Goal: Task Accomplishment & Management: Complete application form

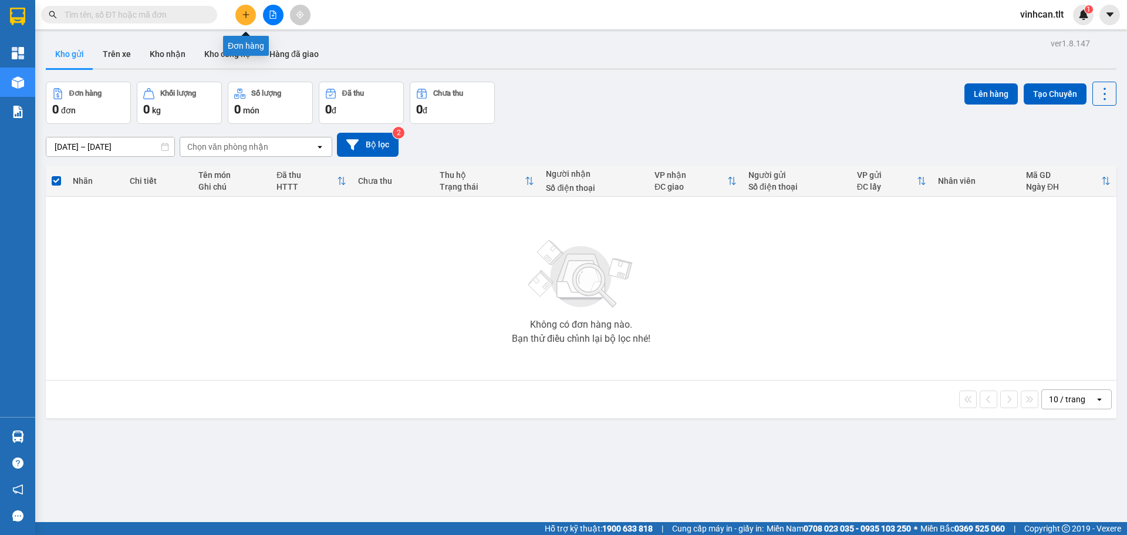
click at [252, 15] on button at bounding box center [245, 15] width 21 height 21
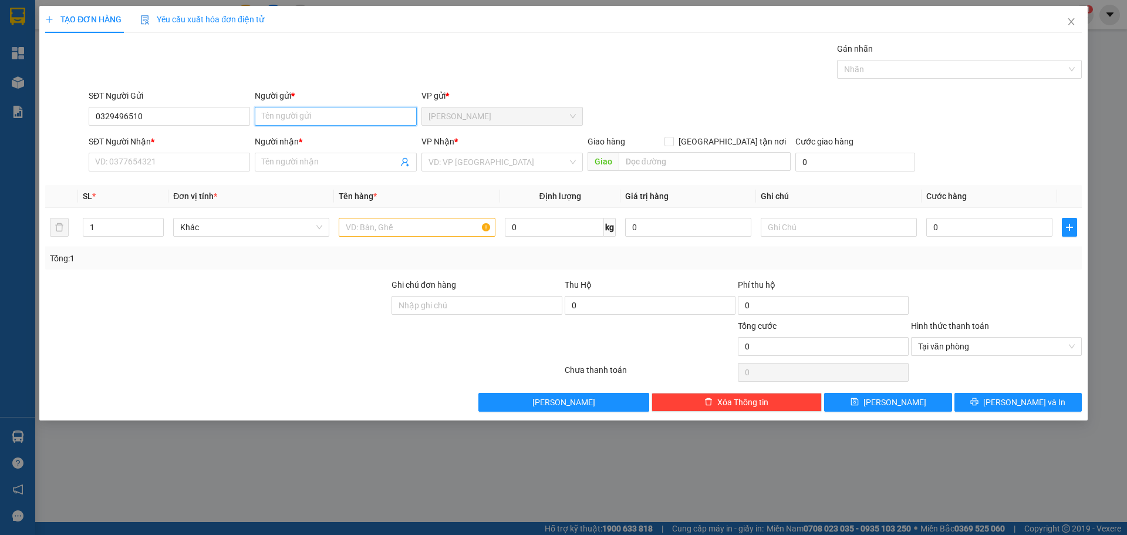
click at [329, 120] on input "Người gửi *" at bounding box center [335, 116] width 161 height 19
click at [147, 116] on input "0329496510" at bounding box center [169, 116] width 161 height 19
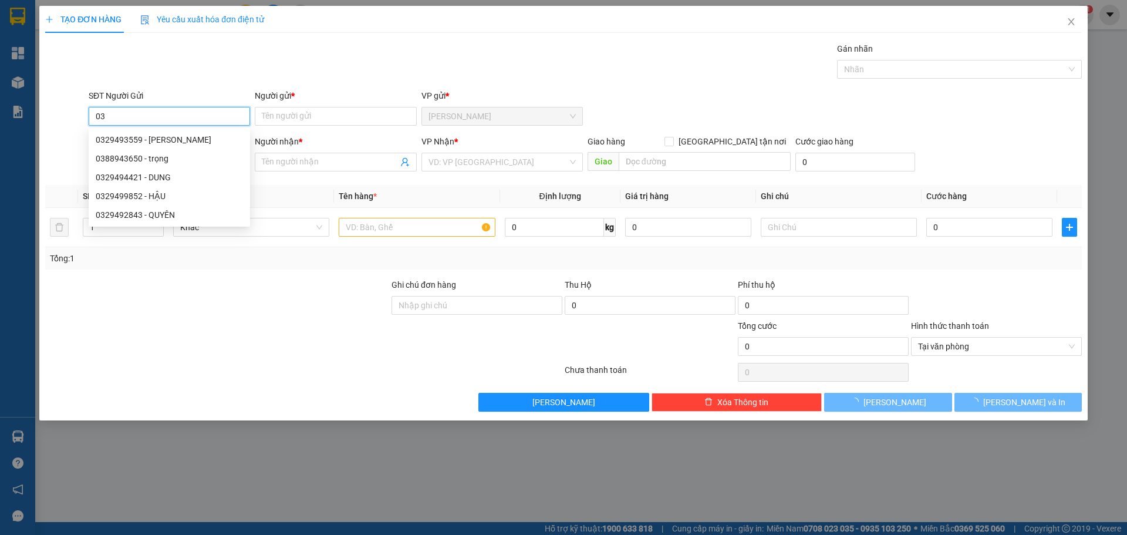
type input "0"
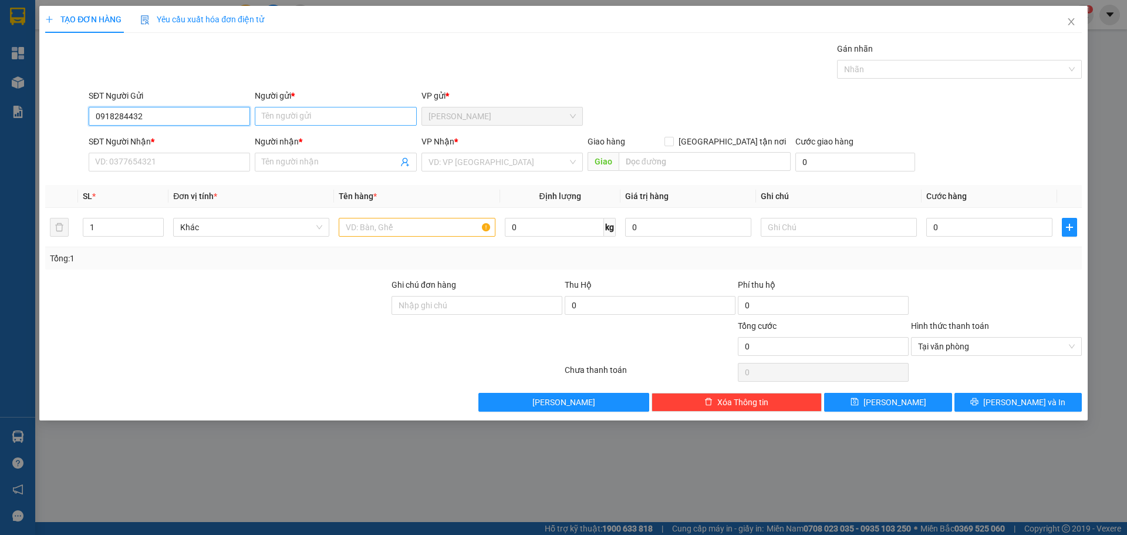
type input "0918284432"
click at [278, 116] on input "Người gửi *" at bounding box center [335, 116] width 161 height 19
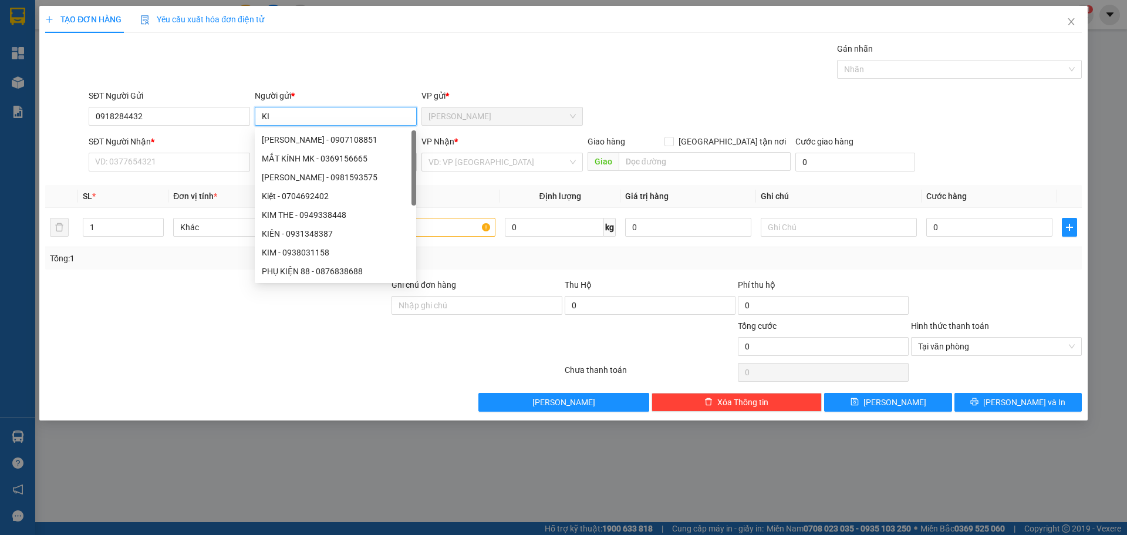
paste input "Ê"
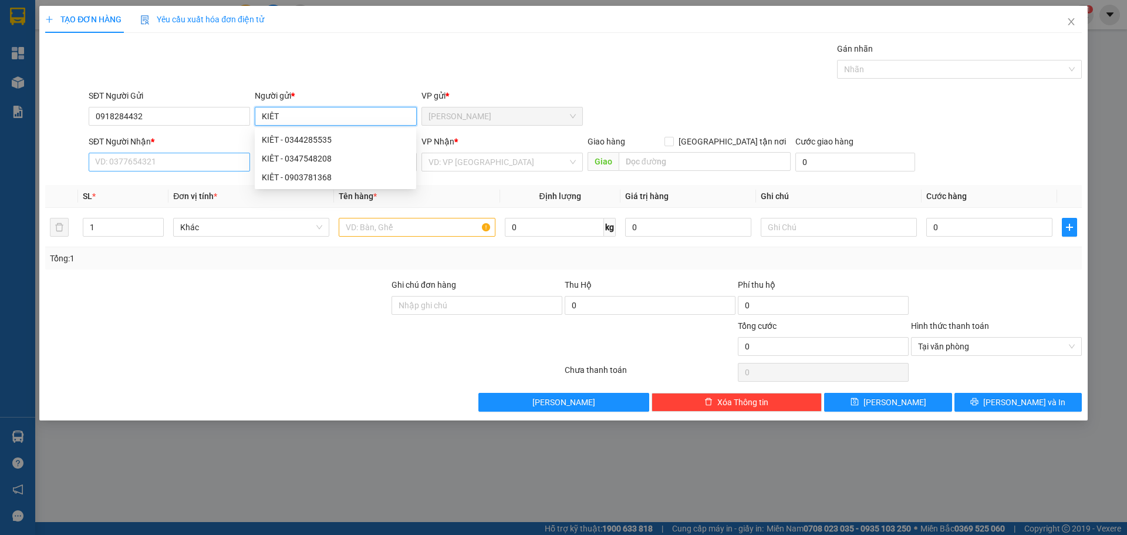
type input "KIÊT"
click at [171, 160] on input "SĐT Người Nhận *" at bounding box center [169, 162] width 161 height 19
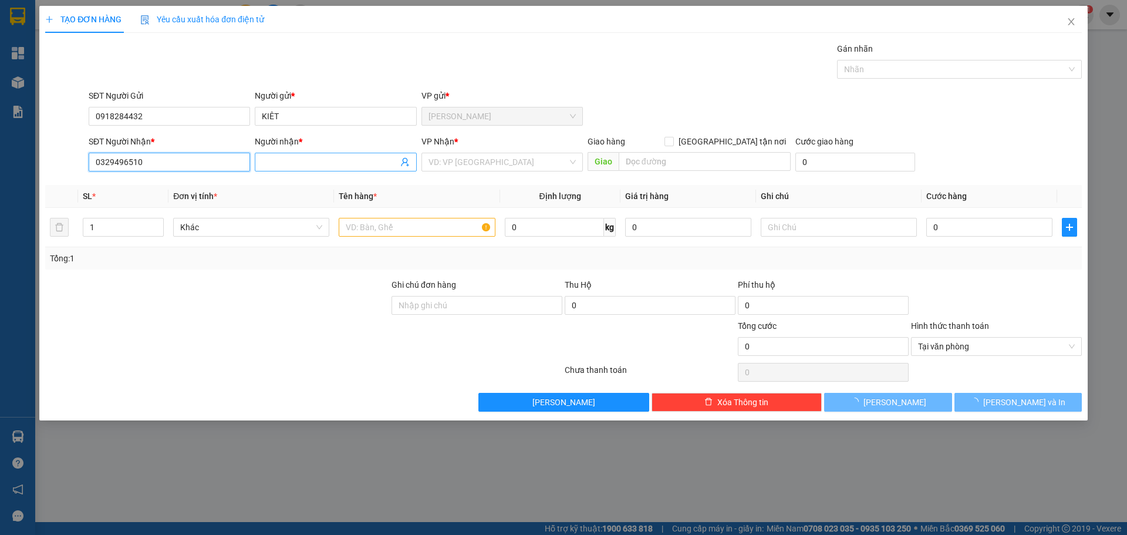
type input "0329496510"
click at [300, 164] on input "Người nhận *" at bounding box center [330, 162] width 136 height 13
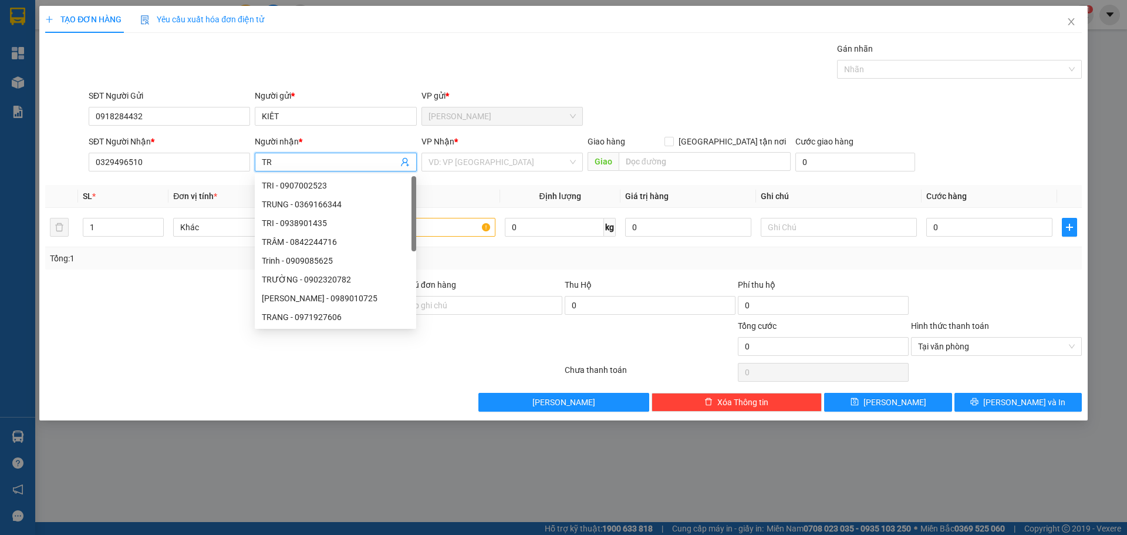
paste input "Ă"
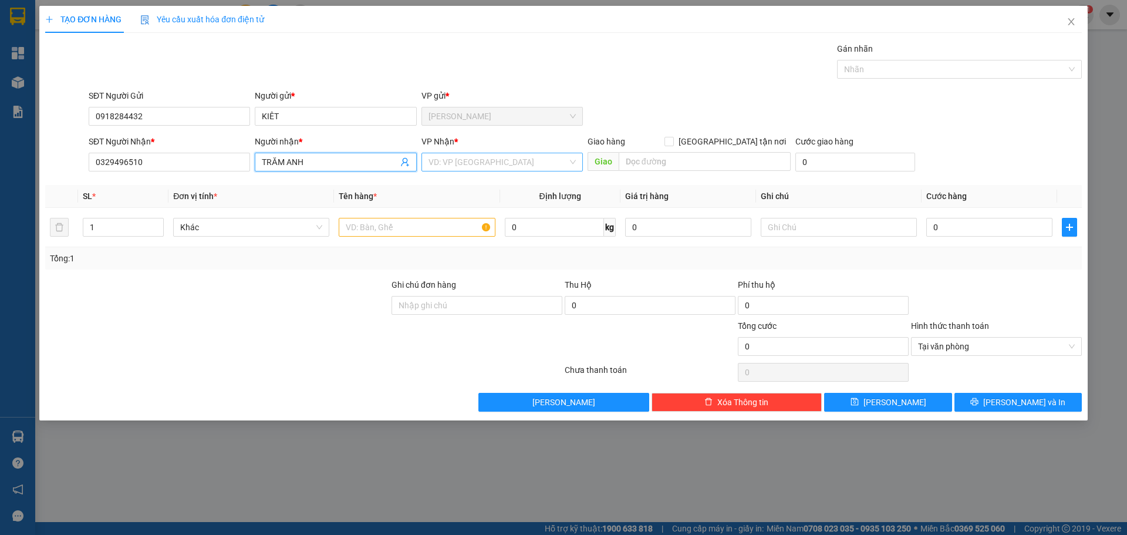
type input "TRĂM ANH"
click at [491, 165] on input "search" at bounding box center [497, 162] width 139 height 18
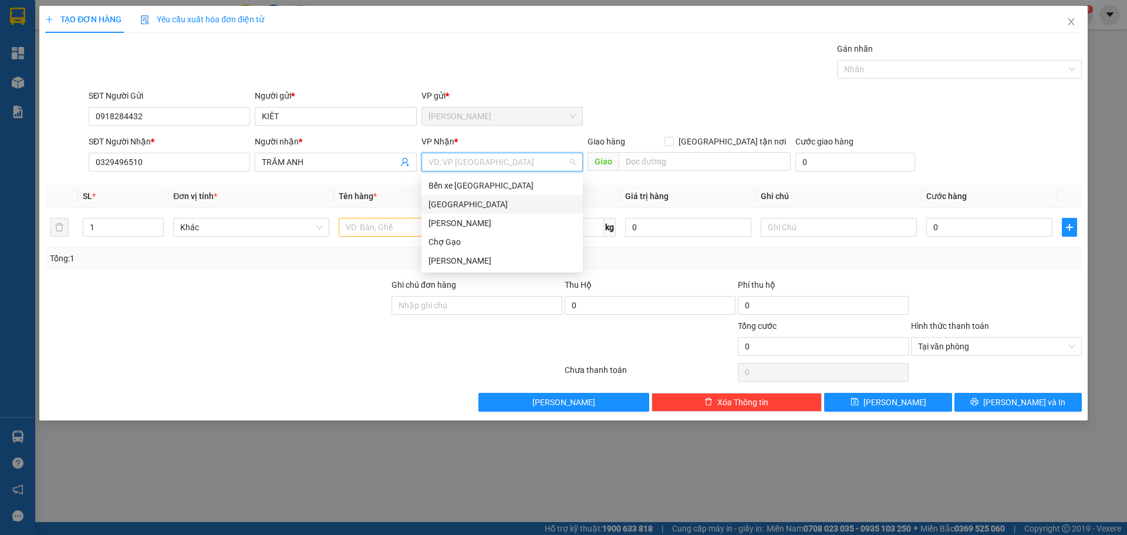
click at [452, 211] on div "[GEOGRAPHIC_DATA]" at bounding box center [501, 204] width 161 height 19
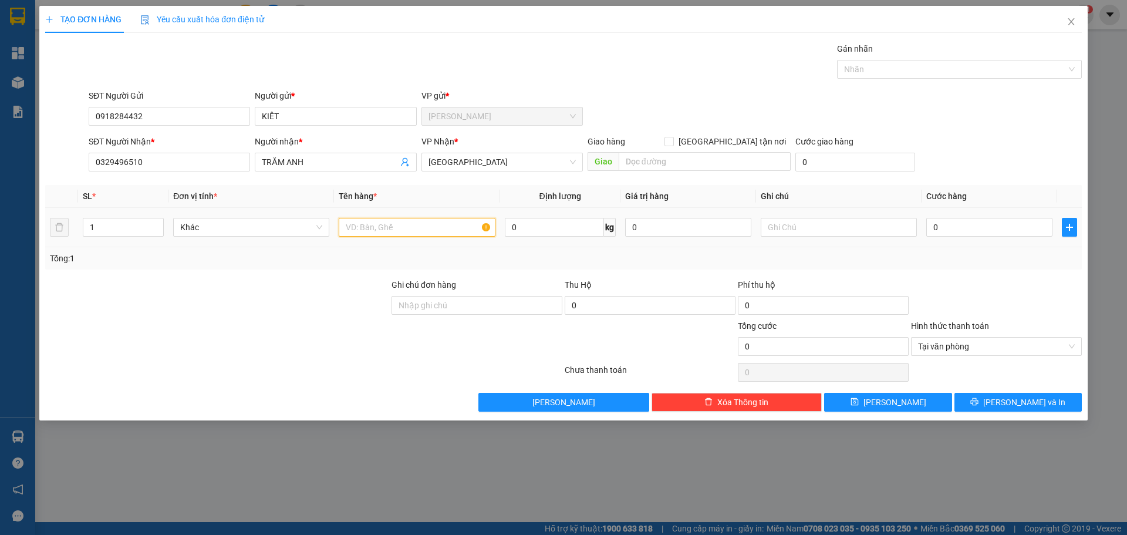
click at [415, 228] on input "text" at bounding box center [417, 227] width 156 height 19
paste input "Ô"
paste input "ỐNG"
type input "1X HỐNG"
click at [971, 224] on input "0" at bounding box center [989, 227] width 126 height 19
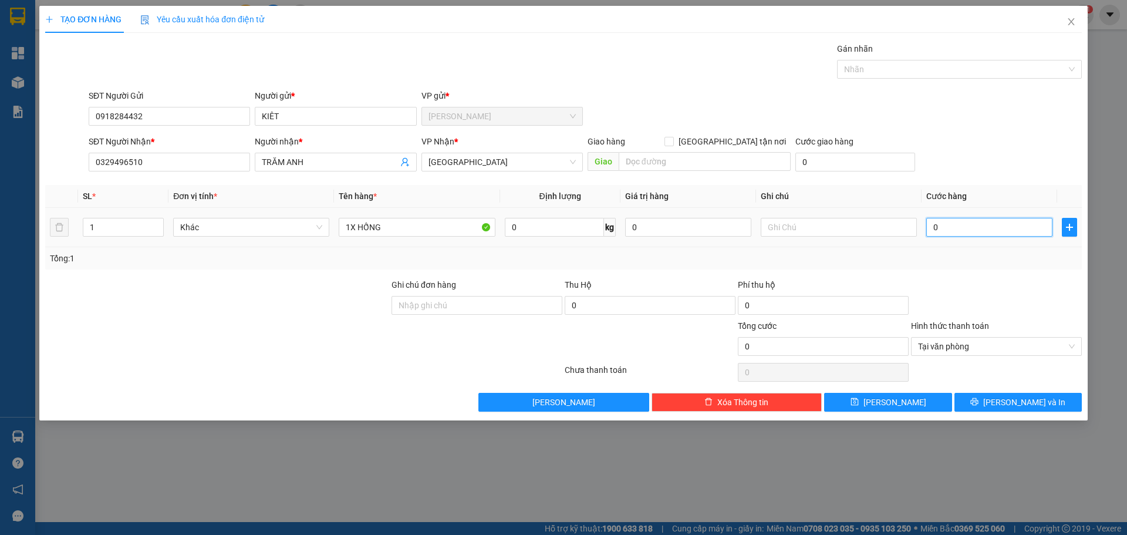
type input "2"
type input "25"
type input "25.000"
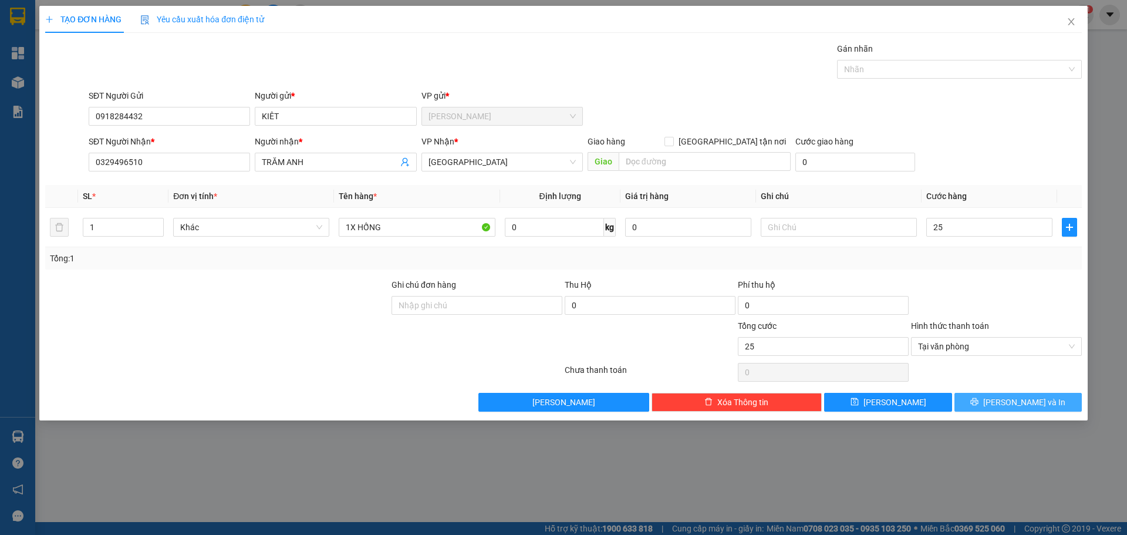
type input "25.000"
click at [978, 398] on icon "printer" at bounding box center [975, 402] width 8 height 8
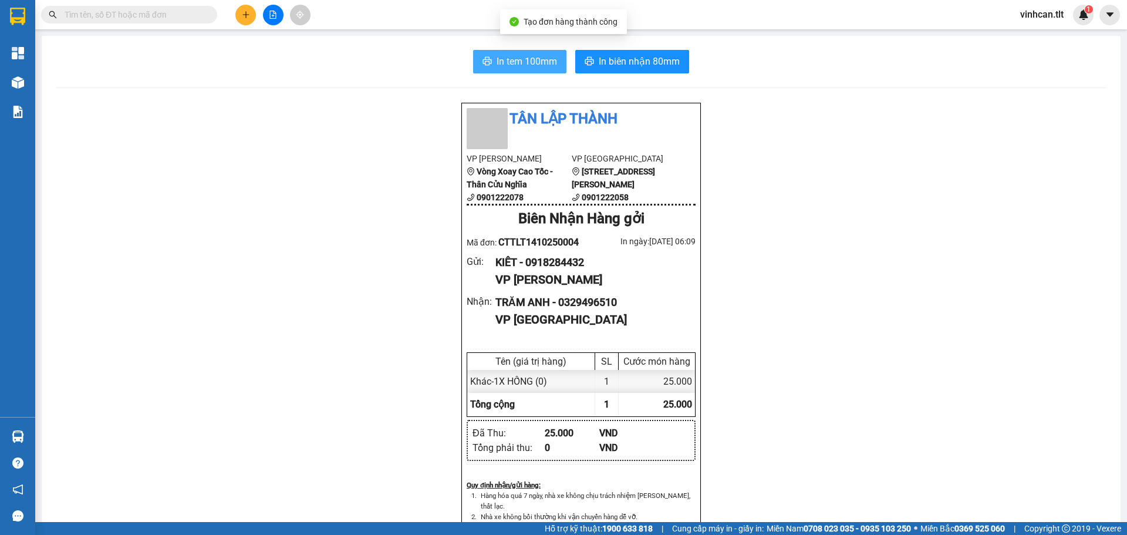
click at [523, 54] on span "In tem 100mm" at bounding box center [526, 61] width 60 height 15
click at [249, 25] on button at bounding box center [245, 15] width 21 height 21
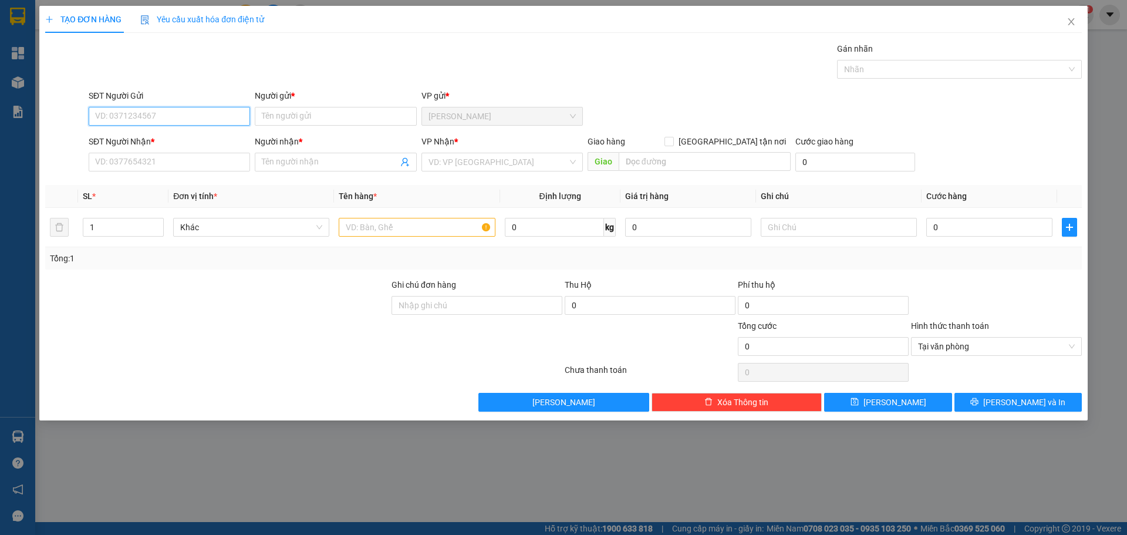
click at [145, 120] on input "SĐT Người Gửi" at bounding box center [169, 116] width 161 height 19
click at [145, 145] on div "0388499978 - NHÃ" at bounding box center [169, 139] width 147 height 13
type input "0388499978"
type input "NHÃ"
type input "0388499978"
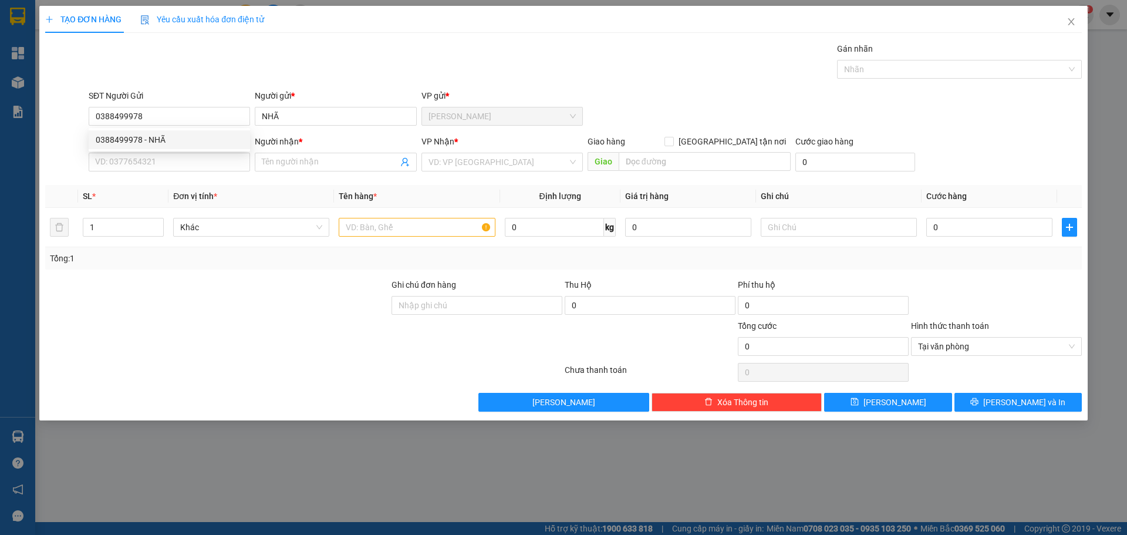
click at [147, 173] on div "SĐT Người Nhận * VD: 0377654321" at bounding box center [169, 155] width 161 height 41
click at [147, 159] on input "SĐT Người Nhận *" at bounding box center [169, 162] width 161 height 19
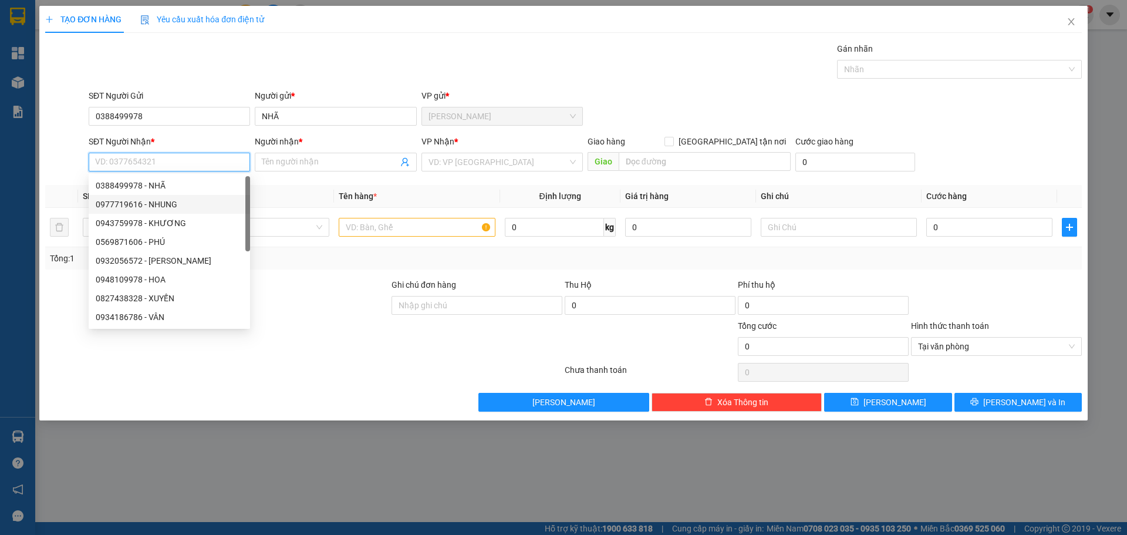
click at [154, 204] on div "0977719616 - NHUNG" at bounding box center [169, 204] width 147 height 13
type input "0977719616"
type input "NHUNG"
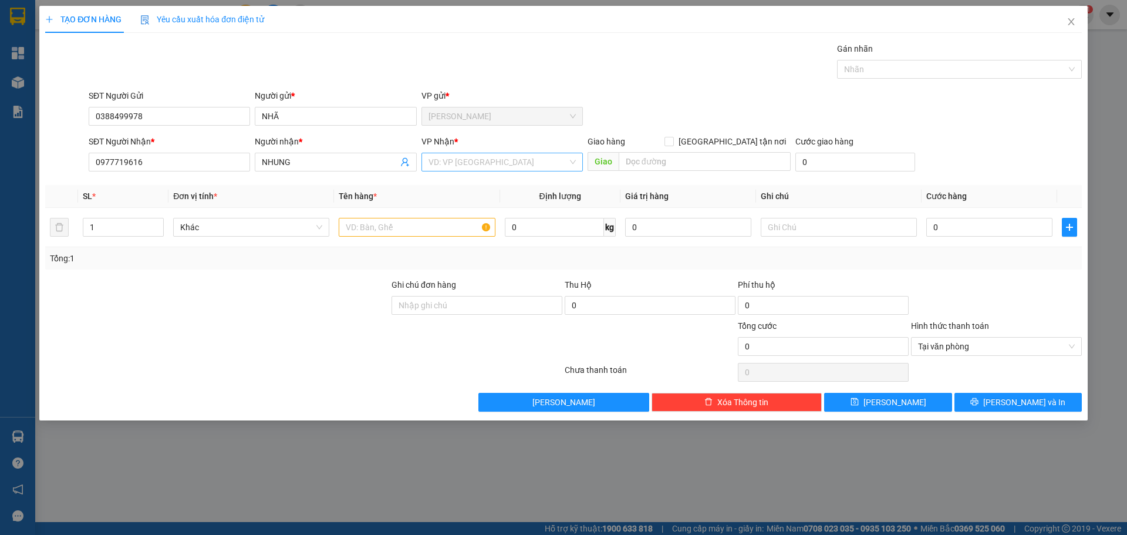
click at [451, 165] on input "search" at bounding box center [497, 162] width 139 height 18
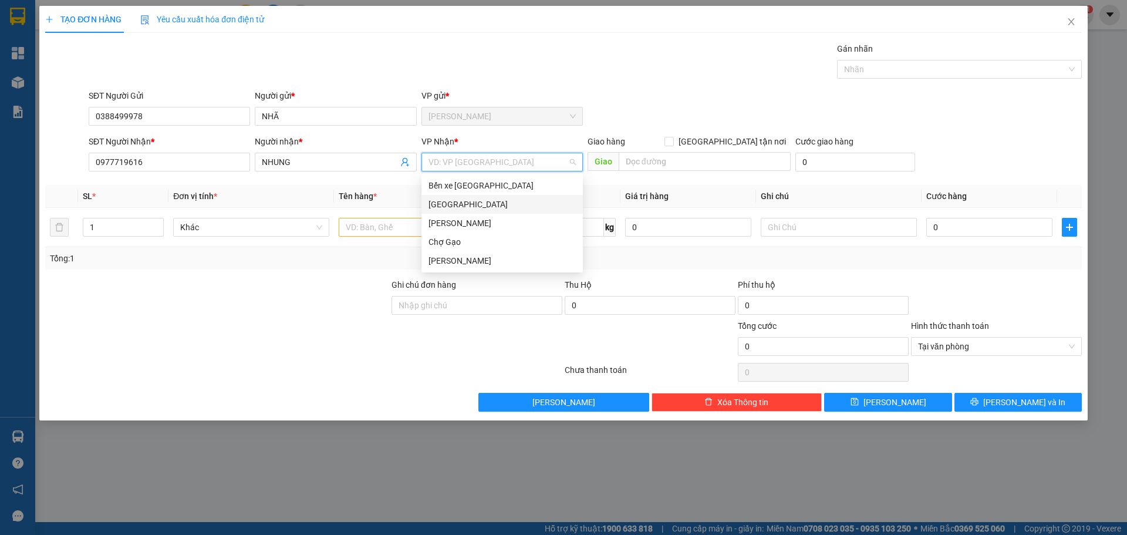
click at [446, 201] on div "[GEOGRAPHIC_DATA]" at bounding box center [501, 204] width 147 height 13
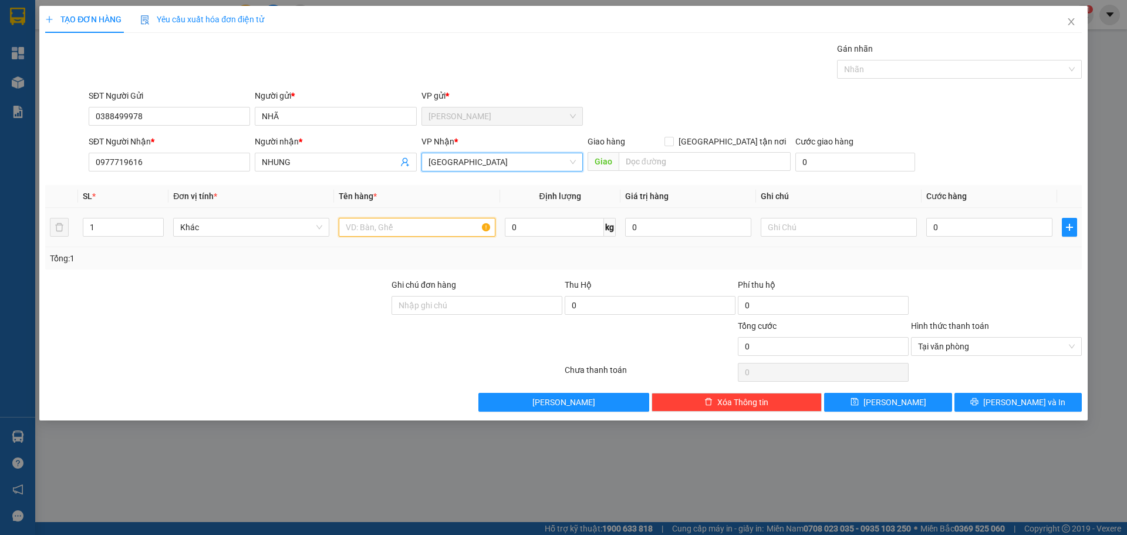
click at [397, 233] on input "text" at bounding box center [417, 227] width 156 height 19
type input "1 TNP"
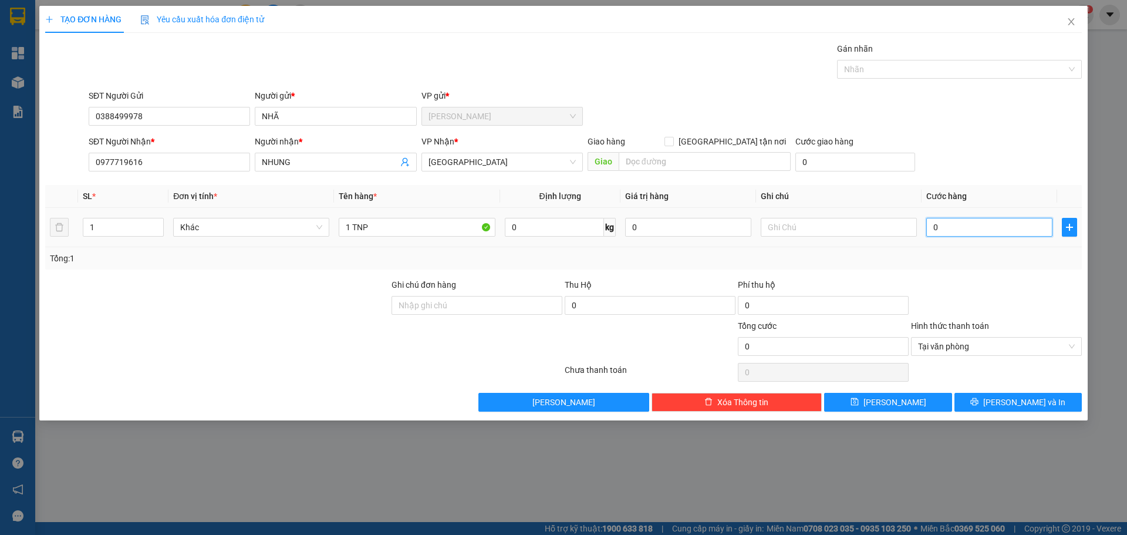
click at [956, 219] on input "0" at bounding box center [989, 227] width 126 height 19
type input "3"
type input "30"
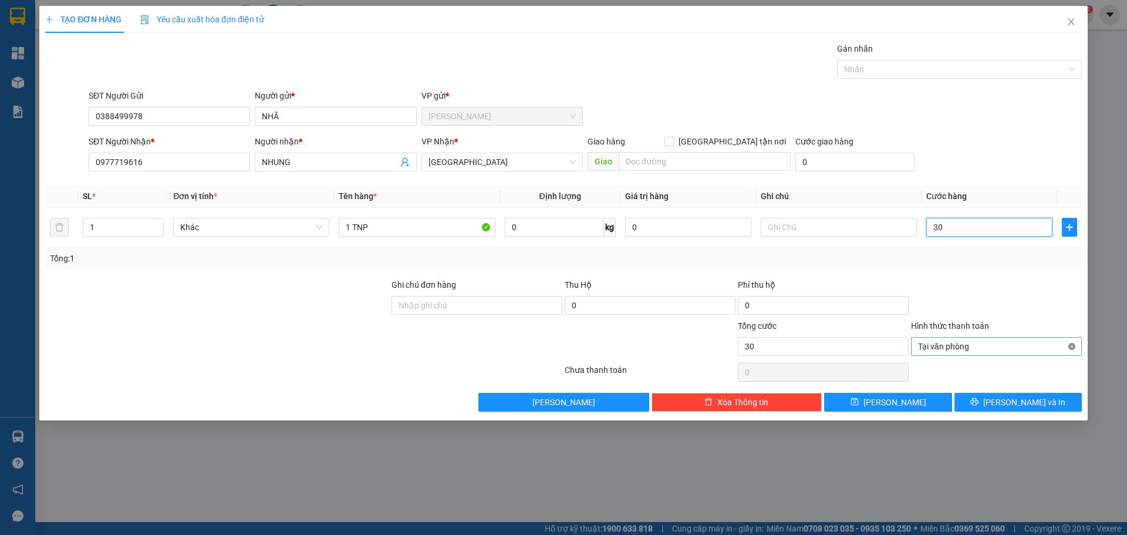
type input "30"
type input "30.000"
click at [1062, 405] on button "[PERSON_NAME] và In" at bounding box center [1017, 402] width 127 height 19
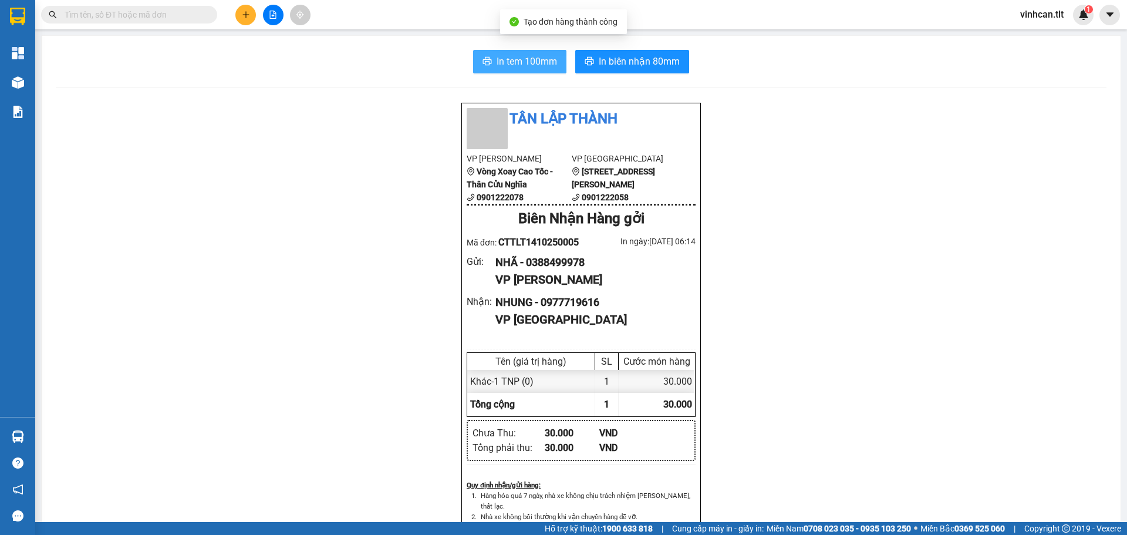
click at [506, 56] on span "In tem 100mm" at bounding box center [526, 61] width 60 height 15
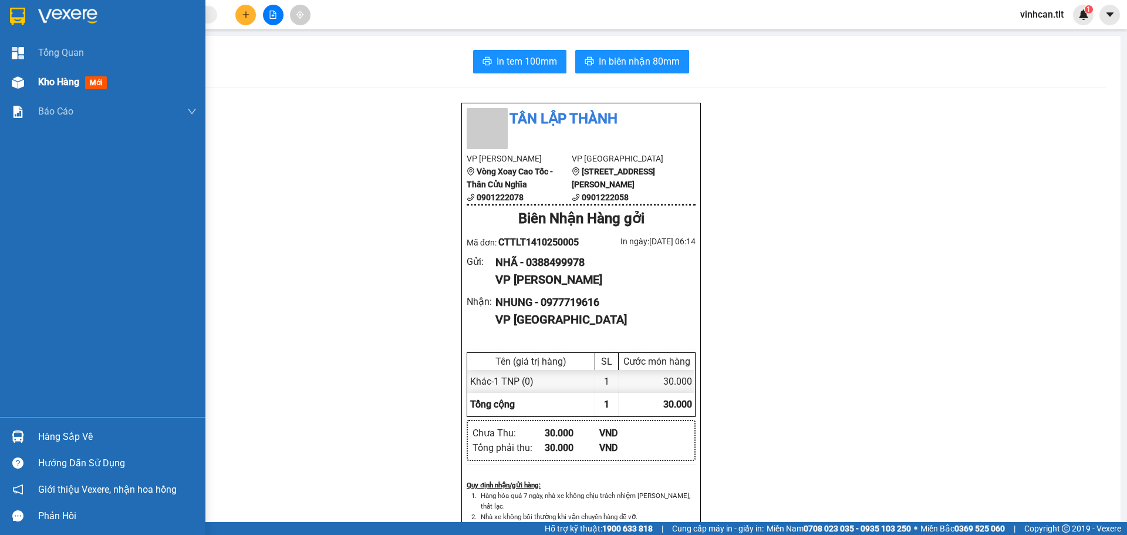
click at [69, 94] on div "Kho hàng mới" at bounding box center [117, 81] width 158 height 29
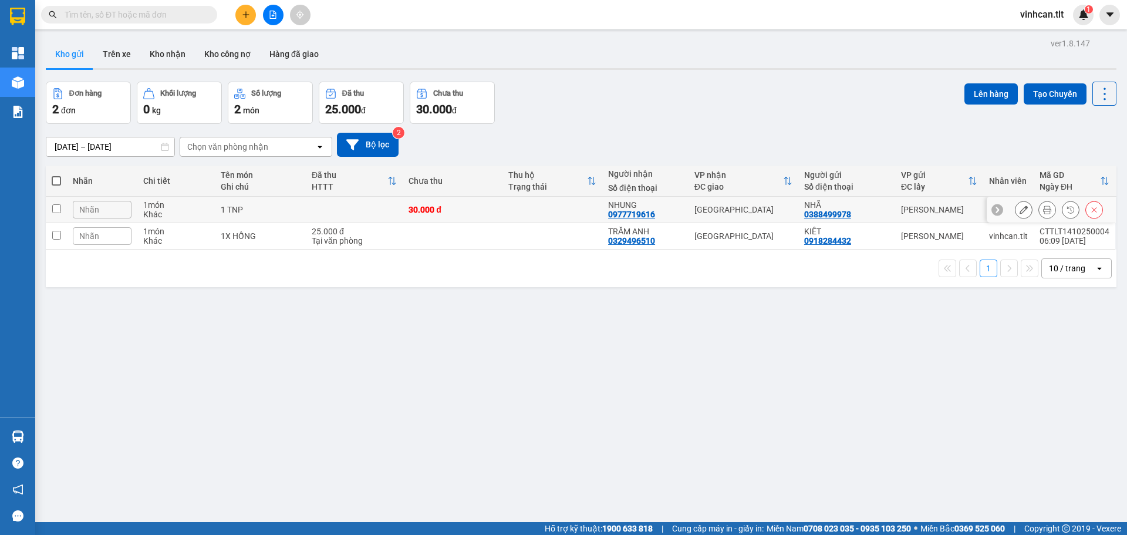
click at [513, 209] on td at bounding box center [552, 210] width 100 height 26
checkbox input "true"
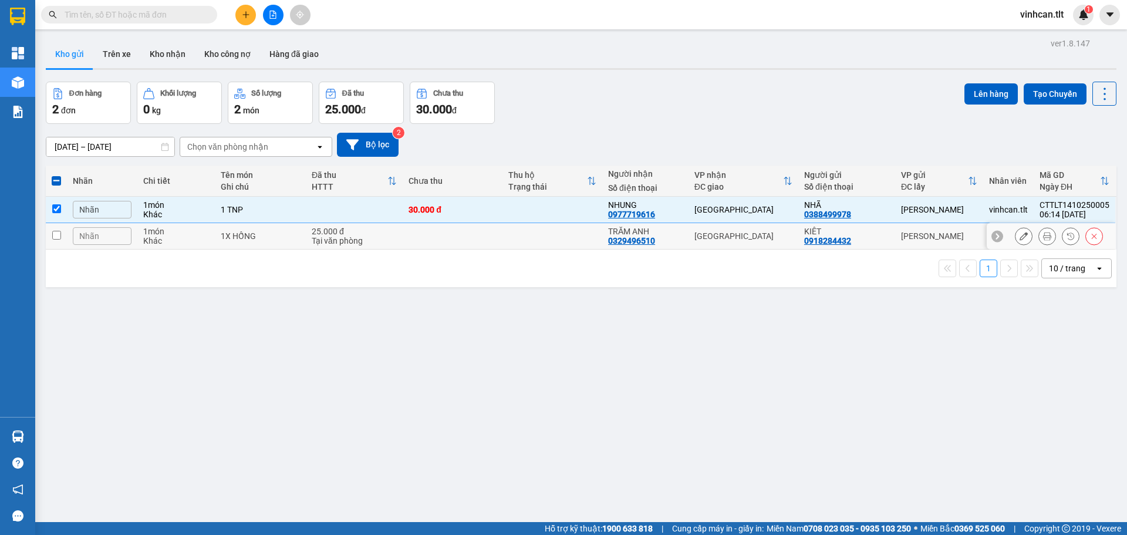
click at [515, 234] on td at bounding box center [552, 236] width 100 height 26
checkbox input "true"
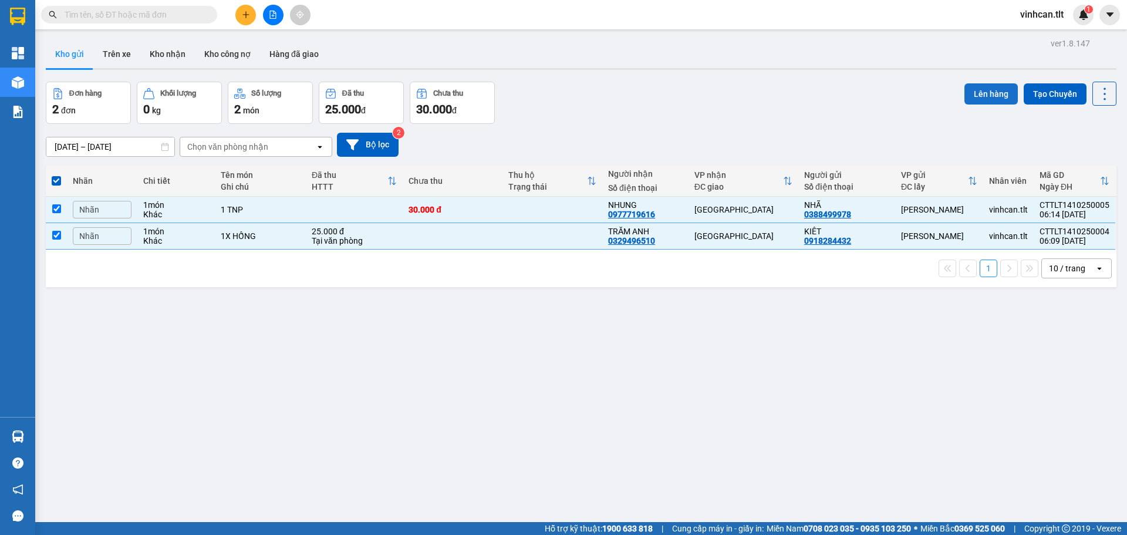
click at [974, 94] on button "Lên hàng" at bounding box center [990, 93] width 53 height 21
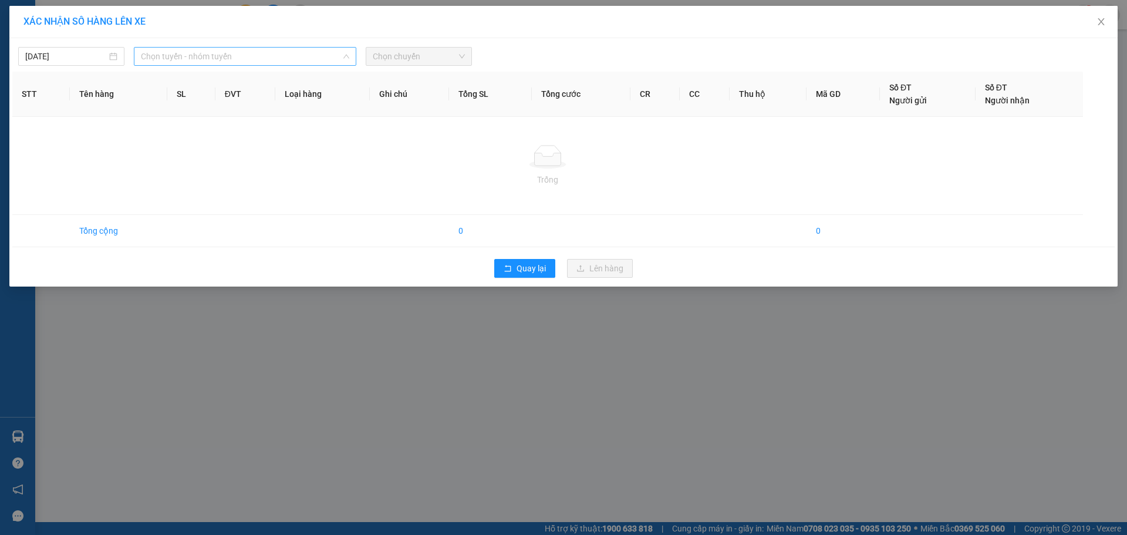
click at [206, 60] on span "Chọn tuyến - nhóm tuyến" at bounding box center [245, 57] width 208 height 18
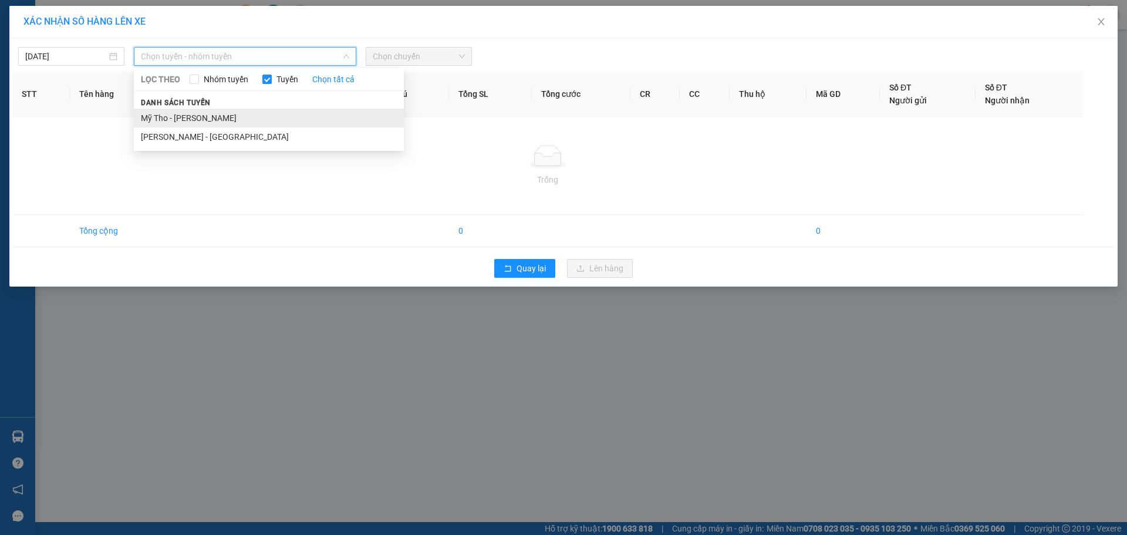
click at [185, 119] on li "Mỹ Tho - [PERSON_NAME]" at bounding box center [269, 118] width 270 height 19
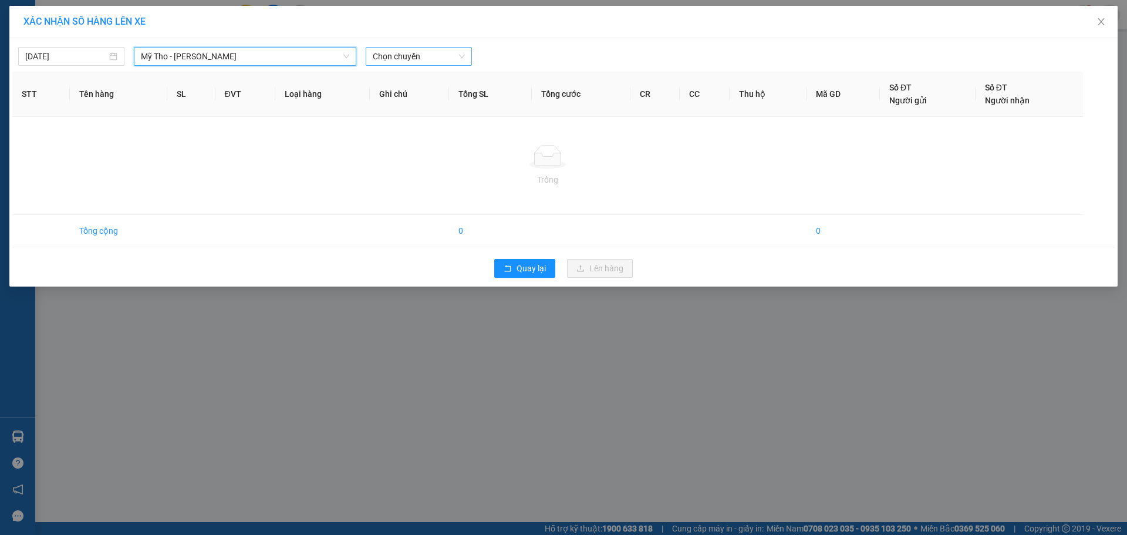
click at [404, 52] on span "Chọn chuyến" at bounding box center [419, 57] width 92 height 18
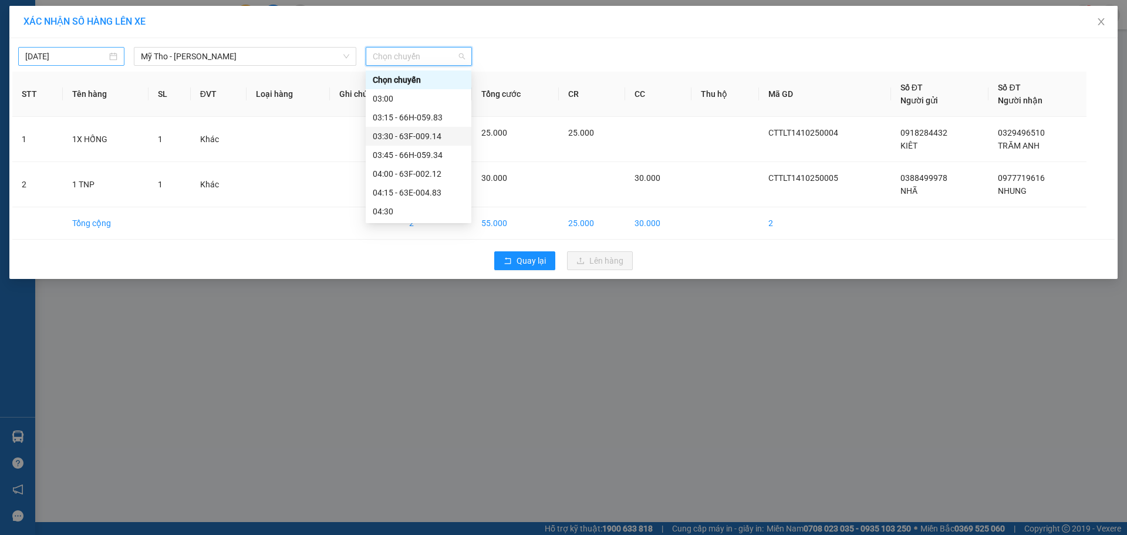
click at [39, 56] on input "[DATE]" at bounding box center [66, 56] width 82 height 13
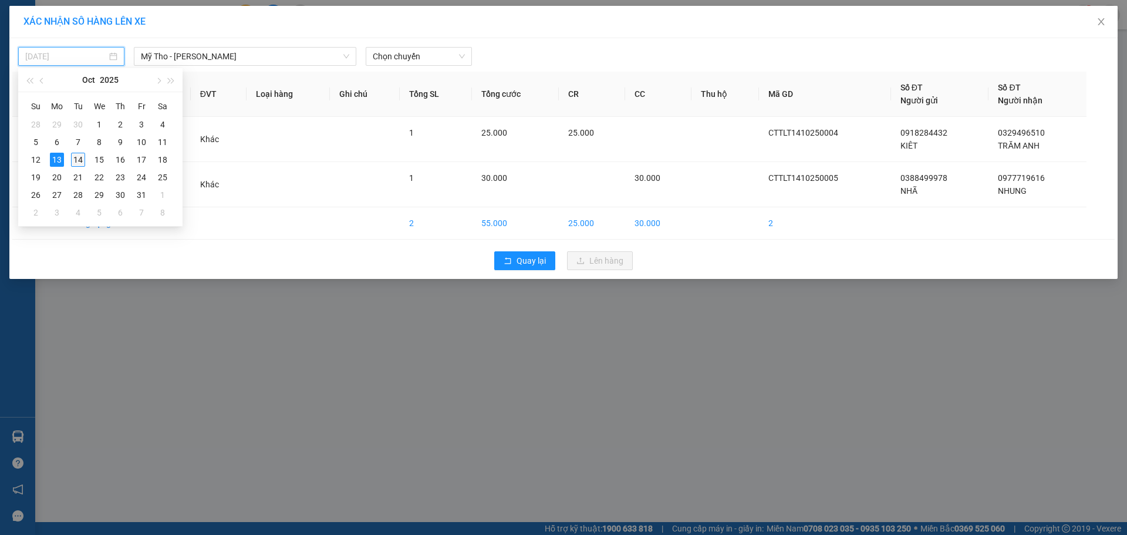
click at [81, 161] on div "14" at bounding box center [78, 160] width 14 height 14
drag, startPoint x: 420, startPoint y: 54, endPoint x: 420, endPoint y: 75, distance: 20.5
click at [420, 55] on span "Chọn chuyến" at bounding box center [419, 57] width 92 height 18
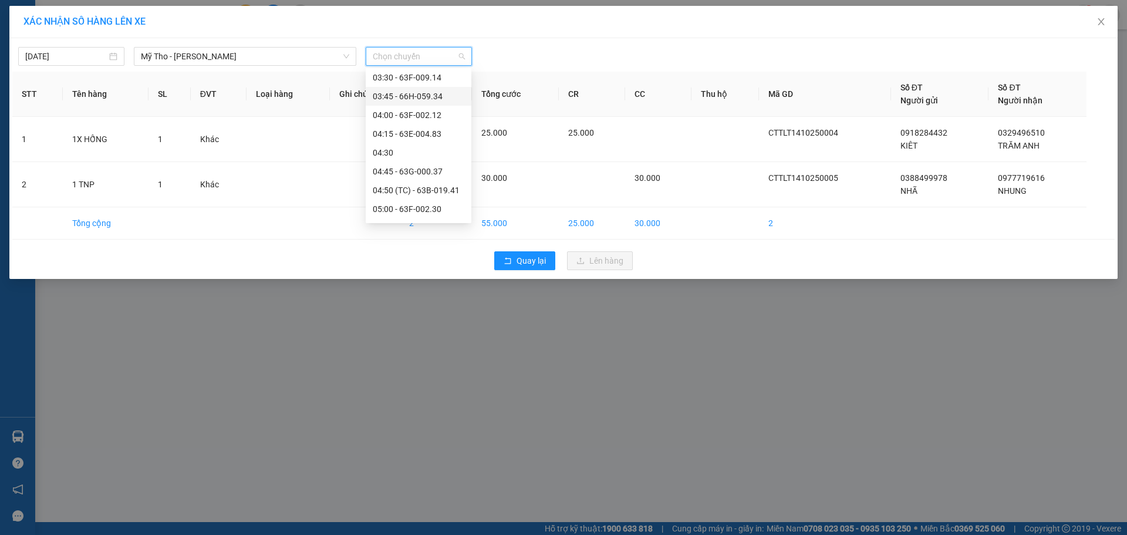
type input "[DATE]"
click at [408, 105] on div "05:45" at bounding box center [419, 108] width 92 height 13
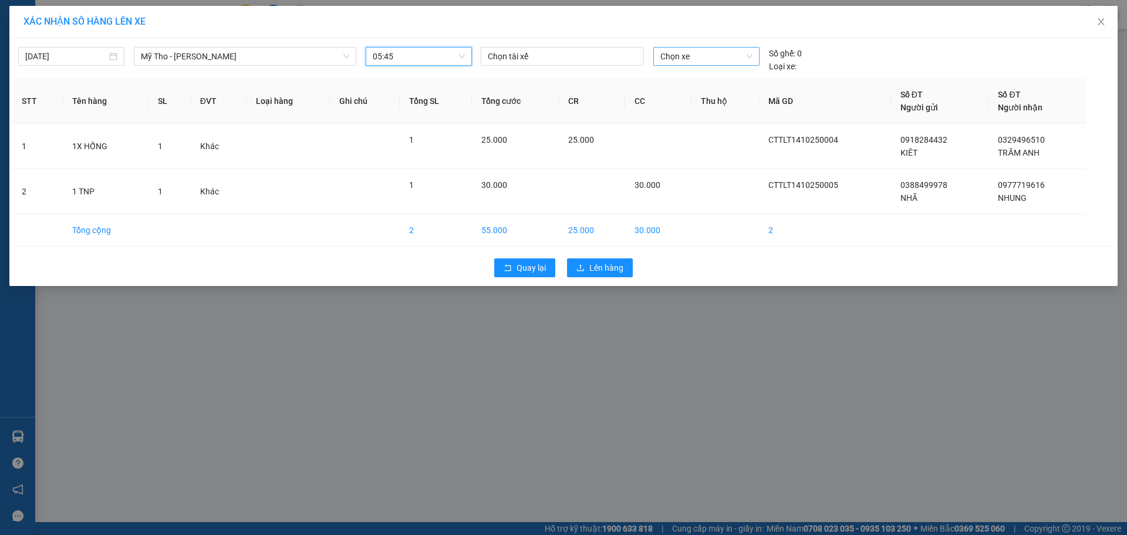
click at [669, 51] on span "Chọn xe" at bounding box center [706, 57] width 92 height 18
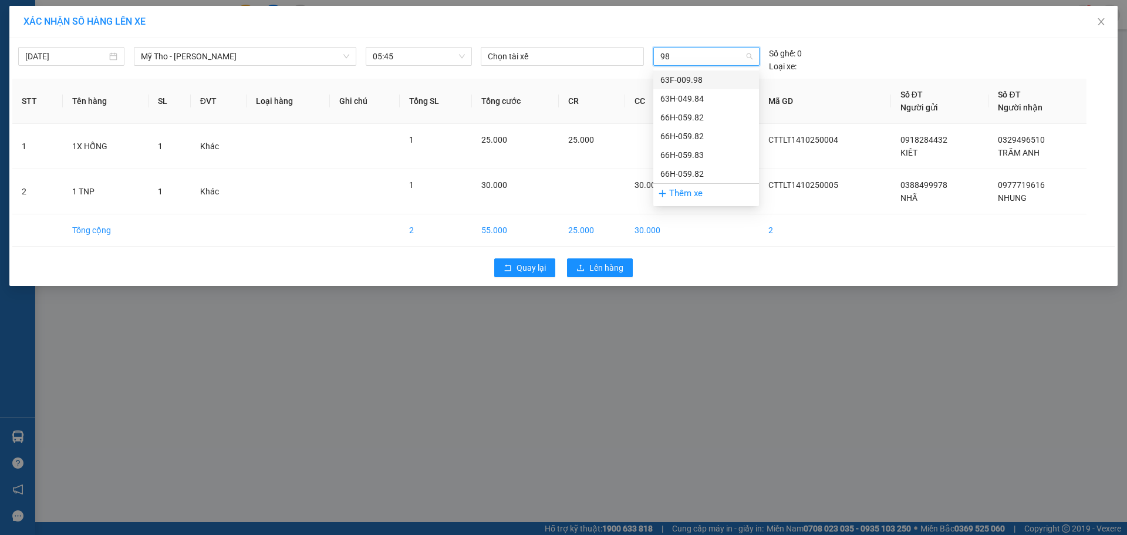
type input "982"
click at [674, 119] on div "66H-059.82" at bounding box center [706, 117] width 92 height 13
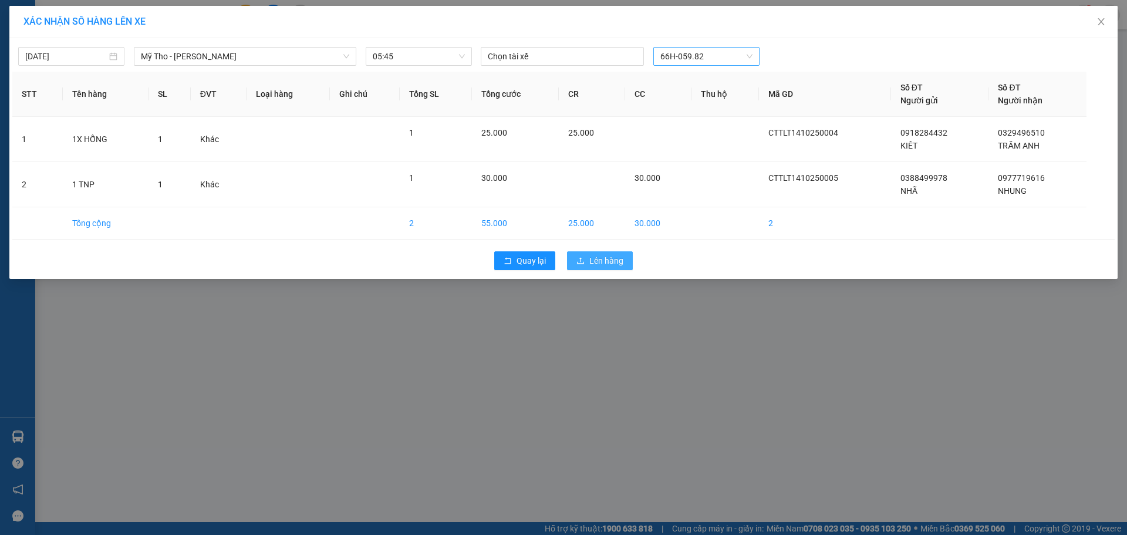
click at [594, 258] on span "Lên hàng" at bounding box center [606, 260] width 34 height 13
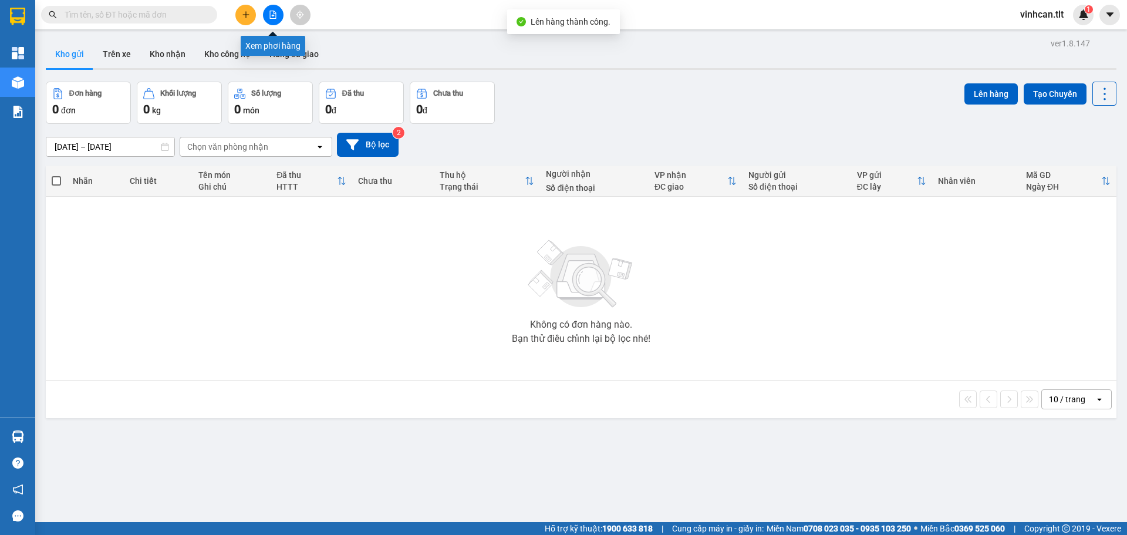
click at [273, 14] on icon "file-add" at bounding box center [273, 15] width 8 height 8
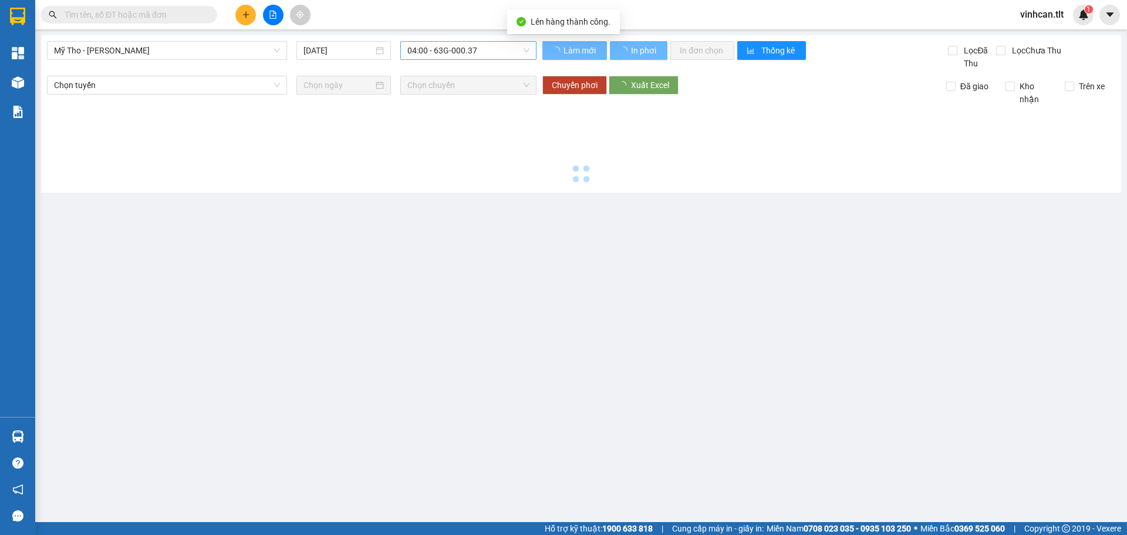
click at [466, 52] on span "04:00 - 63G-000.37" at bounding box center [468, 51] width 122 height 18
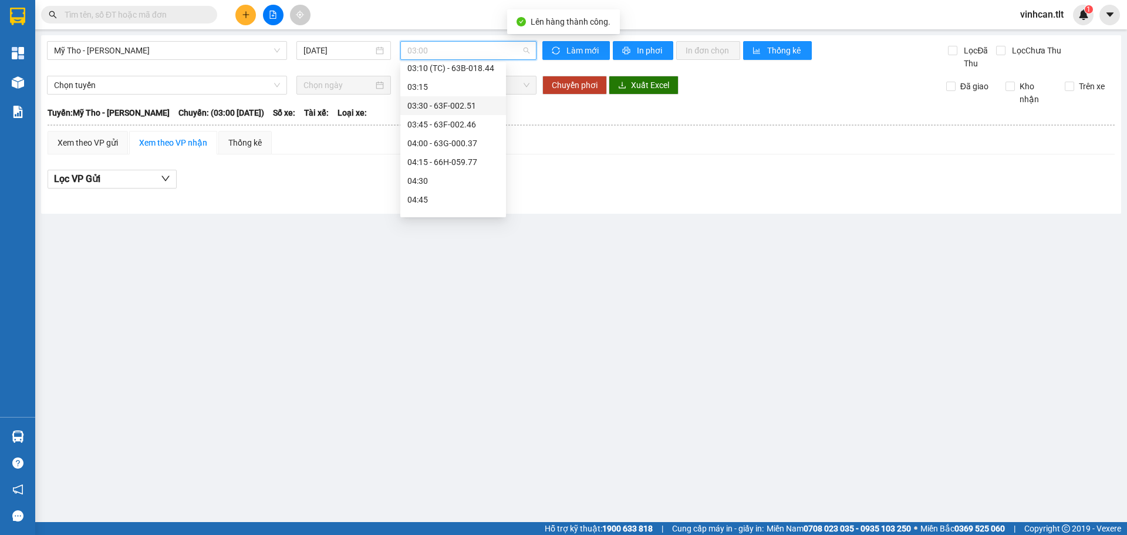
scroll to position [176, 0]
click at [423, 156] on div "05:45 - 66H-059.82" at bounding box center [453, 160] width 92 height 13
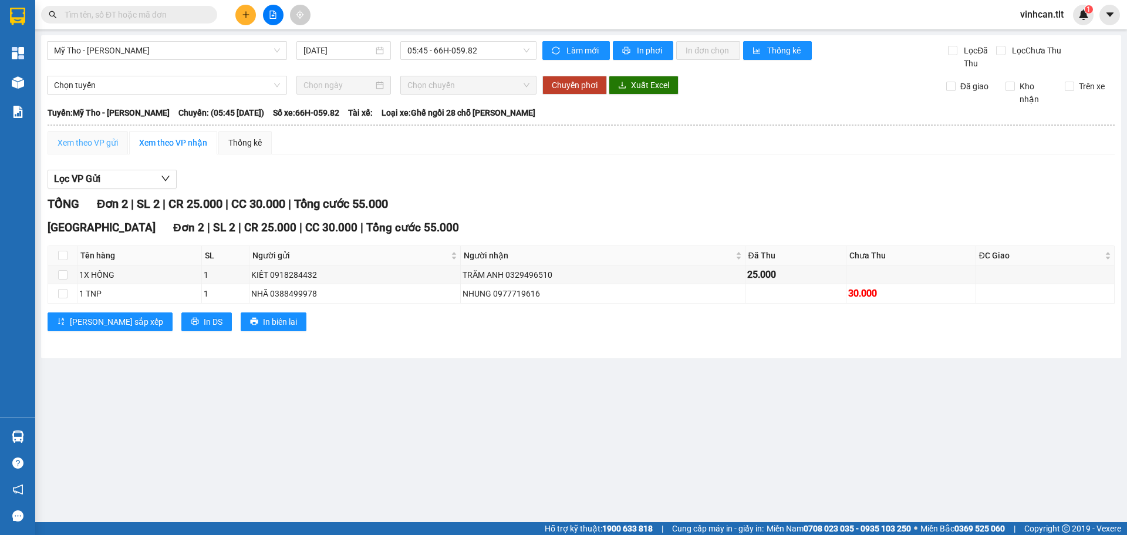
click at [101, 132] on div "Xem theo VP gửi" at bounding box center [88, 142] width 80 height 23
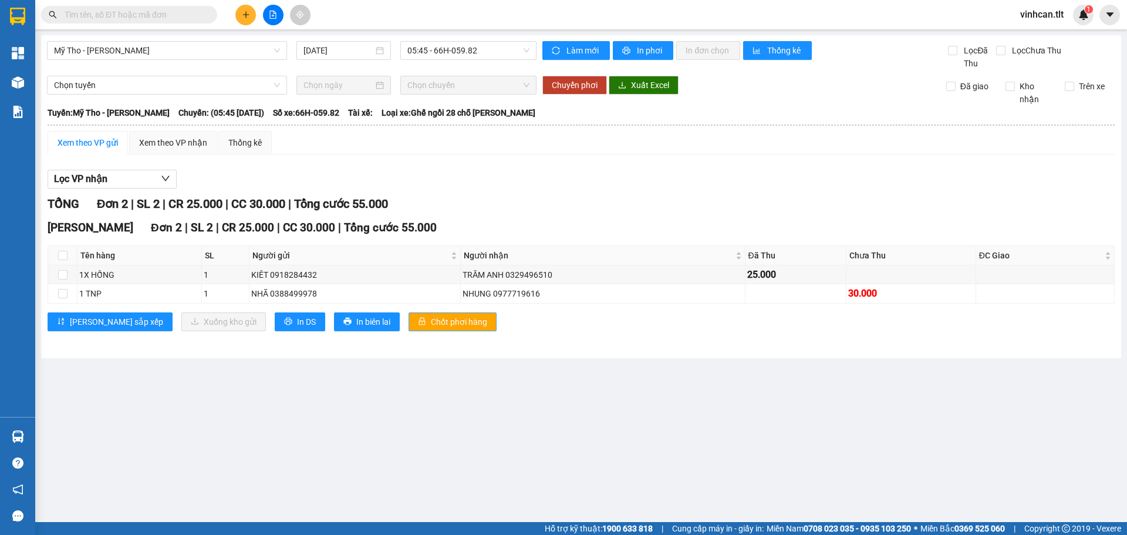
click at [431, 323] on span "Chốt phơi hàng" at bounding box center [459, 321] width 56 height 13
click at [499, 180] on div "Lọc VP nhận" at bounding box center [581, 179] width 1067 height 19
click at [243, 17] on icon "plus" at bounding box center [246, 15] width 8 height 8
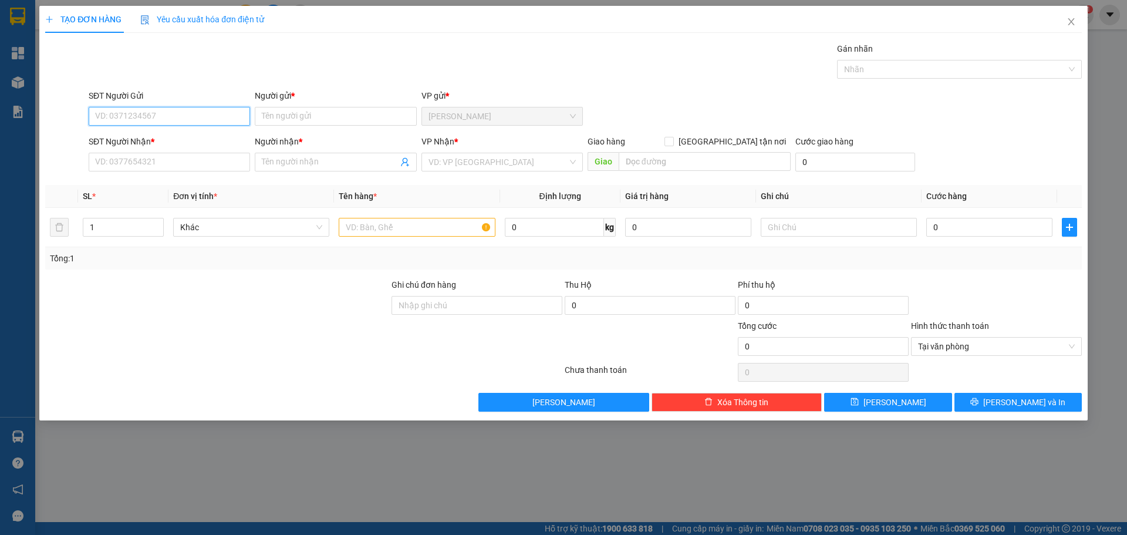
click at [116, 119] on input "SĐT Người Gửi" at bounding box center [169, 116] width 161 height 19
click at [112, 137] on div "0388323314 - TRÍ" at bounding box center [169, 139] width 147 height 13
type input "0388323314"
type input "TRÍ"
type input "0388323314"
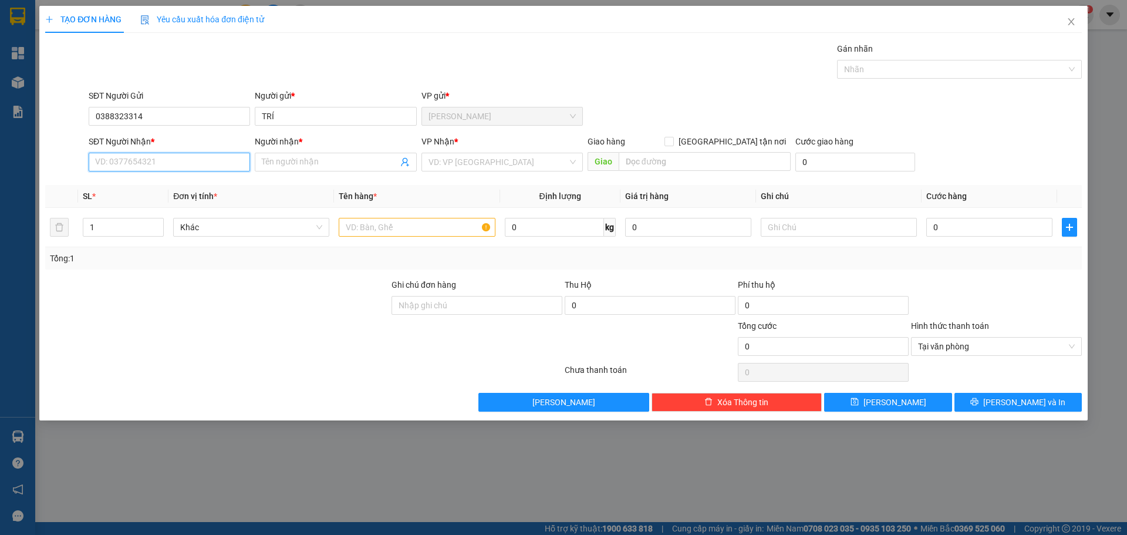
click at [103, 162] on input "SĐT Người Nhận *" at bounding box center [169, 162] width 161 height 19
type input "0817703804"
click at [121, 192] on div "0817703804 - TÂN" at bounding box center [169, 185] width 161 height 19
type input "TÂN"
type input "0817703804"
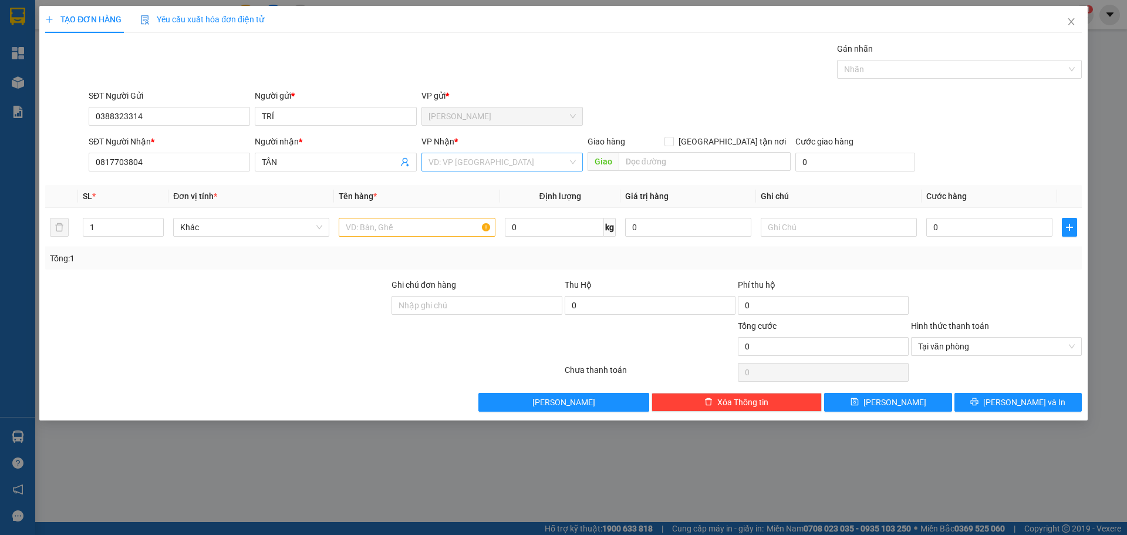
click at [435, 160] on input "search" at bounding box center [497, 162] width 139 height 18
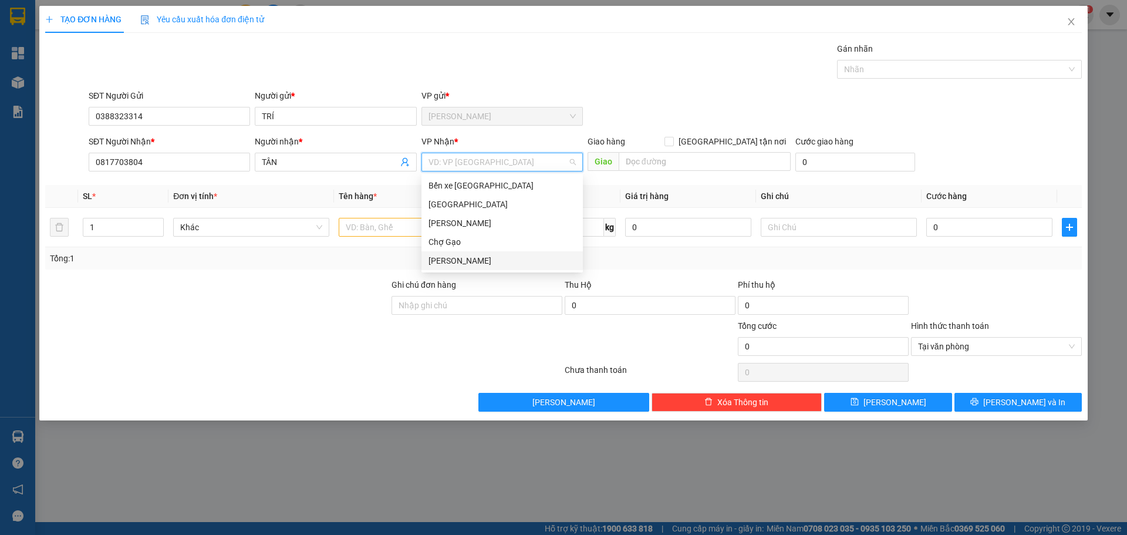
click at [448, 262] on div "[PERSON_NAME]" at bounding box center [501, 260] width 147 height 13
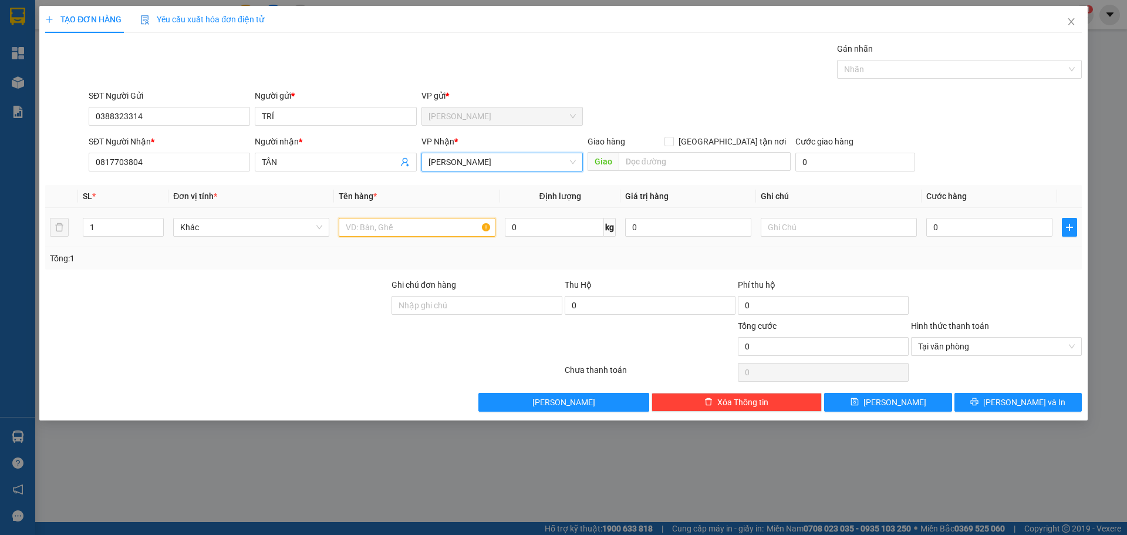
click at [402, 222] on input "text" at bounding box center [417, 227] width 156 height 19
type input "1 X TRONG"
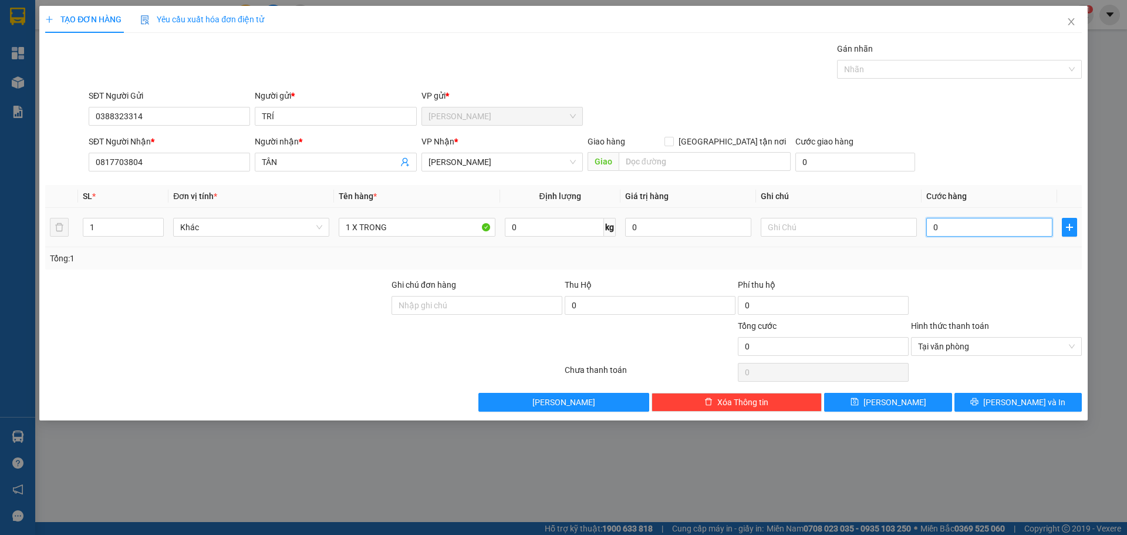
click at [944, 228] on input "0" at bounding box center [989, 227] width 126 height 19
type input "2"
type input "25"
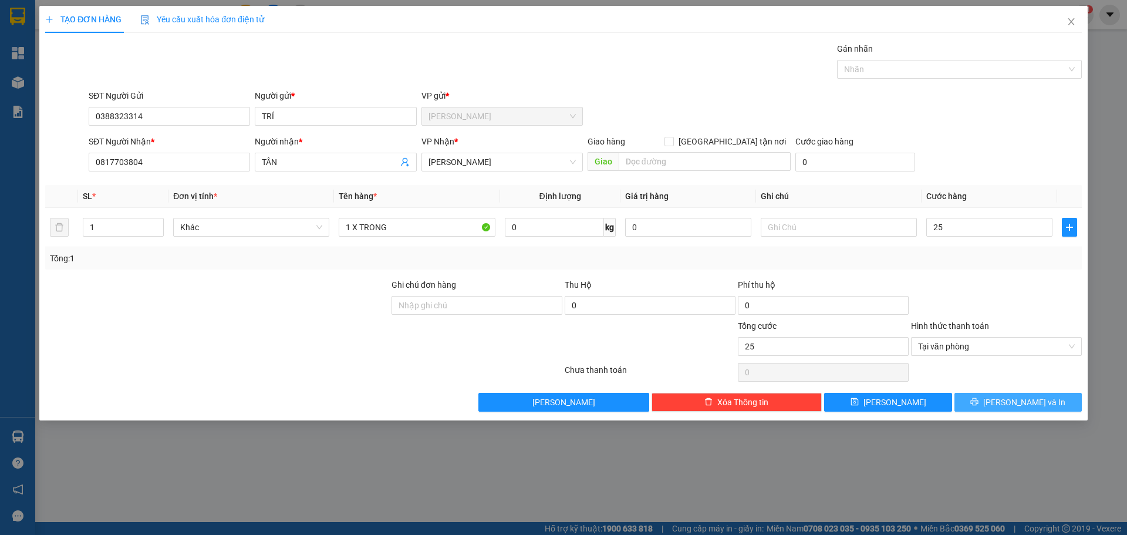
type input "25.000"
click at [1007, 401] on button "[PERSON_NAME] và In" at bounding box center [1017, 402] width 127 height 19
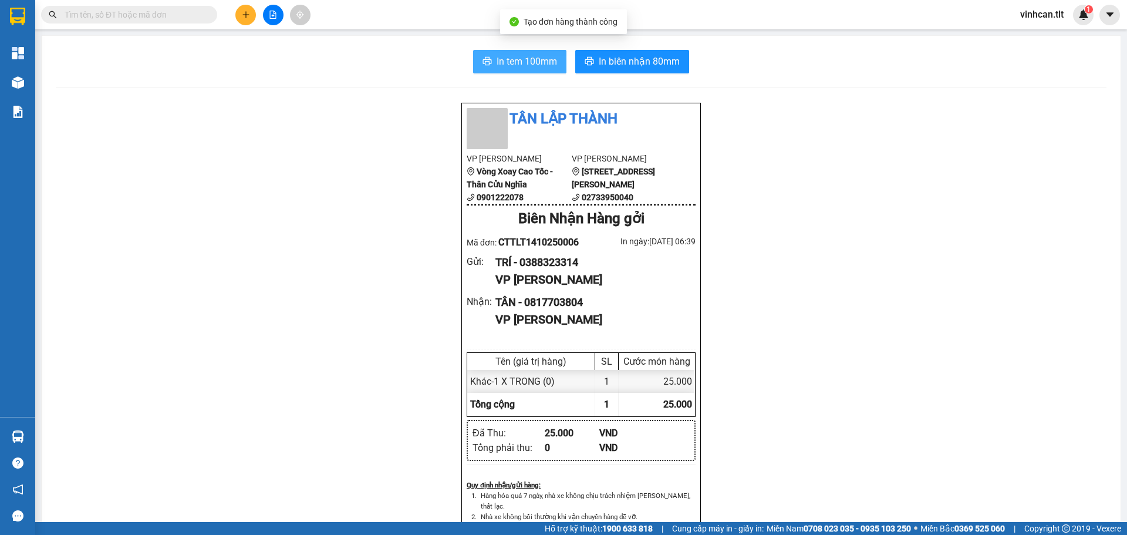
click at [535, 56] on span "In tem 100mm" at bounding box center [526, 61] width 60 height 15
click at [188, 144] on div "Tân Lập Thành VP [PERSON_NAME] Vòng Xoay Cao Tốc - Thân Cửu Nghĩa 0901222078 VP…" at bounding box center [581, 536] width 1050 height 869
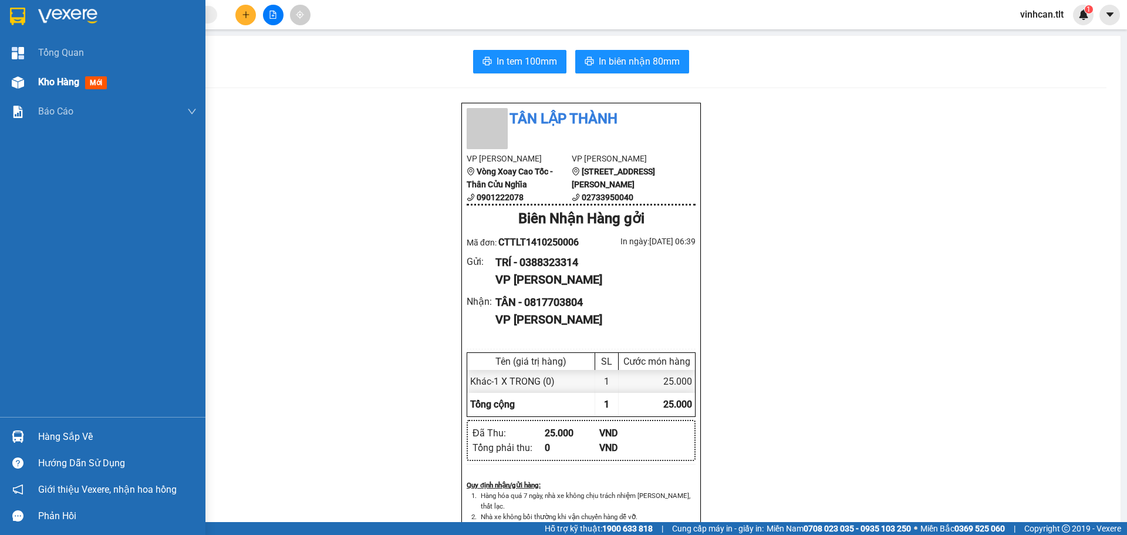
click at [33, 81] on div "Kho hàng mới" at bounding box center [102, 81] width 205 height 29
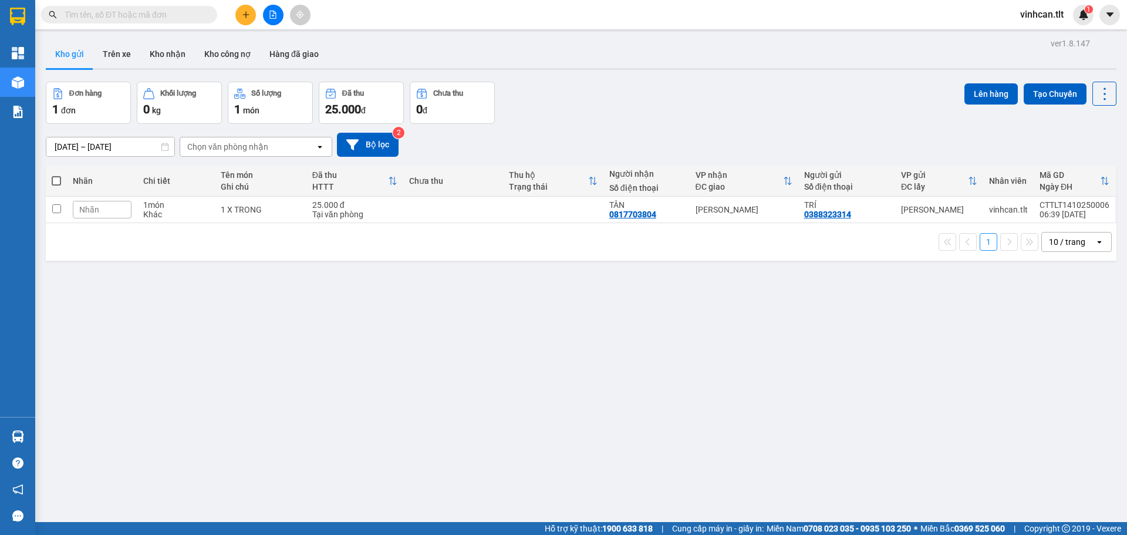
click at [269, 10] on button at bounding box center [273, 15] width 21 height 21
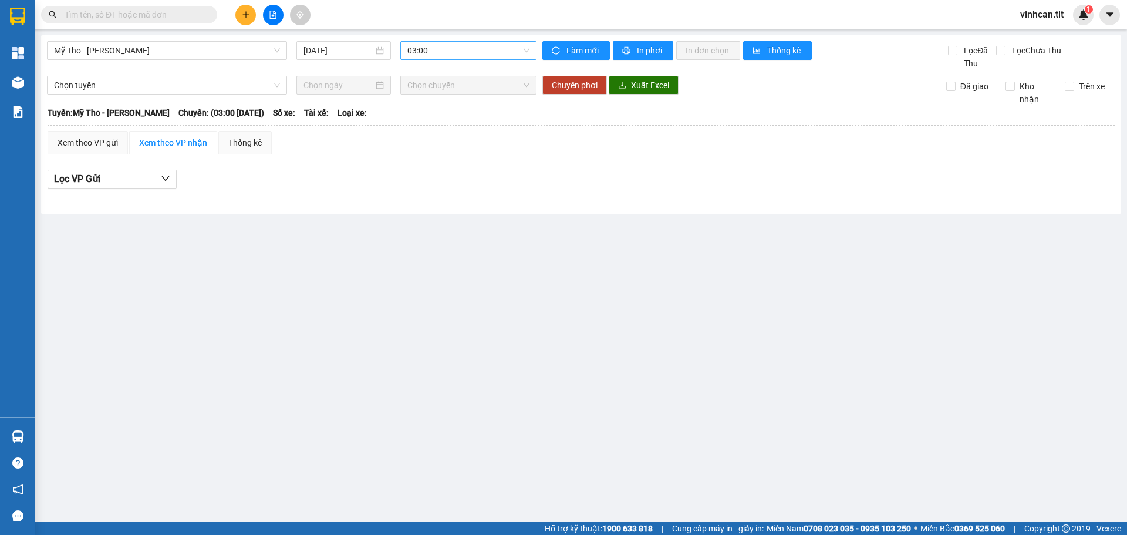
click at [436, 55] on span "03:00" at bounding box center [468, 51] width 122 height 18
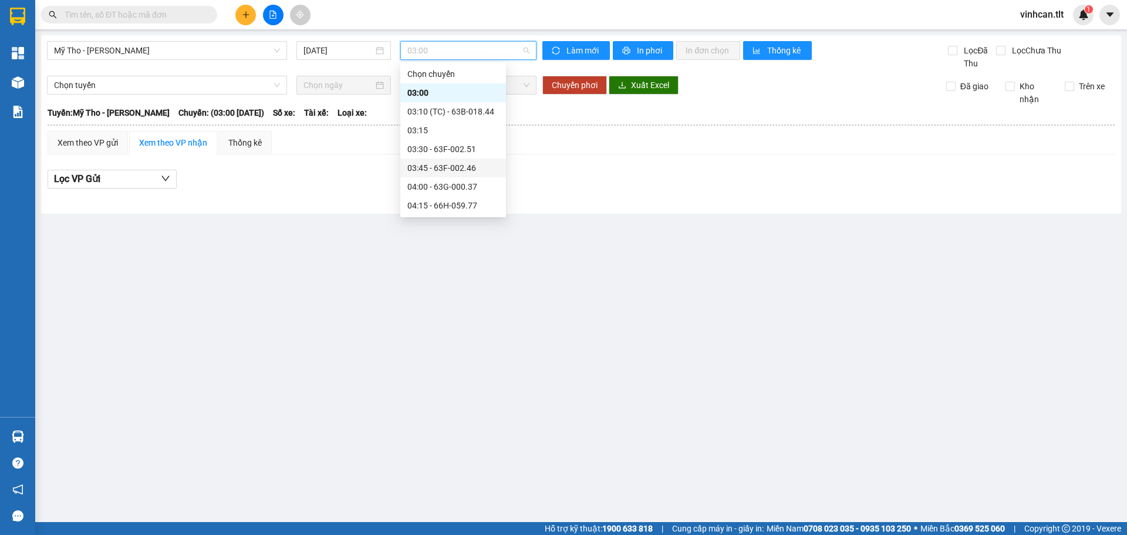
click at [433, 161] on div "03:45 - 63F-002.46" at bounding box center [453, 167] width 92 height 13
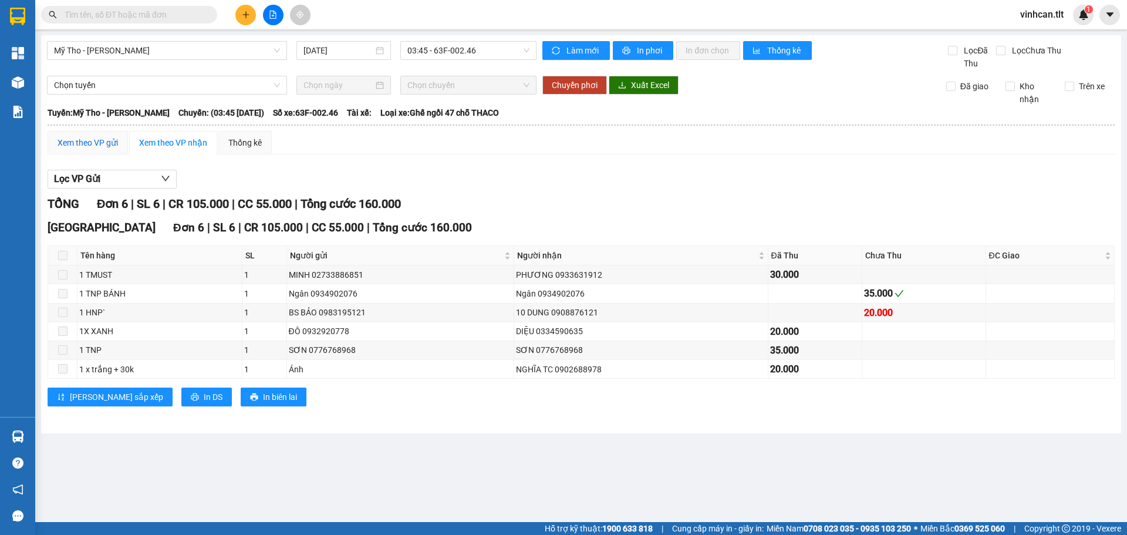
click at [69, 148] on div "Xem theo VP gửi" at bounding box center [88, 142] width 60 height 13
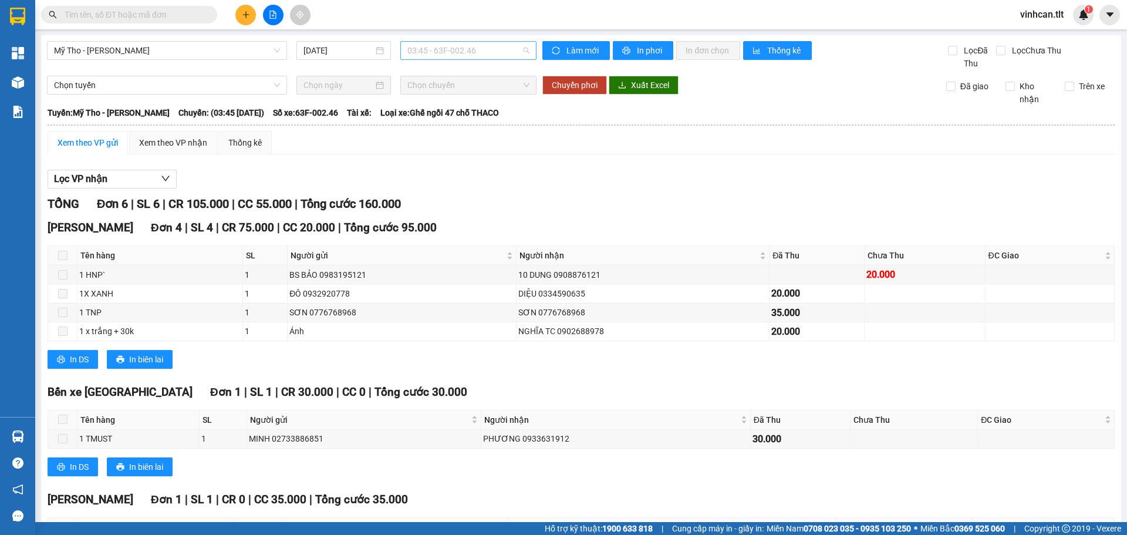
click at [422, 50] on span "03:45 - 63F-002.46" at bounding box center [468, 51] width 122 height 18
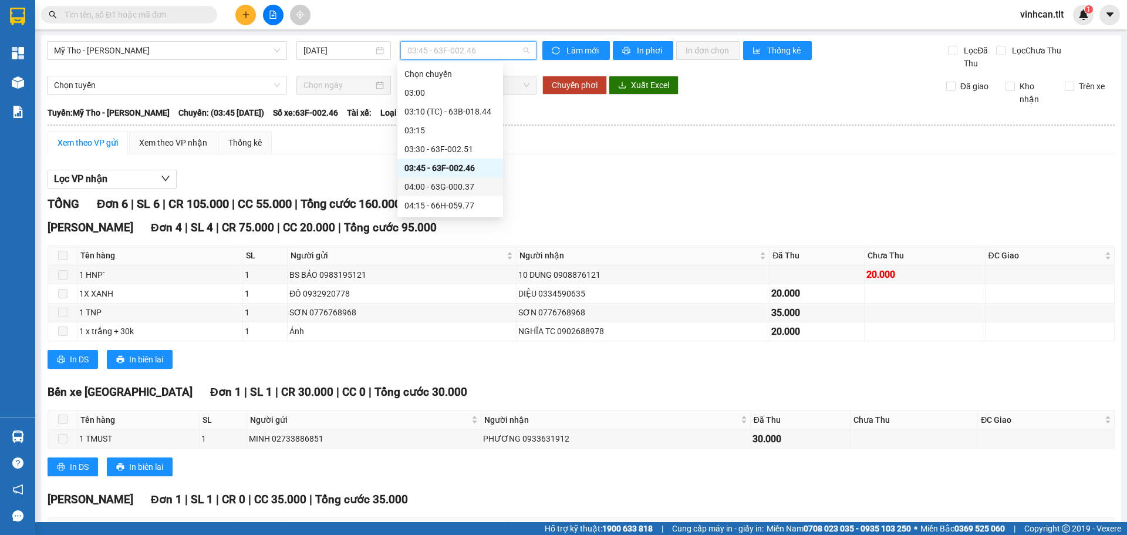
click at [434, 180] on div "04:00 - 63G-000.37" at bounding box center [450, 186] width 92 height 13
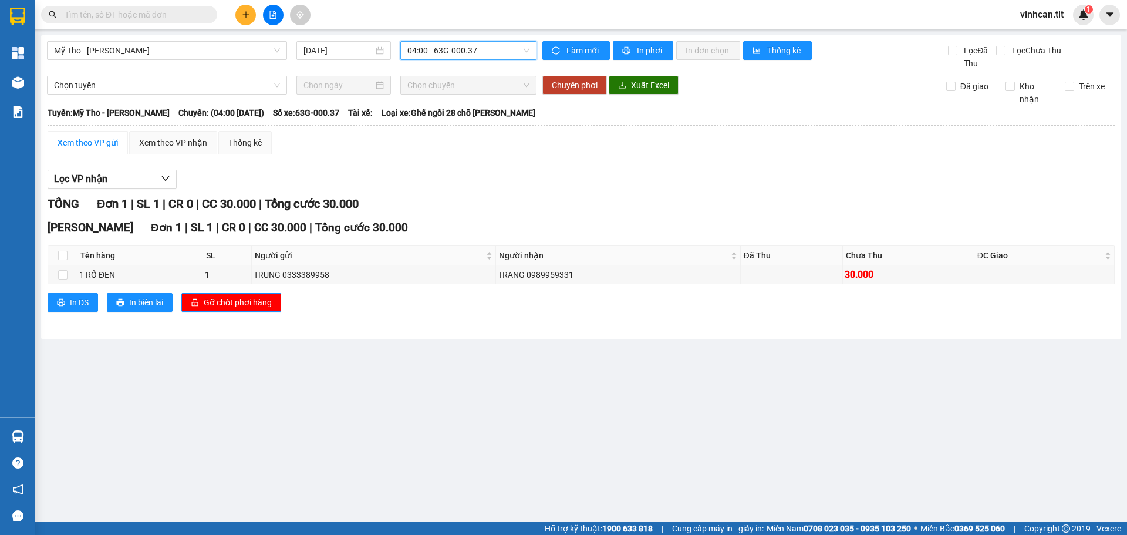
click at [432, 48] on span "04:00 - 63G-000.37" at bounding box center [468, 51] width 122 height 18
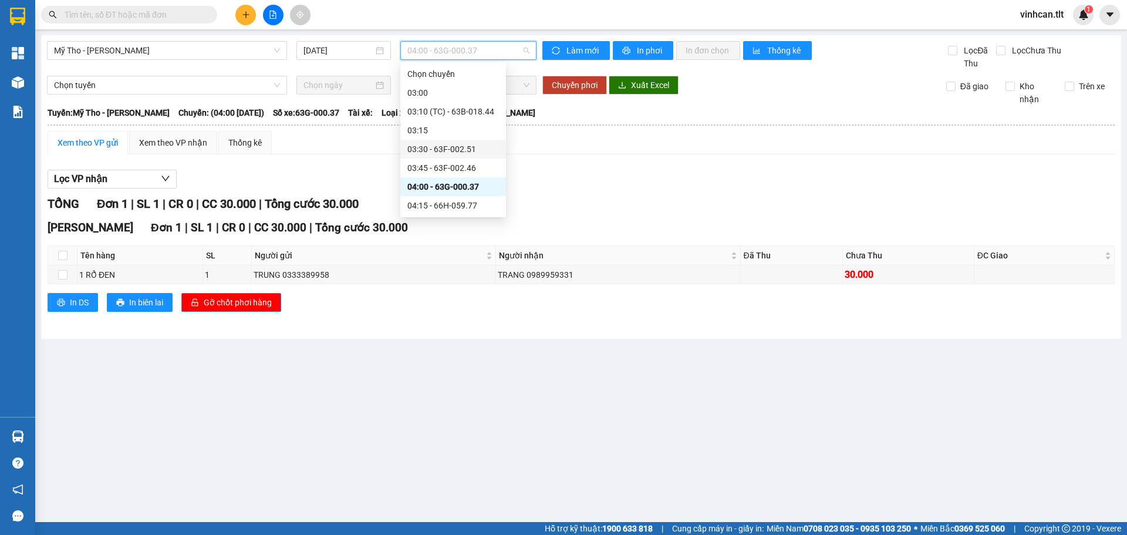
click at [437, 143] on div "03:30 - 63F-002.51" at bounding box center [453, 149] width 92 height 13
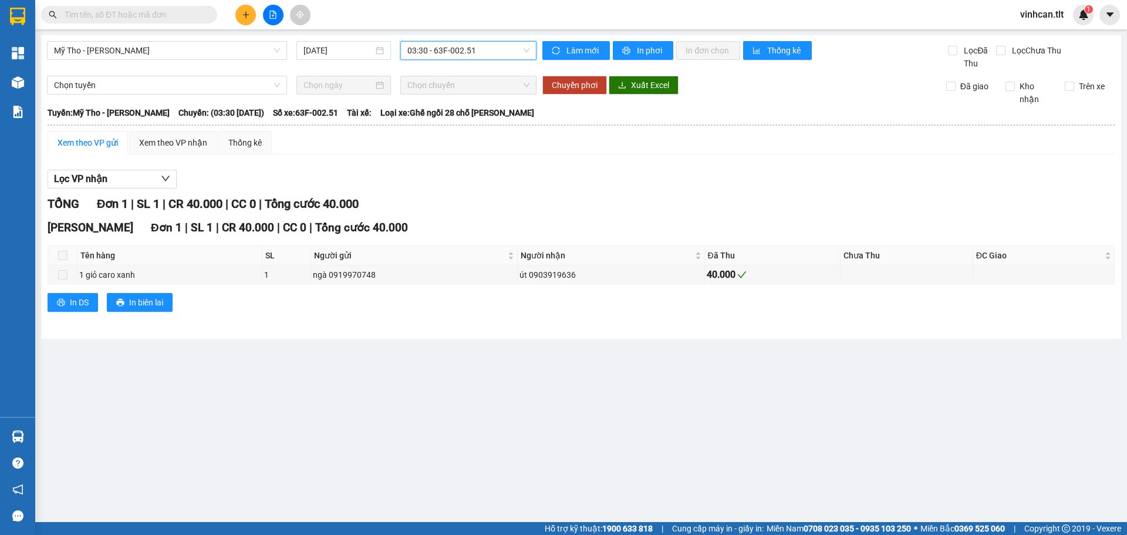
click at [438, 45] on span "03:30 - 63F-002.51" at bounding box center [468, 51] width 122 height 18
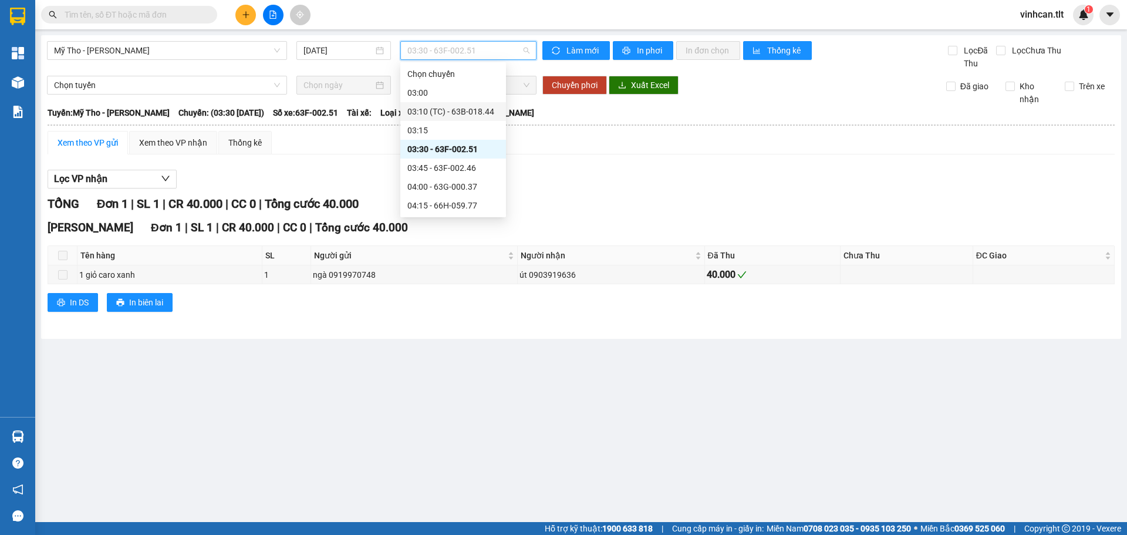
click at [440, 114] on div "03:10 (TC) - 63B-018.44" at bounding box center [453, 111] width 92 height 13
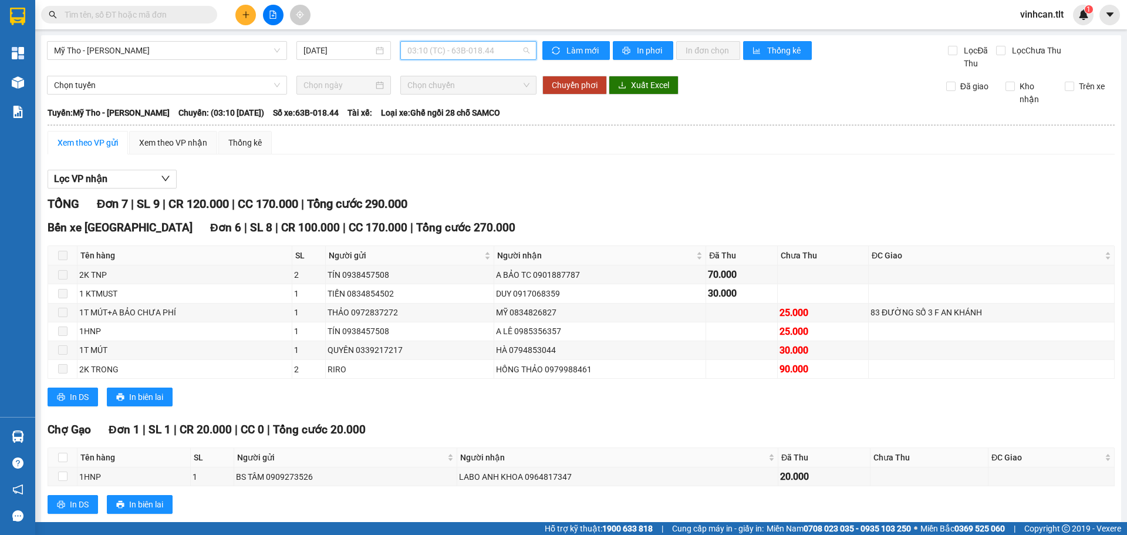
click at [445, 56] on span "03:10 (TC) - 63B-018.44" at bounding box center [468, 51] width 122 height 18
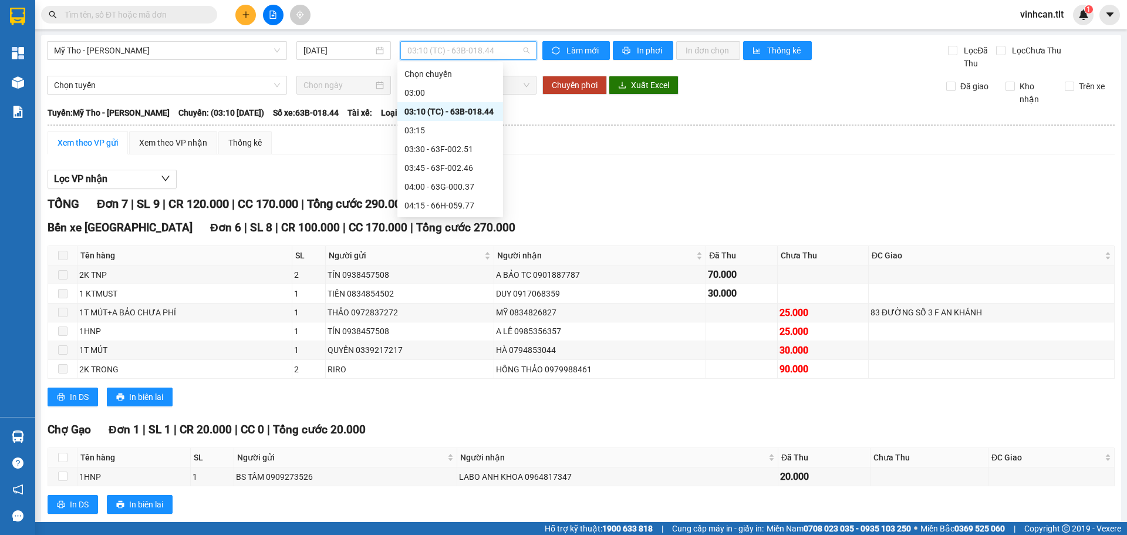
click at [442, 274] on div "05:15 - 63B-021.88" at bounding box center [450, 280] width 92 height 13
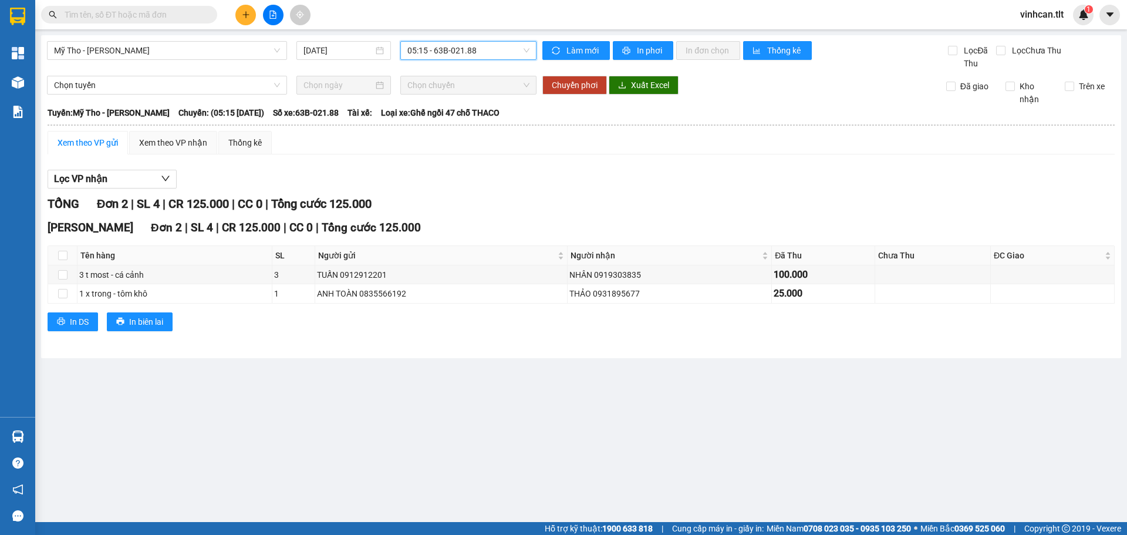
click at [435, 50] on span "05:15 - 63B-021.88" at bounding box center [468, 51] width 122 height 18
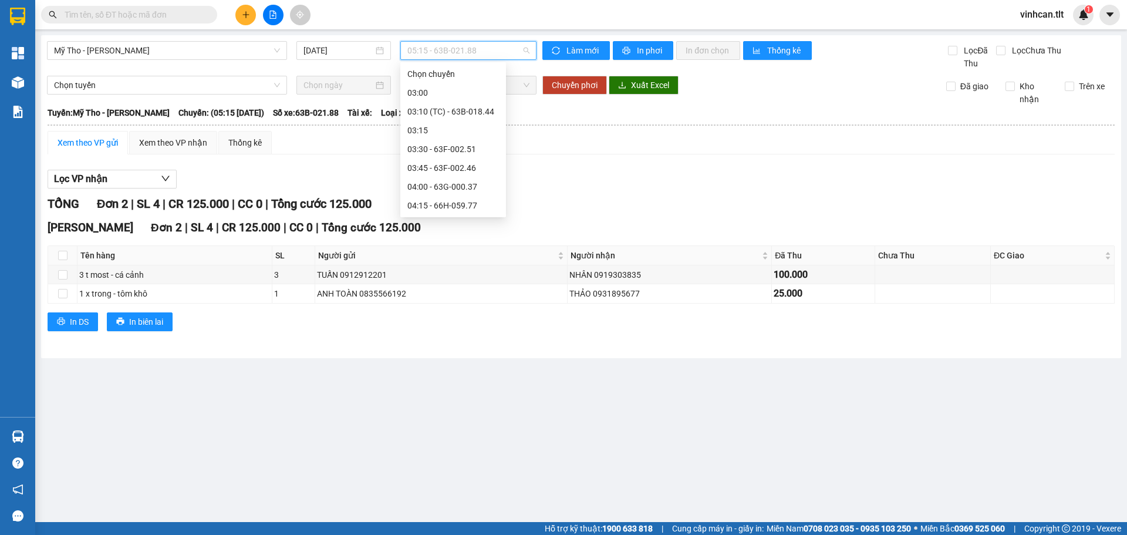
click at [431, 293] on div "05:30 - 63H-066.47" at bounding box center [453, 299] width 92 height 13
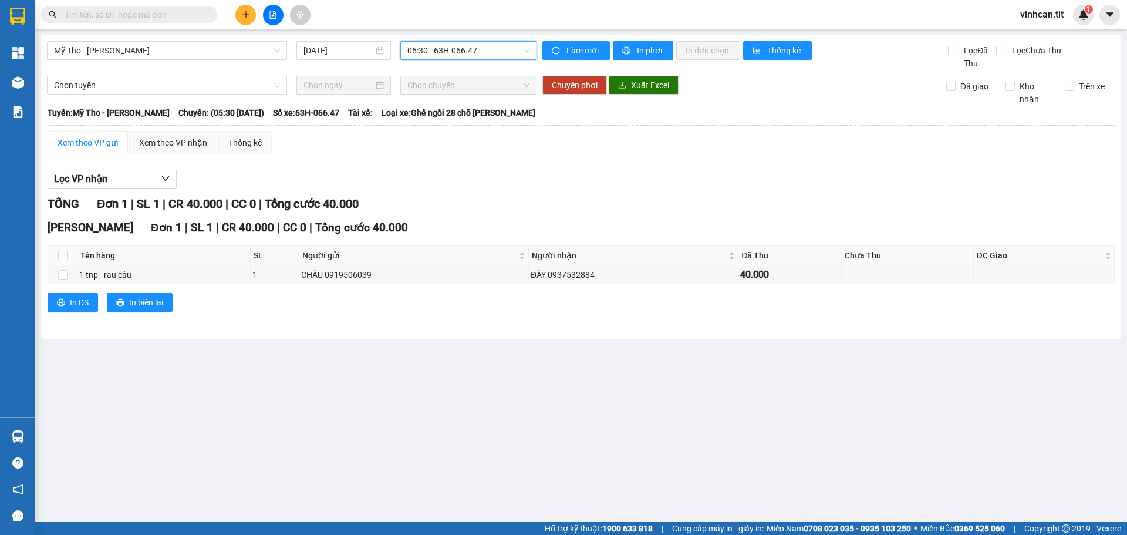
click at [438, 48] on span "05:30 - 63H-066.47" at bounding box center [468, 51] width 122 height 18
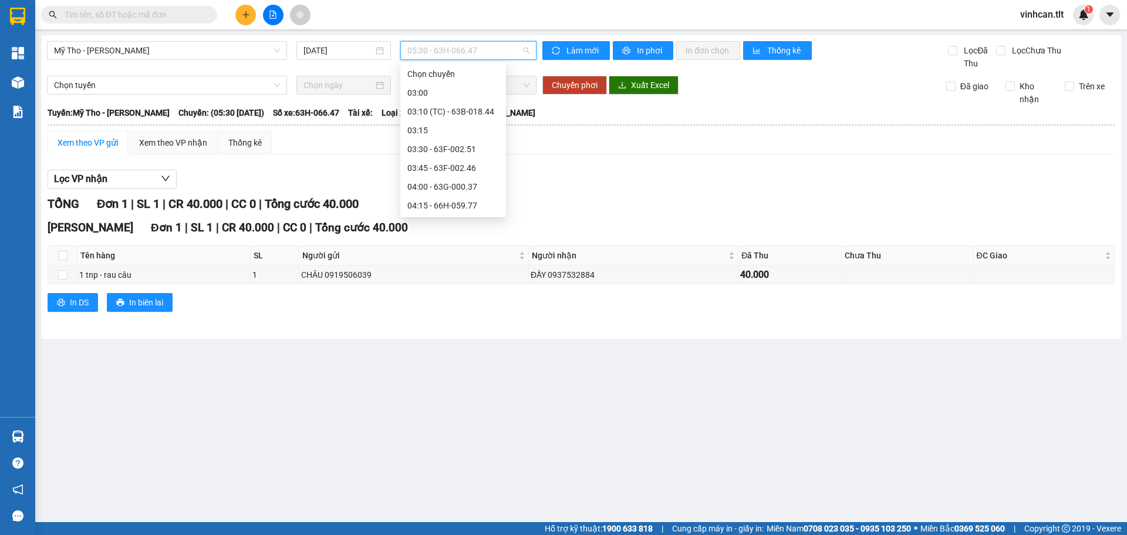
click at [432, 312] on div "05:40 (TC) - 63B-019.47" at bounding box center [453, 318] width 92 height 13
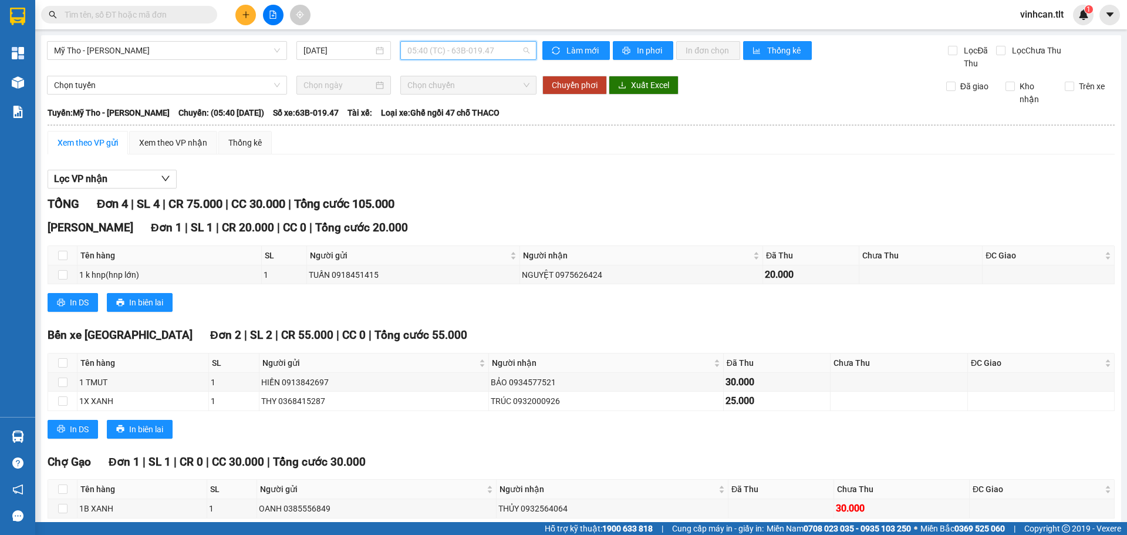
click at [451, 44] on span "05:40 (TC) - 63B-019.47" at bounding box center [468, 51] width 122 height 18
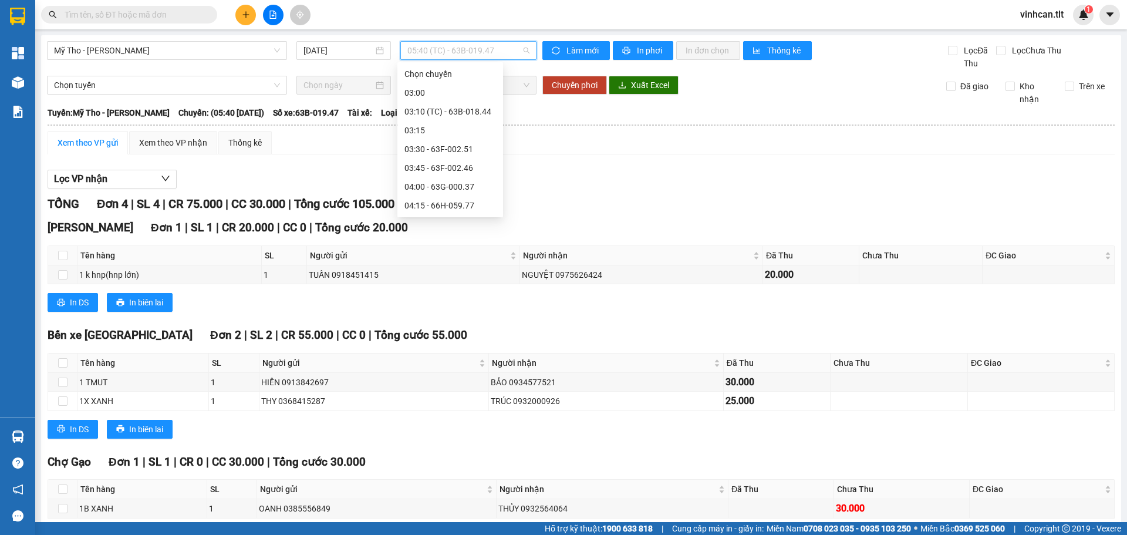
click at [451, 330] on div "05:45 - 66H-059.82" at bounding box center [450, 336] width 92 height 13
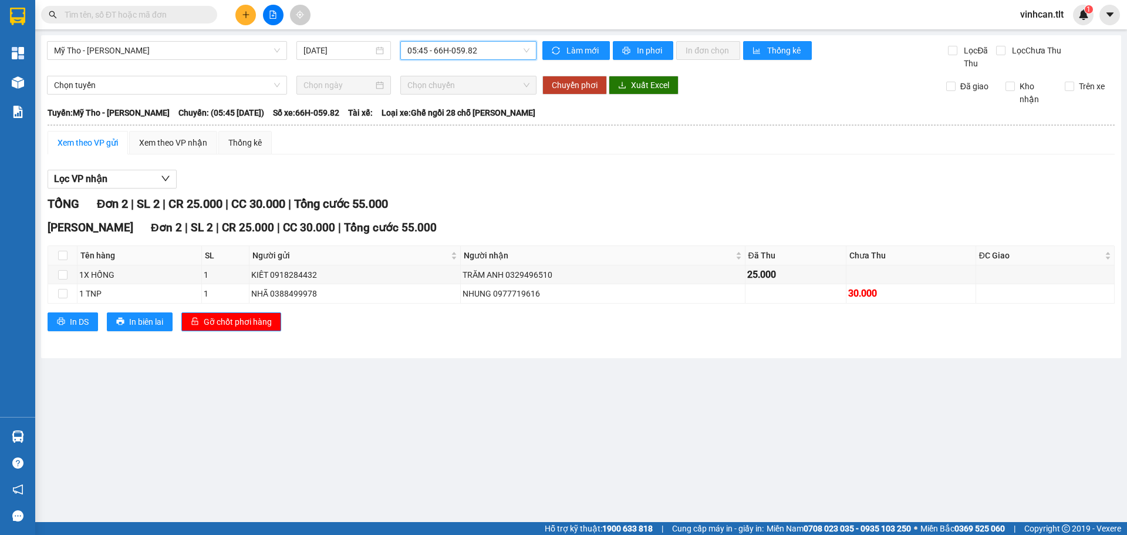
click at [441, 52] on span "05:45 - 66H-059.82" at bounding box center [468, 51] width 122 height 18
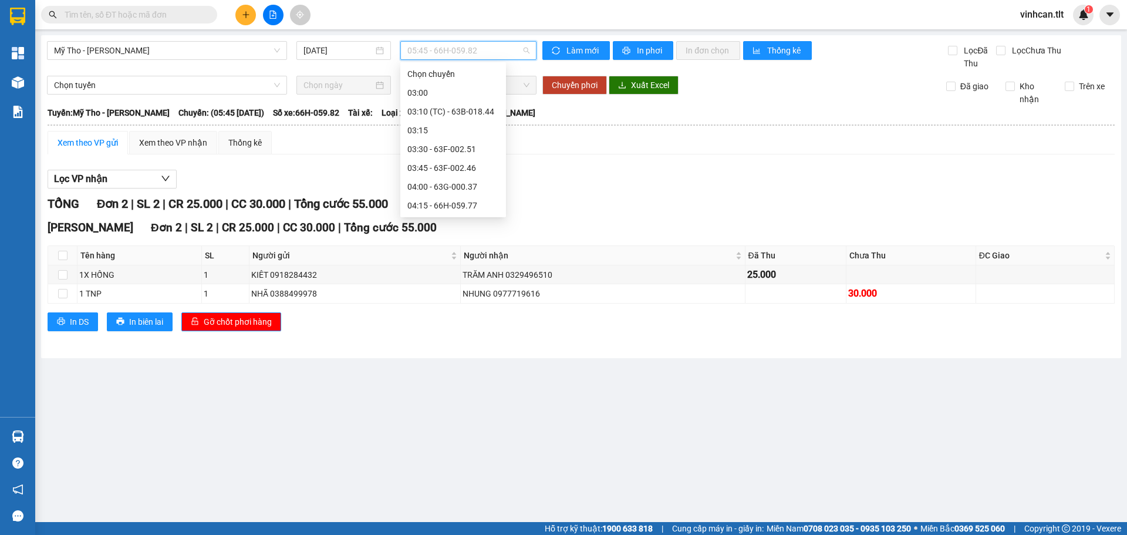
click at [441, 349] on div "06:00 - 63B-015.32" at bounding box center [453, 355] width 92 height 13
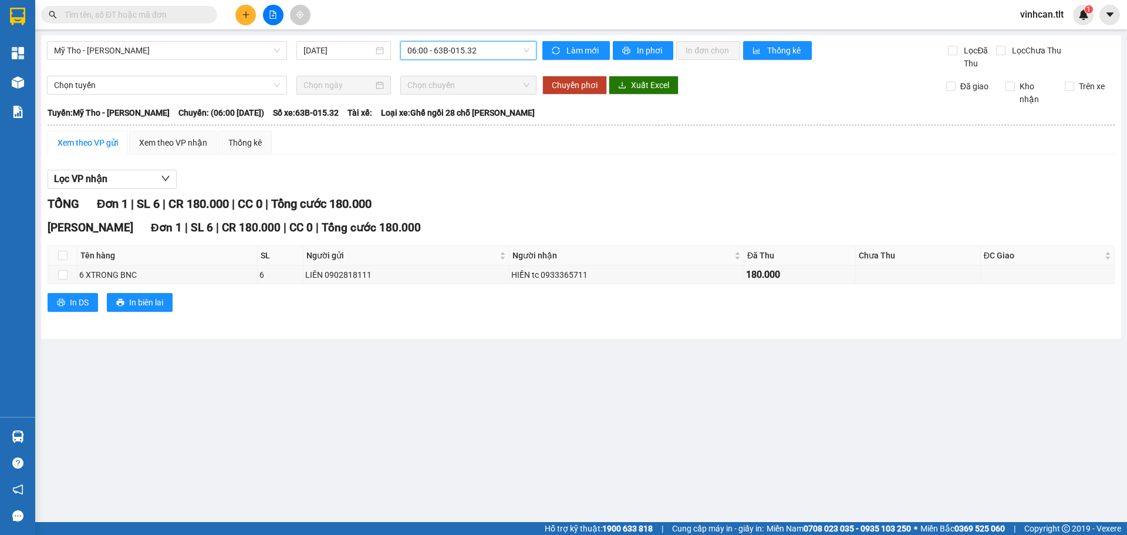
click at [432, 48] on span "06:00 - 63B-015.32" at bounding box center [468, 51] width 122 height 18
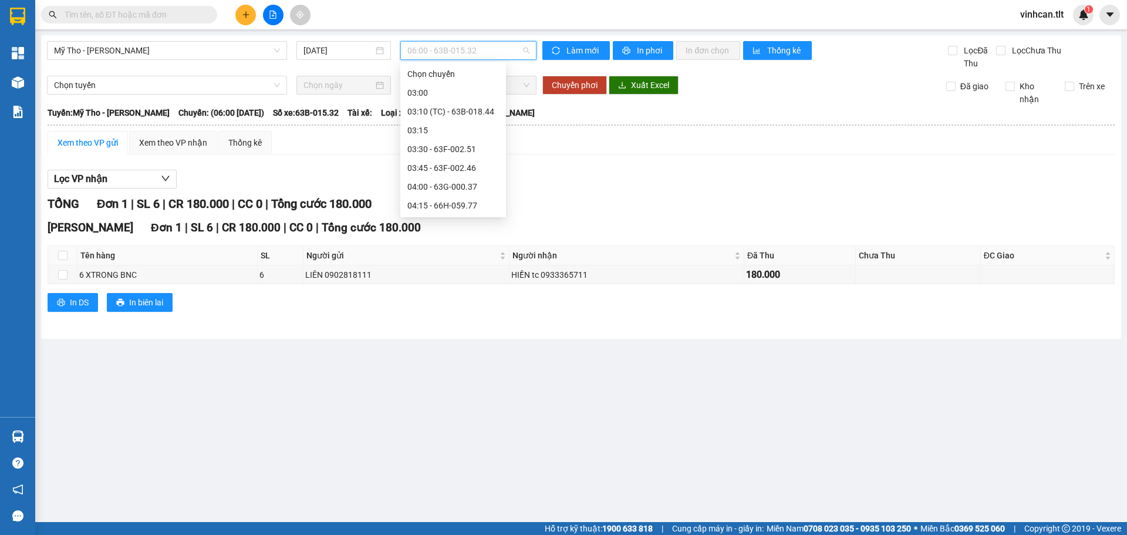
click at [428, 368] on div "06:10 (TC) - 63B-019.55" at bounding box center [453, 374] width 92 height 13
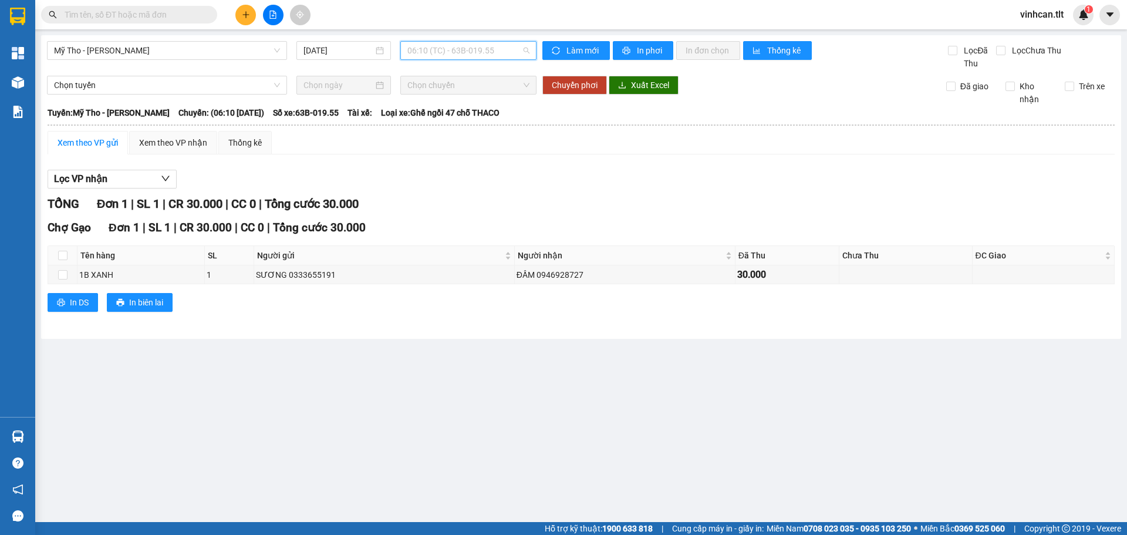
click at [432, 49] on span "06:10 (TC) - 63B-019.55" at bounding box center [468, 51] width 122 height 18
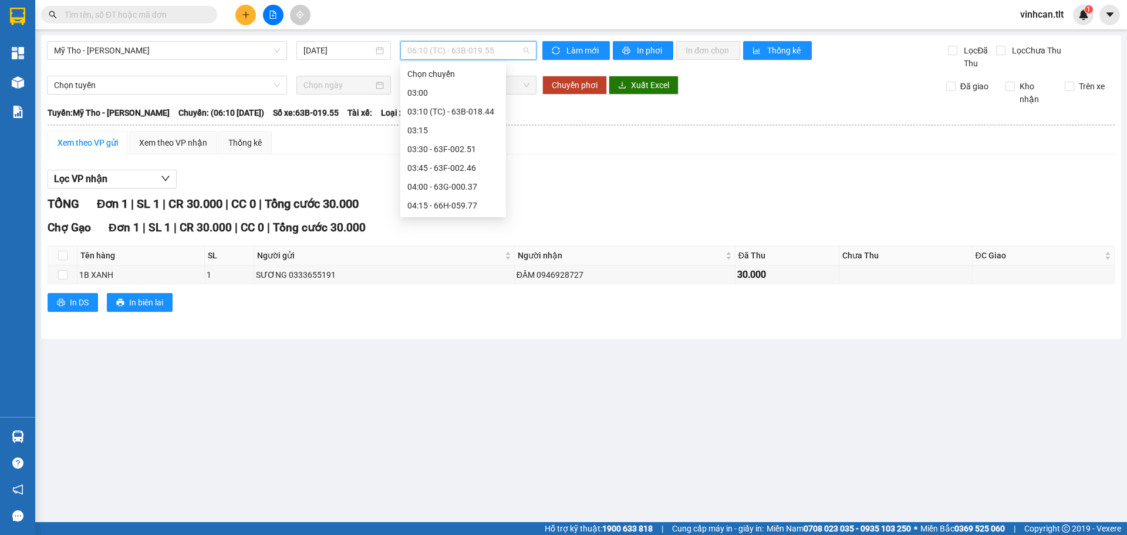
click at [427, 387] on div "06:15 - 63B-015.26" at bounding box center [453, 393] width 92 height 13
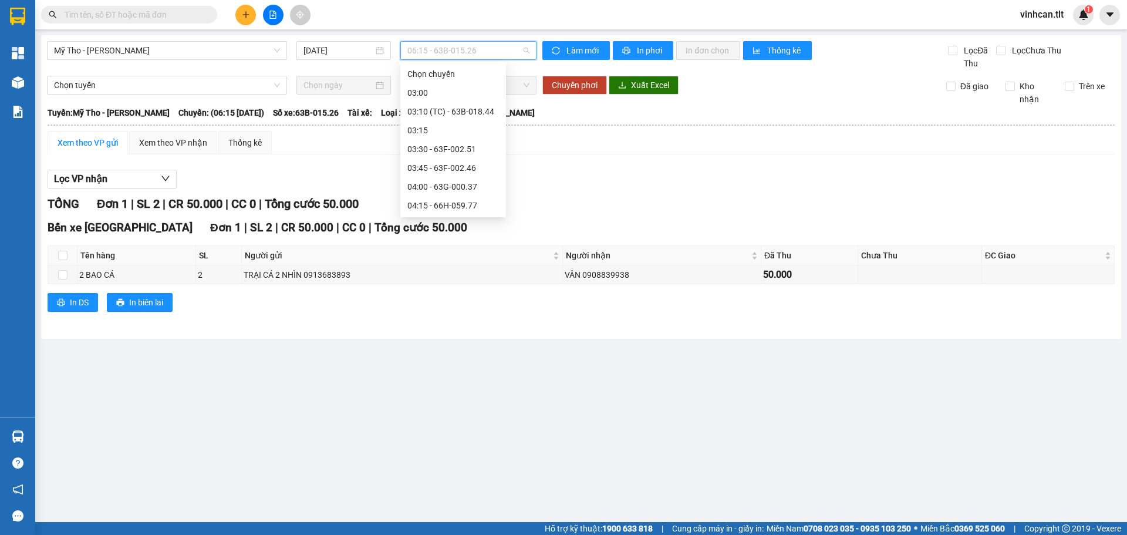
click at [430, 55] on span "06:15 - 63B-015.26" at bounding box center [468, 51] width 122 height 18
click at [442, 405] on div "06:30 - 63F-002.12" at bounding box center [453, 411] width 92 height 13
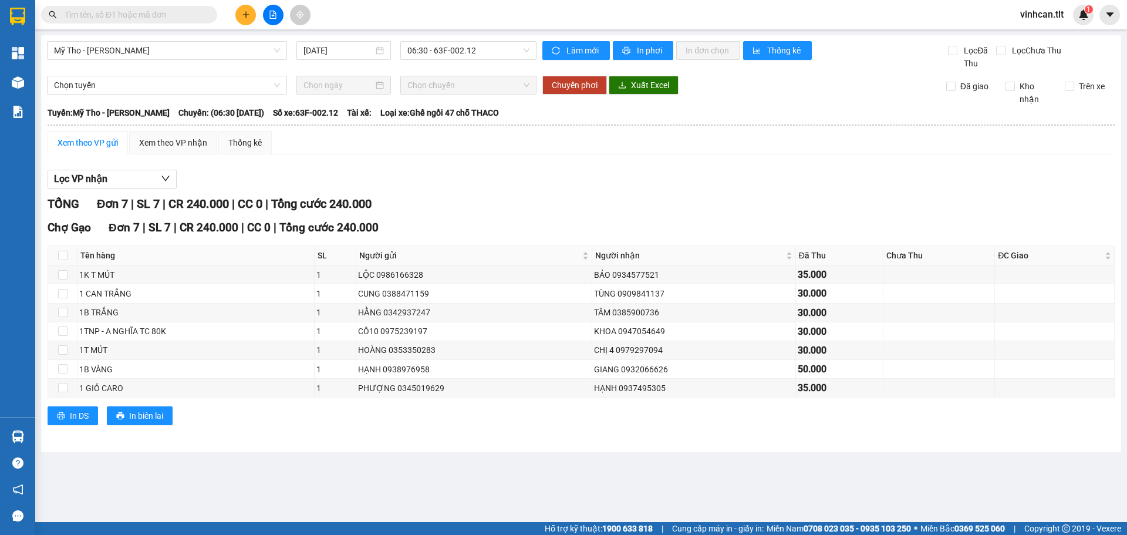
click at [444, 60] on div "Mỹ Tho - [PERSON_NAME] [DATE] 06:30 - 63F-002.12" at bounding box center [291, 55] width 489 height 29
drag, startPoint x: 443, startPoint y: 60, endPoint x: 442, endPoint y: 50, distance: 9.4
click at [443, 59] on div "Mỹ Tho - [PERSON_NAME] [DATE] 06:30 - 63F-002.12" at bounding box center [291, 55] width 489 height 29
click at [442, 50] on span "06:30 - 63F-002.12" at bounding box center [468, 51] width 122 height 18
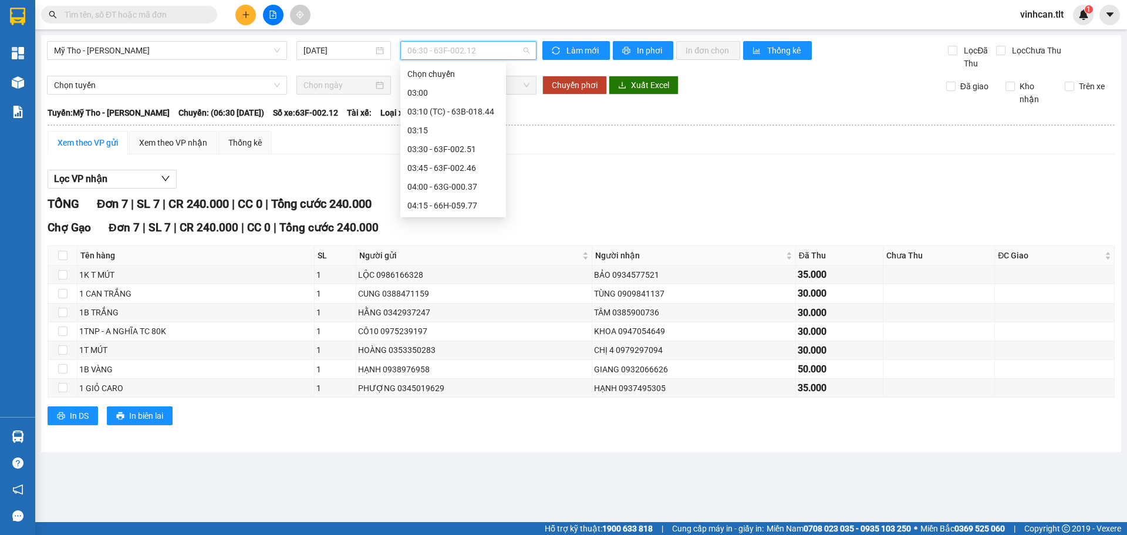
click at [458, 443] on div "06:50 (TC) - 63F-009.98" at bounding box center [453, 449] width 92 height 13
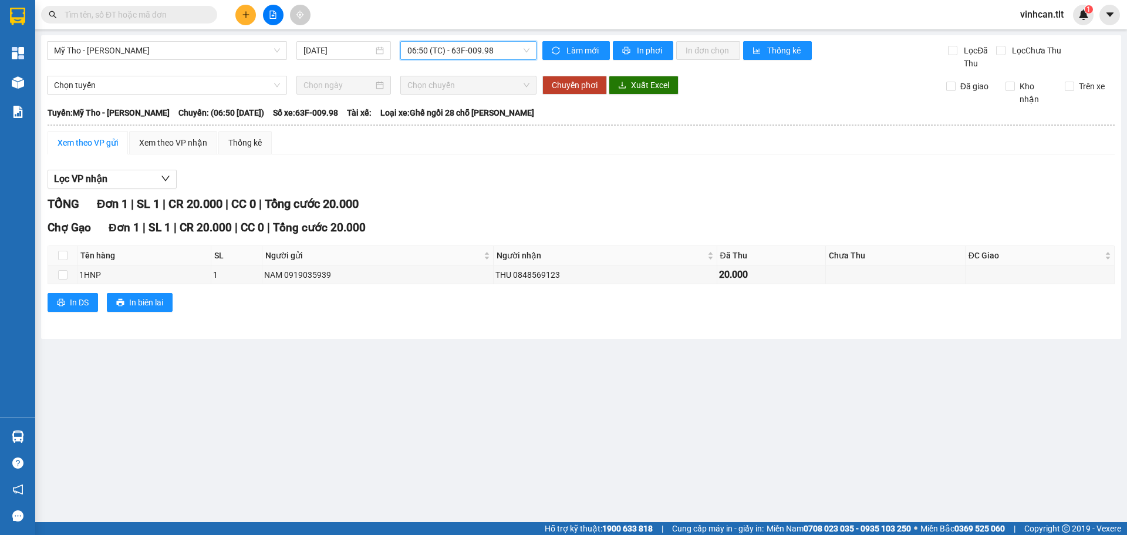
click at [243, 13] on icon "plus" at bounding box center [246, 15] width 8 height 8
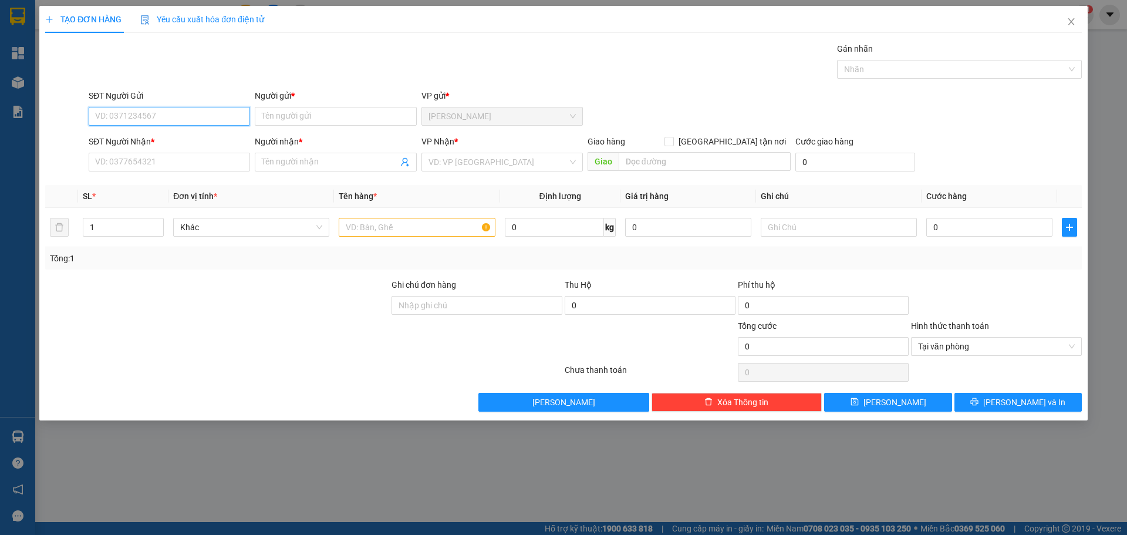
click at [174, 122] on input "SĐT Người Gửi" at bounding box center [169, 116] width 161 height 19
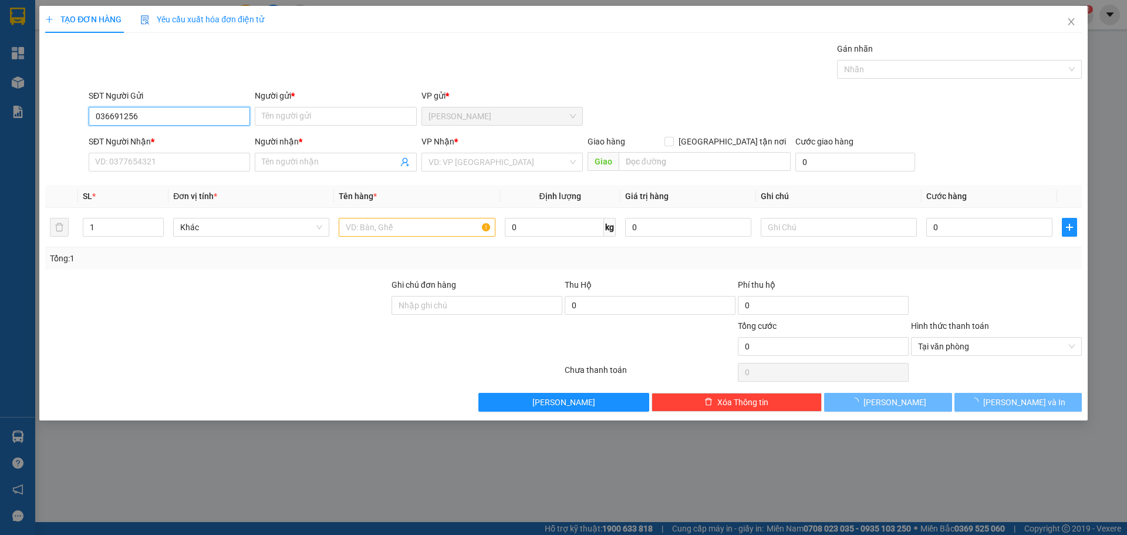
type input "0366912568"
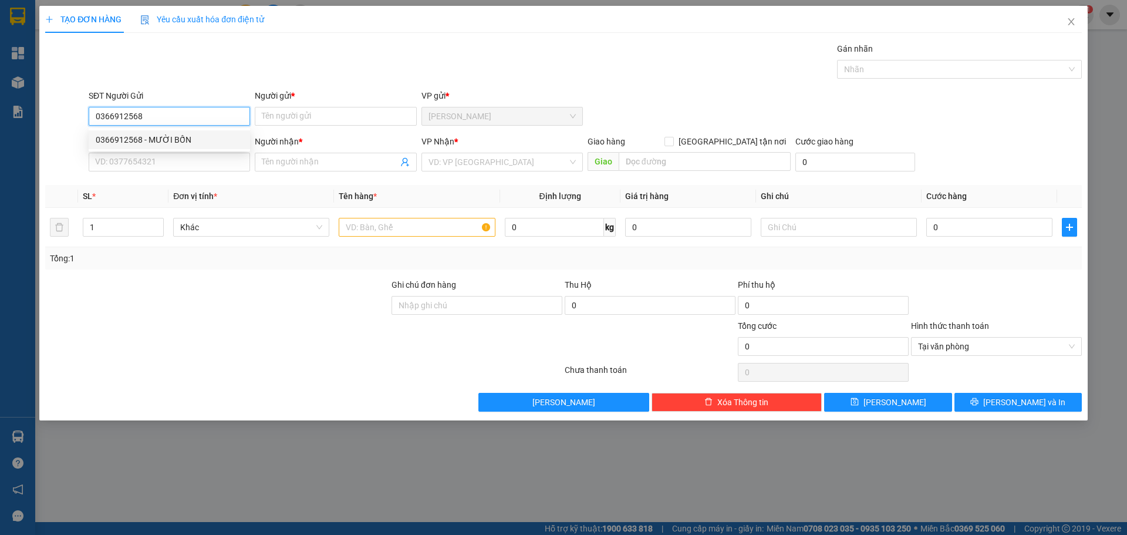
click at [157, 142] on div "0366912568 - MƯỜI BỐN" at bounding box center [169, 139] width 147 height 13
type input "MƯỜI BỐN"
type input "0366912568"
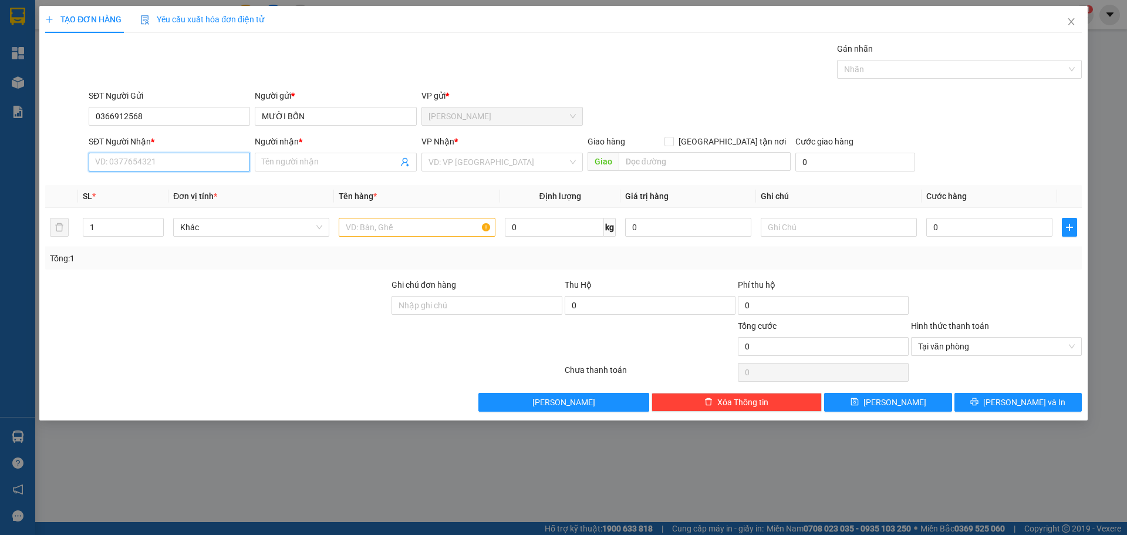
click at [154, 161] on input "SĐT Người Nhận *" at bounding box center [169, 162] width 161 height 19
click at [135, 211] on div "0989002505 - HOA" at bounding box center [169, 204] width 161 height 19
type input "0989002505"
type input "HOA"
click at [451, 166] on input "search" at bounding box center [497, 162] width 139 height 18
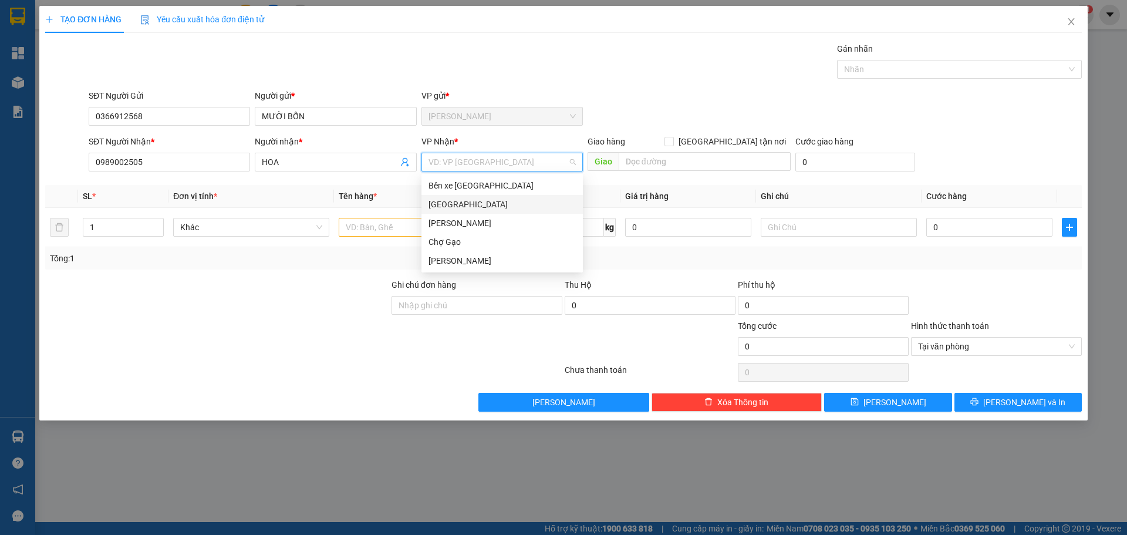
click at [430, 205] on div "[GEOGRAPHIC_DATA]" at bounding box center [501, 204] width 147 height 13
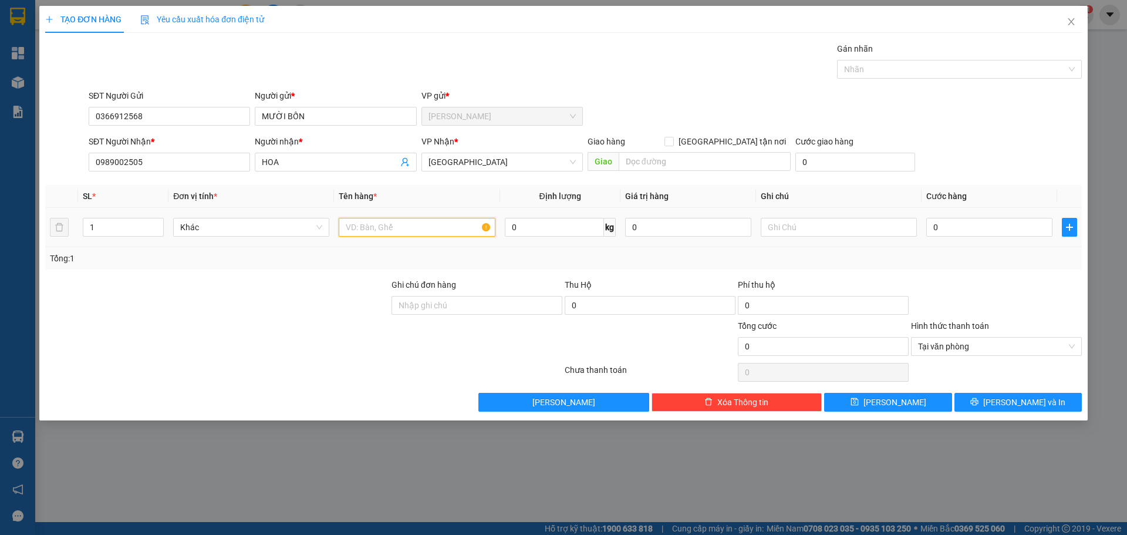
click at [407, 222] on input "text" at bounding box center [417, 227] width 156 height 19
type input "1 TNP"
click at [965, 232] on input "0" at bounding box center [989, 227] width 126 height 19
type input "3"
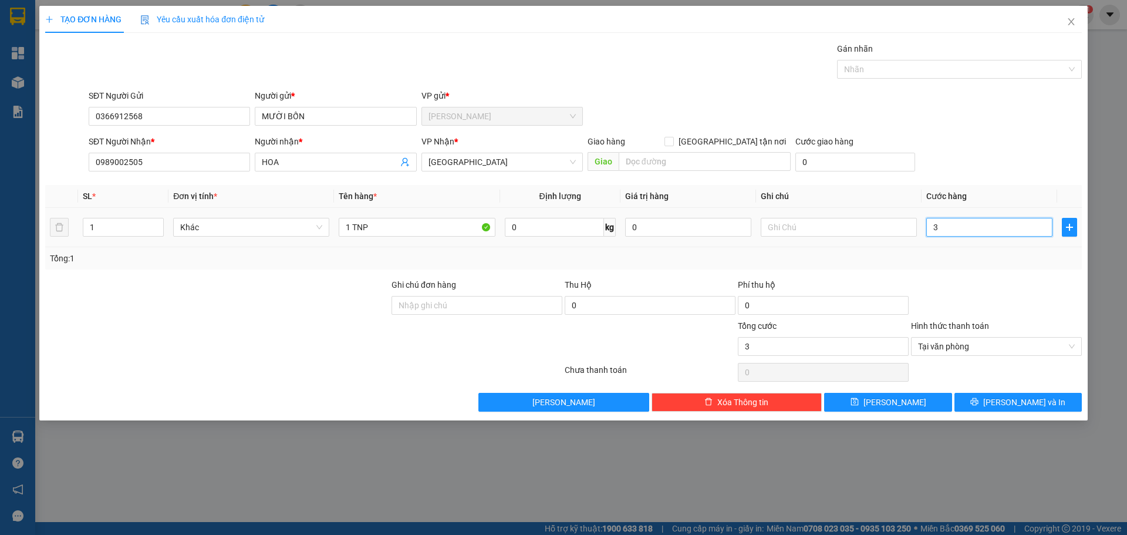
type input "30"
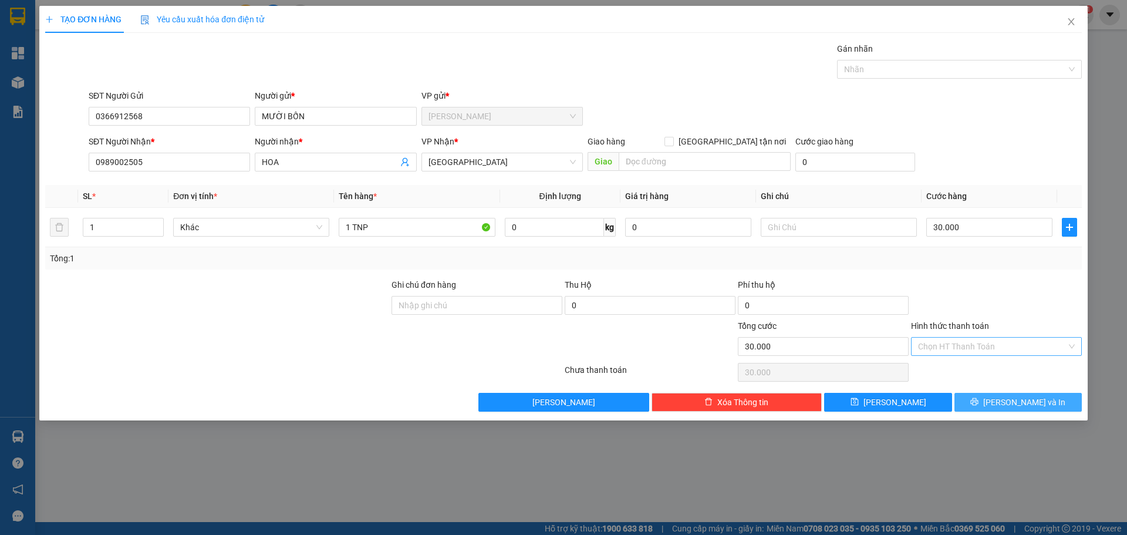
click at [1060, 401] on button "[PERSON_NAME] và In" at bounding box center [1017, 402] width 127 height 19
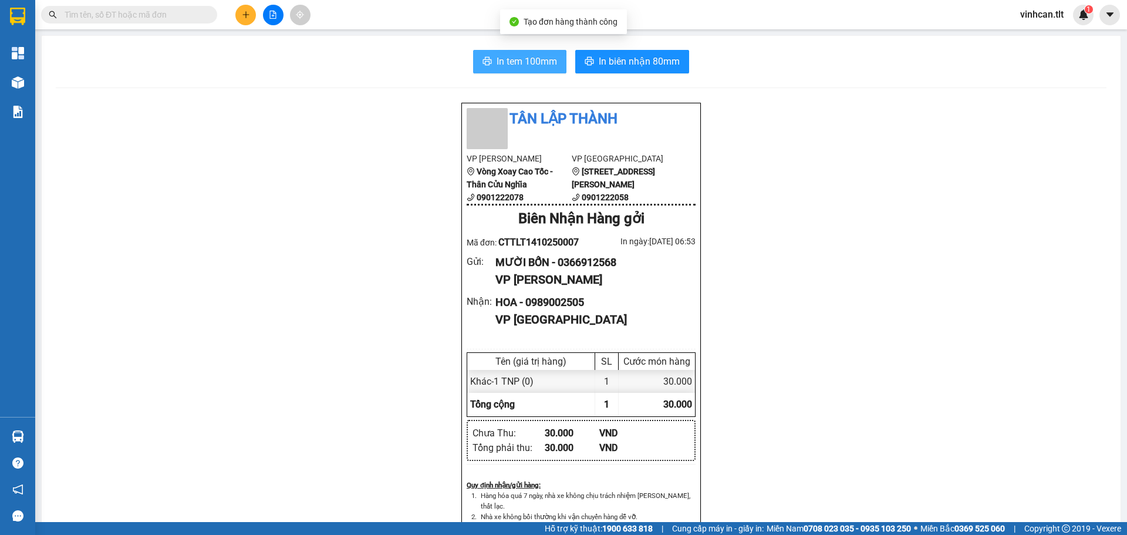
click at [508, 59] on span "In tem 100mm" at bounding box center [526, 61] width 60 height 15
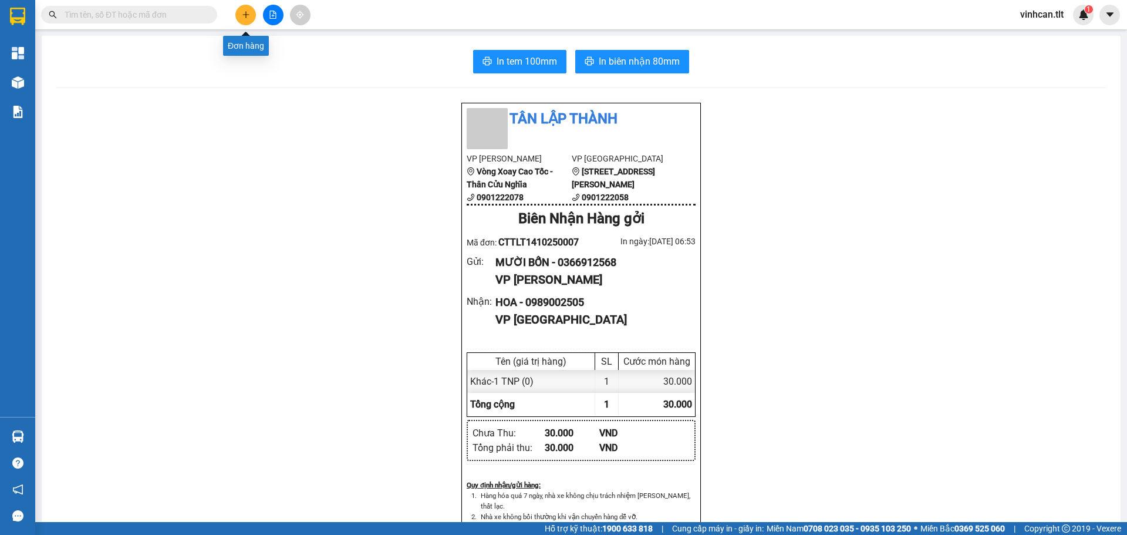
click at [248, 18] on icon "plus" at bounding box center [246, 15] width 8 height 8
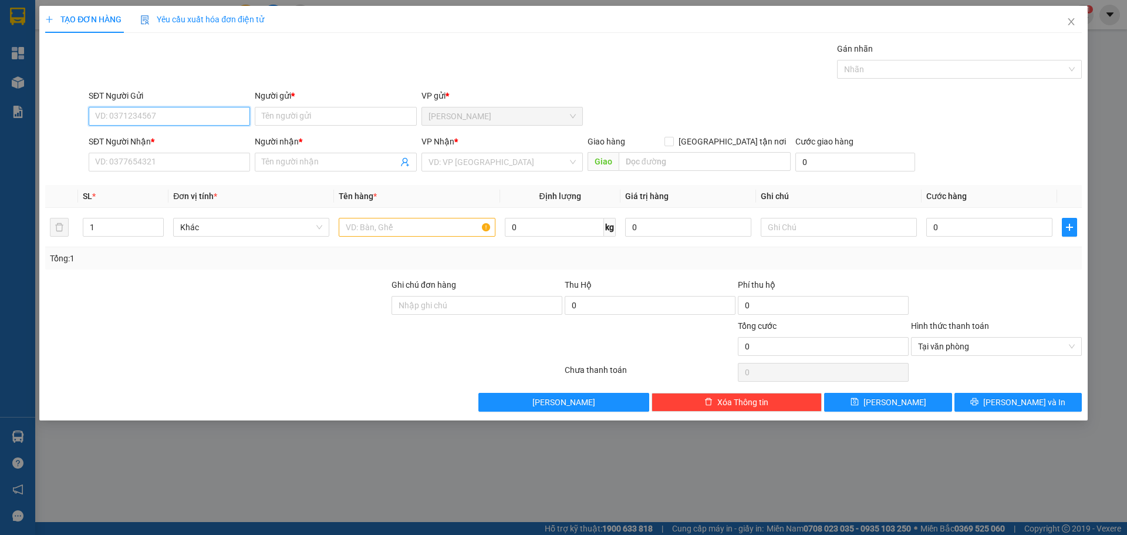
click at [149, 113] on input "SĐT Người Gửi" at bounding box center [169, 116] width 161 height 19
click at [146, 138] on div "0374144068 - THU" at bounding box center [169, 139] width 147 height 13
type input "0374144068"
type input "THU"
type input "0374144068"
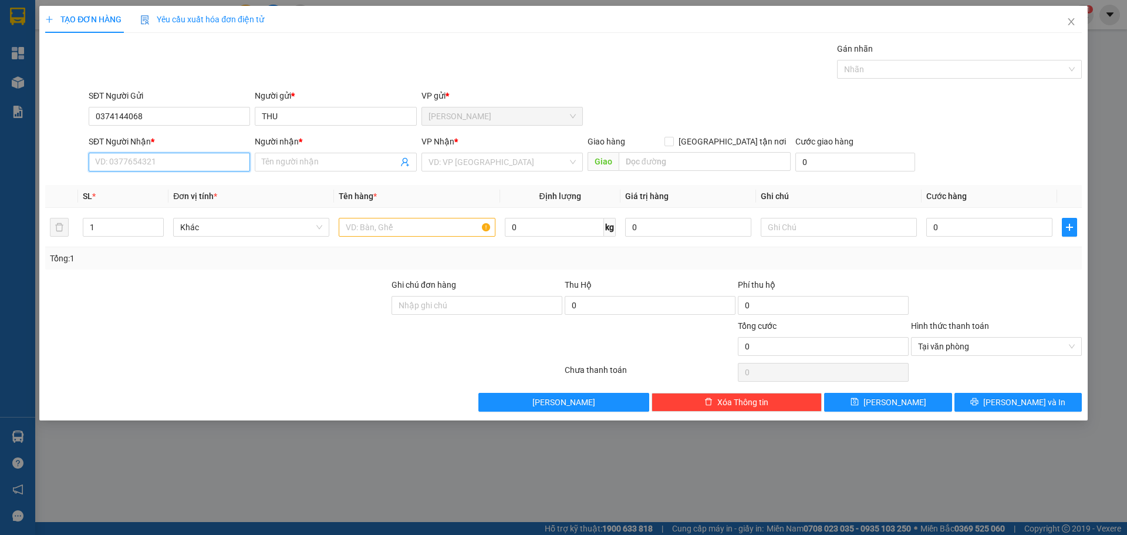
click at [129, 163] on input "SĐT Người Nhận *" at bounding box center [169, 162] width 161 height 19
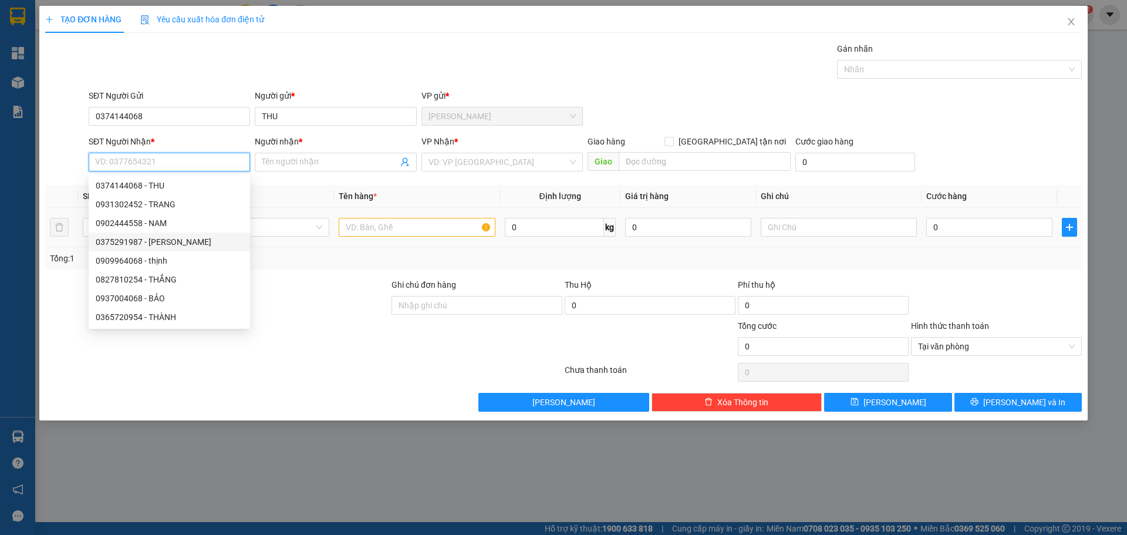
click at [135, 246] on div "0375291987 - [PERSON_NAME]" at bounding box center [169, 241] width 147 height 13
type input "0375291987"
type input "THẢO"
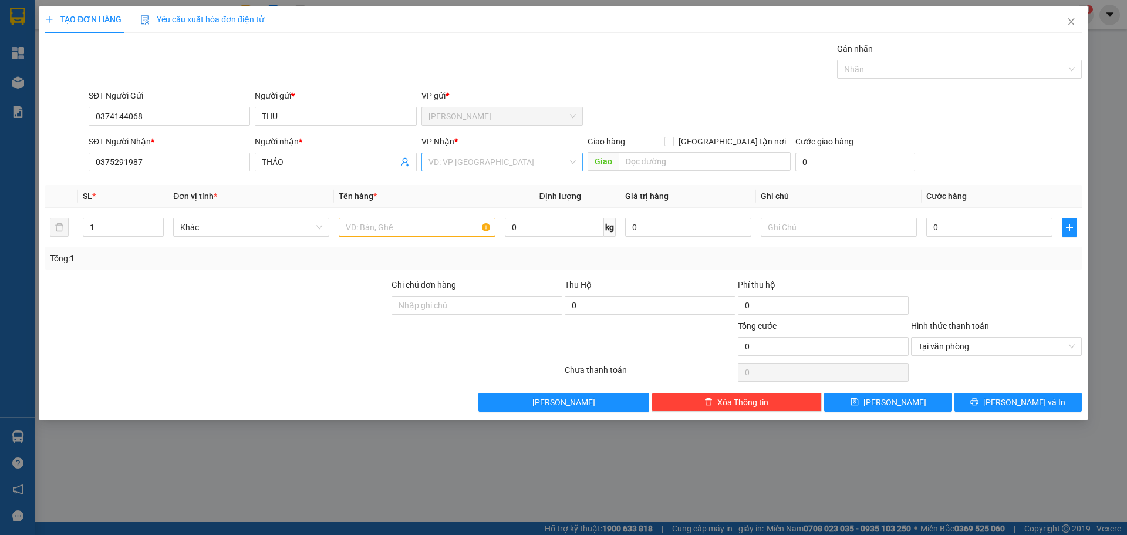
drag, startPoint x: 503, startPoint y: 164, endPoint x: 499, endPoint y: 170, distance: 7.2
click at [502, 165] on input "search" at bounding box center [497, 162] width 139 height 18
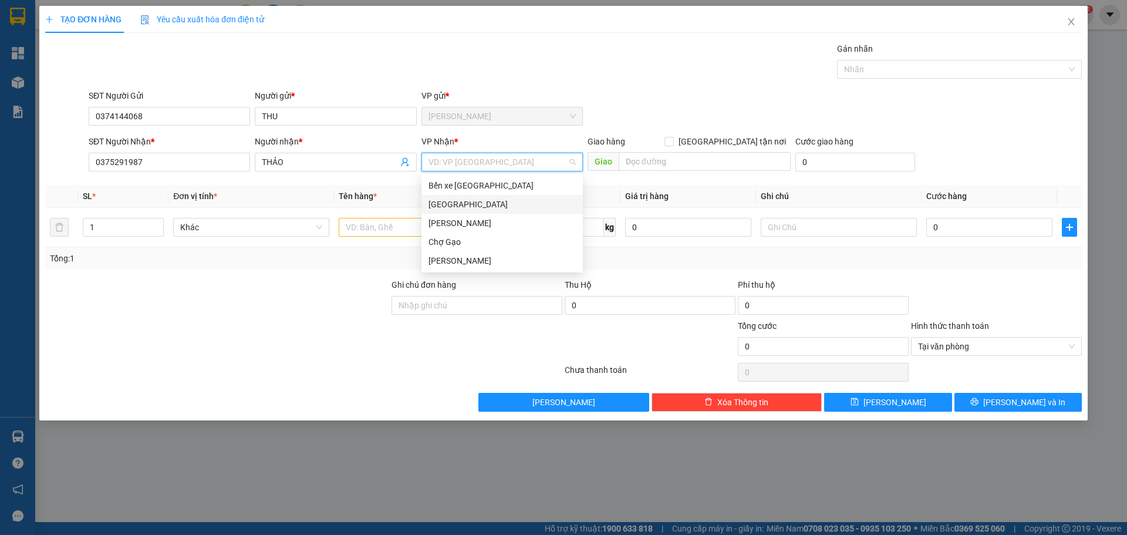
click at [441, 201] on div "[GEOGRAPHIC_DATA]" at bounding box center [501, 204] width 147 height 13
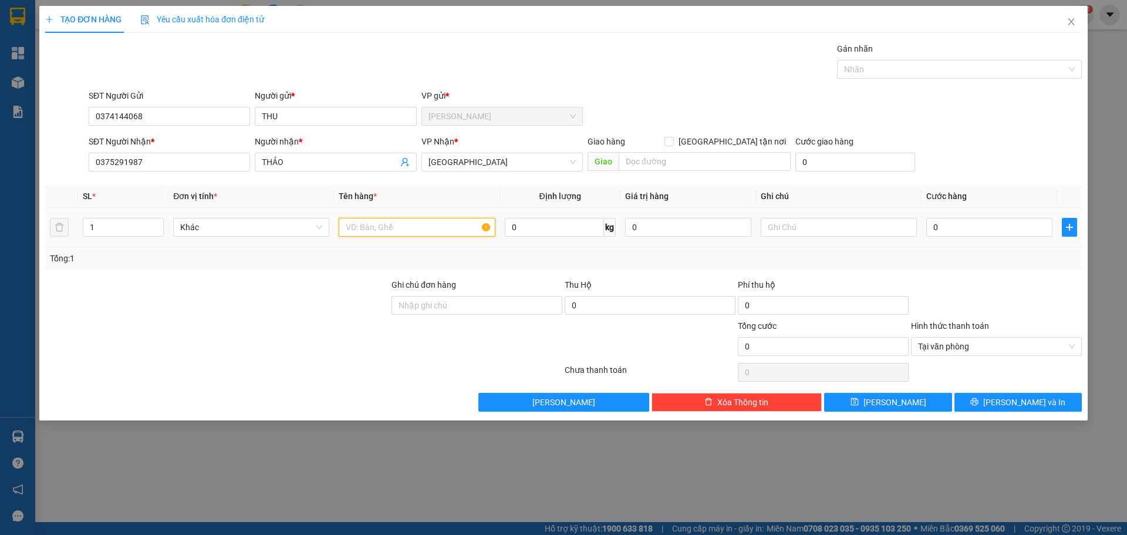
click at [381, 230] on input "text" at bounding box center [417, 227] width 156 height 19
type input "1 TNP"
click at [942, 224] on input "0" at bounding box center [989, 227] width 126 height 19
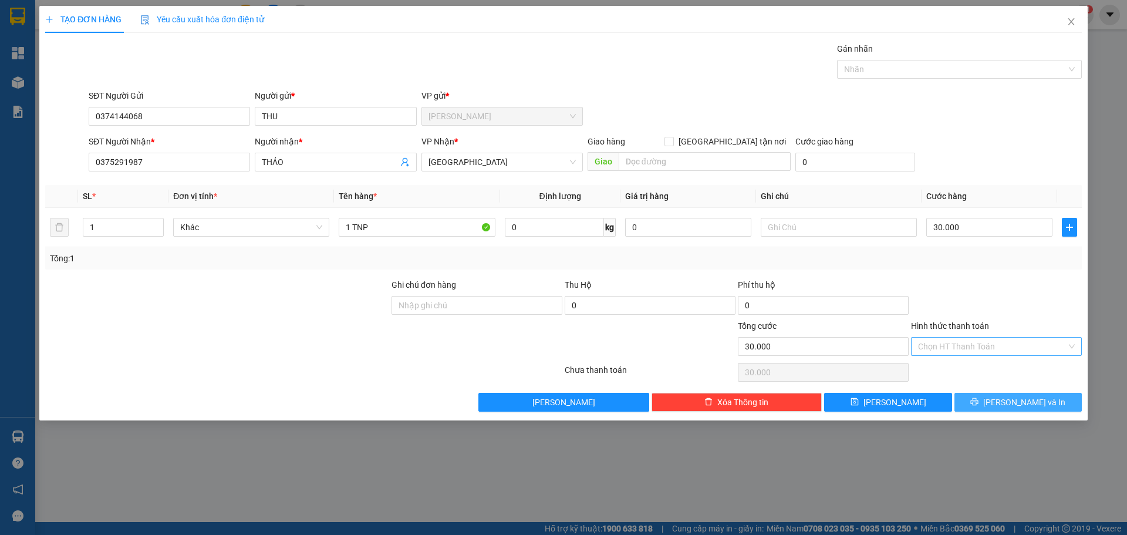
click at [1060, 406] on button "[PERSON_NAME] và In" at bounding box center [1017, 402] width 127 height 19
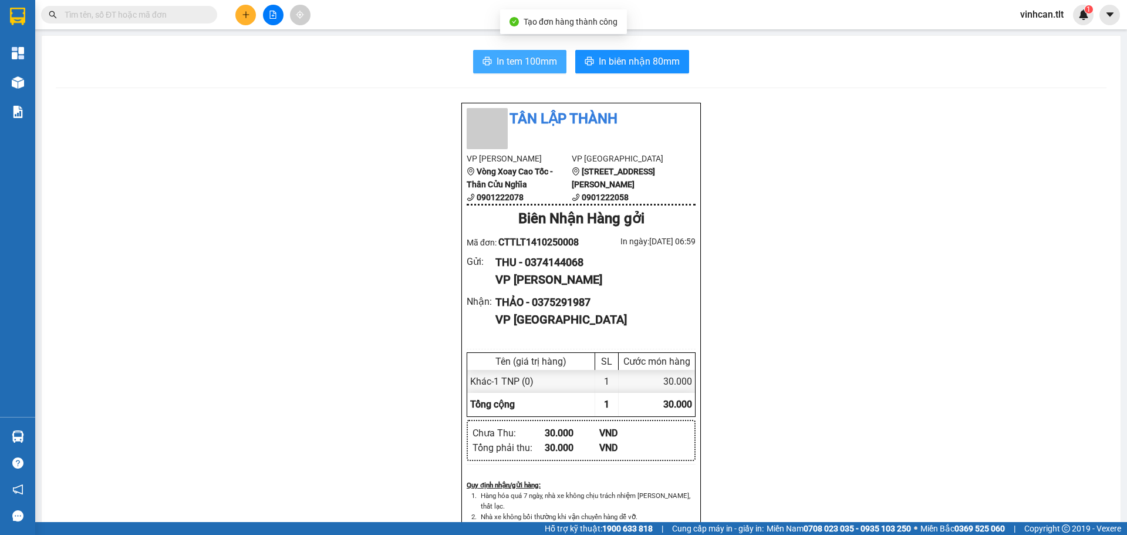
click at [522, 66] on span "In tem 100mm" at bounding box center [526, 61] width 60 height 15
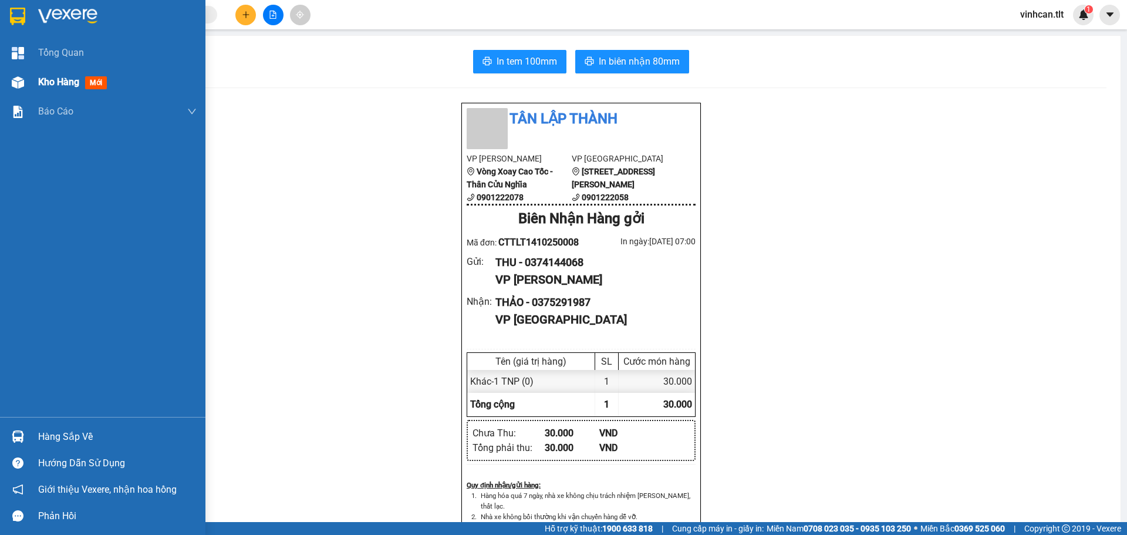
click at [29, 85] on div "Kho hàng mới" at bounding box center [102, 81] width 205 height 29
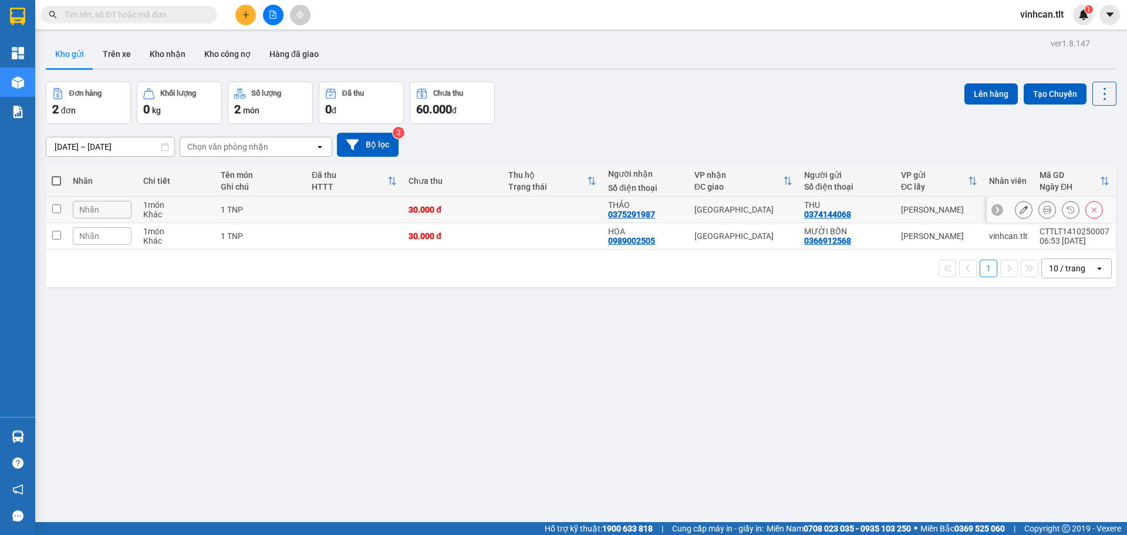
click at [339, 217] on td at bounding box center [354, 210] width 97 height 26
checkbox input "true"
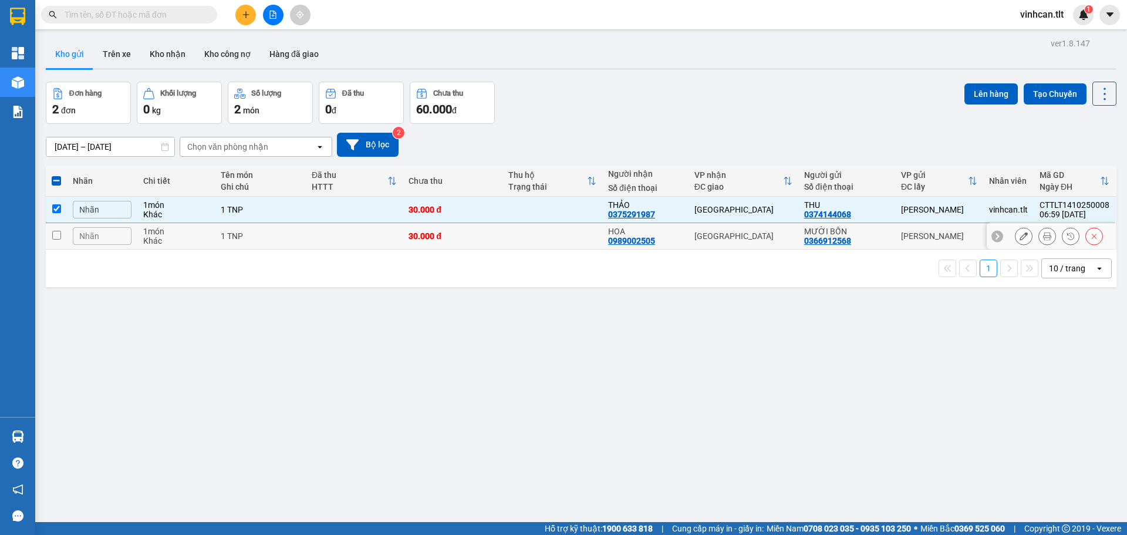
click at [339, 235] on td at bounding box center [354, 236] width 97 height 26
checkbox input "true"
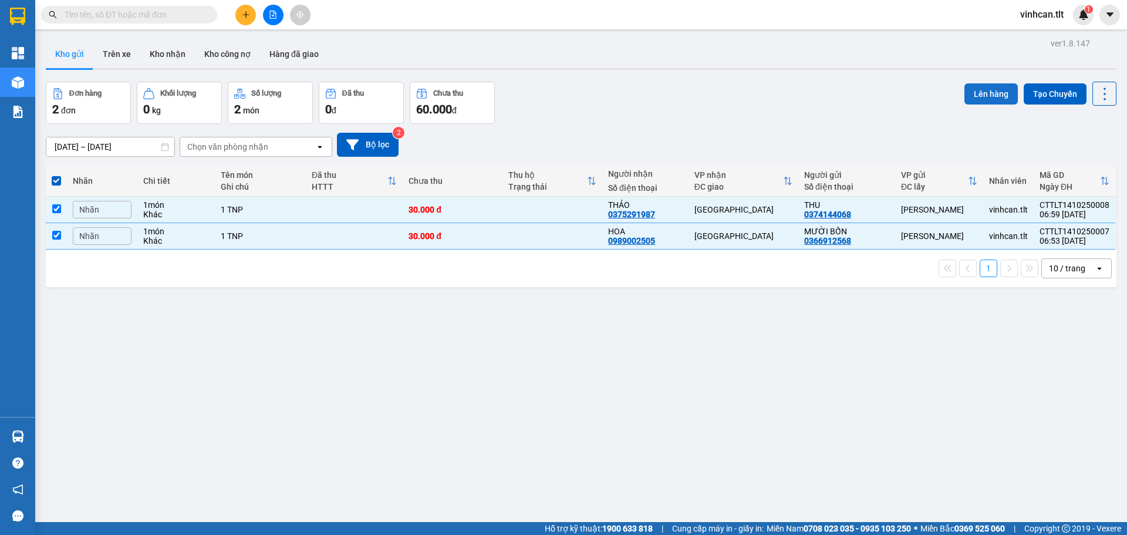
click at [966, 88] on button "Lên hàng" at bounding box center [990, 93] width 53 height 21
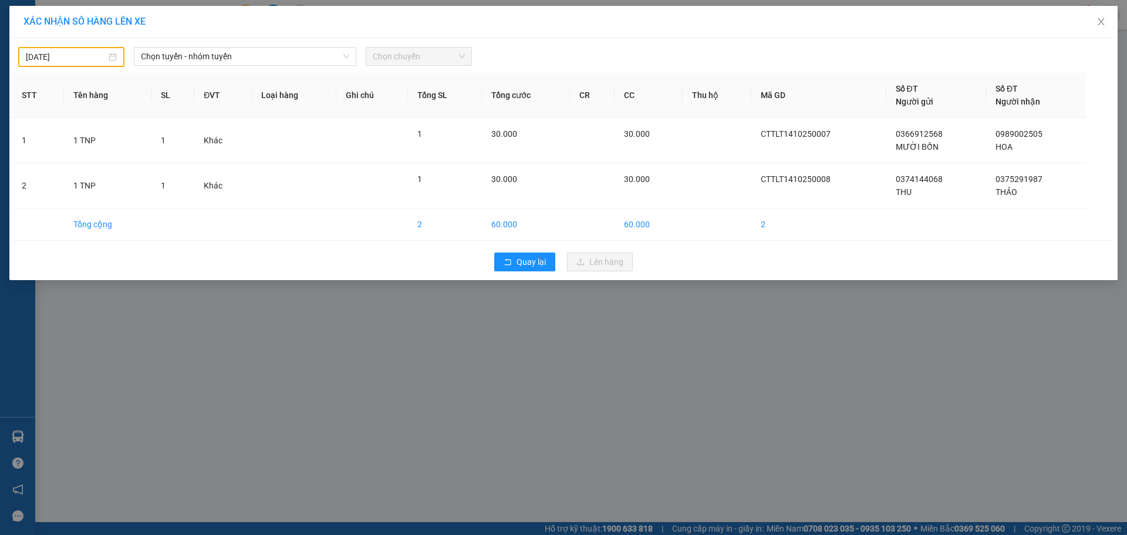
drag, startPoint x: 79, startPoint y: 59, endPoint x: 77, endPoint y: 66, distance: 7.4
click at [79, 59] on input "[DATE]" at bounding box center [66, 56] width 80 height 13
click at [75, 160] on div "14" at bounding box center [78, 161] width 14 height 14
type input "[DATE]"
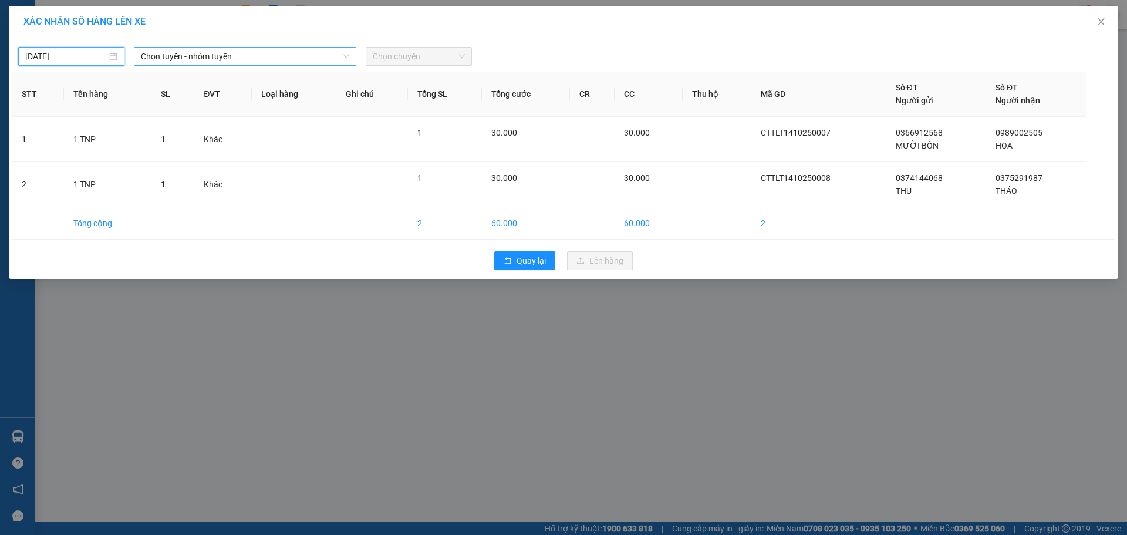
click at [231, 52] on span "Chọn tuyến - nhóm tuyến" at bounding box center [245, 57] width 208 height 18
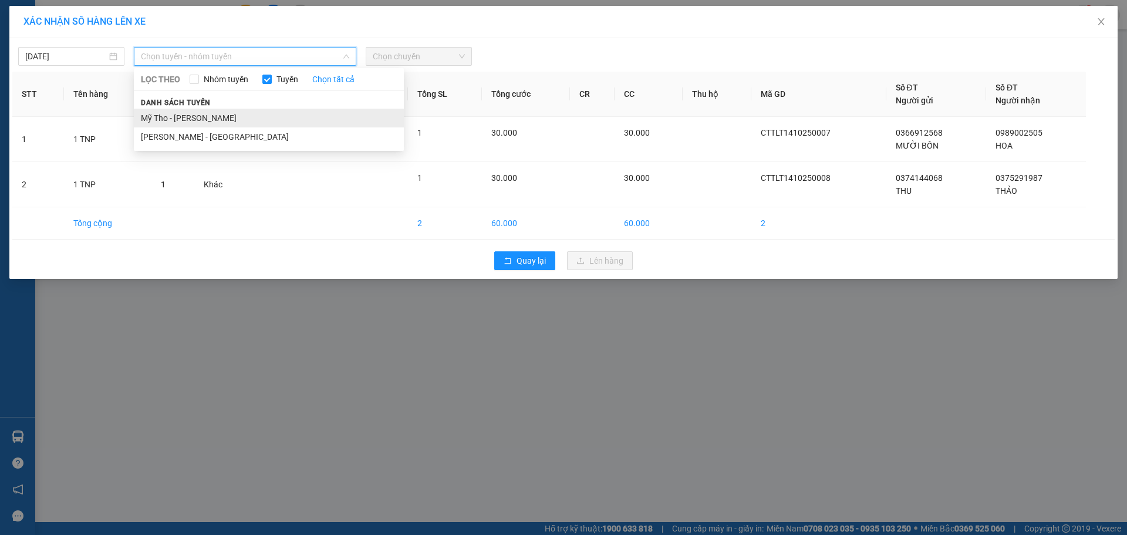
click at [211, 123] on li "Mỹ Tho - [PERSON_NAME]" at bounding box center [269, 118] width 270 height 19
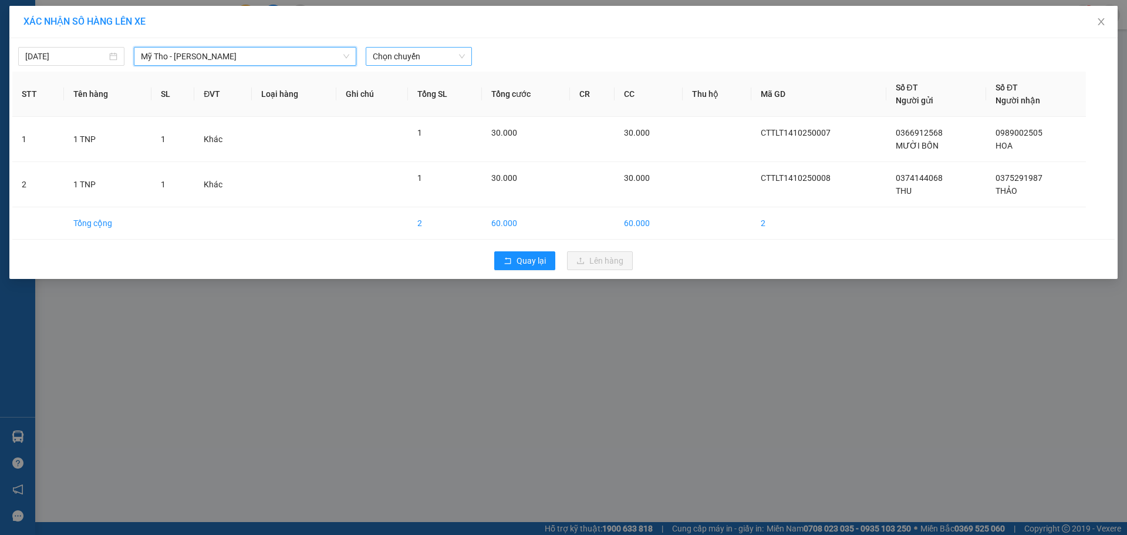
click at [397, 62] on span "Chọn chuyến" at bounding box center [419, 57] width 92 height 18
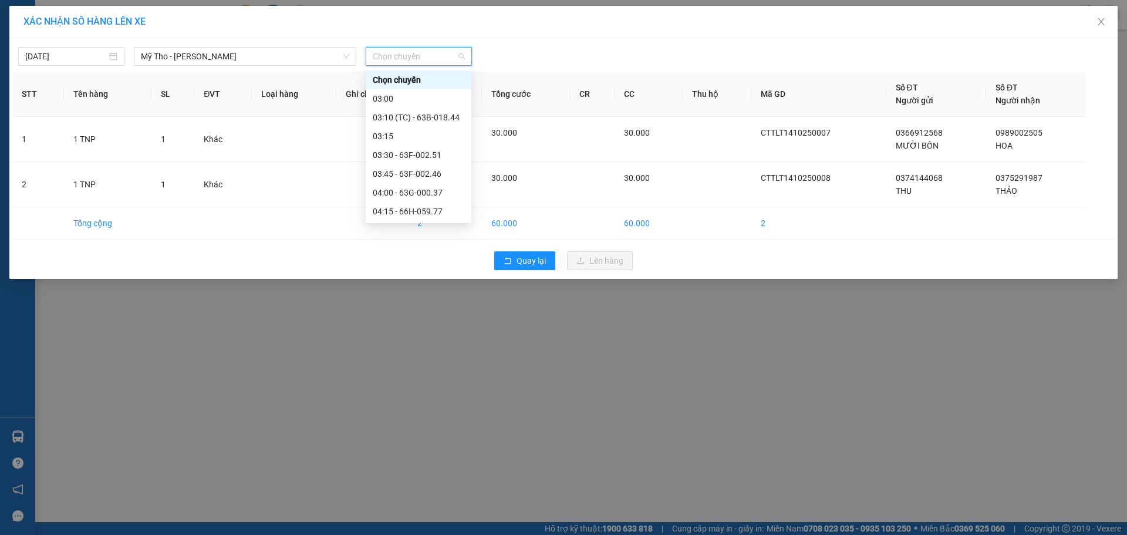
click at [422, 374] on div "06:10 (TC) - 63B-019.55" at bounding box center [419, 380] width 92 height 13
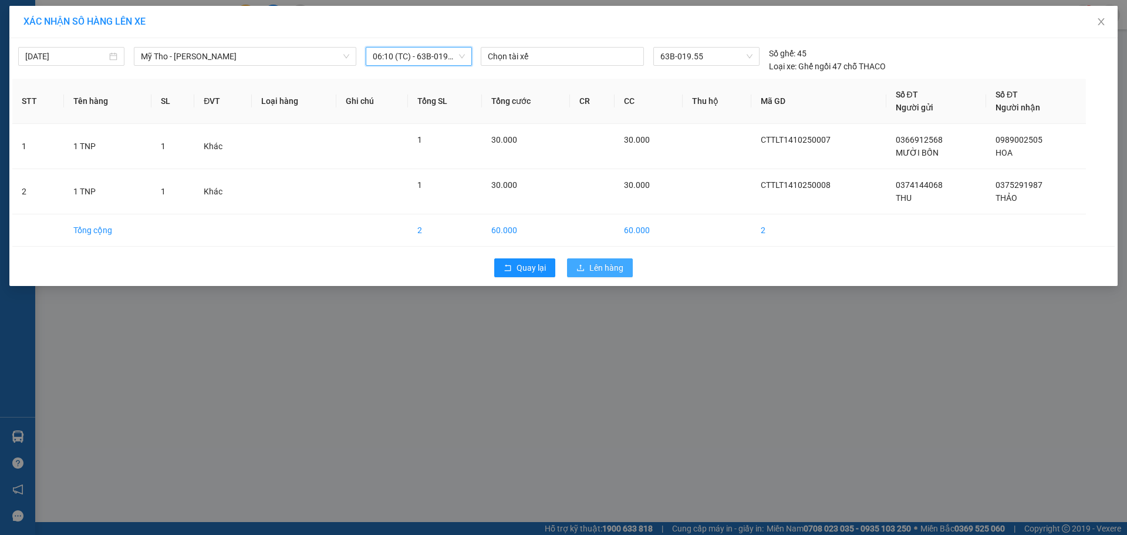
click at [611, 275] on button "Lên hàng" at bounding box center [600, 267] width 66 height 19
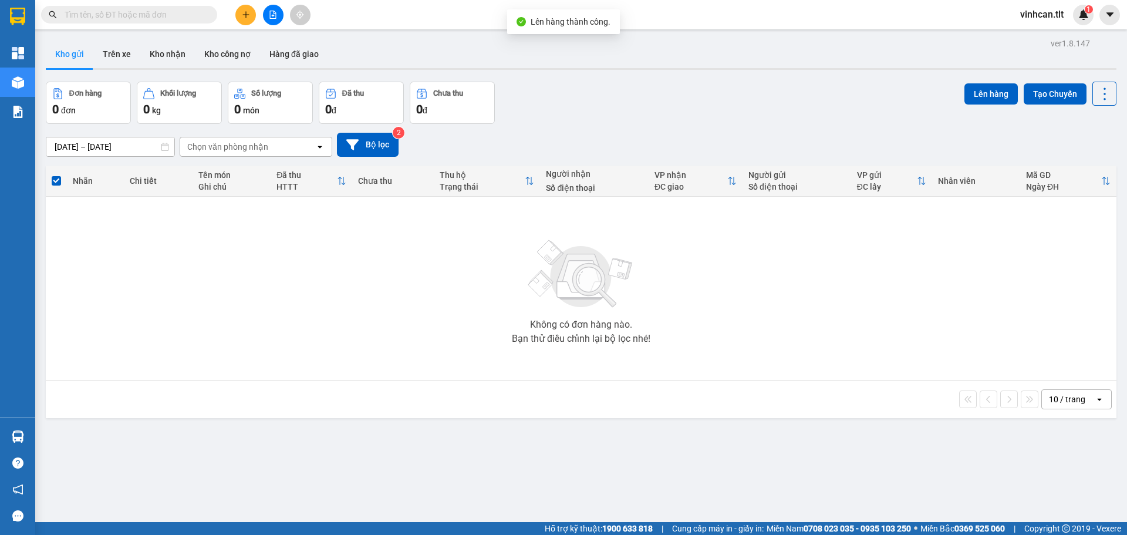
click at [577, 251] on img at bounding box center [580, 274] width 117 height 82
click at [369, 16] on div "Kết quả tìm kiếm ( 0 ) Bộ lọc No Data vinhcan.tlt 1" at bounding box center [563, 14] width 1127 height 29
click at [277, 15] on button at bounding box center [273, 15] width 21 height 21
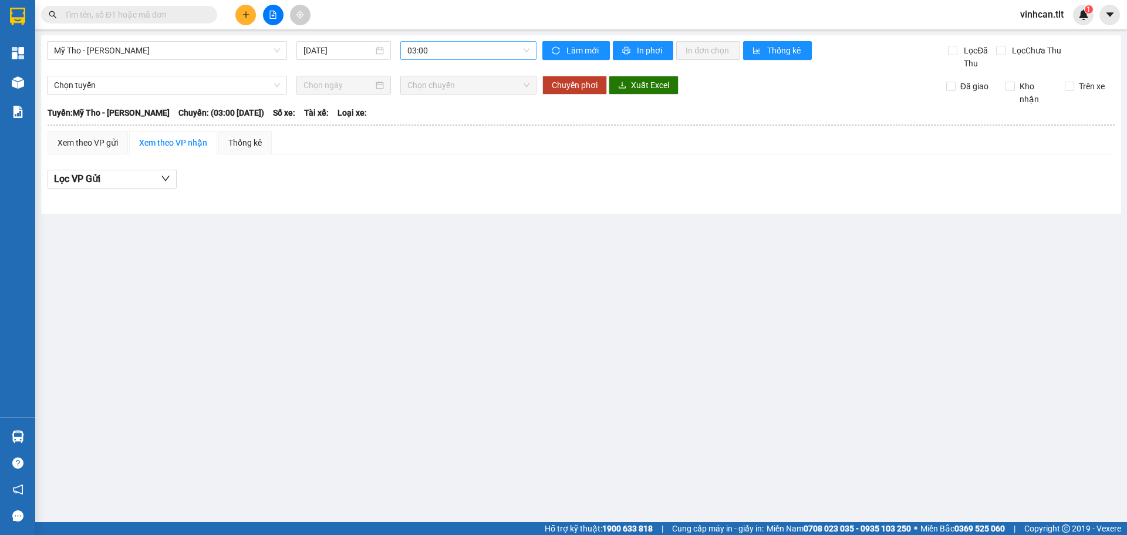
click at [434, 49] on span "03:00" at bounding box center [468, 51] width 122 height 18
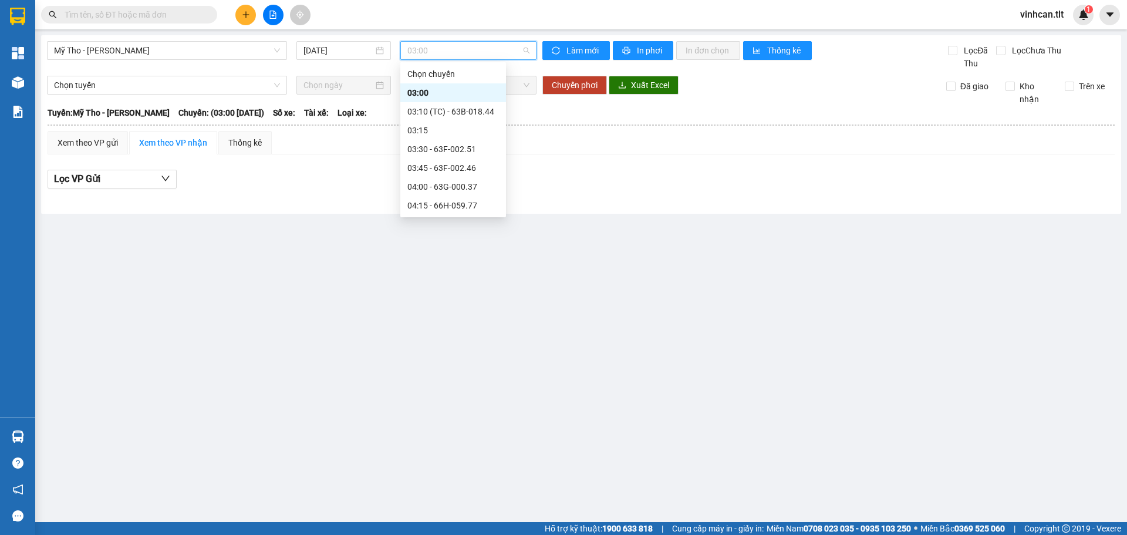
click at [467, 368] on div "06:10 (TC) - 63B-019.55" at bounding box center [453, 374] width 92 height 13
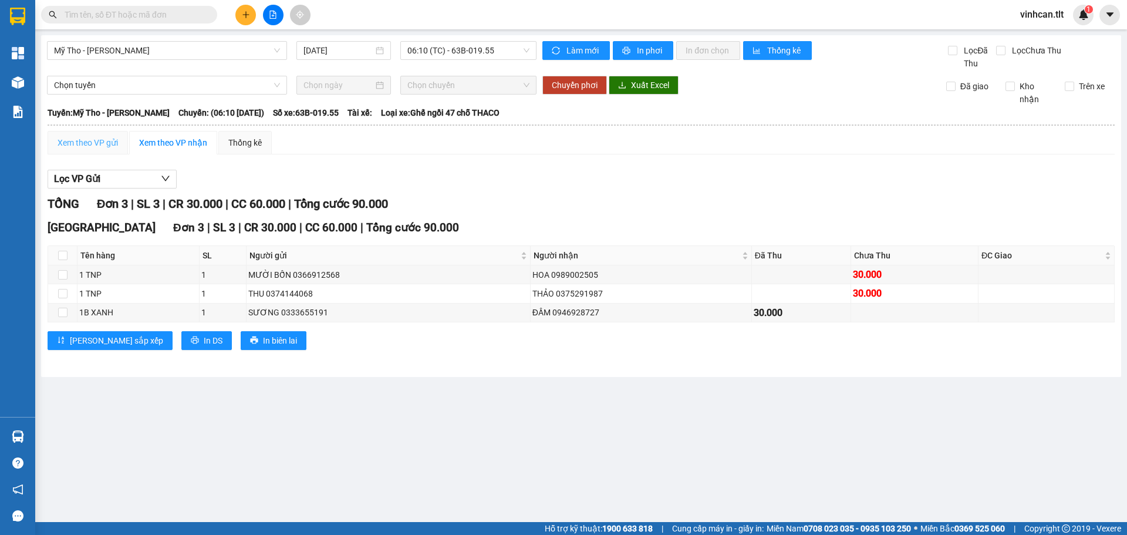
click at [100, 136] on div "Xem theo VP gửi" at bounding box center [88, 142] width 80 height 23
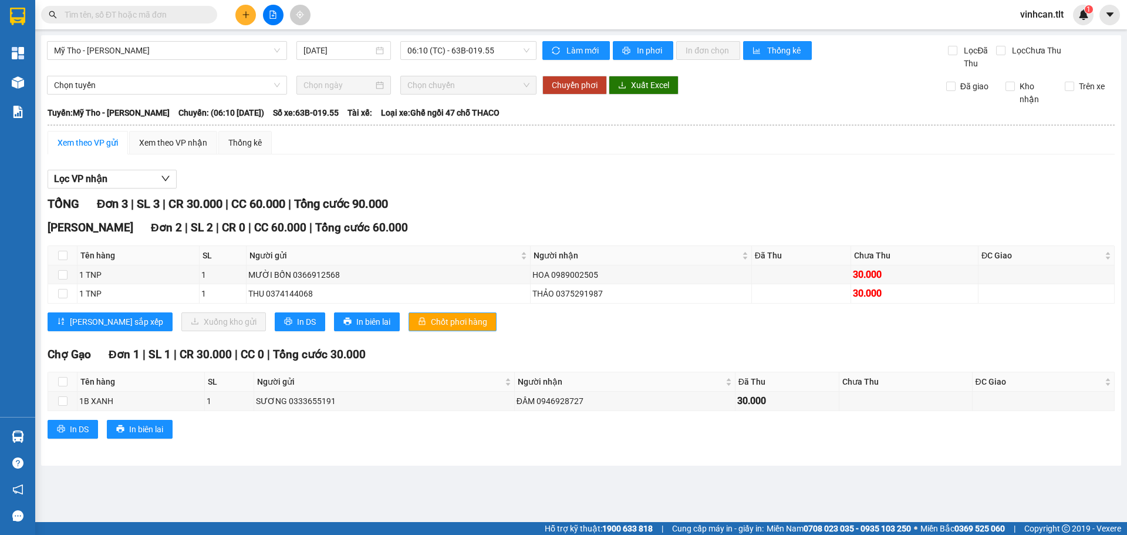
click at [431, 317] on span "Chốt phơi hàng" at bounding box center [459, 321] width 56 height 13
click at [526, 342] on div "TỔNG Đơn 3 | SL 3 | CR 30.000 | CC 60.000 | Tổng cước 90.000 Cao Tốc Đơn 2 | SL…" at bounding box center [581, 324] width 1067 height 258
click at [442, 50] on span "06:10 (TC) - 63B-019.55" at bounding box center [468, 51] width 122 height 18
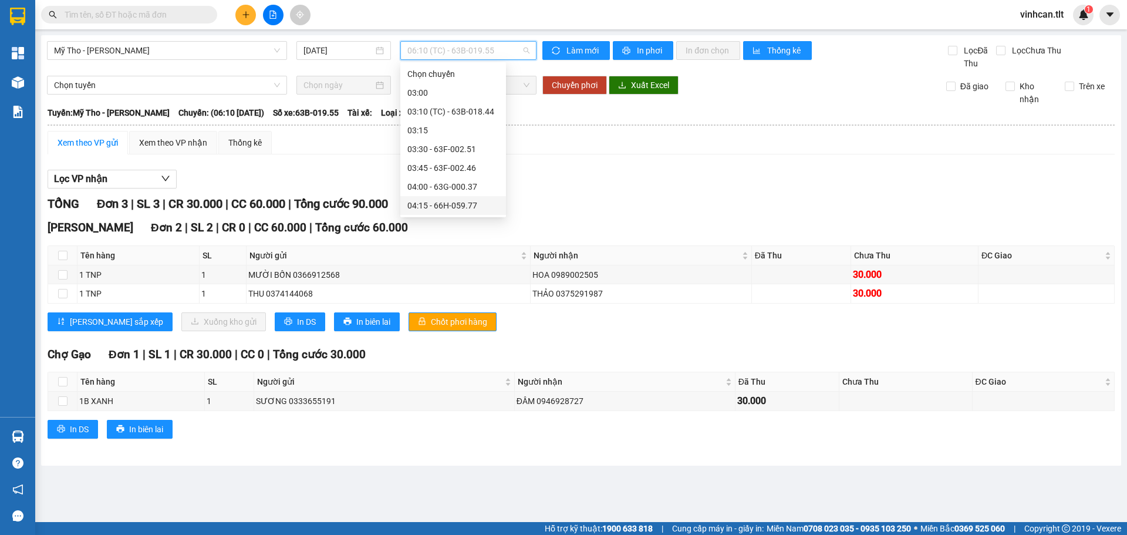
click at [460, 199] on div "04:15 - 66H-059.77" at bounding box center [453, 205] width 92 height 13
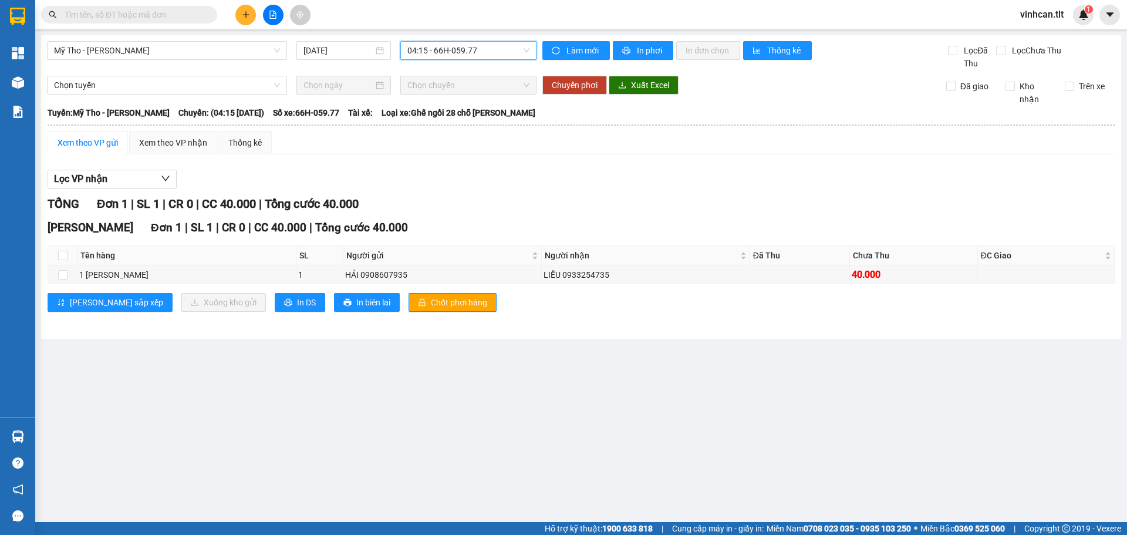
click at [405, 292] on div "Cao Tốc Đơn 1 | SL 1 | CR 0 | CC 40.000 | Tổng cước 40.000 Tên hàng SL Người gử…" at bounding box center [581, 270] width 1067 height 102
click at [431, 296] on span "Chốt phơi hàng" at bounding box center [459, 302] width 56 height 13
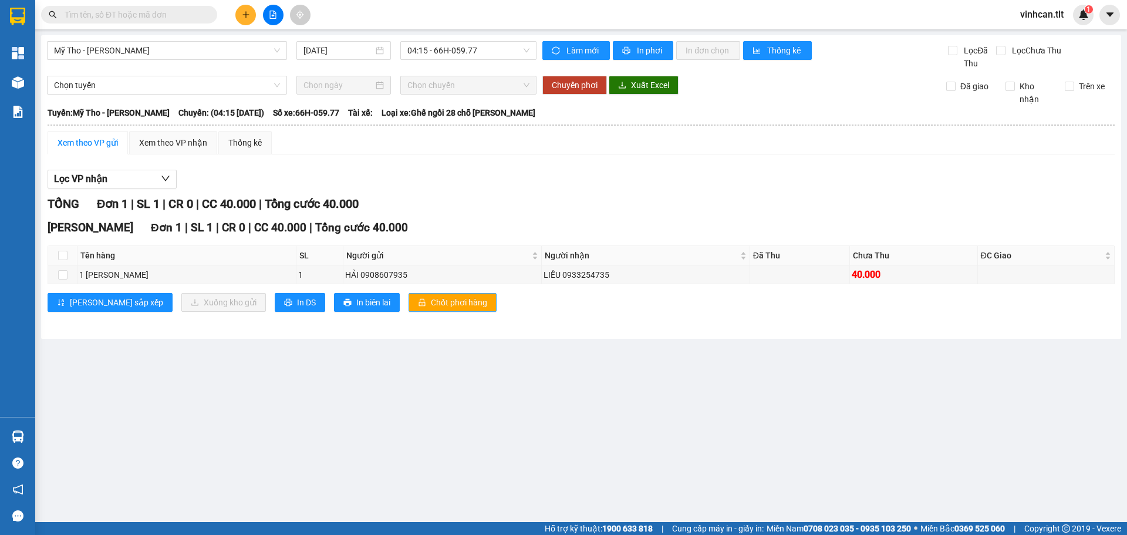
click at [431, 296] on span "Chốt phơi hàng" at bounding box center [459, 302] width 56 height 13
click at [428, 209] on div "TỔNG Đơn 1 | SL 1 | CR 0 | CC 40.000 | Tổng cước 40.000" at bounding box center [581, 204] width 1067 height 18
click at [443, 54] on span "04:15 - 66H-059.77" at bounding box center [468, 51] width 122 height 18
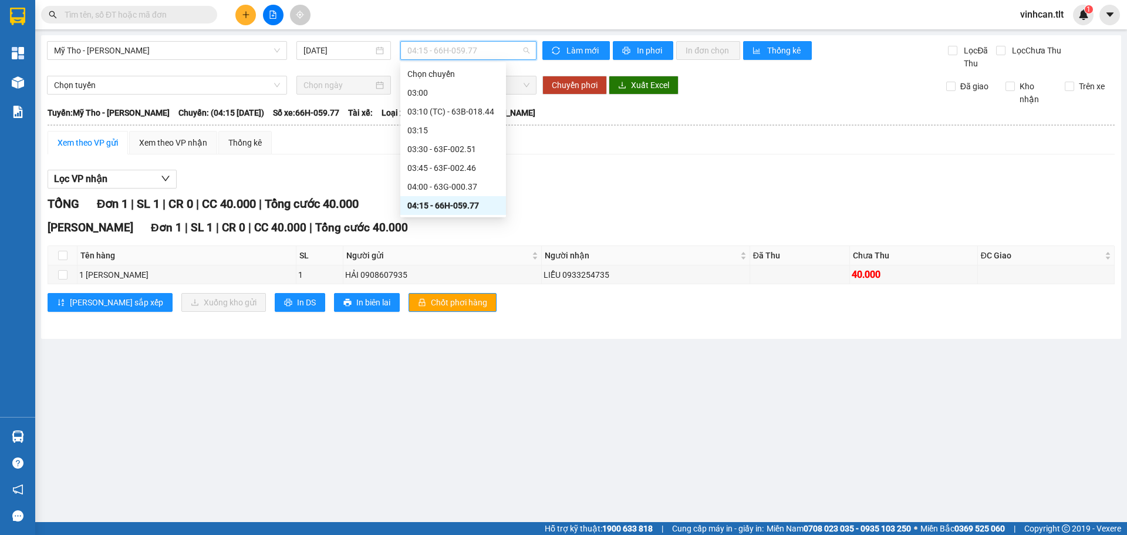
click at [454, 312] on div "05:40 (TC) - 63B-019.47" at bounding box center [453, 318] width 92 height 13
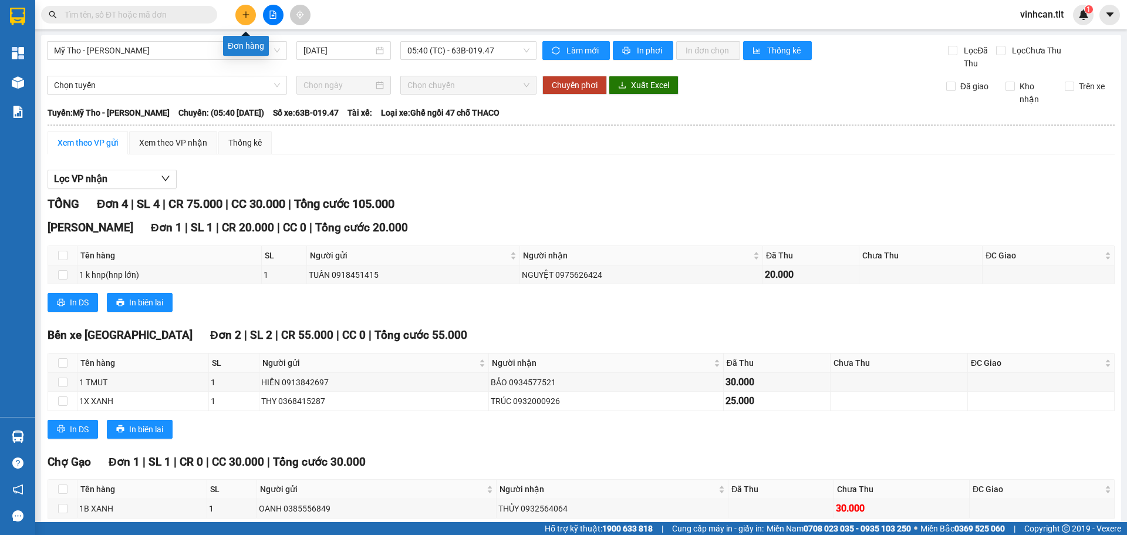
click at [242, 17] on icon "plus" at bounding box center [246, 15] width 8 height 8
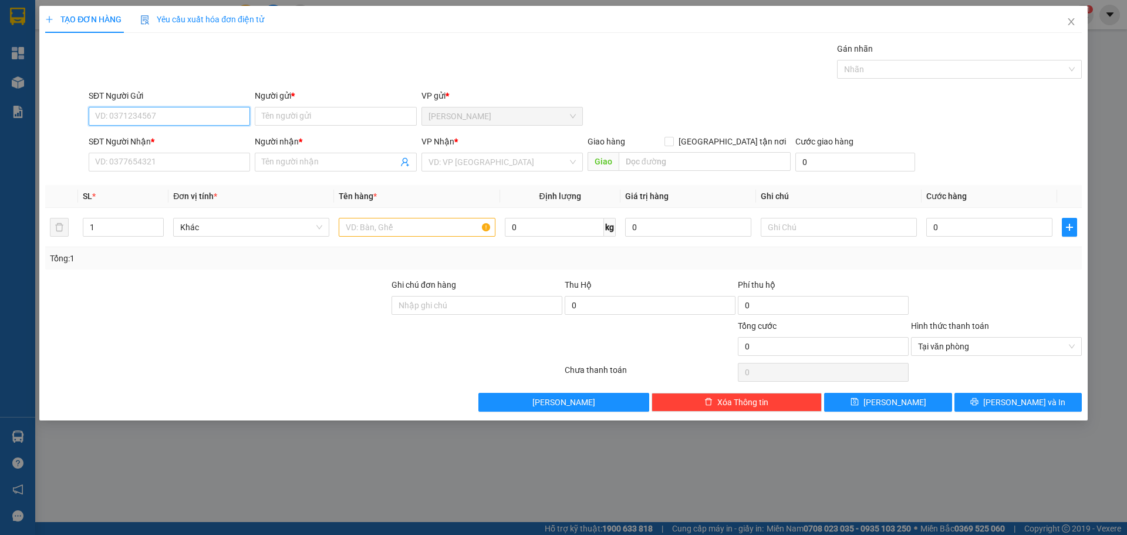
click at [111, 119] on input "SĐT Người Gửi" at bounding box center [169, 116] width 161 height 19
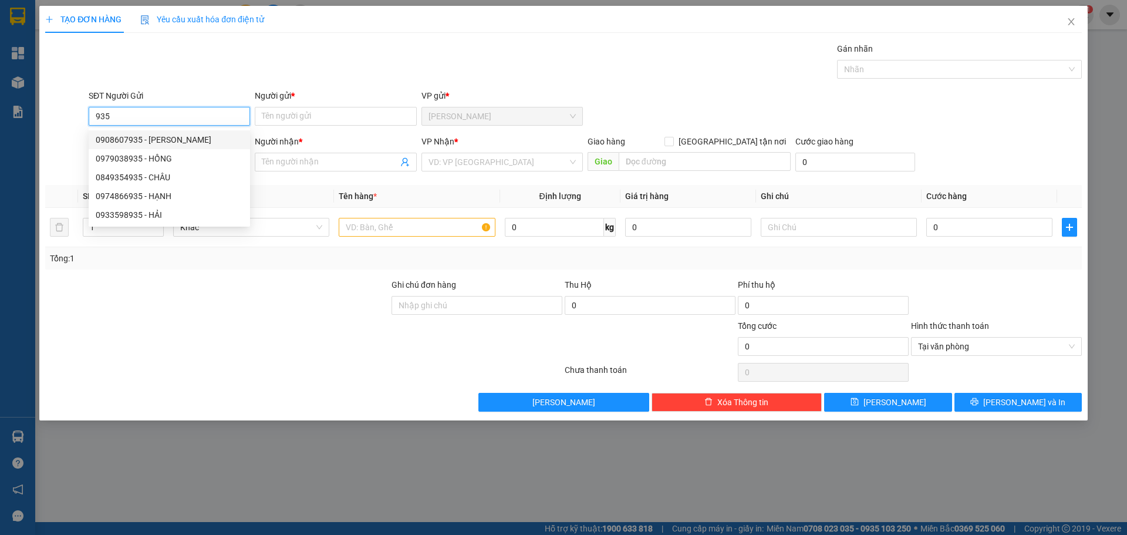
click at [127, 143] on div "0908607935 - [PERSON_NAME]" at bounding box center [169, 139] width 147 height 13
type input "0908607935"
type input "HẢI"
type input "0908607935"
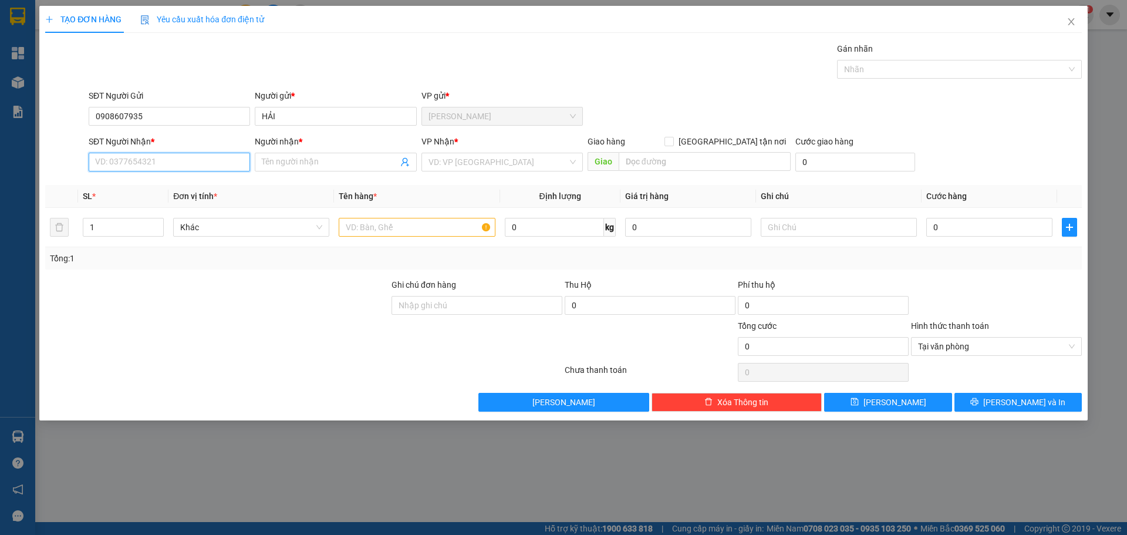
click at [130, 164] on input "SĐT Người Nhận *" at bounding box center [169, 162] width 161 height 19
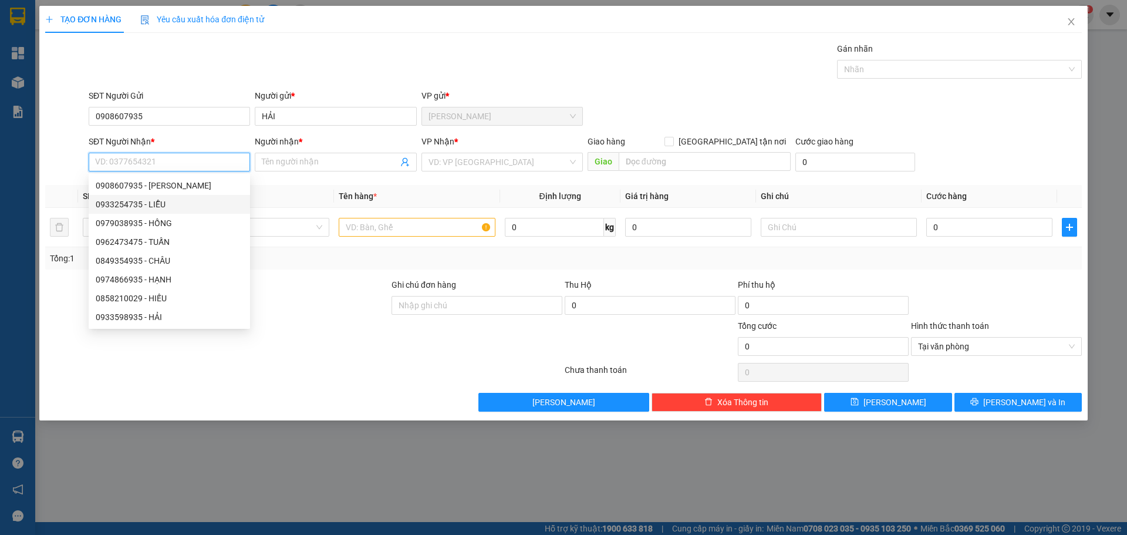
click at [133, 204] on div "0933254735 - LIỄU" at bounding box center [169, 204] width 147 height 13
type input "0933254735"
type input "LIỄU"
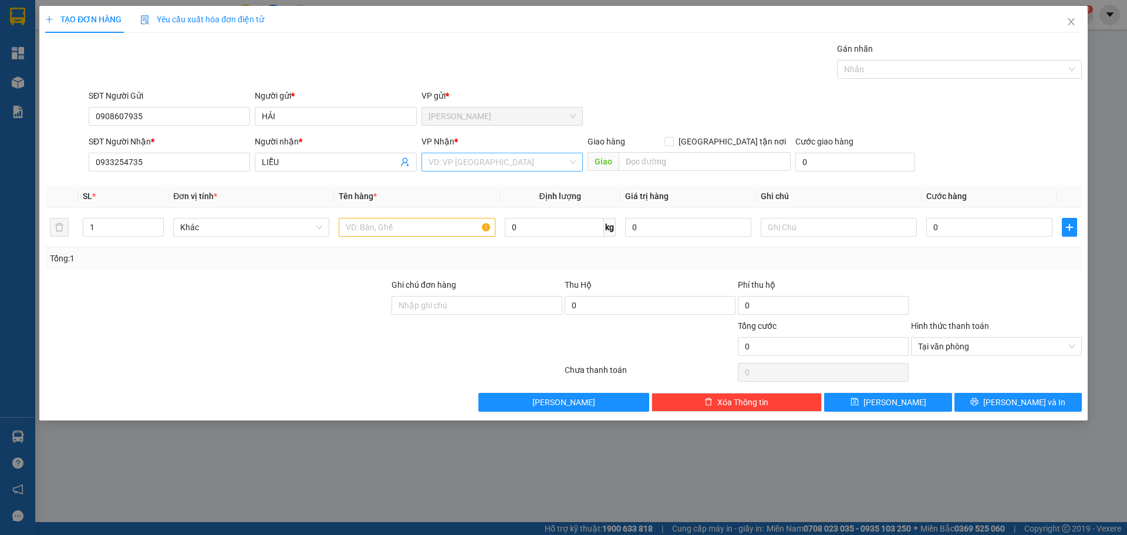
click at [440, 165] on input "search" at bounding box center [497, 162] width 139 height 18
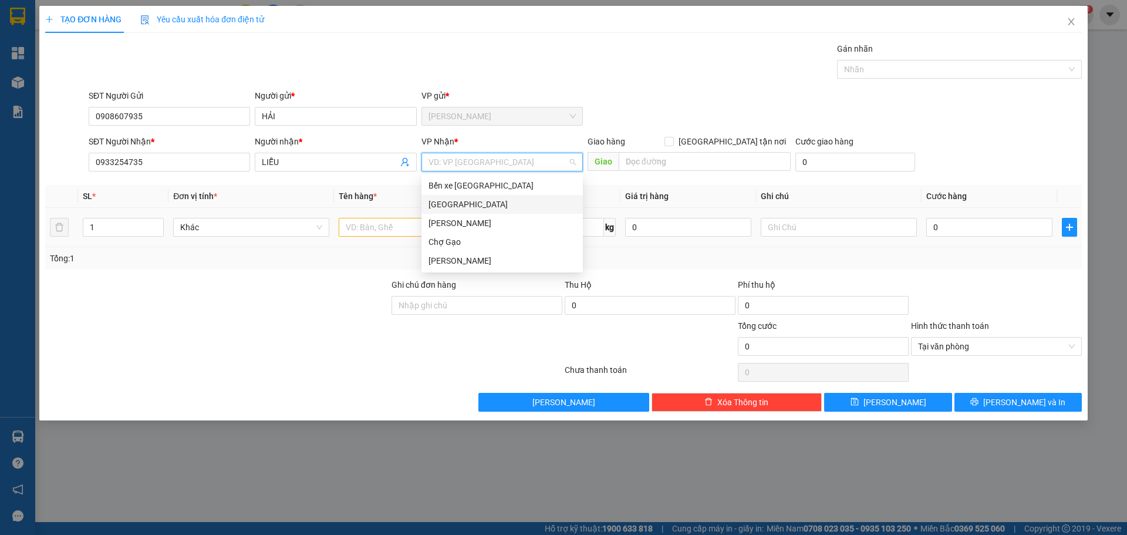
click at [440, 208] on div "[GEOGRAPHIC_DATA]" at bounding box center [501, 204] width 147 height 13
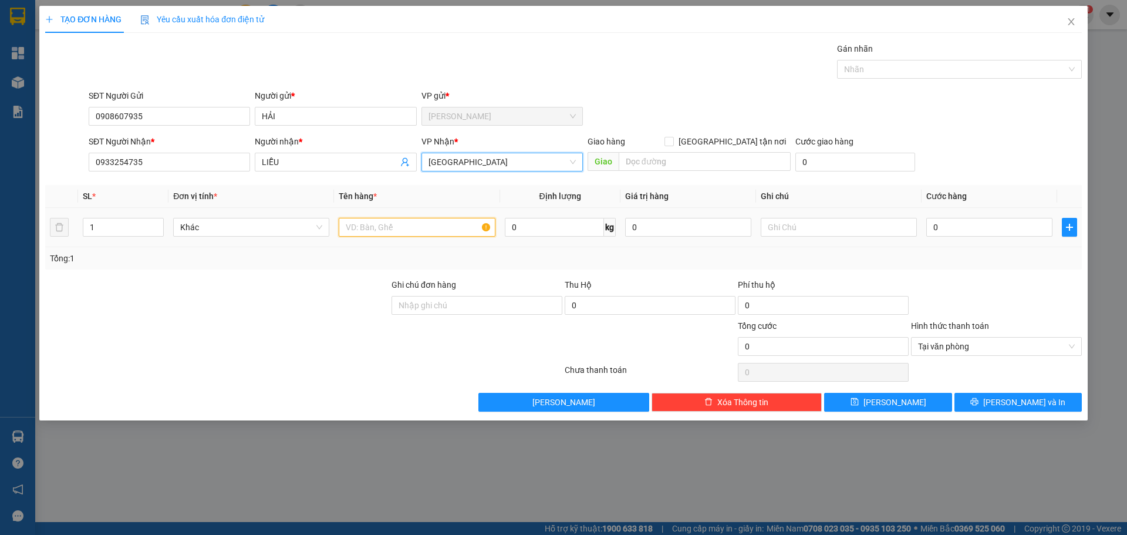
click at [401, 229] on input "text" at bounding box center [417, 227] width 156 height 19
type input "1 [PERSON_NAME]"
click at [935, 228] on input "0" at bounding box center [989, 227] width 126 height 19
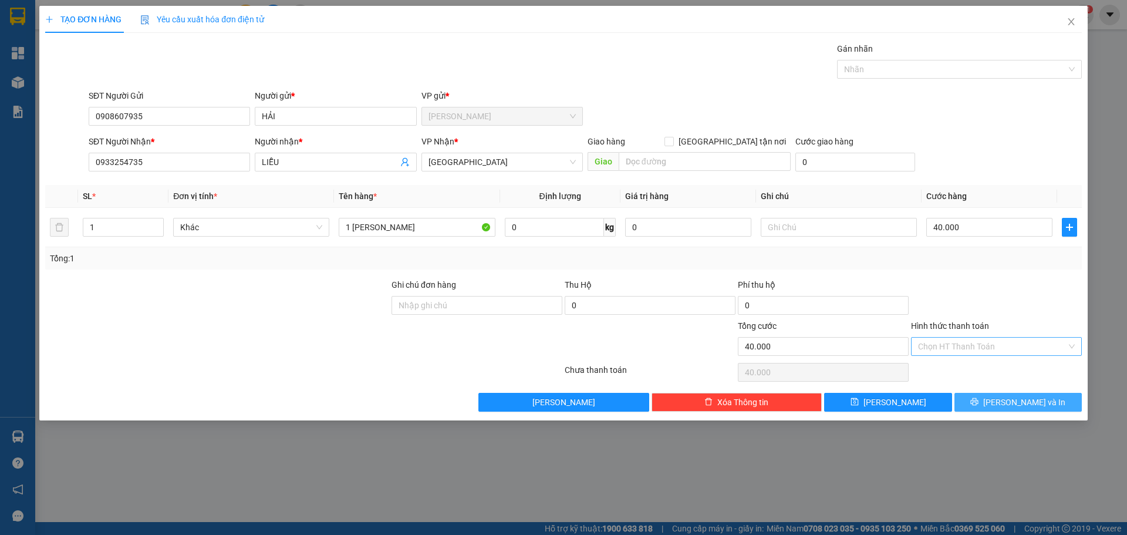
click at [1064, 402] on button "[PERSON_NAME] và In" at bounding box center [1017, 402] width 127 height 19
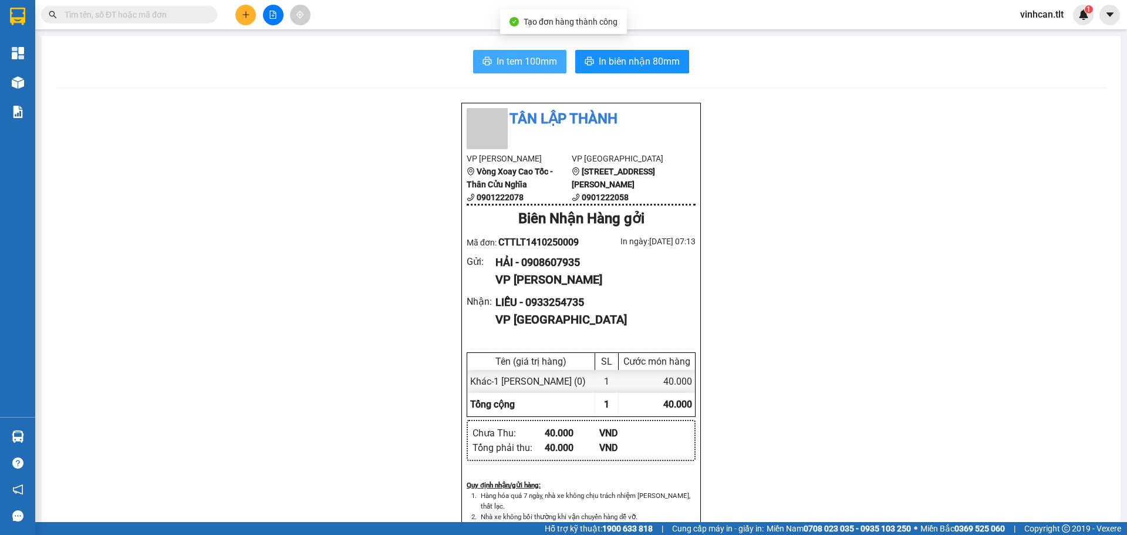
click at [535, 58] on span "In tem 100mm" at bounding box center [526, 61] width 60 height 15
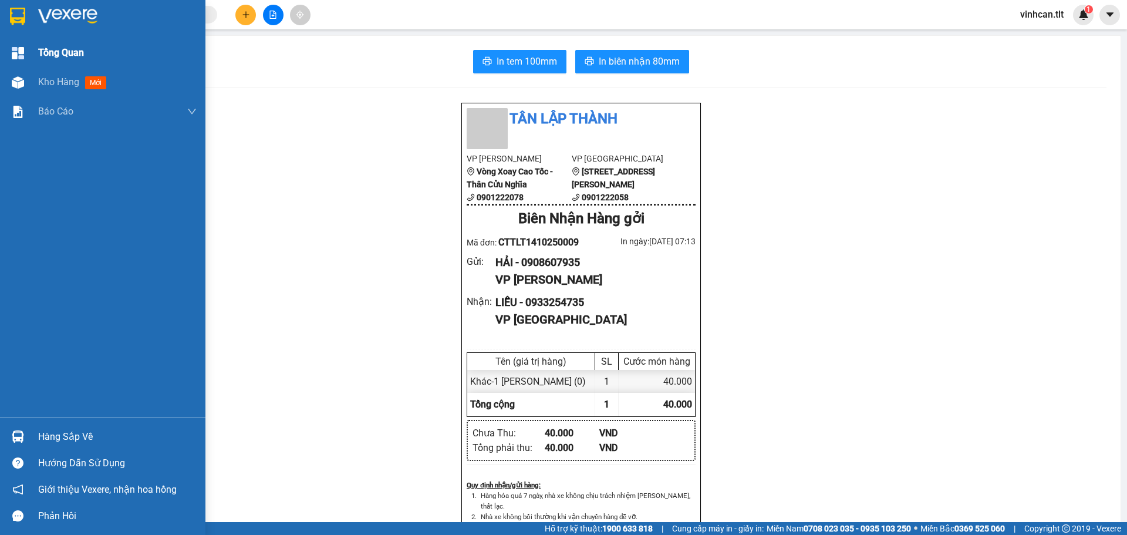
click at [38, 60] on span "Tổng Quan" at bounding box center [61, 52] width 46 height 15
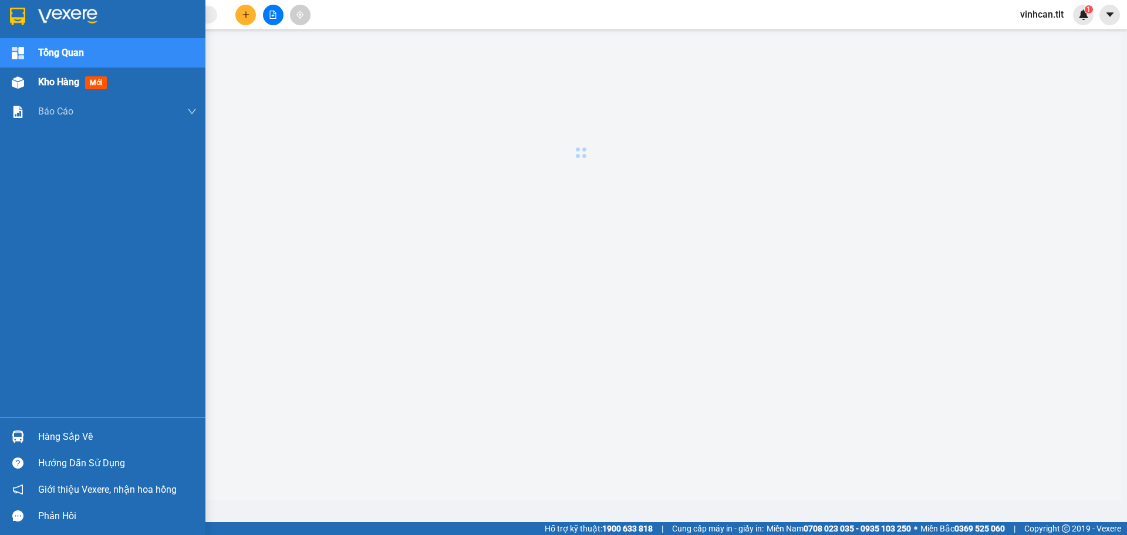
click at [60, 78] on span "Kho hàng" at bounding box center [58, 81] width 41 height 11
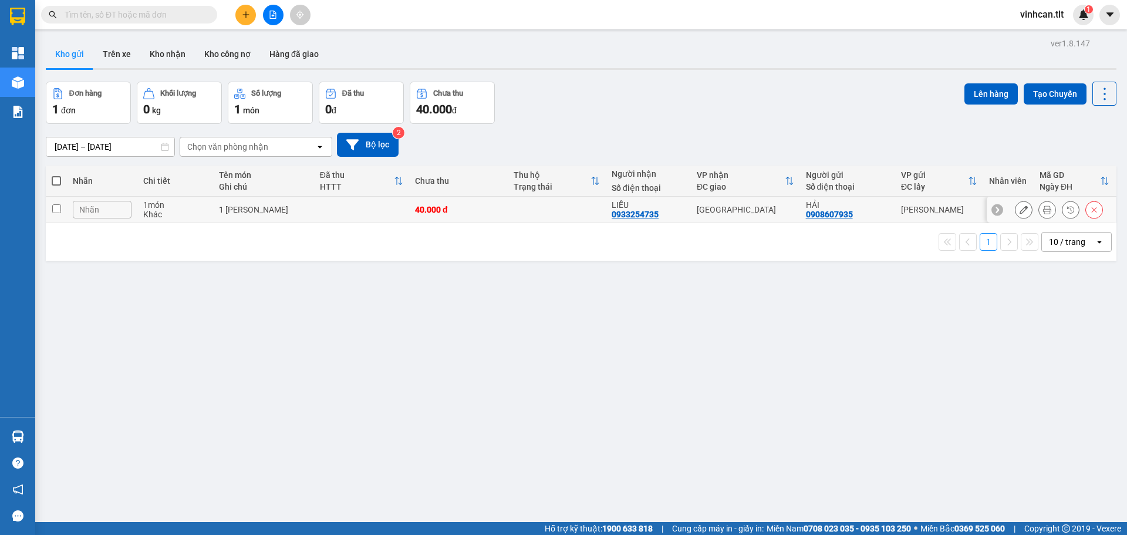
click at [314, 208] on td at bounding box center [361, 210] width 95 height 26
checkbox input "true"
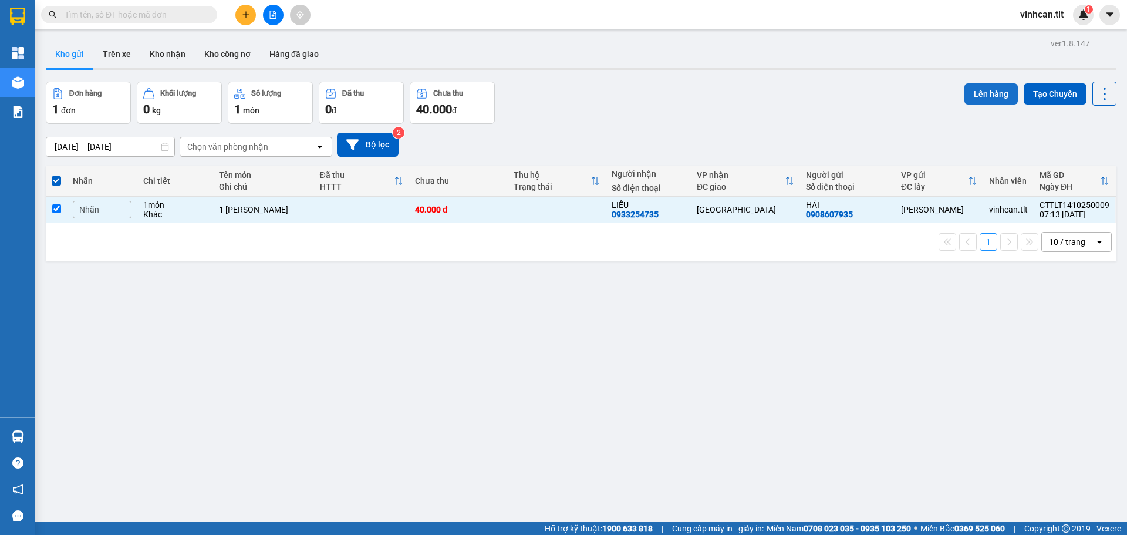
click at [973, 96] on button "Lên hàng" at bounding box center [990, 93] width 53 height 21
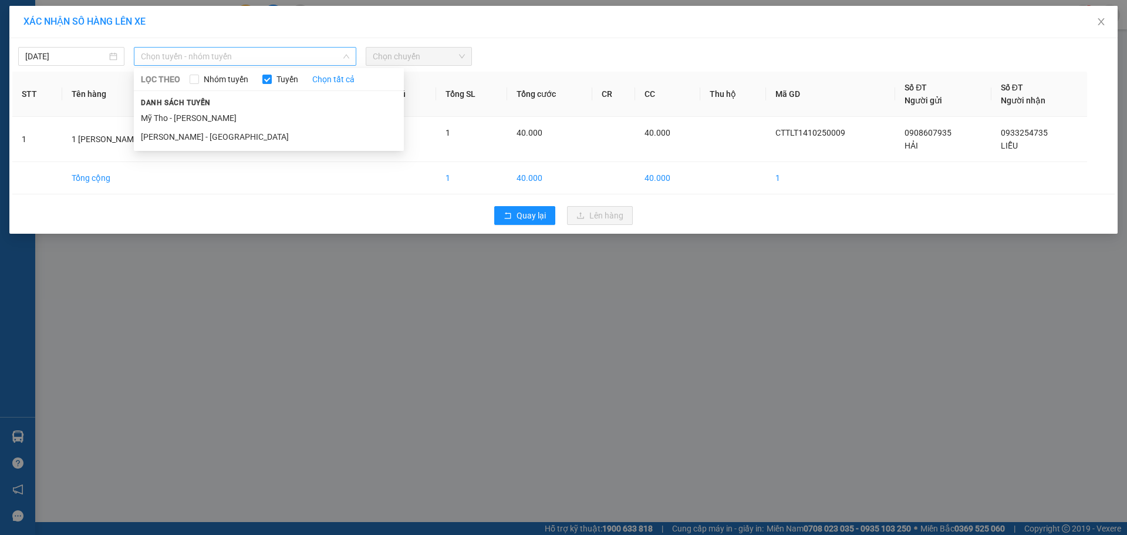
drag, startPoint x: 265, startPoint y: 59, endPoint x: 209, endPoint y: 97, distance: 67.9
click at [264, 59] on span "Chọn tuyến - nhóm tuyến" at bounding box center [245, 57] width 208 height 18
click at [190, 119] on li "Mỹ Tho - [PERSON_NAME]" at bounding box center [269, 118] width 270 height 19
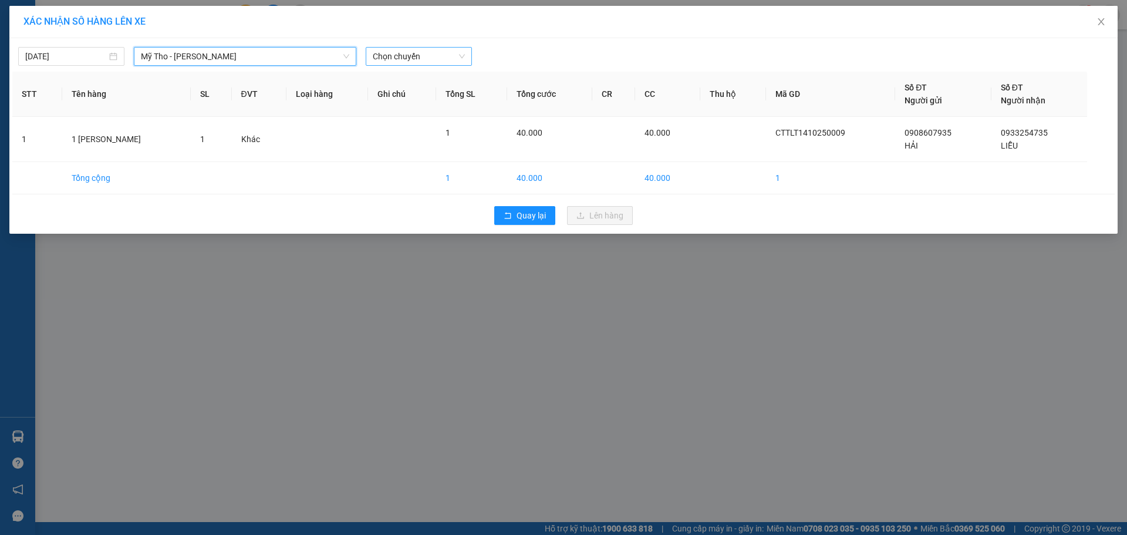
click at [394, 55] on span "Chọn chuyến" at bounding box center [419, 57] width 92 height 18
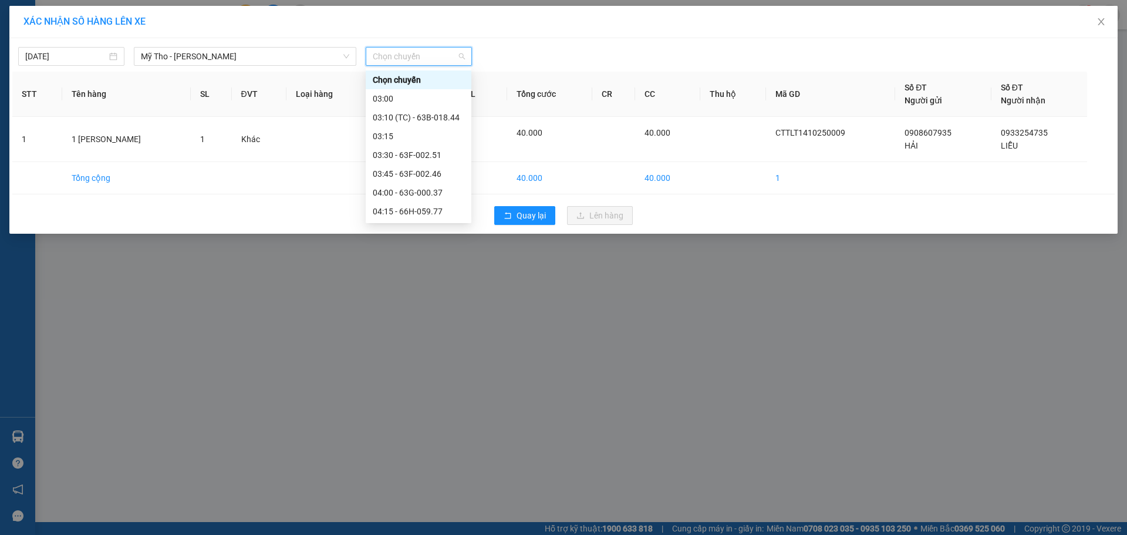
click at [400, 430] on div "06:45" at bounding box center [419, 436] width 92 height 13
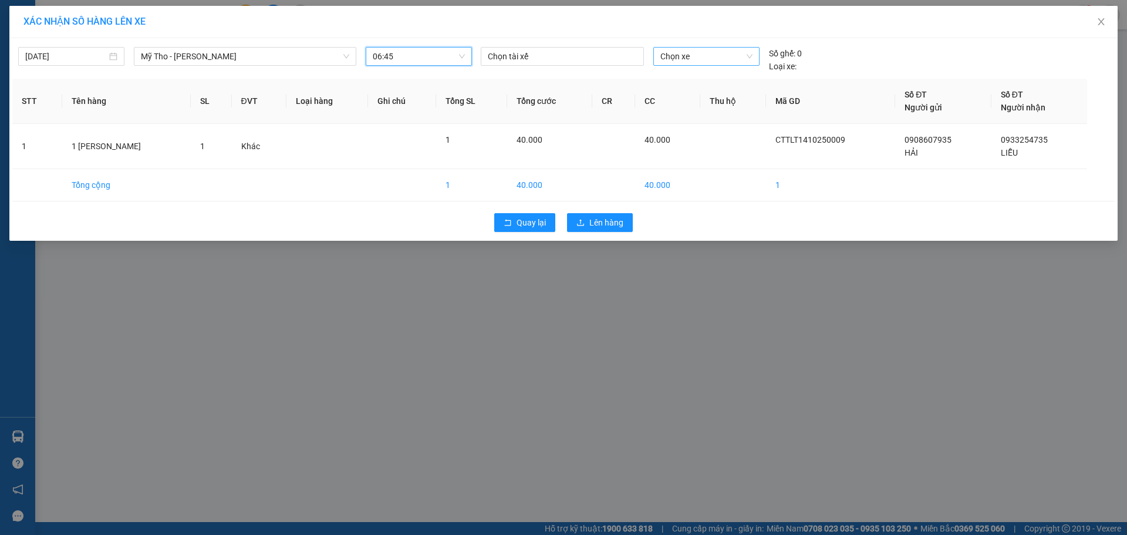
click at [662, 62] on span "Chọn xe" at bounding box center [706, 57] width 92 height 18
click at [677, 86] on div "63H-066.52" at bounding box center [706, 79] width 92 height 13
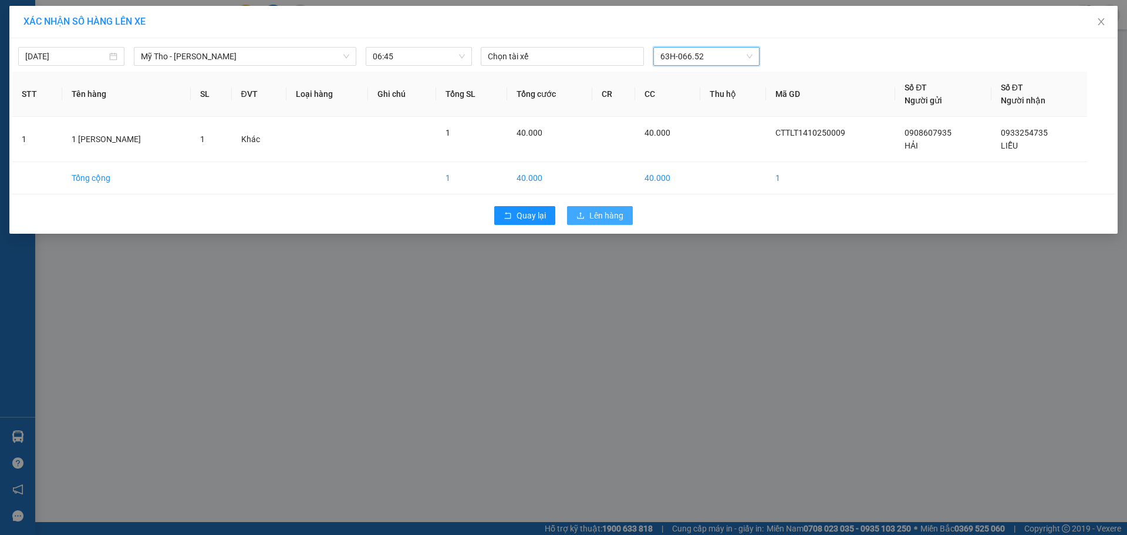
click at [610, 219] on span "Lên hàng" at bounding box center [606, 215] width 34 height 13
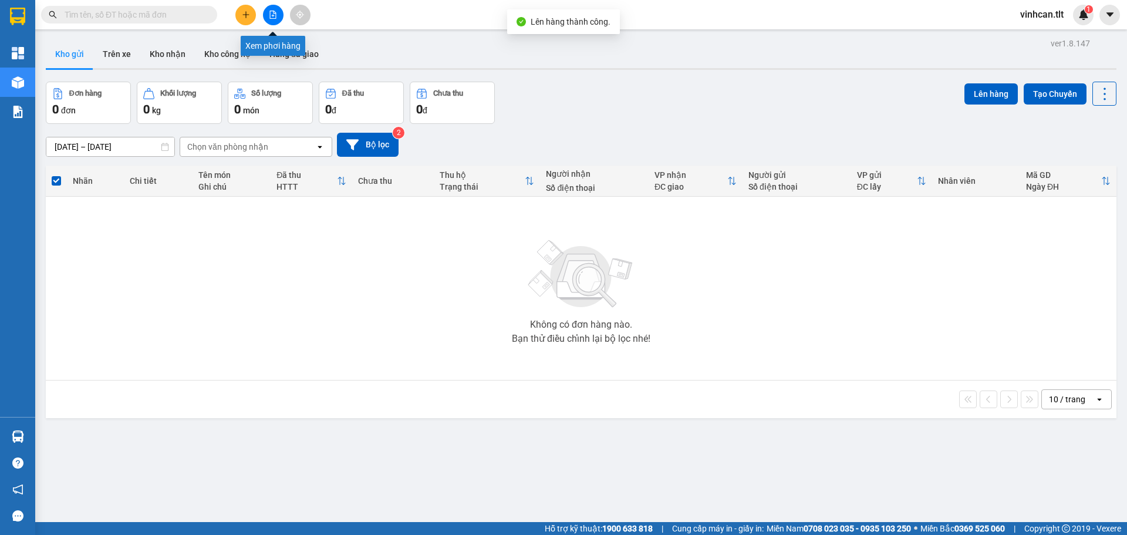
click at [271, 16] on icon "file-add" at bounding box center [273, 15] width 8 height 8
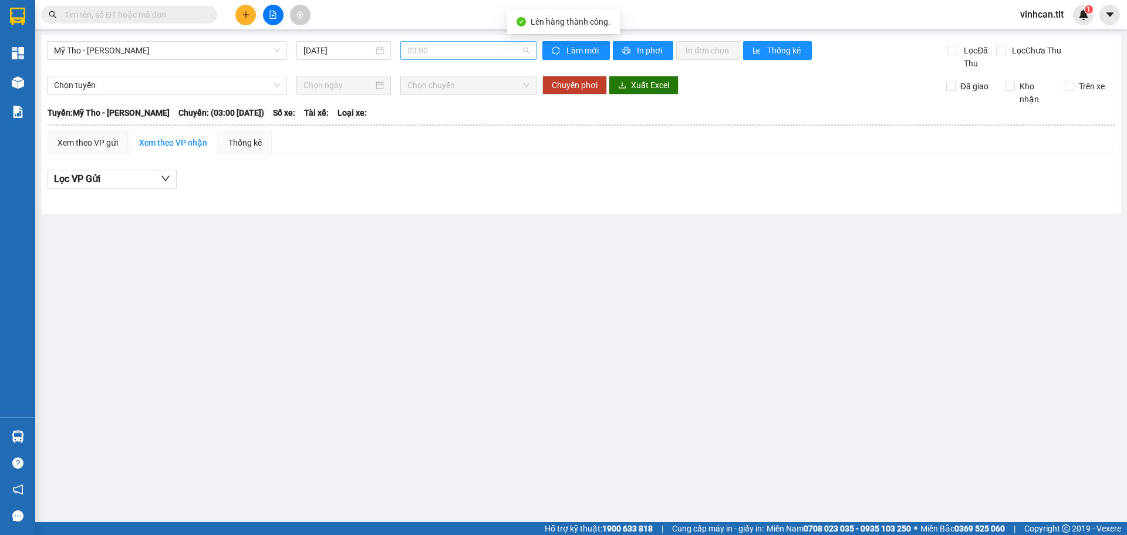
click at [441, 56] on span "03:00" at bounding box center [468, 51] width 122 height 18
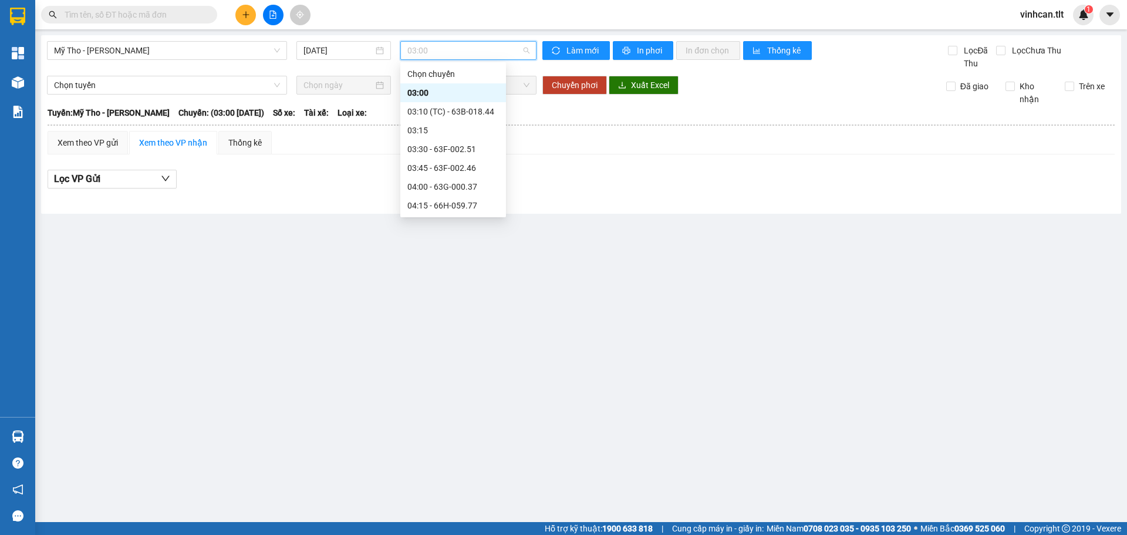
click at [435, 424] on div "06:45" at bounding box center [453, 430] width 92 height 13
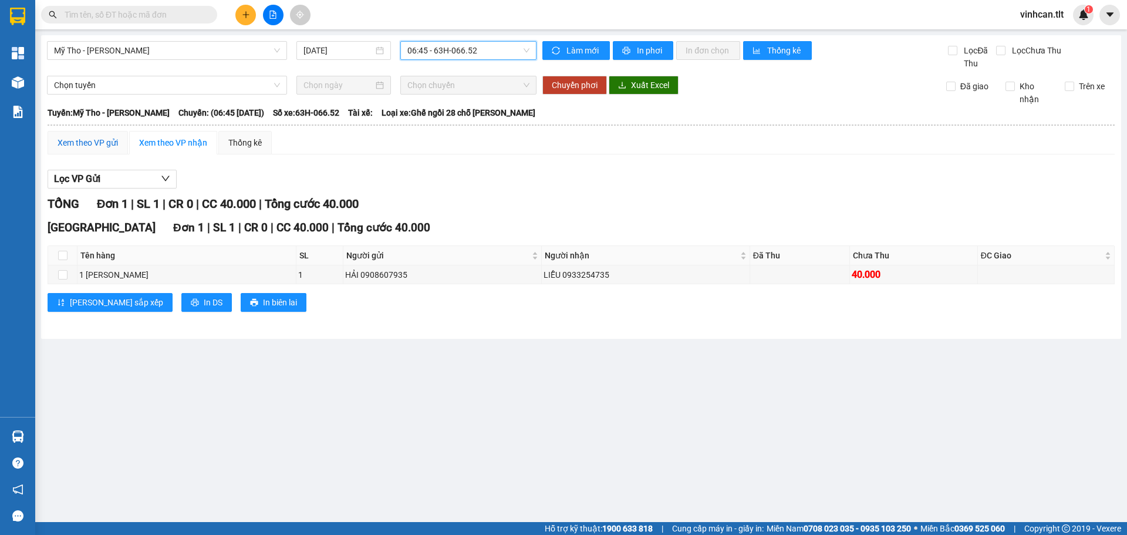
click at [104, 143] on div "Xem theo VP gửi" at bounding box center [88, 142] width 60 height 13
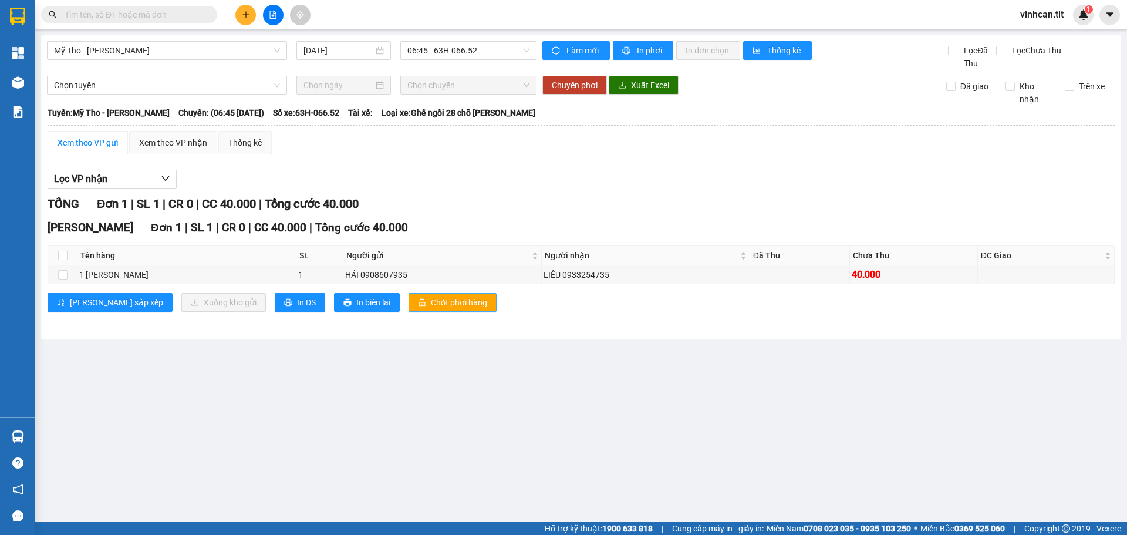
click at [431, 300] on span "Chốt phơi hàng" at bounding box center [459, 302] width 56 height 13
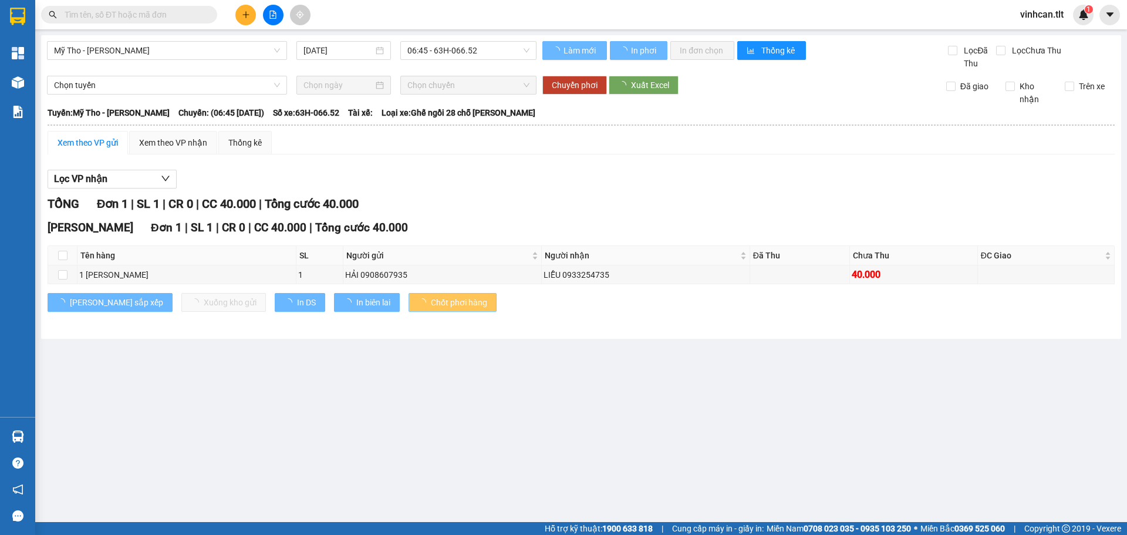
click at [431, 300] on span "Chốt phơi hàng" at bounding box center [459, 302] width 56 height 13
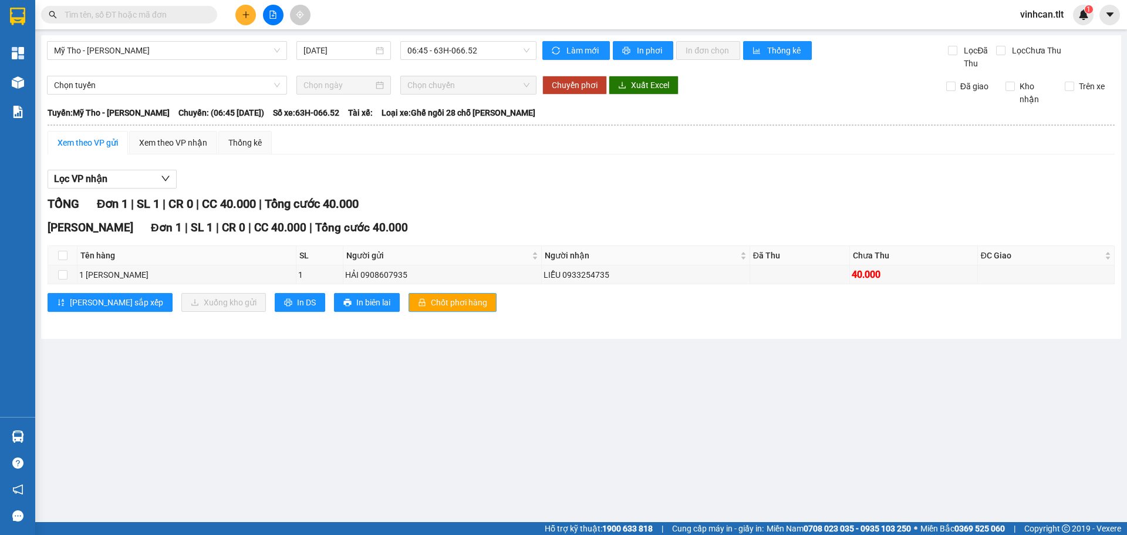
click at [431, 300] on span "Chốt phơi hàng" at bounding box center [459, 302] width 56 height 13
click at [430, 218] on div "TỔNG Đơn 1 | SL 1 | CR 0 | CC 40.000 | Tổng cước 40.000 Cao Tốc Đơn 1 | SL 1 | …" at bounding box center [581, 260] width 1067 height 131
click at [244, 18] on icon "plus" at bounding box center [246, 15] width 8 height 8
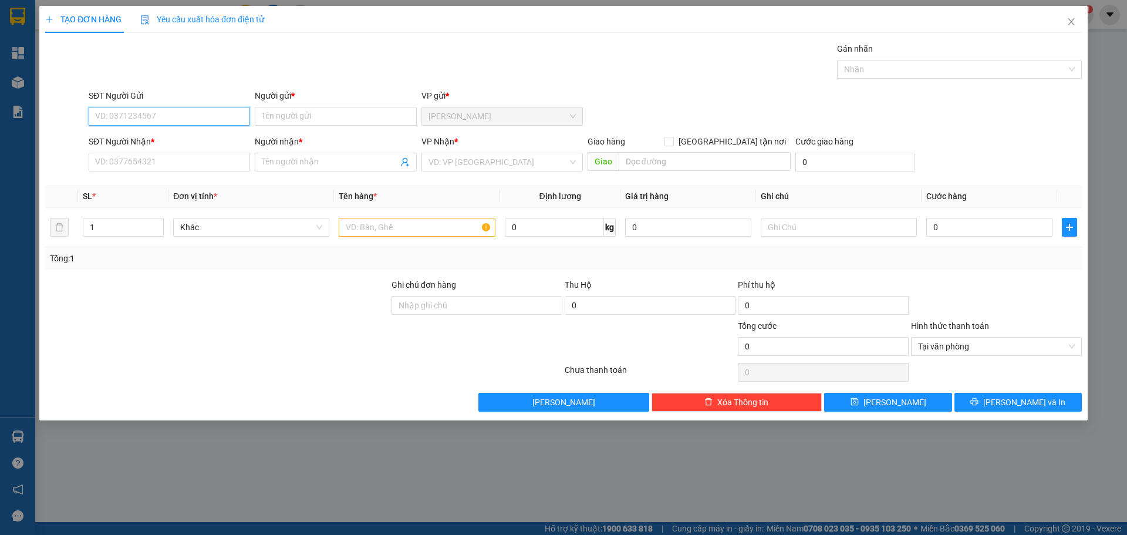
click at [125, 117] on input "SĐT Người Gửi" at bounding box center [169, 116] width 161 height 19
drag, startPoint x: 128, startPoint y: 137, endPoint x: 129, endPoint y: 144, distance: 6.6
click at [128, 139] on div "0915542992 - BS SƯƠNG" at bounding box center [169, 139] width 147 height 13
type input "0915542992"
type input "BS SƯƠNG"
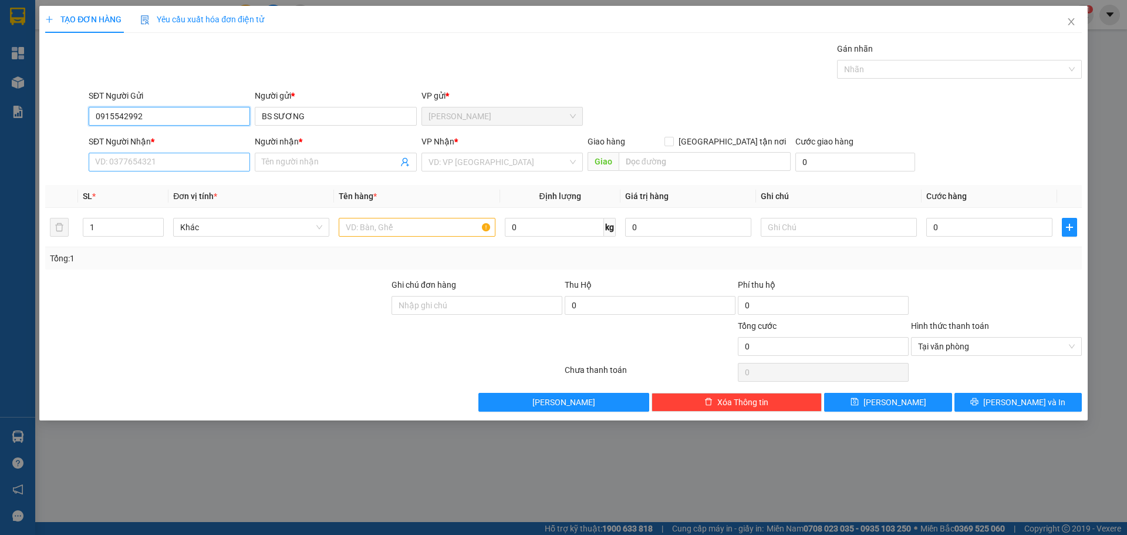
type input "0915542992"
click at [127, 167] on input "SĐT Người Nhận *" at bounding box center [169, 162] width 161 height 19
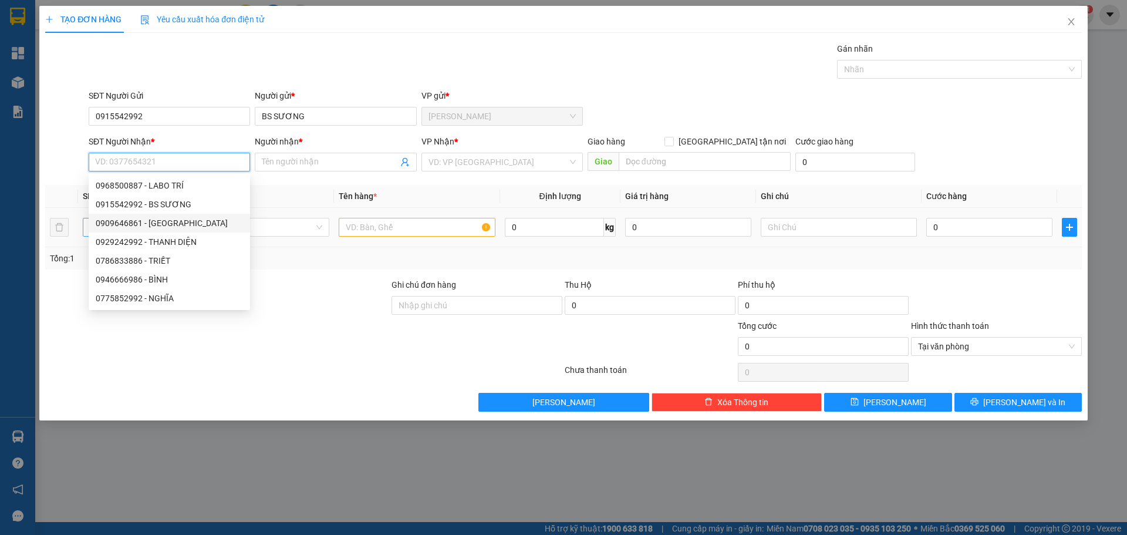
click at [131, 222] on div "0909646861 - [GEOGRAPHIC_DATA]" at bounding box center [169, 223] width 147 height 13
type input "0909646861"
type input "VIỆT Á"
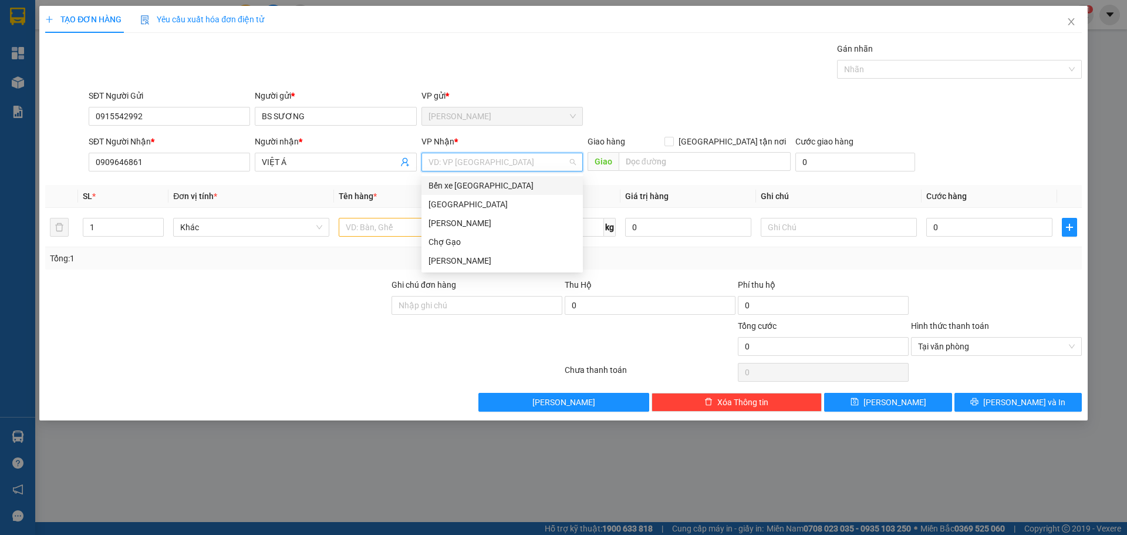
click at [437, 163] on input "search" at bounding box center [497, 162] width 139 height 18
click at [428, 208] on div "[GEOGRAPHIC_DATA]" at bounding box center [501, 204] width 147 height 13
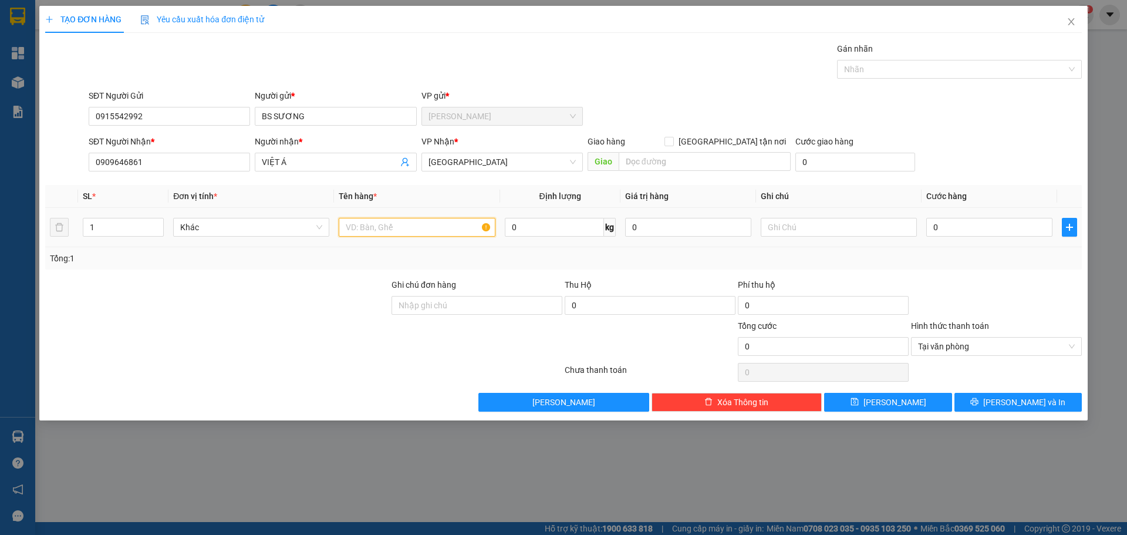
click at [375, 228] on input "text" at bounding box center [417, 227] width 156 height 19
type input "1 HNP"
click at [969, 231] on input "0" at bounding box center [989, 227] width 126 height 19
type input "1"
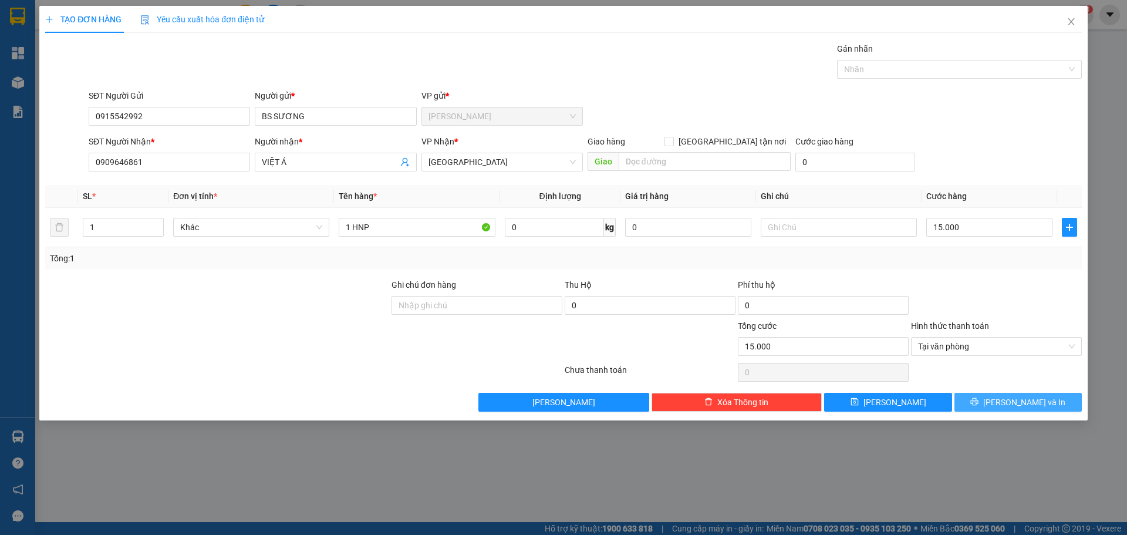
click at [1050, 401] on button "[PERSON_NAME] và In" at bounding box center [1017, 402] width 127 height 19
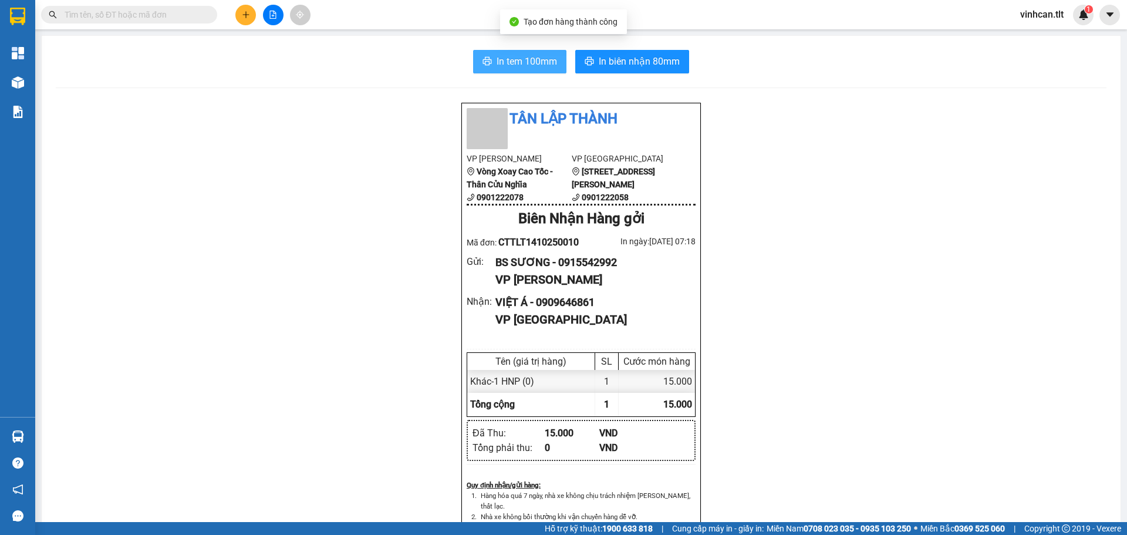
click at [538, 70] on button "In tem 100mm" at bounding box center [519, 61] width 93 height 23
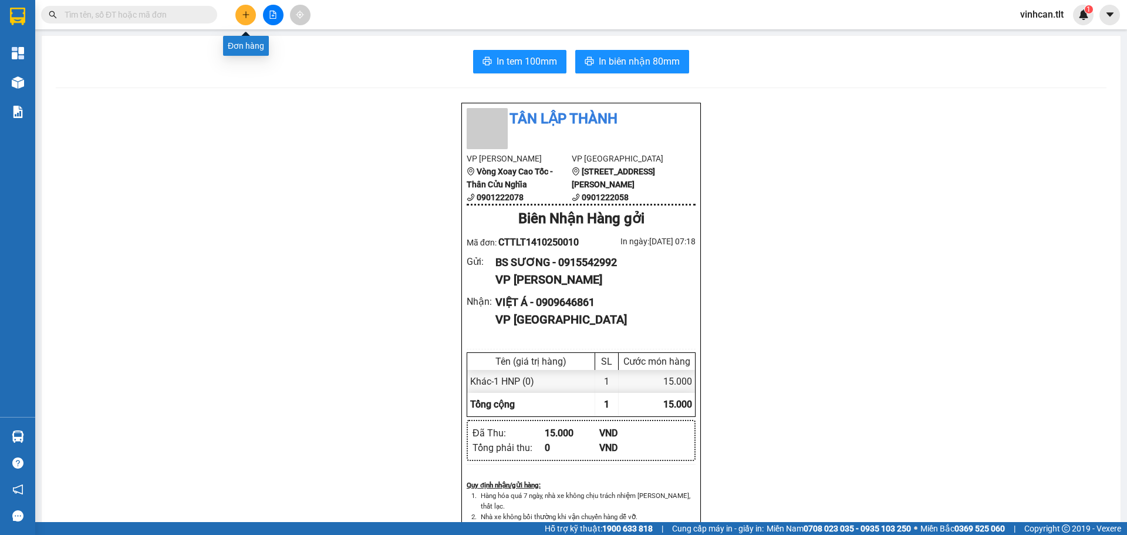
click at [245, 17] on icon "plus" at bounding box center [246, 15] width 8 height 8
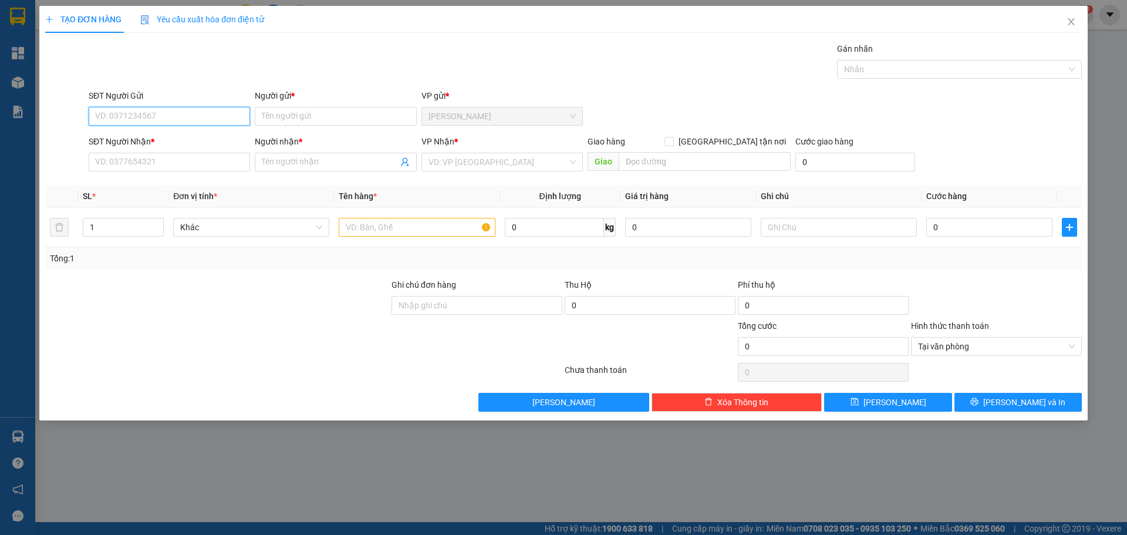
click at [170, 117] on input "SĐT Người Gửi" at bounding box center [169, 116] width 161 height 19
click at [169, 136] on div "0368830178 - ANH TÁM" at bounding box center [169, 139] width 147 height 13
type input "0368830178"
type input "ANH TÁM"
type input "0368830178"
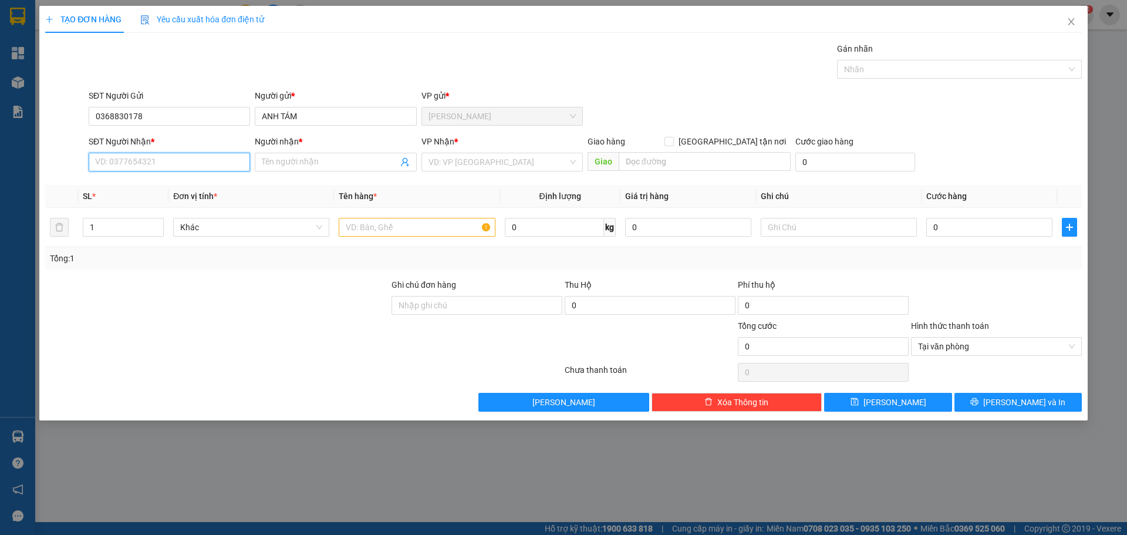
click at [163, 161] on input "SĐT Người Nhận *" at bounding box center [169, 162] width 161 height 19
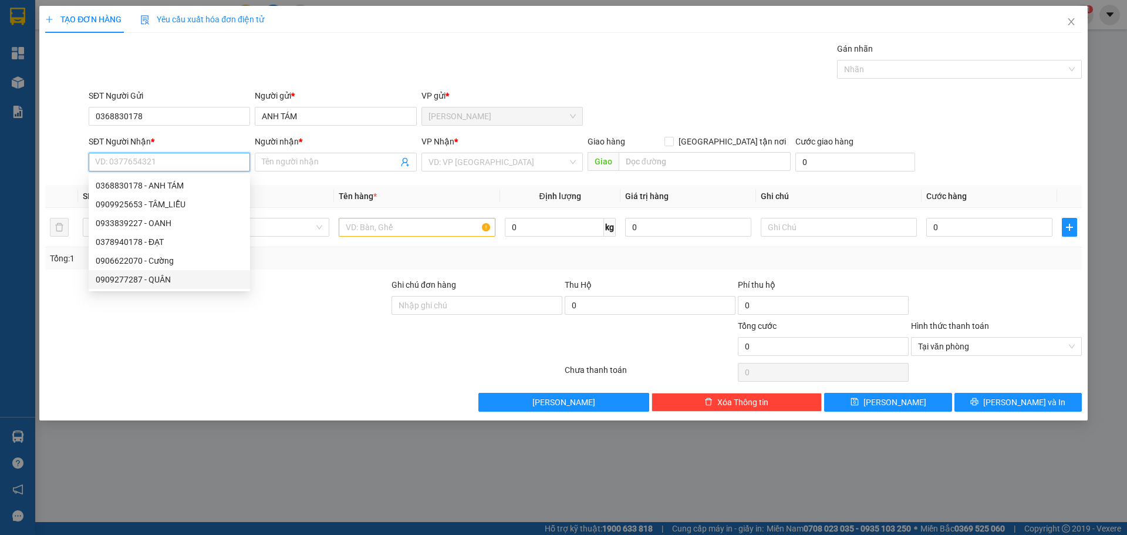
click at [161, 279] on div "0909277287 - QUÂN" at bounding box center [169, 279] width 147 height 13
type input "0909277287"
type input "QUÂN"
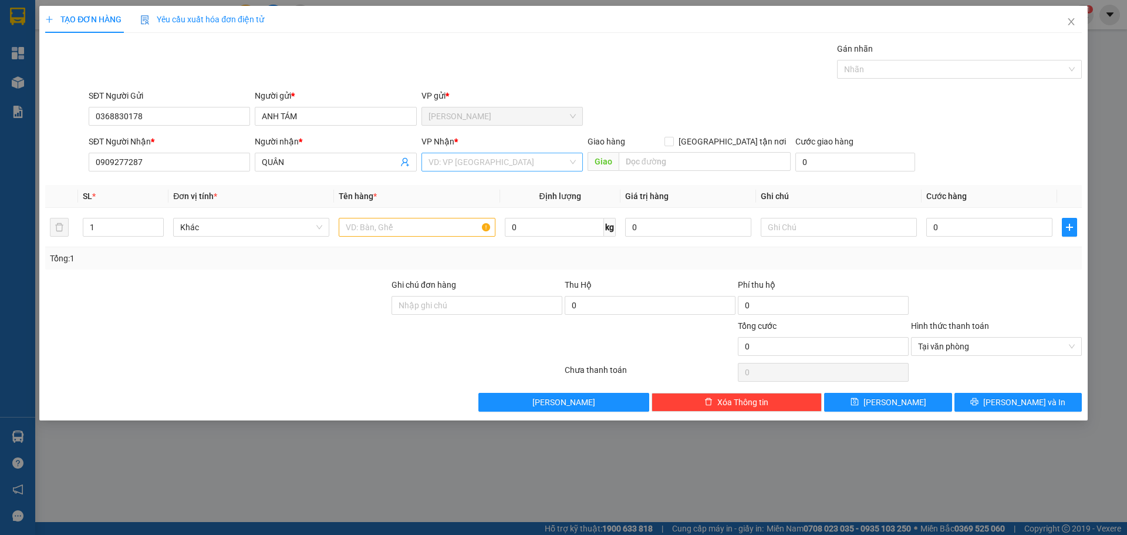
click at [486, 160] on input "search" at bounding box center [497, 162] width 139 height 18
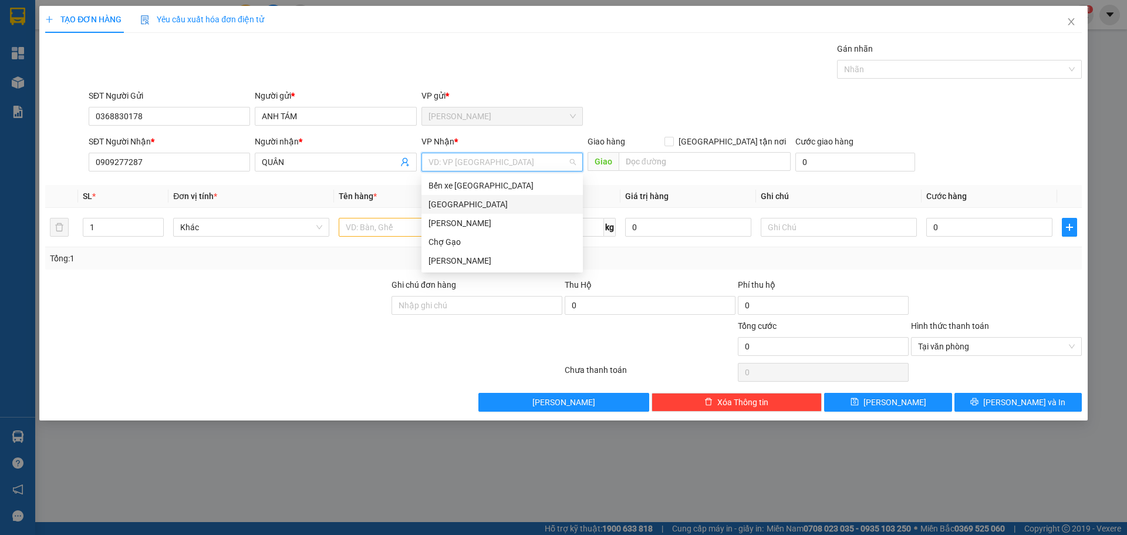
click at [432, 200] on div "[GEOGRAPHIC_DATA]" at bounding box center [501, 204] width 147 height 13
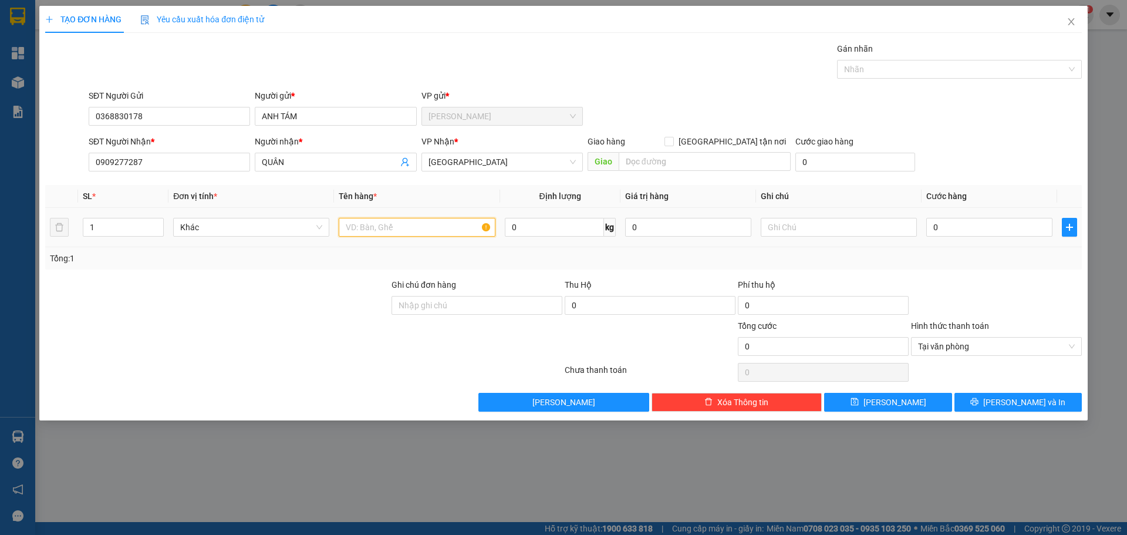
click at [396, 228] on input "text" at bounding box center [417, 227] width 156 height 19
paste input "Á"
type input "1 BAO CÁ"
click at [978, 228] on input "0" at bounding box center [989, 227] width 126 height 19
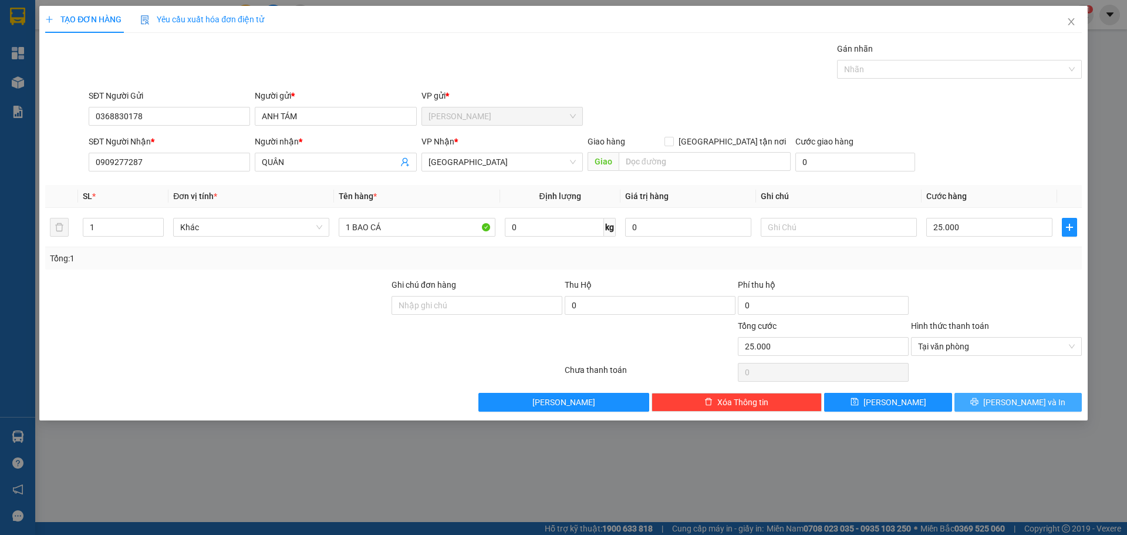
click at [984, 407] on button "[PERSON_NAME] và In" at bounding box center [1017, 402] width 127 height 19
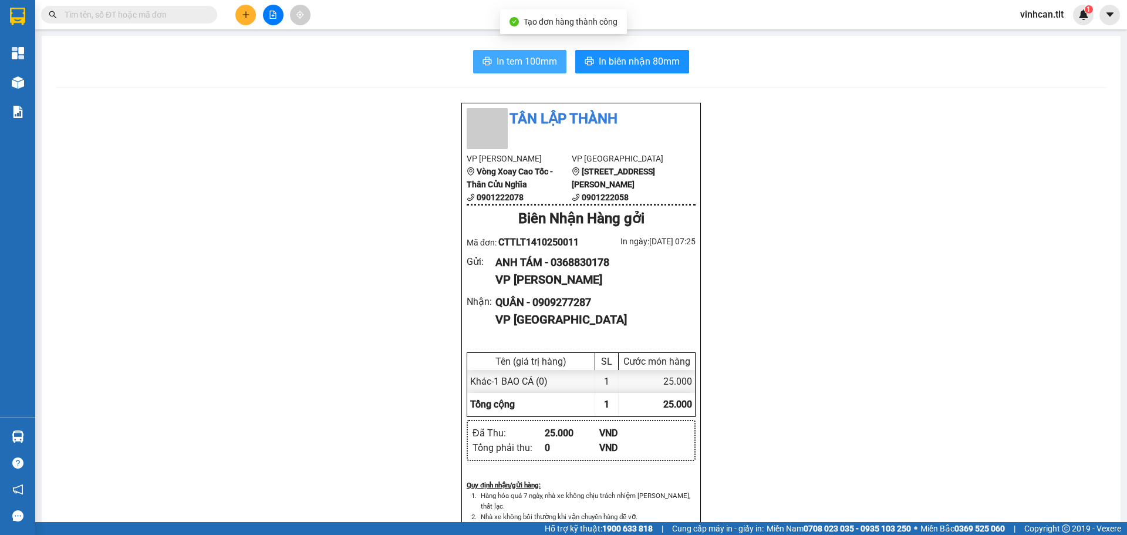
click at [498, 59] on span "In tem 100mm" at bounding box center [526, 61] width 60 height 15
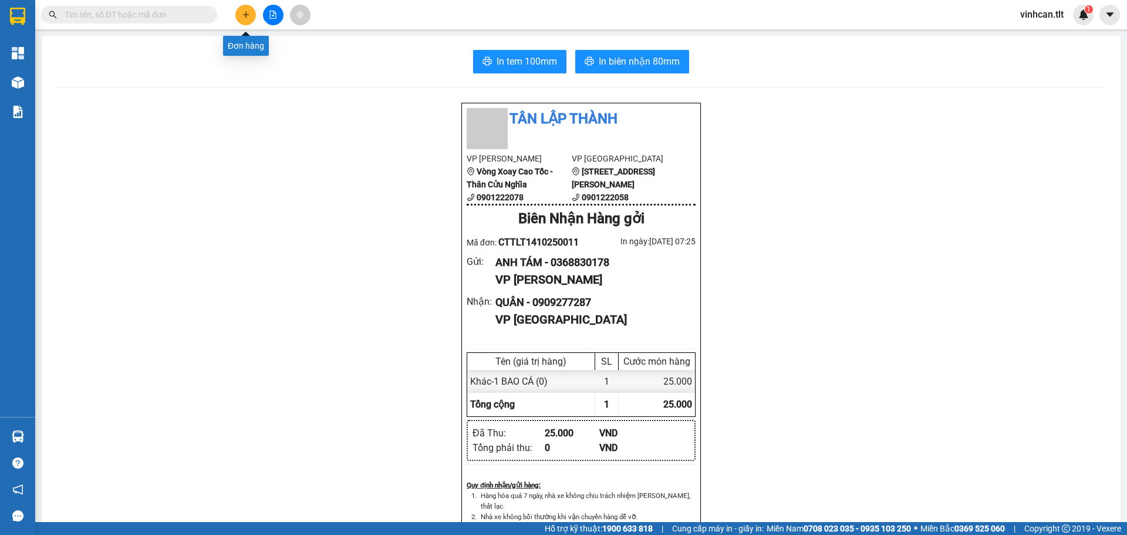
click at [242, 16] on icon "plus" at bounding box center [246, 15] width 8 height 8
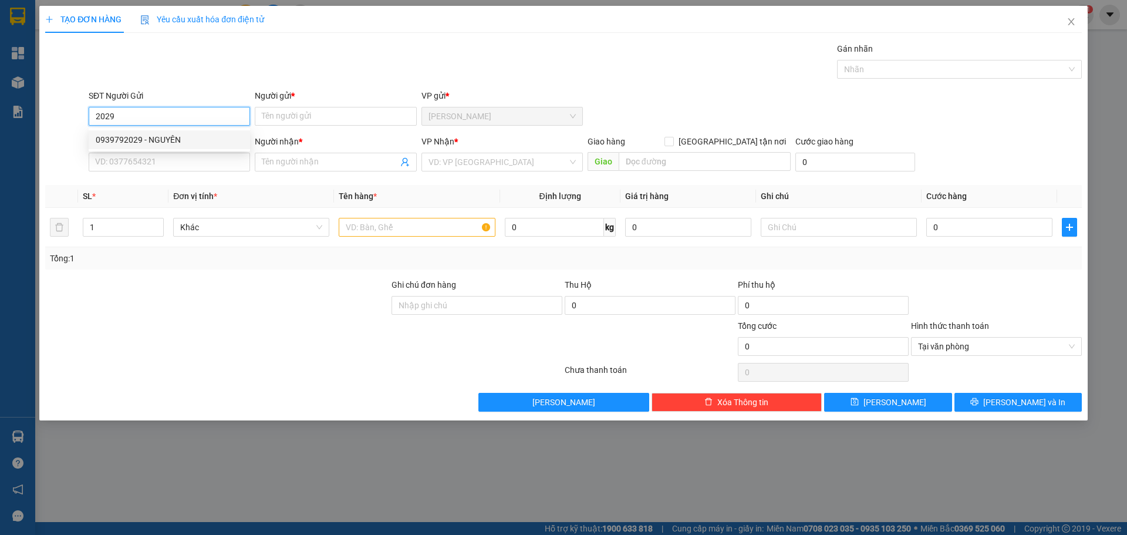
drag, startPoint x: 173, startPoint y: 138, endPoint x: 174, endPoint y: 146, distance: 7.7
click at [174, 138] on div "0939792029 - NGUYÊN" at bounding box center [169, 139] width 147 height 13
type input "0939792029"
type input "NGUYÊN"
type input "0939792029"
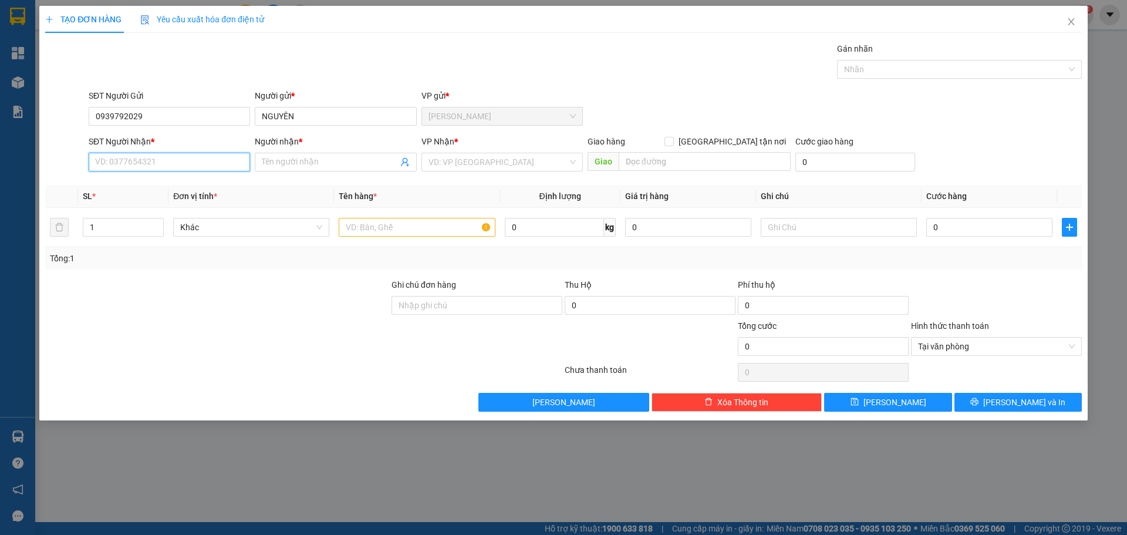
click at [174, 158] on input "SĐT Người Nhận *" at bounding box center [169, 162] width 161 height 19
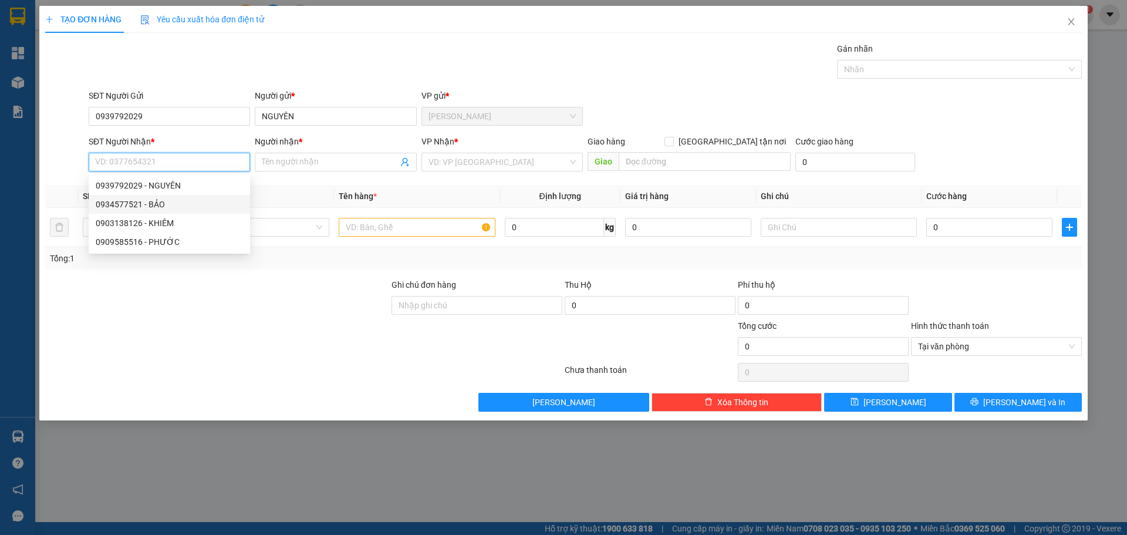
drag, startPoint x: 160, startPoint y: 204, endPoint x: 285, endPoint y: 205, distance: 124.4
click at [163, 204] on div "0934577521 - BẢO" at bounding box center [169, 204] width 147 height 13
type input "0934577521"
type input "BẢO"
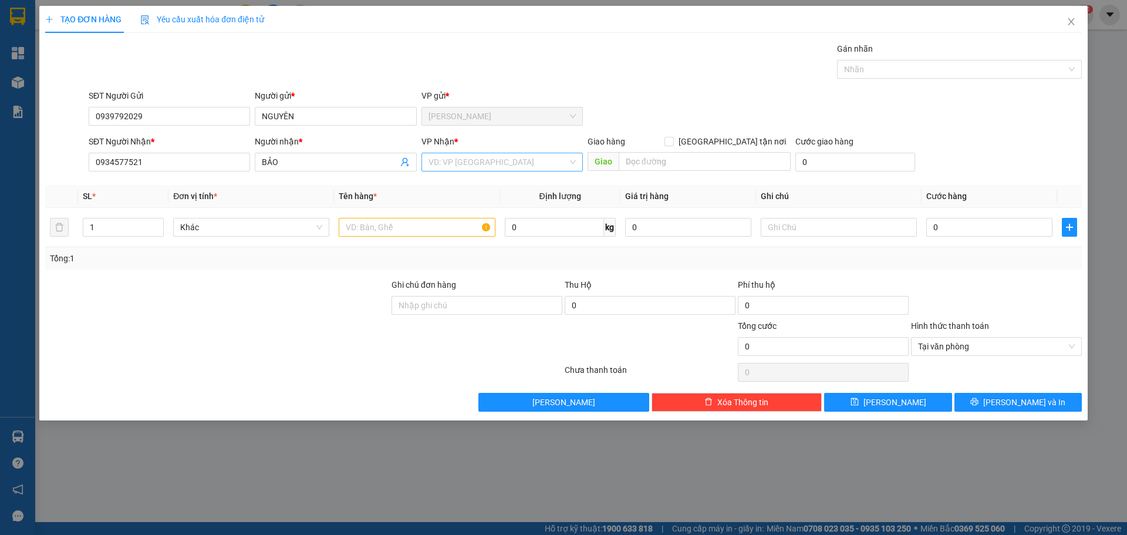
click at [471, 160] on input "search" at bounding box center [497, 162] width 139 height 18
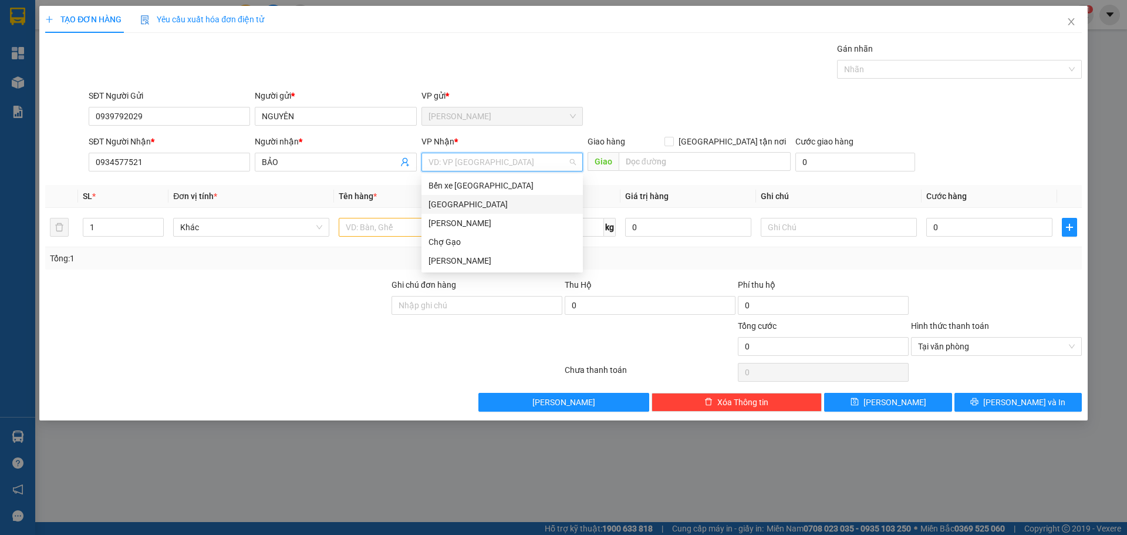
click at [435, 201] on div "[GEOGRAPHIC_DATA]" at bounding box center [501, 204] width 147 height 13
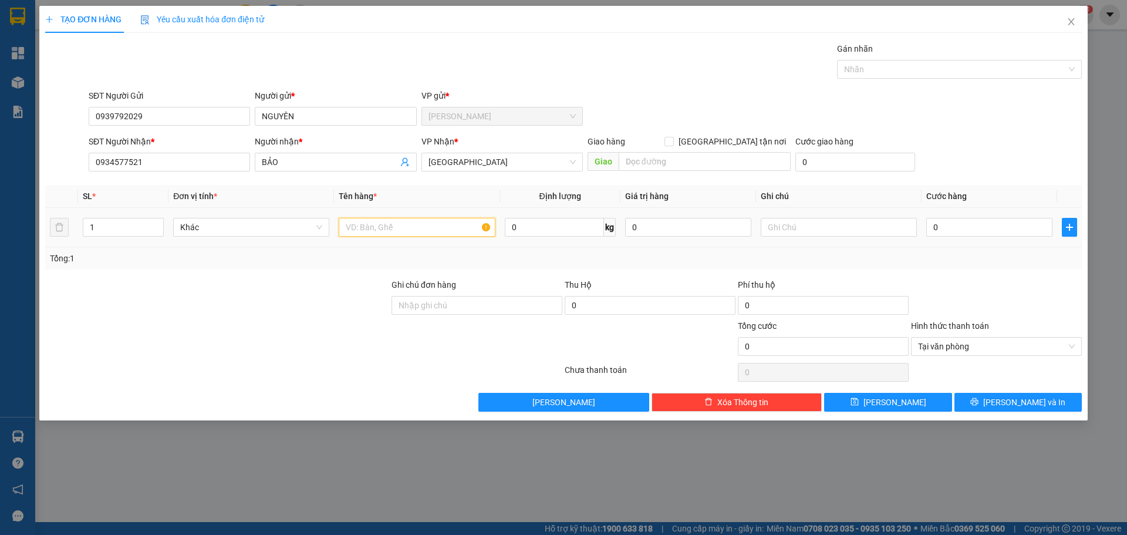
drag, startPoint x: 371, startPoint y: 234, endPoint x: 529, endPoint y: 281, distance: 165.1
click at [504, 270] on div "Transit Pickup Surcharge Ids Transit Deliver Surcharge Ids Transit Deliver Surc…" at bounding box center [563, 226] width 1036 height 369
paste input "Á"
type input "1 BAO CÁ"
click at [970, 228] on input "0" at bounding box center [989, 227] width 126 height 19
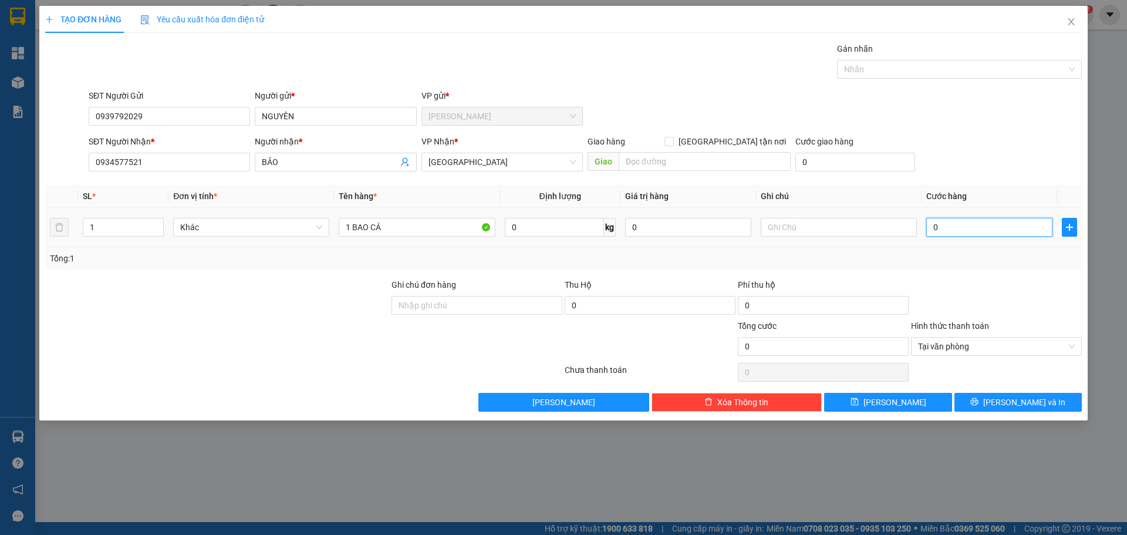
type input "2"
type input "25"
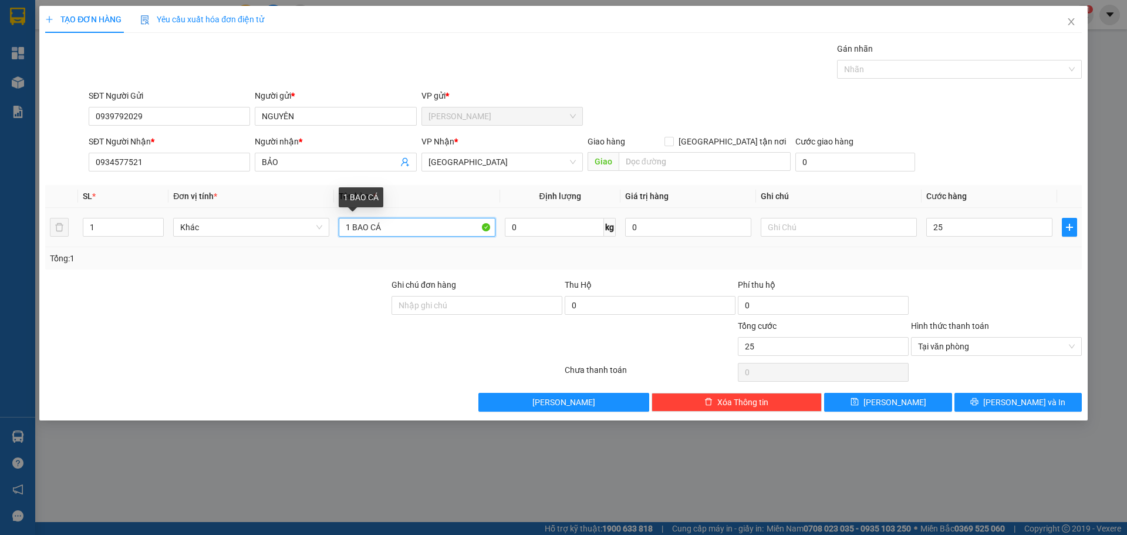
type input "25.000"
click at [397, 227] on input "1 BAO CÁ" at bounding box center [417, 227] width 156 height 19
paste input "ÚT"
type input "1 MÚT"
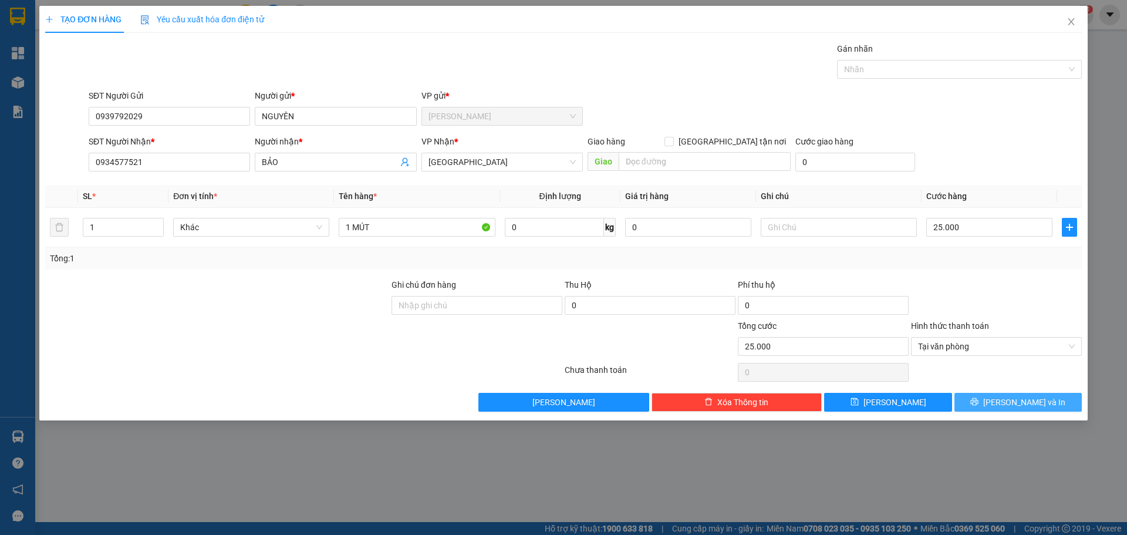
click at [987, 404] on button "[PERSON_NAME] và In" at bounding box center [1017, 402] width 127 height 19
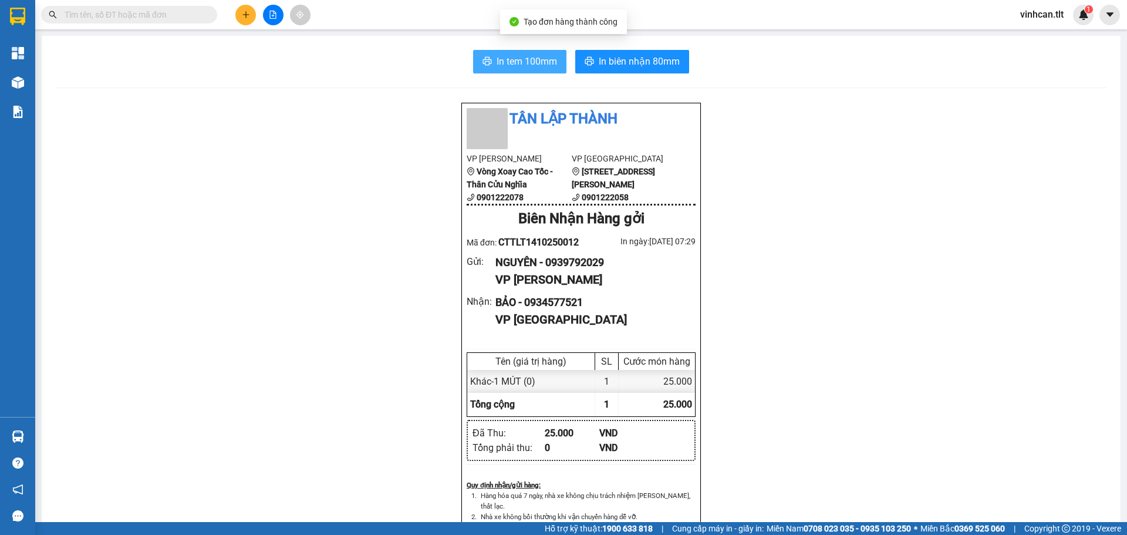
click at [509, 57] on span "In tem 100mm" at bounding box center [526, 61] width 60 height 15
click at [248, 15] on icon "plus" at bounding box center [245, 14] width 6 height 1
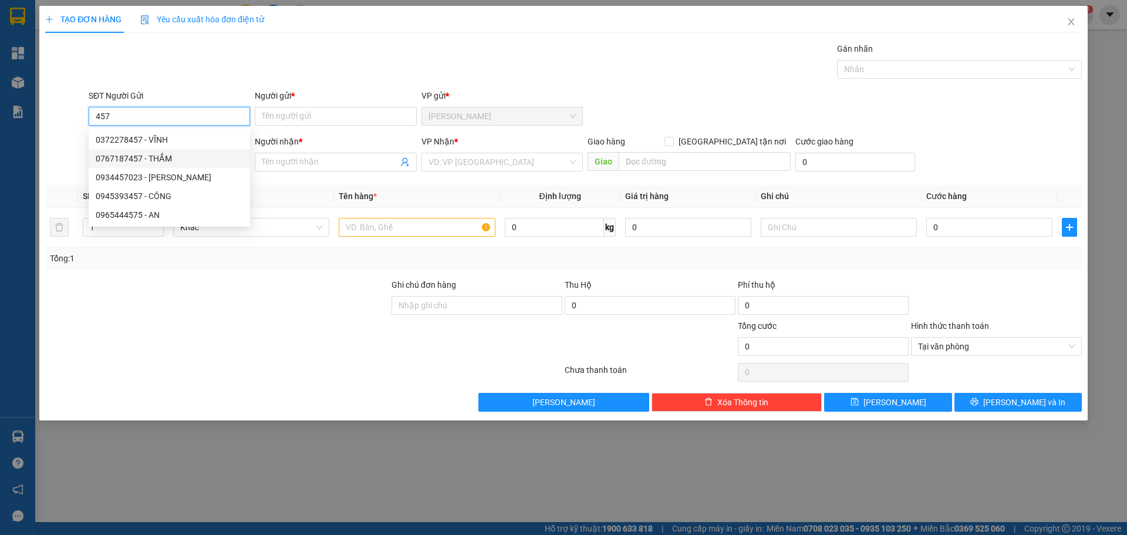
click at [136, 154] on div "0767187457 - THẮM" at bounding box center [169, 158] width 147 height 13
type input "0767187457"
type input "THẮM"
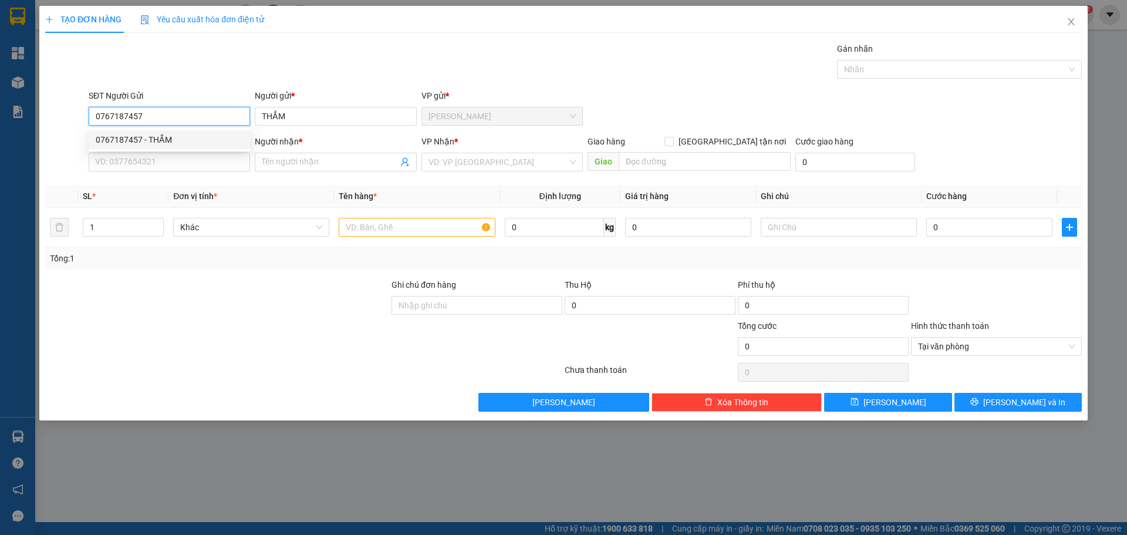
type input "0767187457"
click at [132, 173] on div "SĐT Người Nhận * VD: 0377654321" at bounding box center [169, 155] width 161 height 41
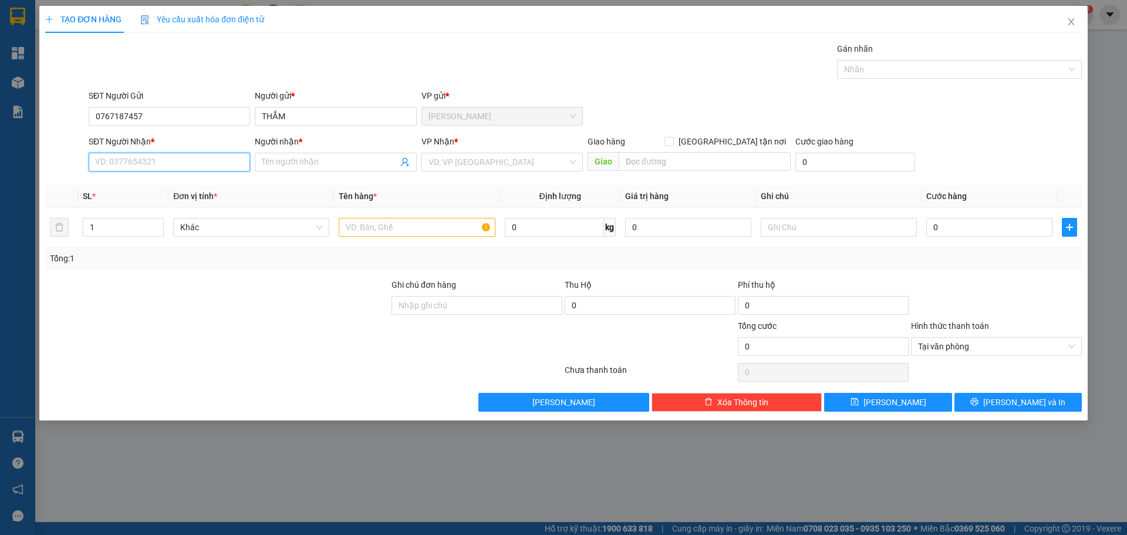
click at [129, 165] on input "SĐT Người Nhận *" at bounding box center [169, 162] width 161 height 19
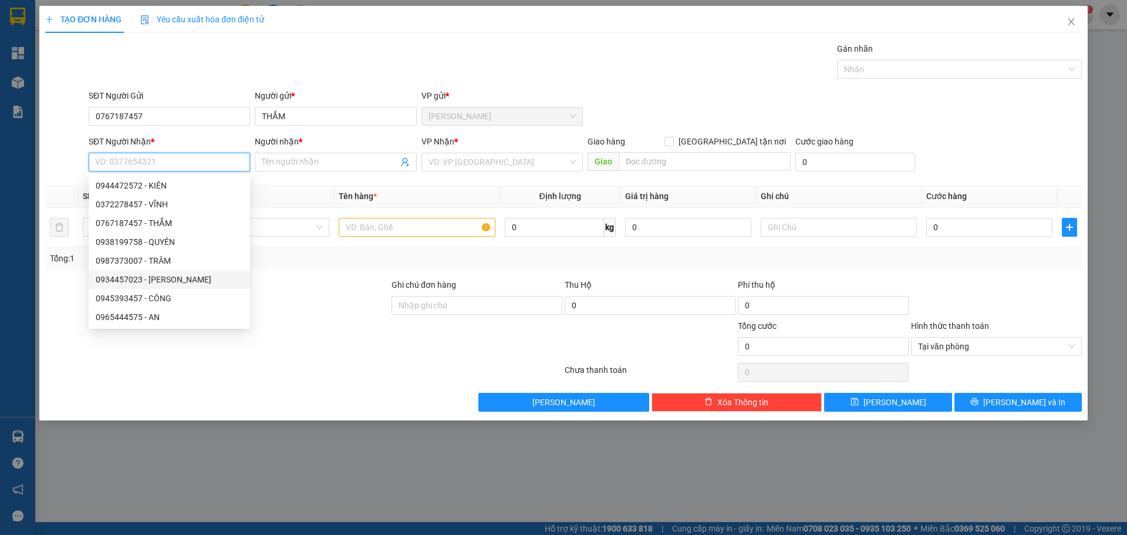
click at [155, 283] on div "0934457023 - [PERSON_NAME]" at bounding box center [169, 279] width 147 height 13
type input "0934457023"
type input "[PERSON_NAME]"
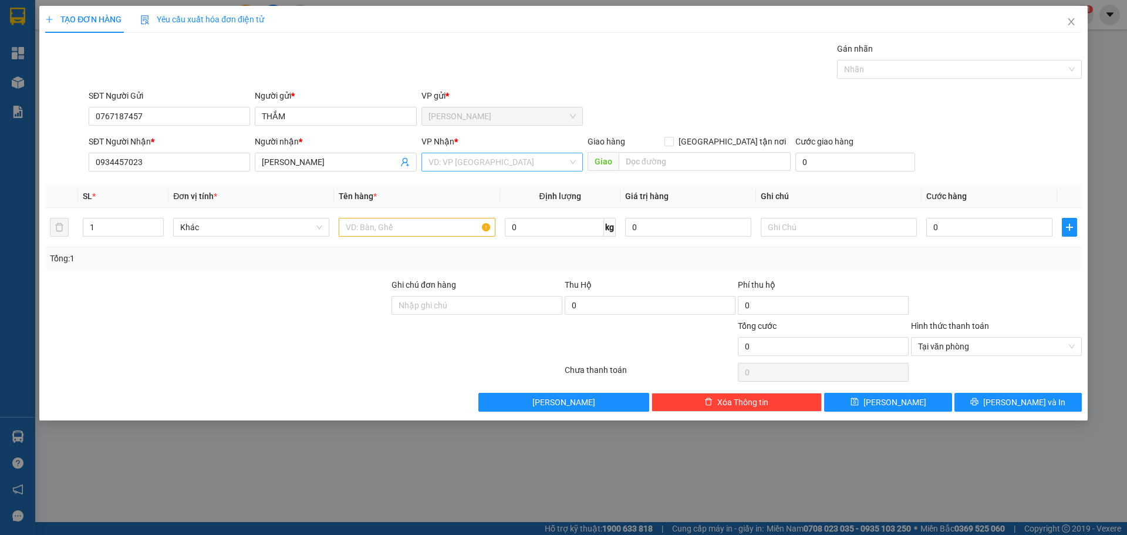
click at [448, 163] on input "search" at bounding box center [497, 162] width 139 height 18
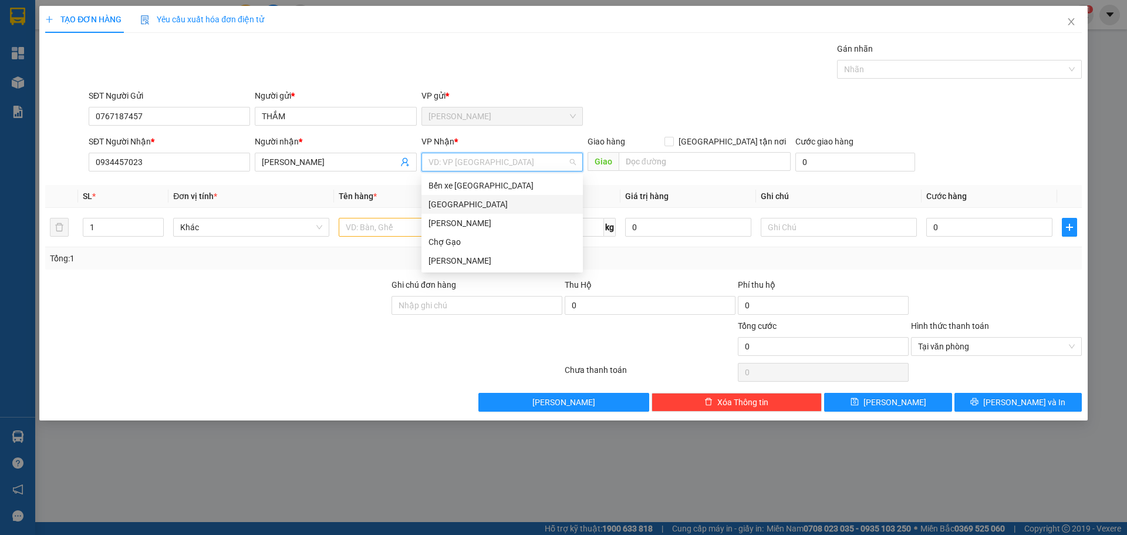
click at [442, 202] on div "[GEOGRAPHIC_DATA]" at bounding box center [501, 204] width 147 height 13
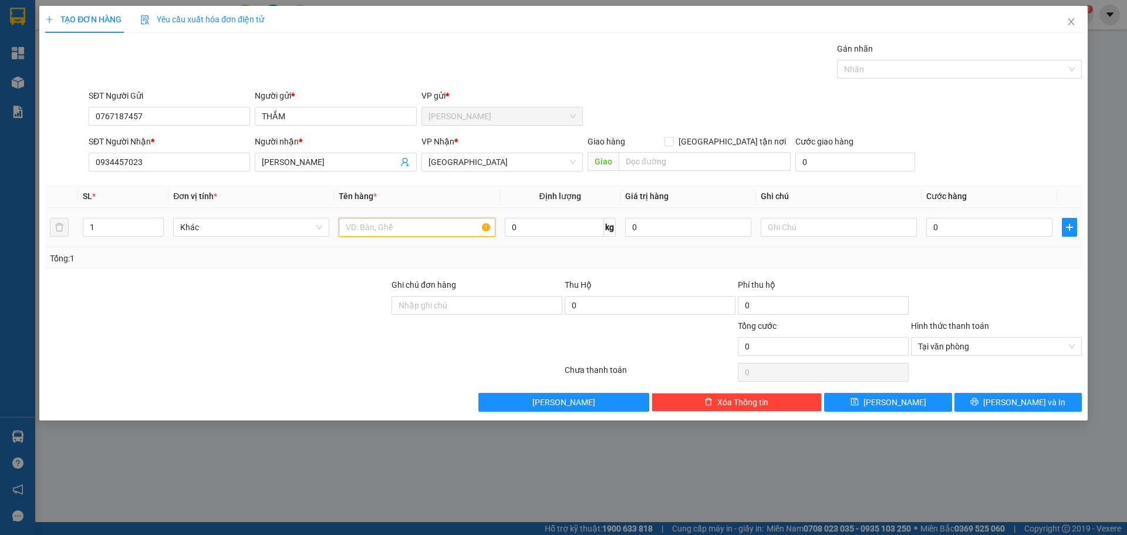
click at [380, 225] on input "text" at bounding box center [417, 227] width 156 height 19
paste input "Á"
type input "1 BAO CÁ"
click at [966, 221] on input "0" at bounding box center [989, 227] width 126 height 19
type input "2"
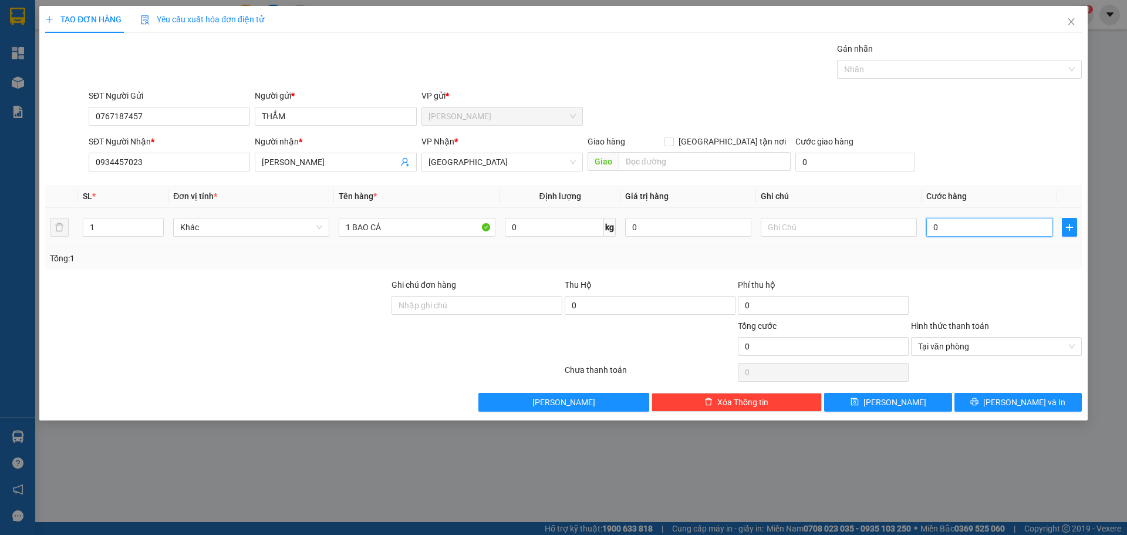
type input "2"
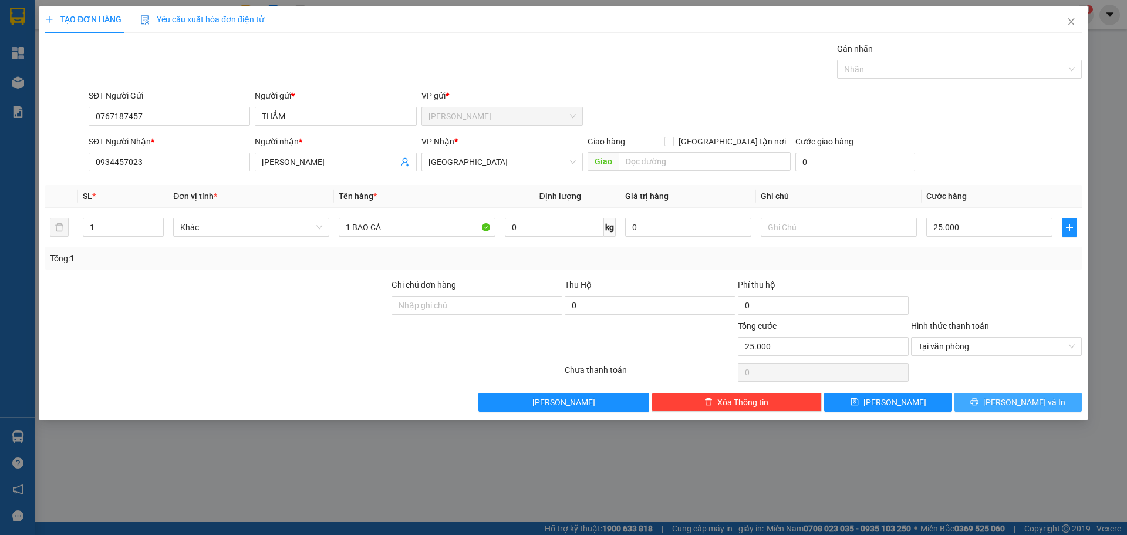
click at [1055, 405] on button "[PERSON_NAME] và In" at bounding box center [1017, 402] width 127 height 19
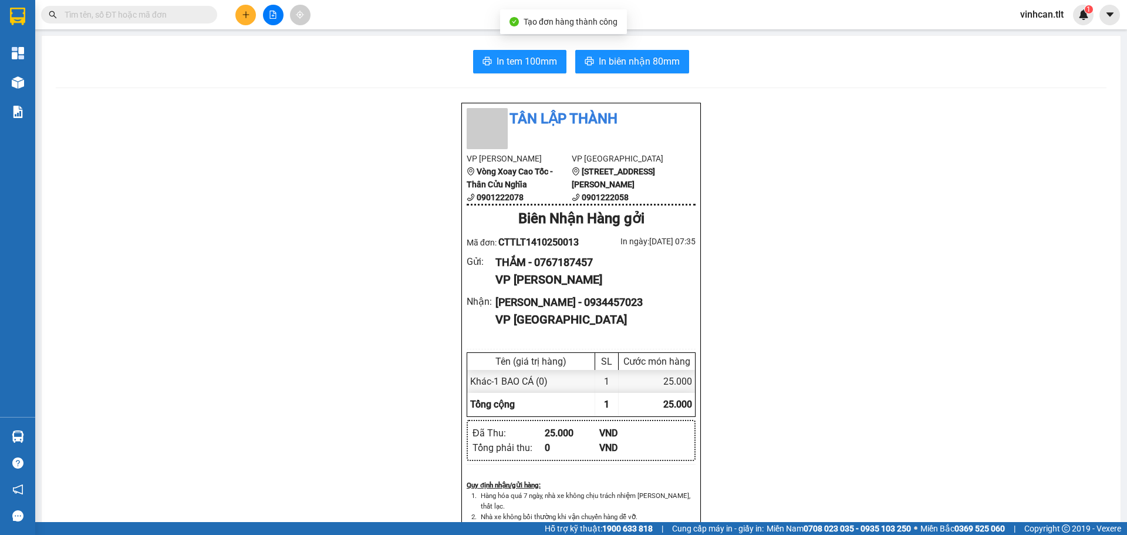
click at [512, 46] on div "In tem 100mm In biên nhận 80mm Tân Lập Thành VP Cao Tốc Vòng Xoay Cao Tốc - Thâ…" at bounding box center [581, 510] width 1079 height 949
click at [517, 58] on span "In tem 100mm" at bounding box center [526, 61] width 60 height 15
click at [249, 15] on icon "plus" at bounding box center [246, 15] width 8 height 8
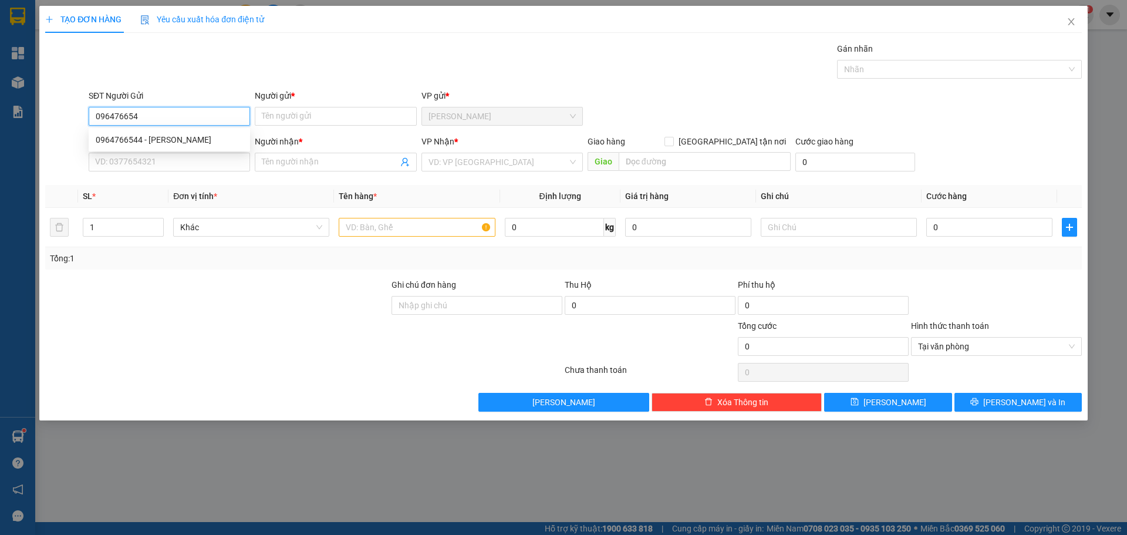
type input "0964766544"
click at [143, 143] on div "0964766544 - [PERSON_NAME]" at bounding box center [169, 139] width 147 height 13
type input "BÁ"
type input "0964766544"
click at [190, 170] on input "SĐT Người Nhận *" at bounding box center [169, 162] width 161 height 19
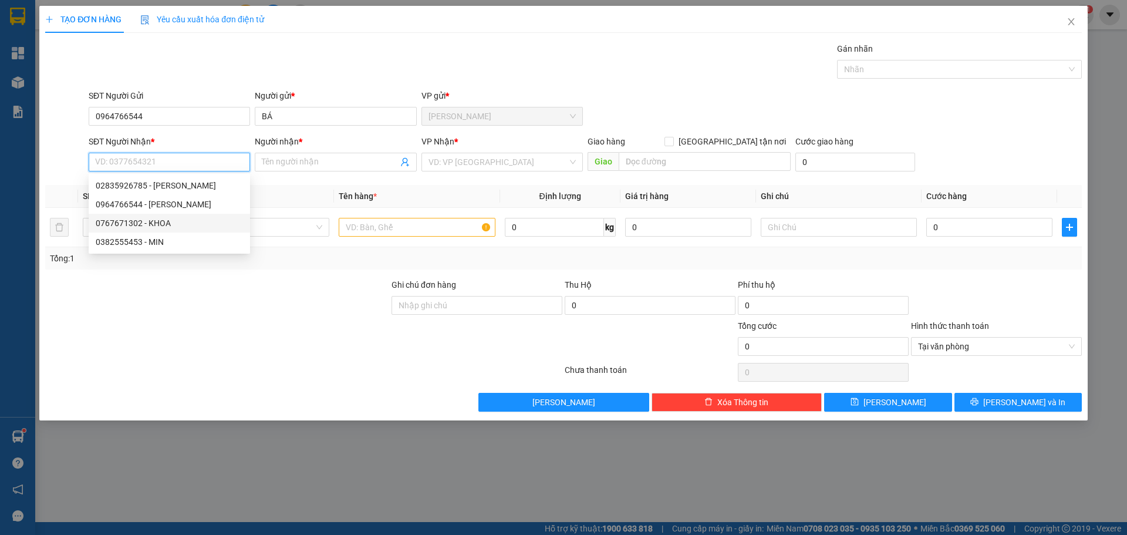
click at [180, 222] on div "0767671302 - KHOA" at bounding box center [169, 223] width 147 height 13
type input "0767671302"
type input "KHOA"
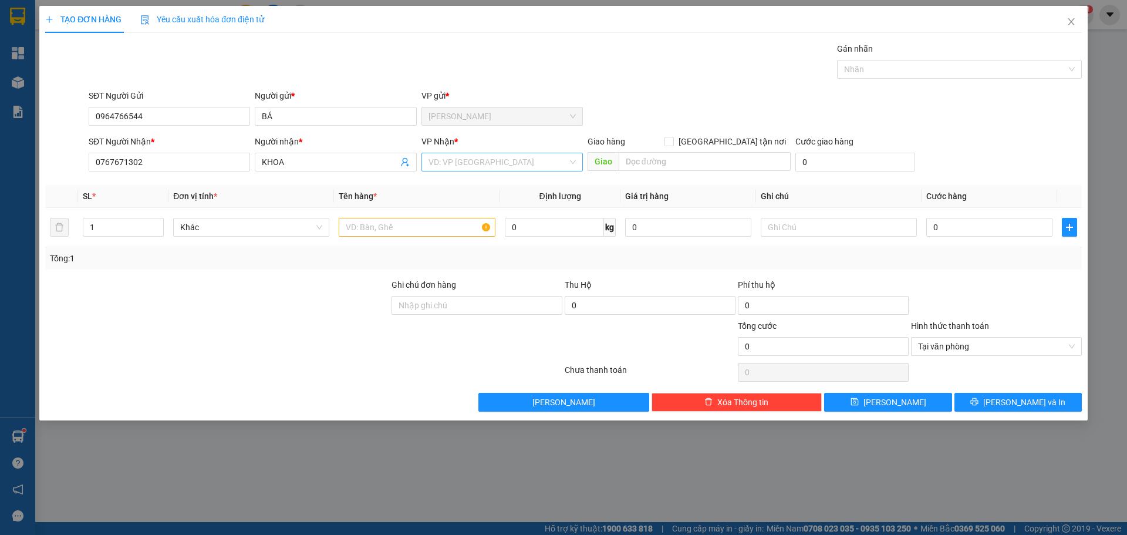
click at [499, 164] on input "search" at bounding box center [497, 162] width 139 height 18
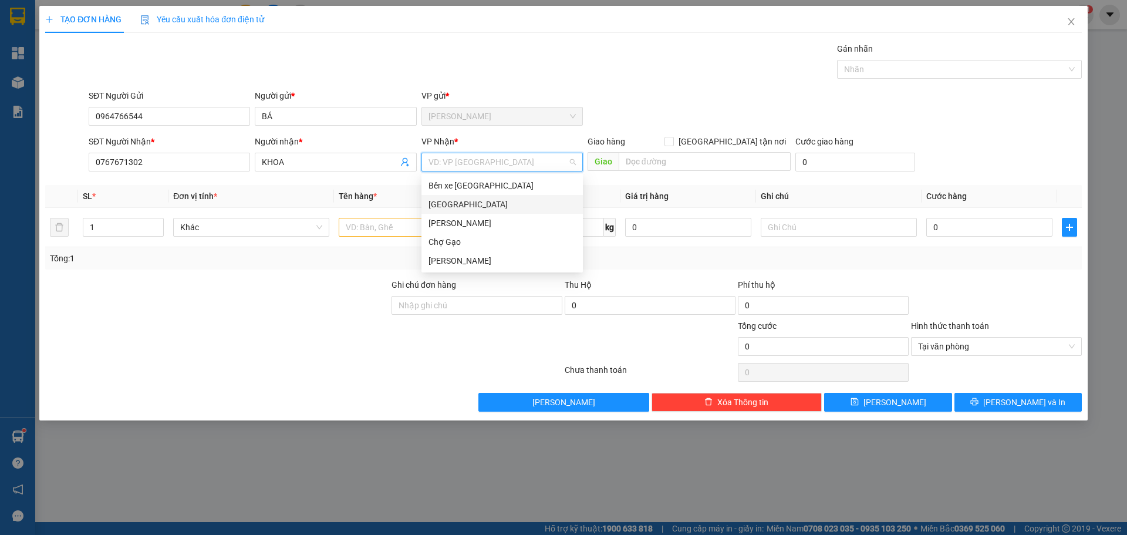
click at [476, 203] on div "[GEOGRAPHIC_DATA]" at bounding box center [501, 204] width 147 height 13
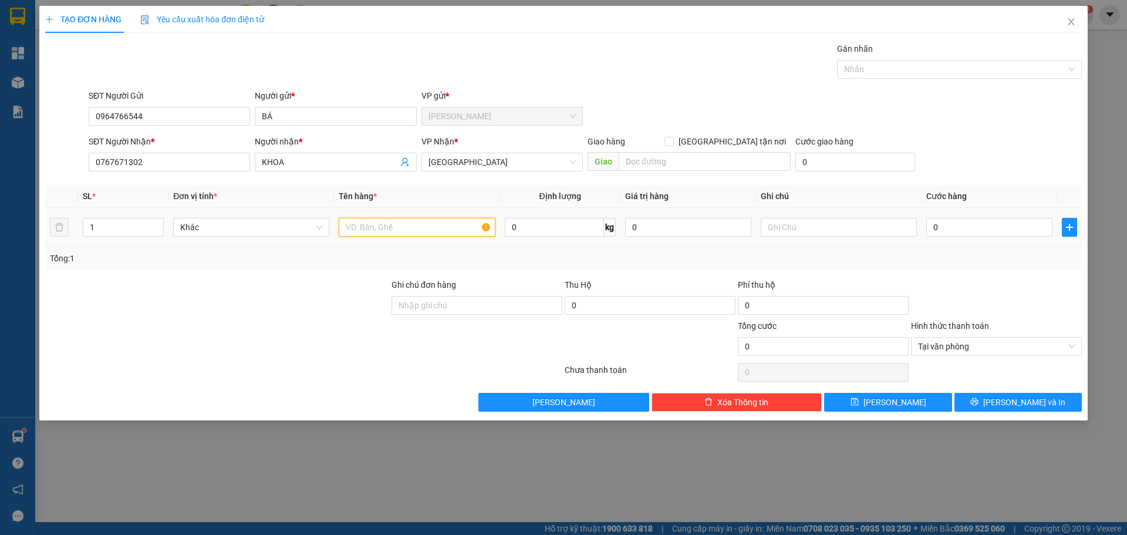
click at [420, 225] on input "text" at bounding box center [417, 227] width 156 height 19
type input "1 TNP"
click at [979, 224] on input "0" at bounding box center [989, 227] width 126 height 19
type input "3"
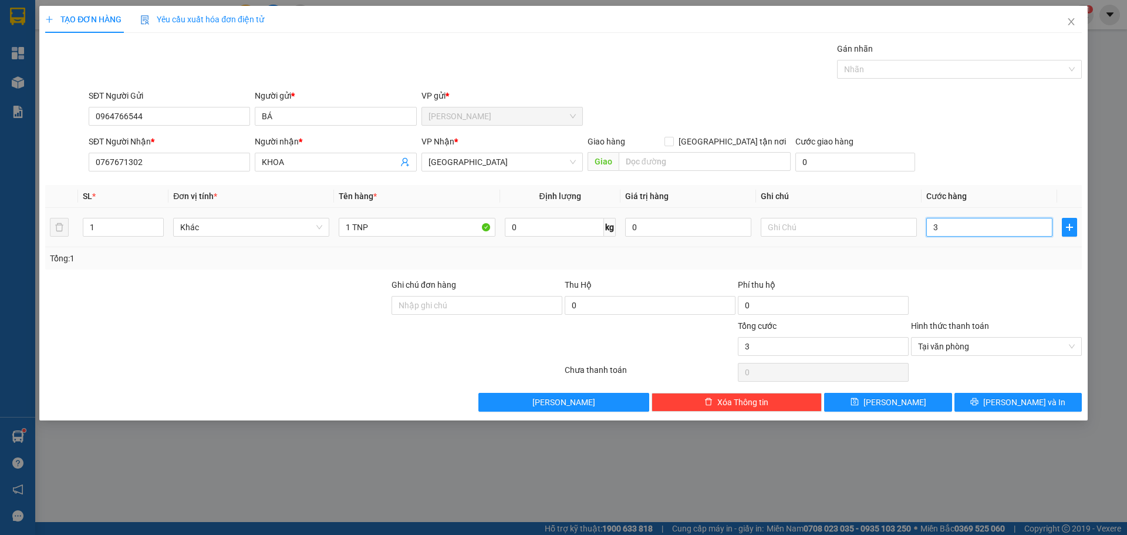
type input "30"
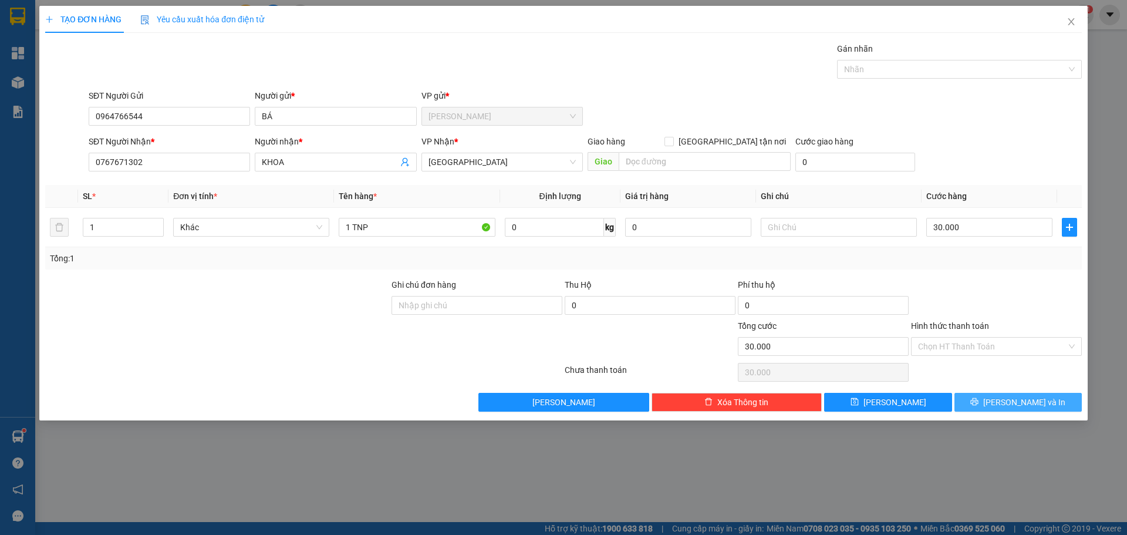
click at [1055, 403] on button "[PERSON_NAME] và In" at bounding box center [1017, 402] width 127 height 19
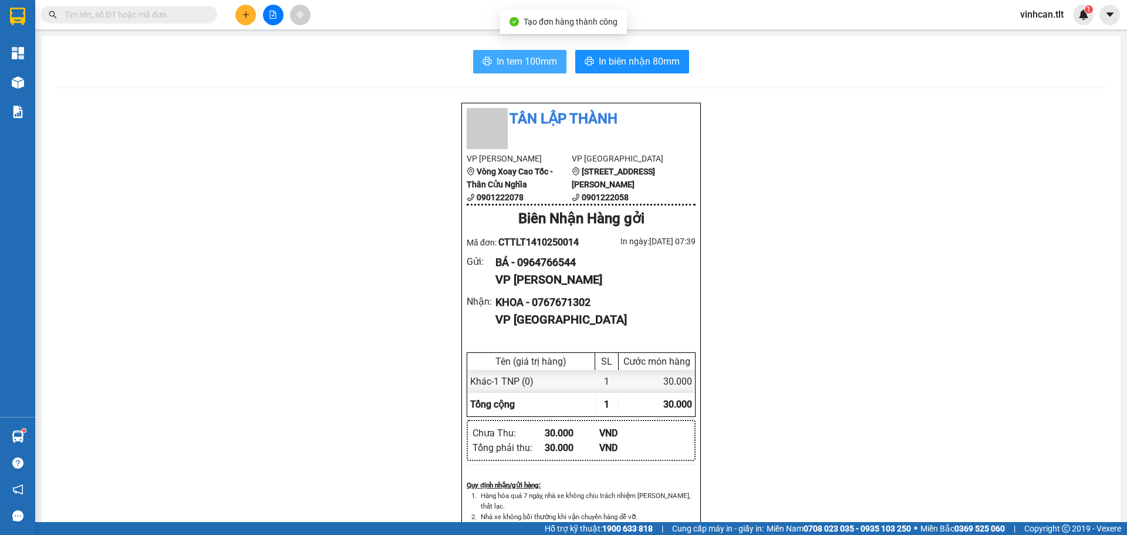
click at [496, 66] on span "In tem 100mm" at bounding box center [526, 61] width 60 height 15
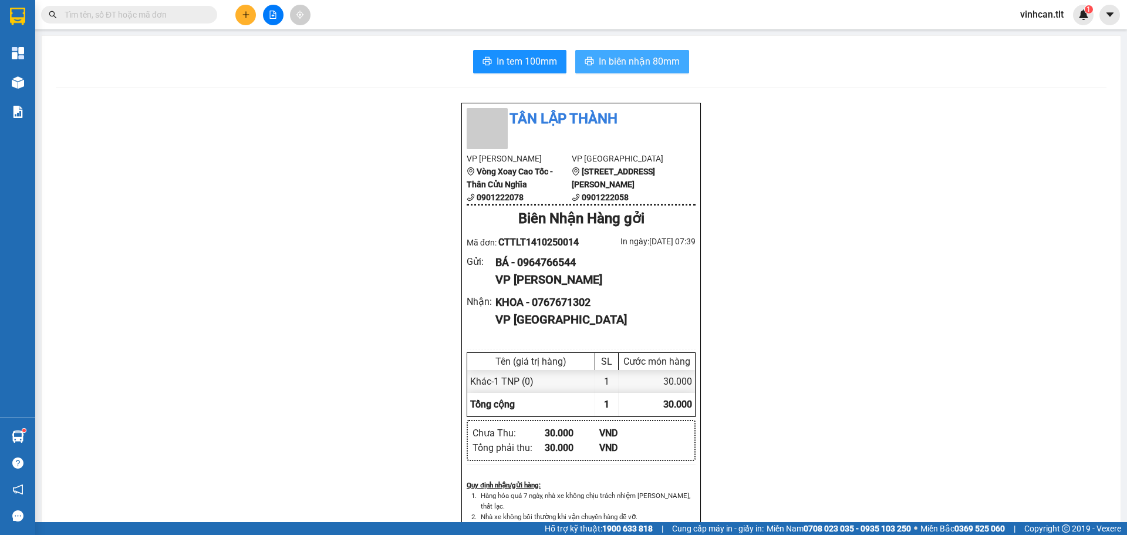
click at [611, 62] on span "In biên nhận 80mm" at bounding box center [639, 61] width 81 height 15
click at [242, 12] on icon "plus" at bounding box center [246, 15] width 8 height 8
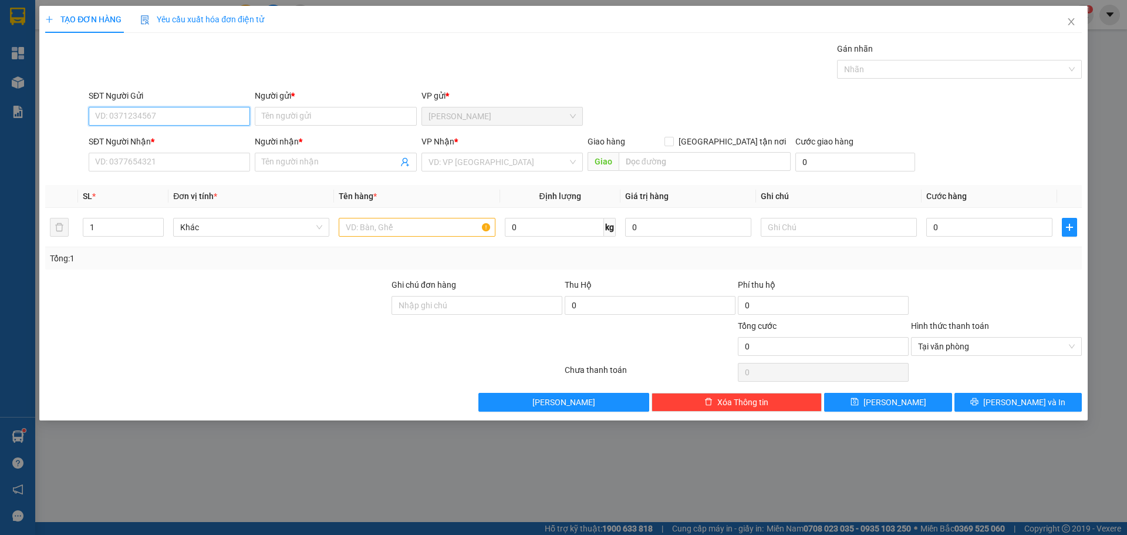
click at [194, 112] on input "SĐT Người Gửi" at bounding box center [169, 116] width 161 height 19
type input "5"
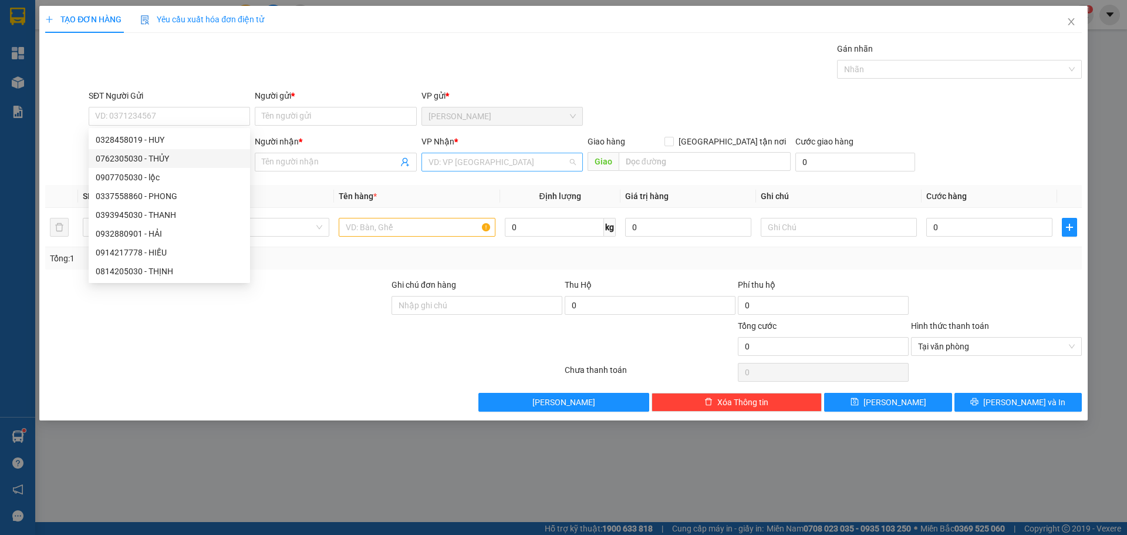
click at [443, 156] on input "search" at bounding box center [497, 162] width 139 height 18
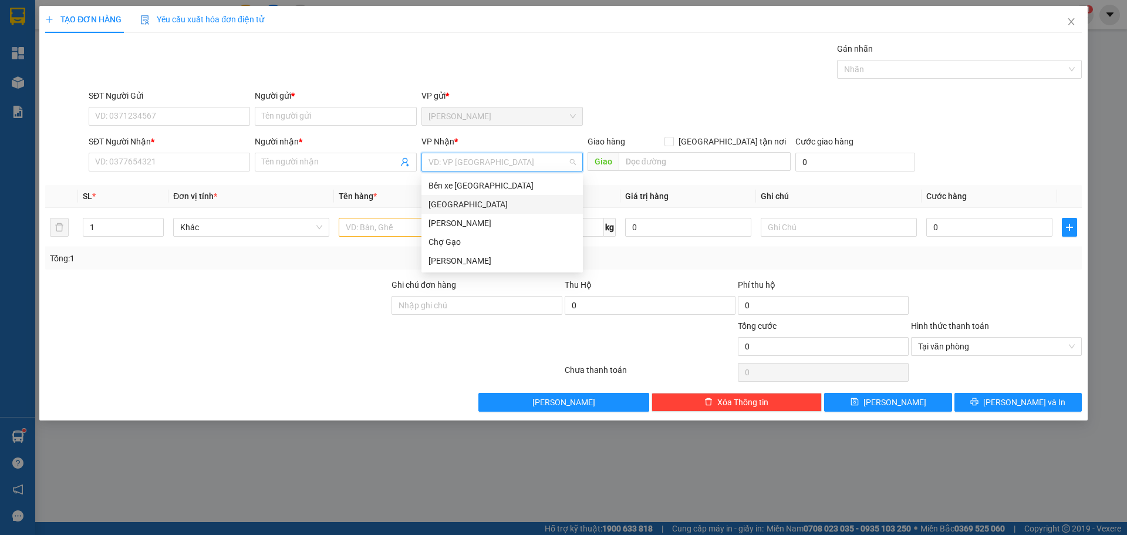
click at [445, 201] on div "[GEOGRAPHIC_DATA]" at bounding box center [501, 204] width 147 height 13
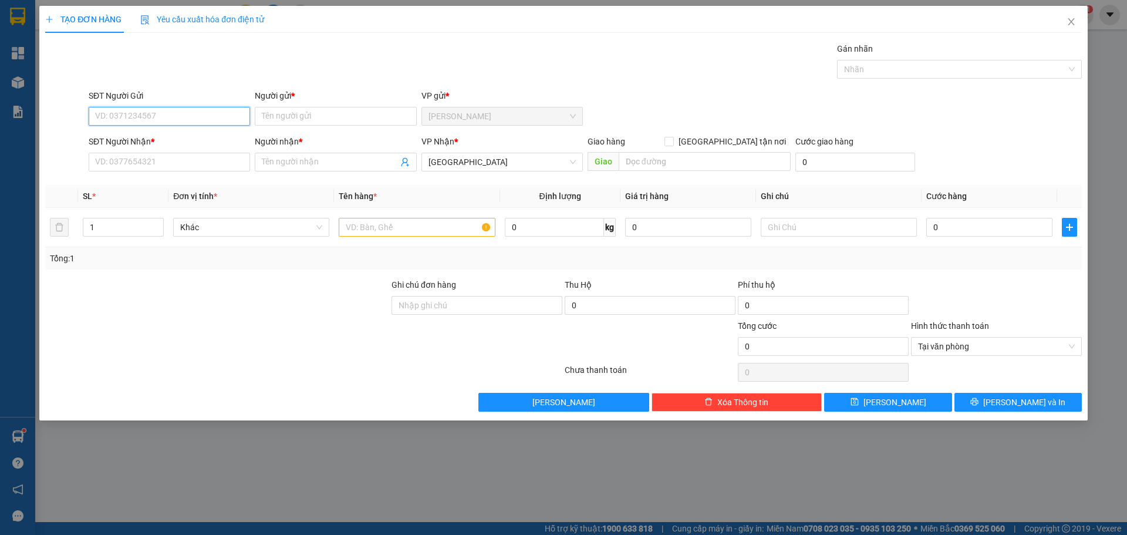
click at [201, 118] on input "SĐT Người Gửi" at bounding box center [169, 116] width 161 height 19
click at [168, 158] on div "0783730530 - CHÍN LỚN" at bounding box center [169, 158] width 147 height 13
type input "0783730530"
type input "CHÍN LỚN"
type input "0783730530"
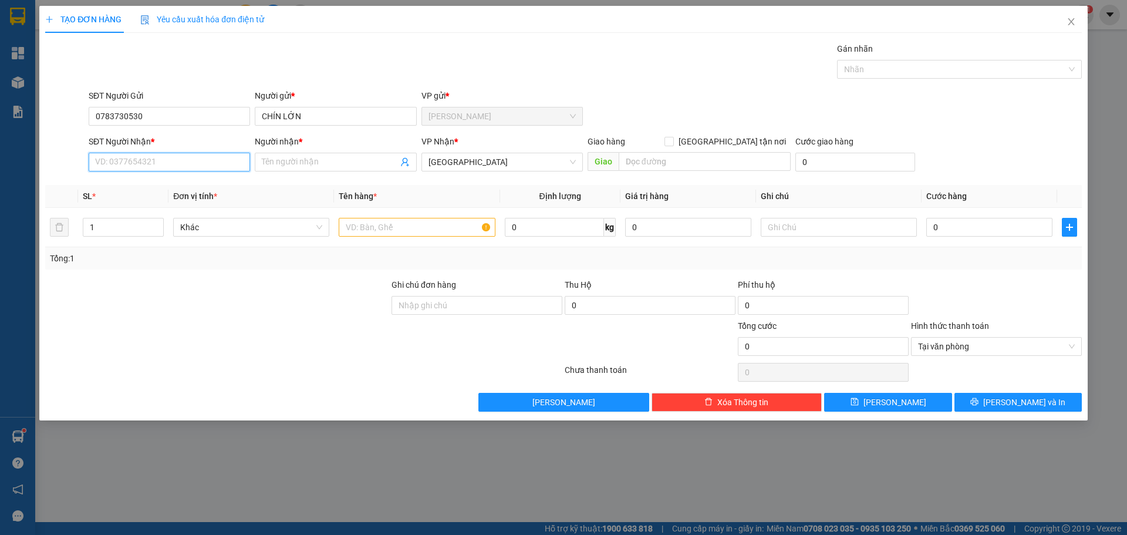
click at [167, 161] on input "SĐT Người Nhận *" at bounding box center [169, 162] width 161 height 19
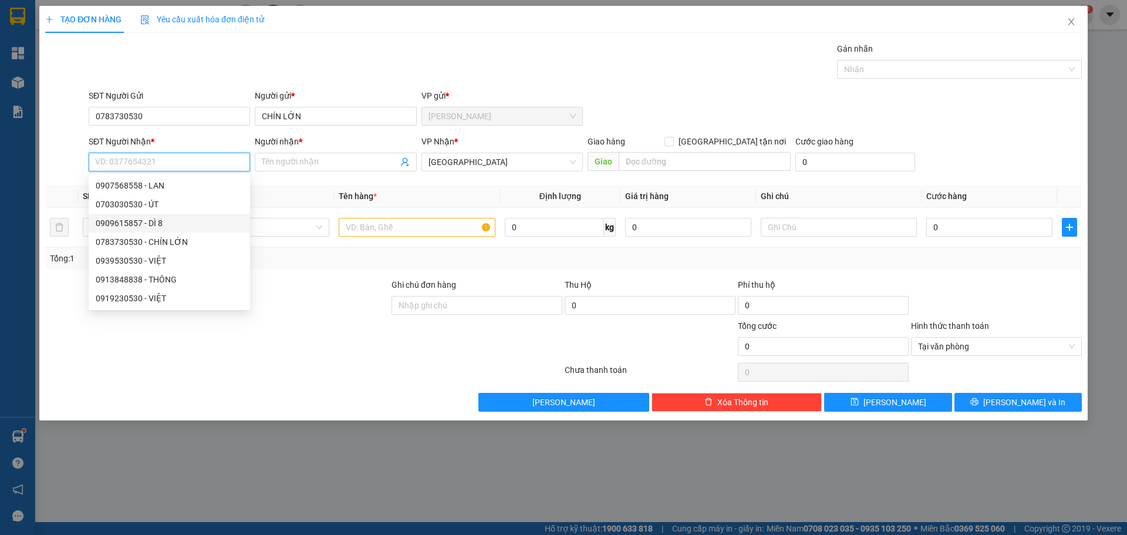
click at [153, 227] on div "0909615857 - DÌ 8" at bounding box center [169, 223] width 147 height 13
type input "0909615857"
type input "DÌ 8"
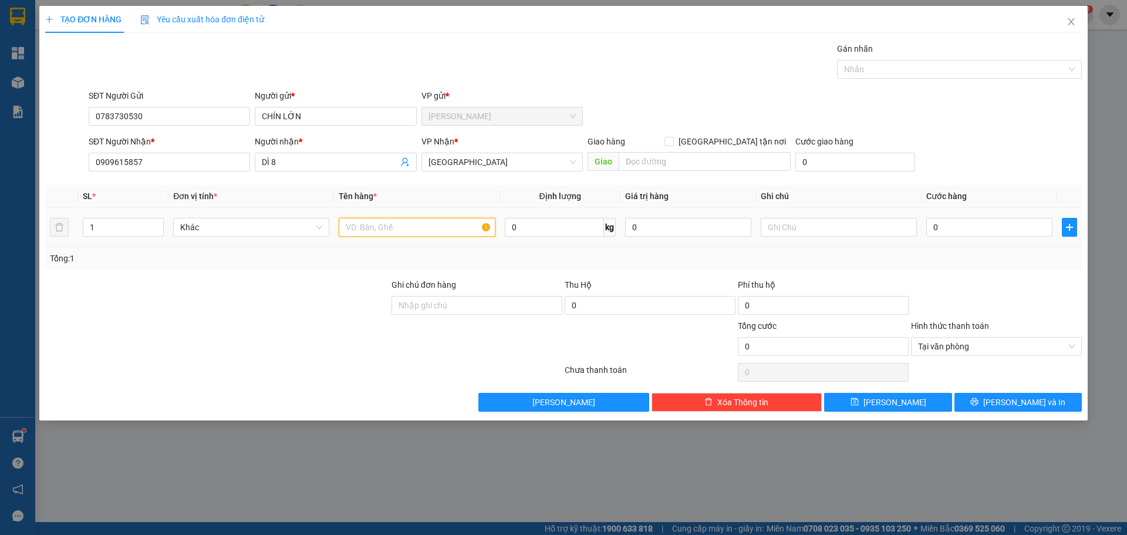
click at [362, 232] on input "text" at bounding box center [417, 227] width 156 height 19
click at [371, 228] on input "1 KMOSST" at bounding box center [417, 227] width 156 height 19
click at [378, 229] on input "1 KMOSST" at bounding box center [417, 227] width 156 height 19
type input "1 KMOST"
click at [1001, 227] on input "0" at bounding box center [989, 227] width 126 height 19
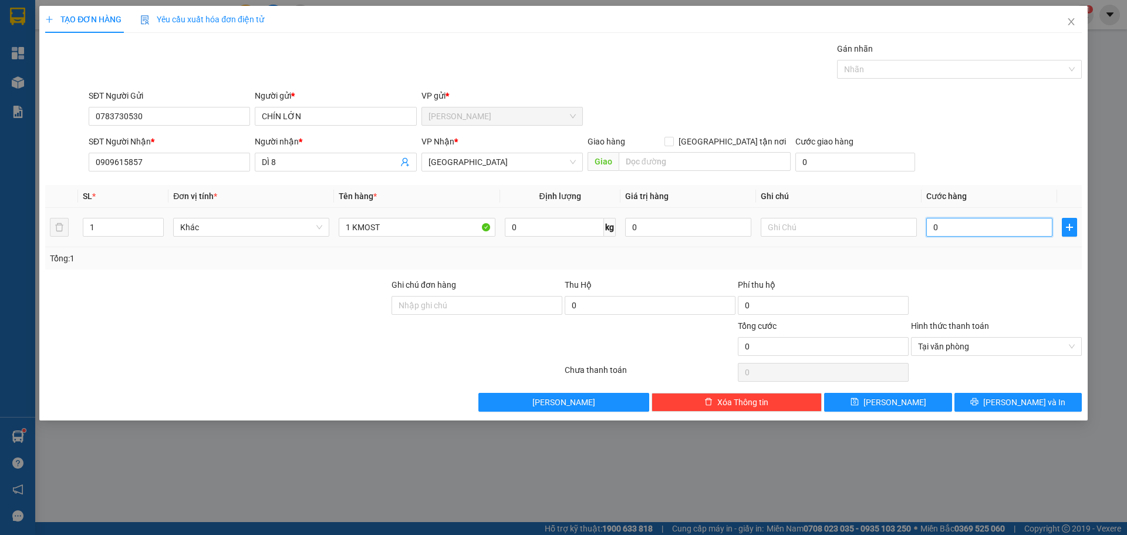
type input "4"
type input "40"
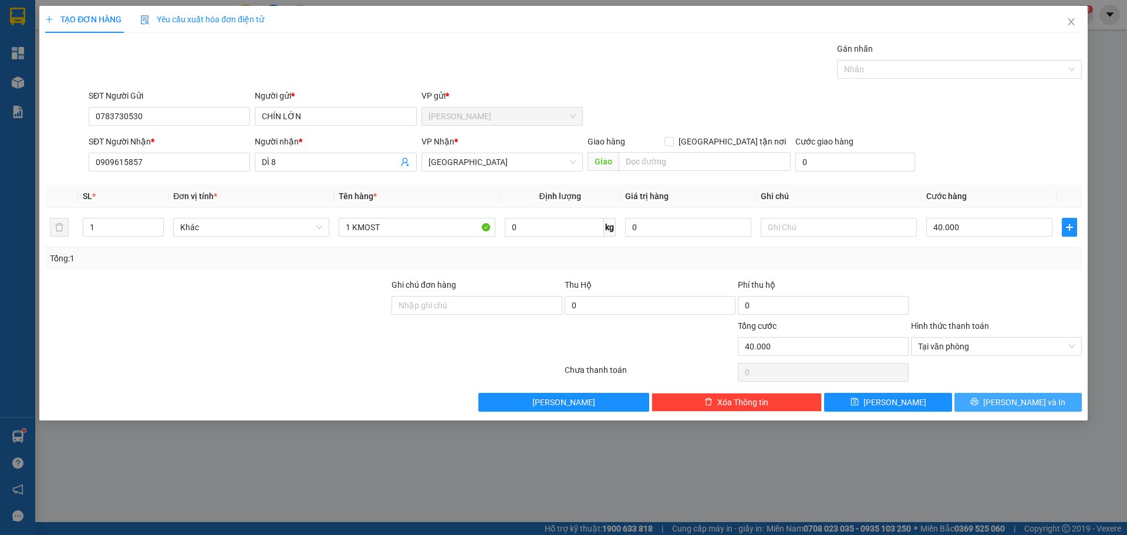
click at [1021, 399] on span "[PERSON_NAME] và In" at bounding box center [1024, 402] width 82 height 13
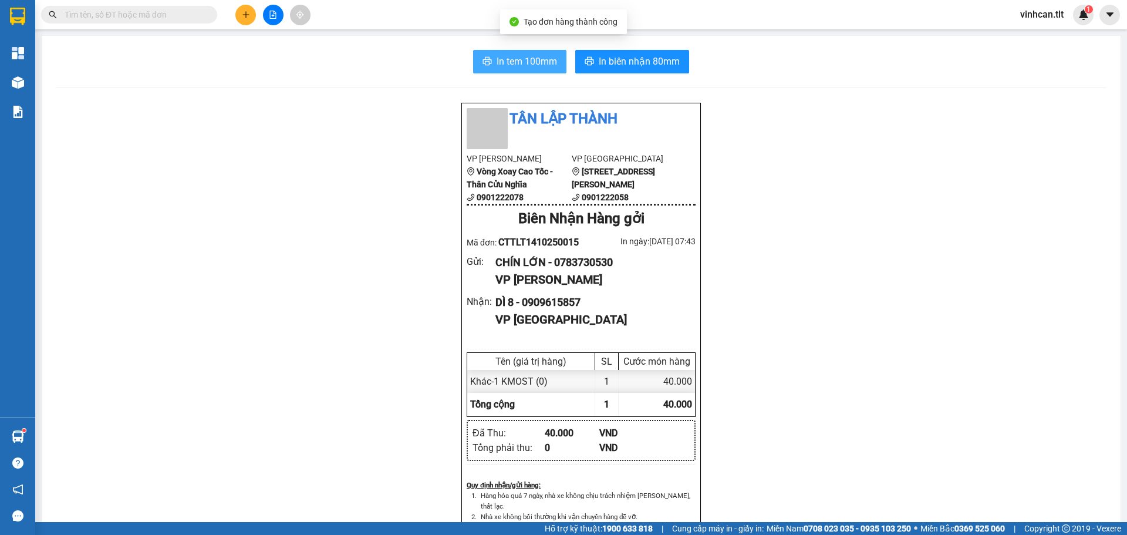
click at [484, 60] on icon "printer" at bounding box center [487, 61] width 9 height 8
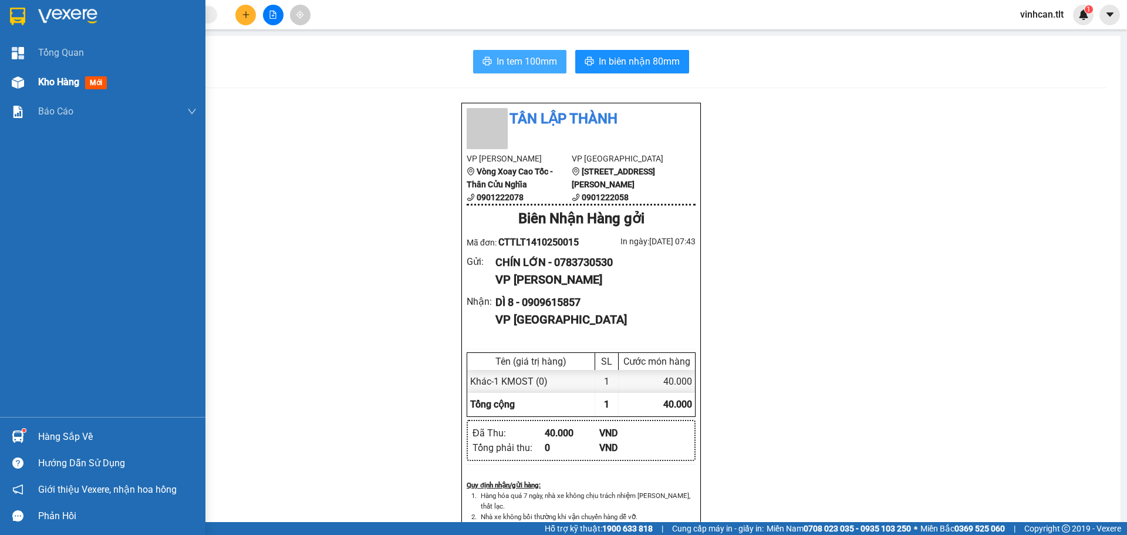
click at [28, 73] on div "Kho hàng mới" at bounding box center [102, 81] width 205 height 29
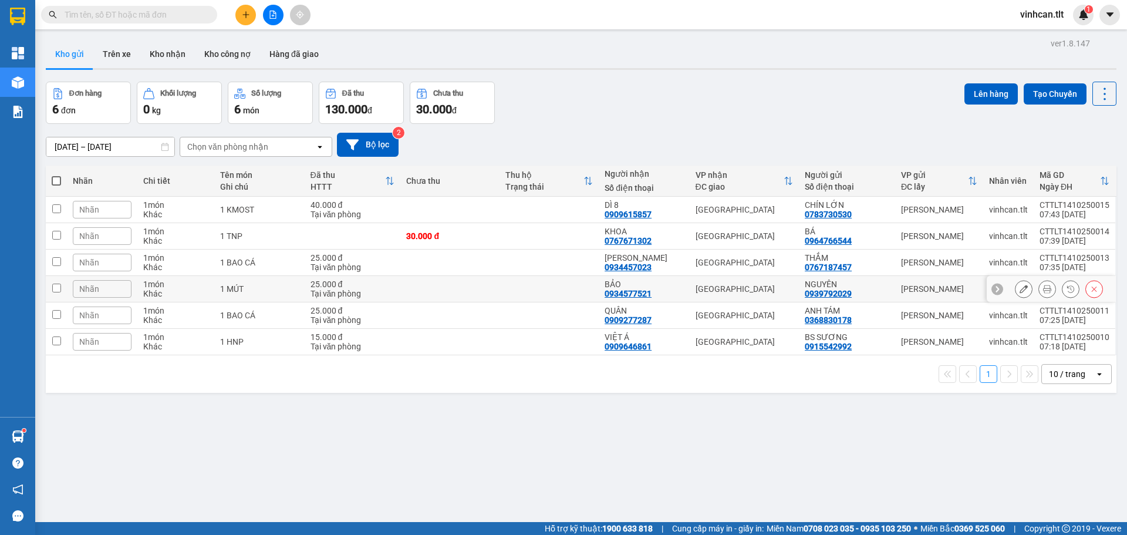
click at [475, 298] on td at bounding box center [449, 289] width 99 height 26
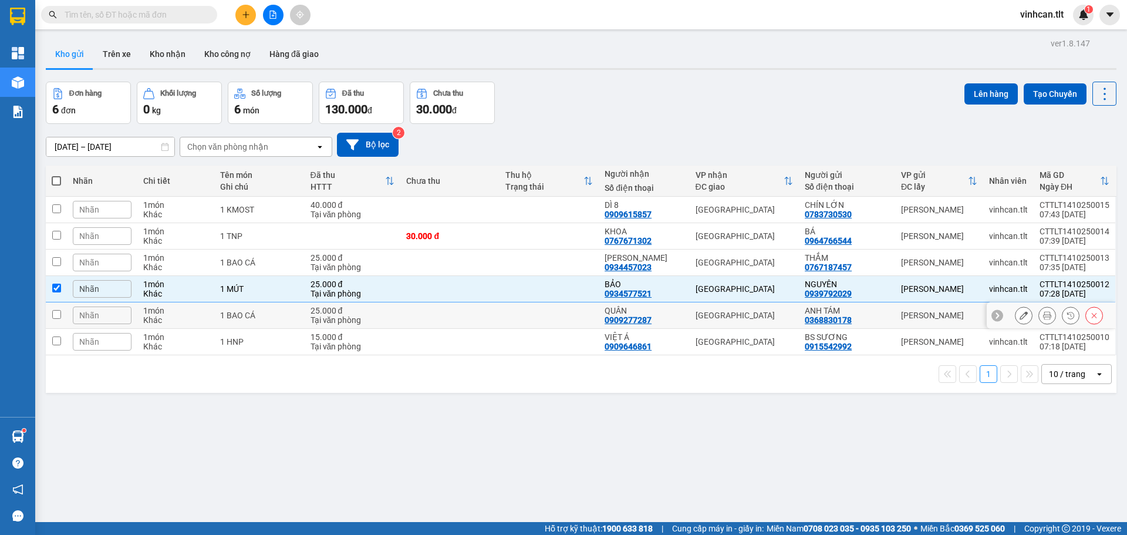
click at [469, 319] on td at bounding box center [449, 315] width 99 height 26
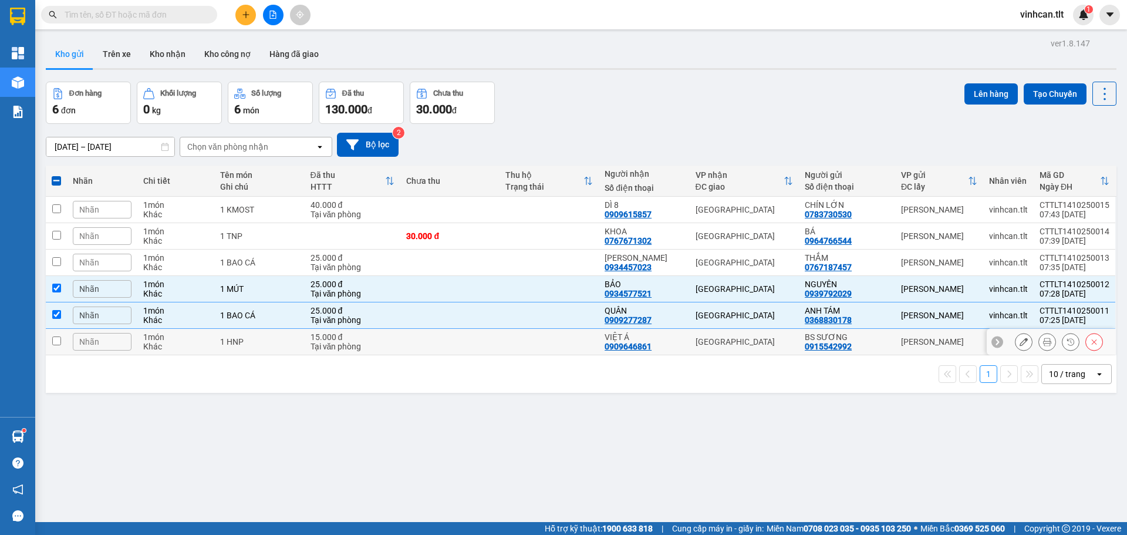
click at [469, 346] on td at bounding box center [449, 342] width 99 height 26
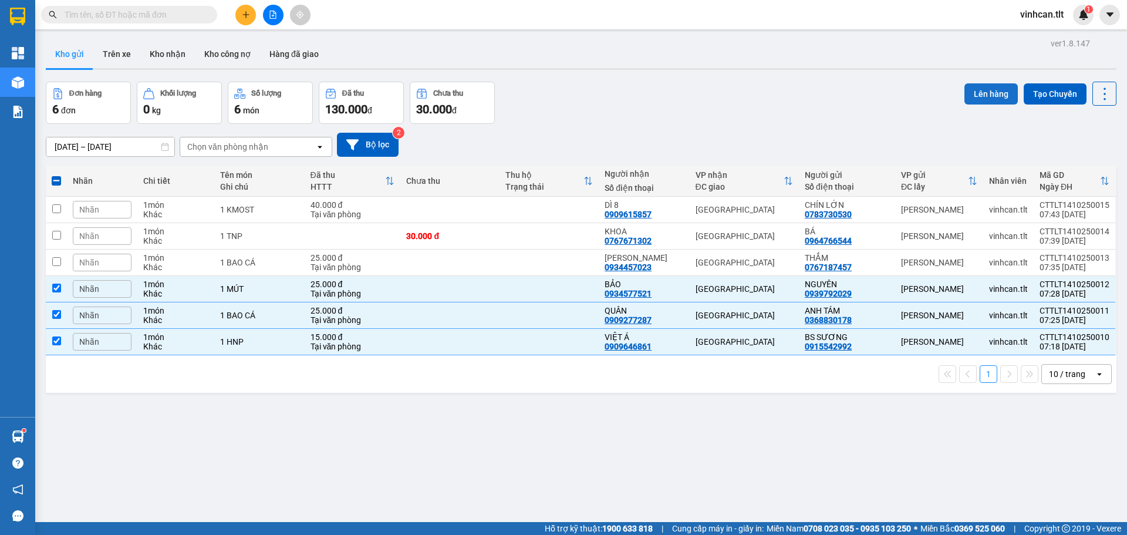
click at [979, 86] on button "Lên hàng" at bounding box center [990, 93] width 53 height 21
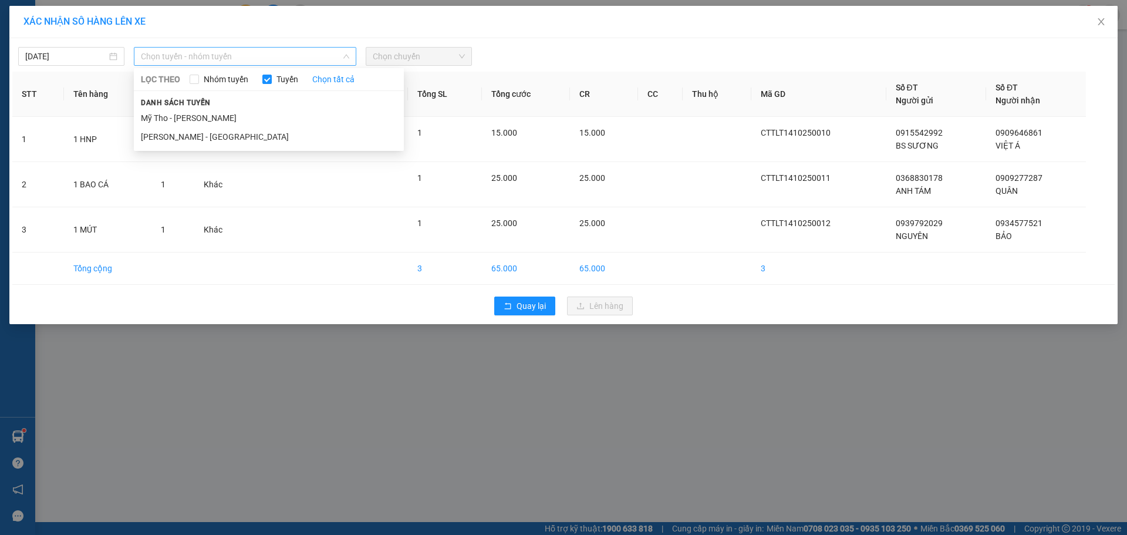
click at [231, 58] on span "Chọn tuyến - nhóm tuyến" at bounding box center [245, 57] width 208 height 18
click at [208, 111] on li "Mỹ Tho - [PERSON_NAME]" at bounding box center [269, 118] width 270 height 19
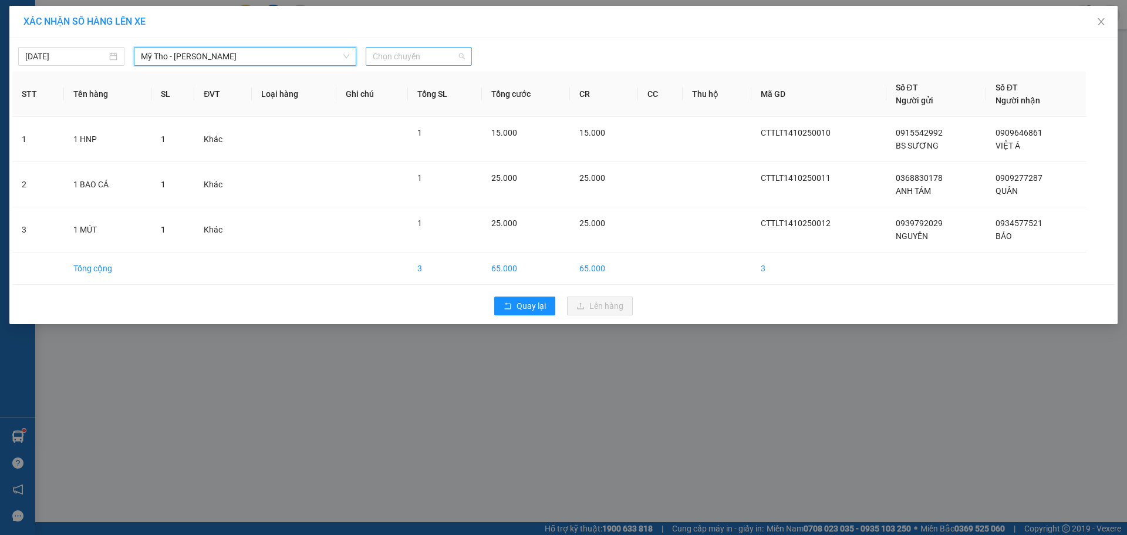
click at [410, 53] on span "Chọn chuyến" at bounding box center [419, 57] width 92 height 18
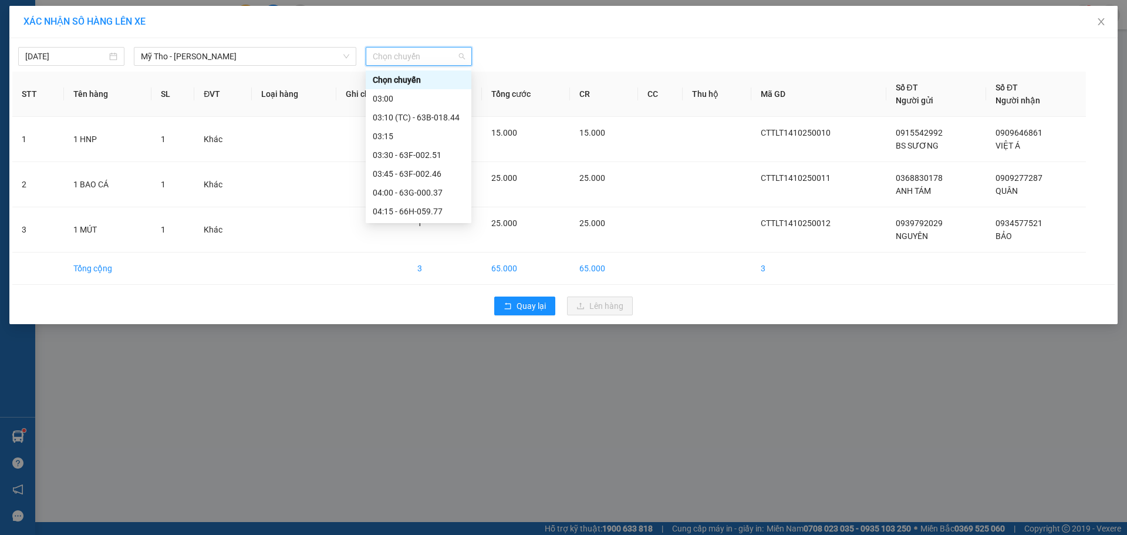
click at [403, 411] on div "06:30 - 63F-002.12" at bounding box center [419, 417] width 92 height 13
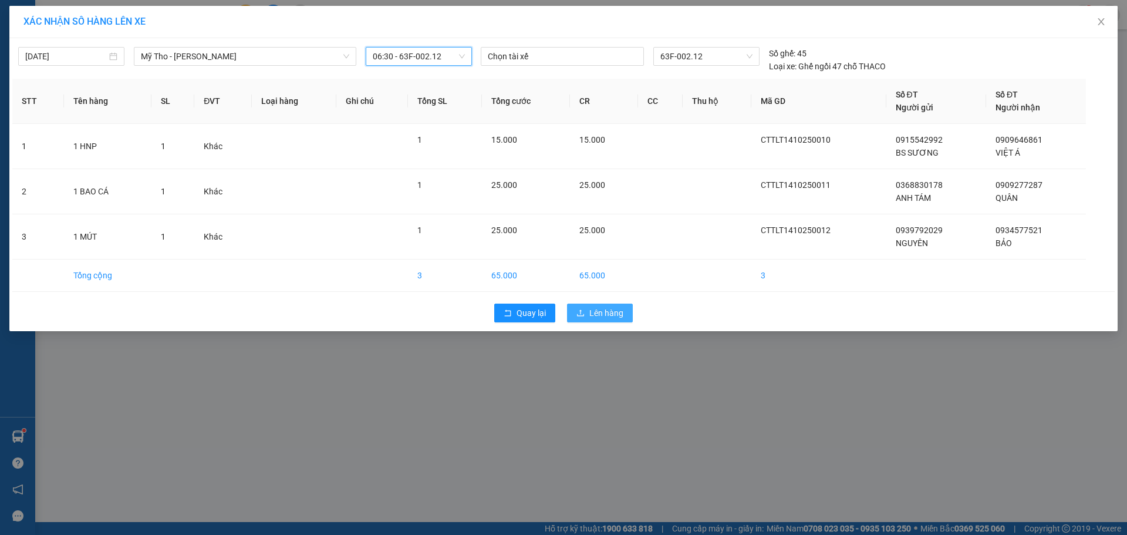
click at [596, 305] on button "Lên hàng" at bounding box center [600, 312] width 66 height 19
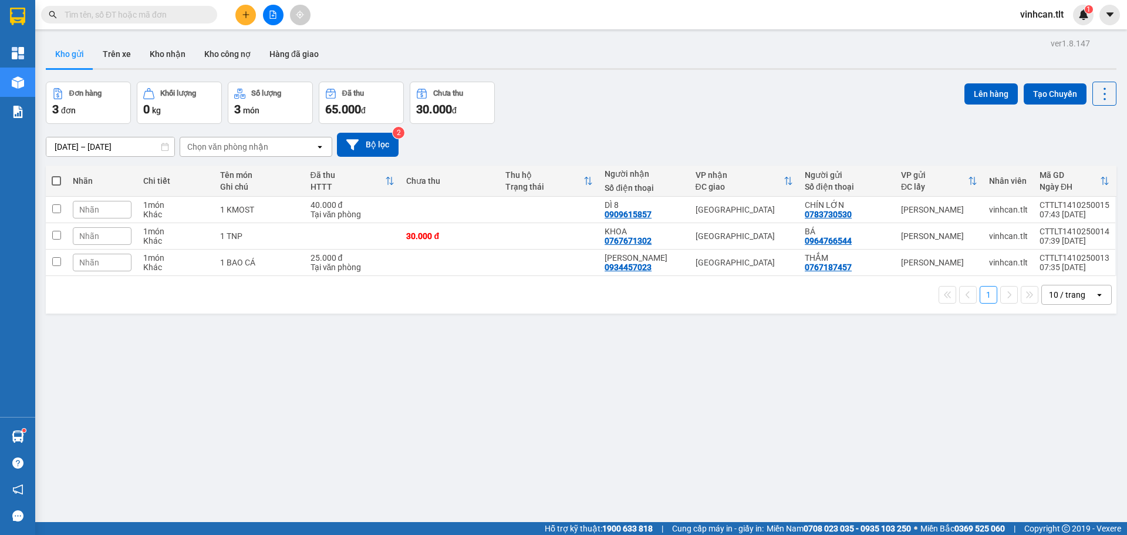
click at [51, 184] on th at bounding box center [56, 180] width 21 height 31
click at [58, 183] on span at bounding box center [56, 180] width 9 height 9
click at [56, 175] on input "checkbox" at bounding box center [56, 175] width 0 height 0
checkbox input "true"
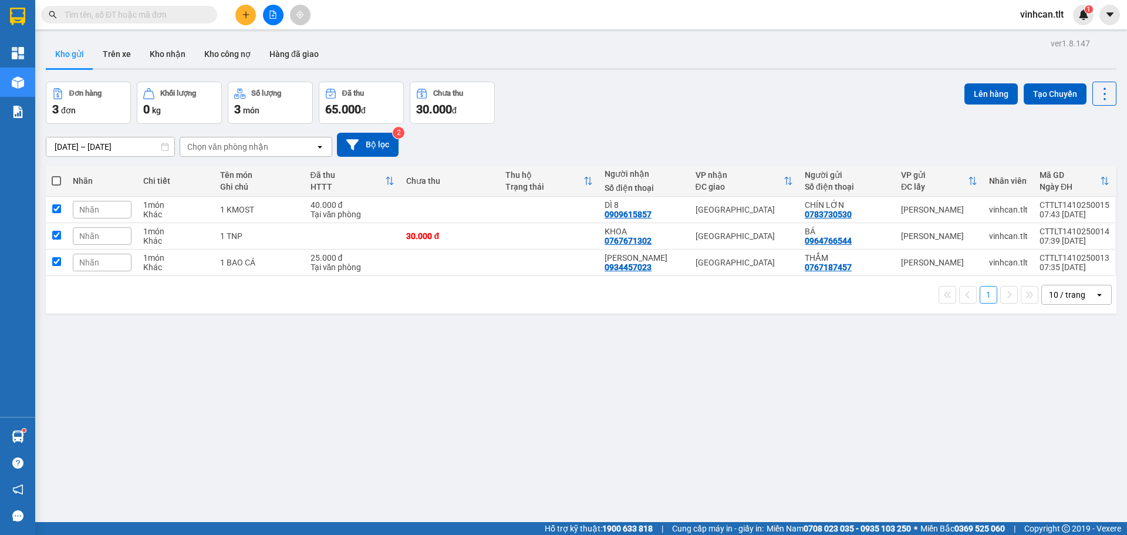
checkbox input "true"
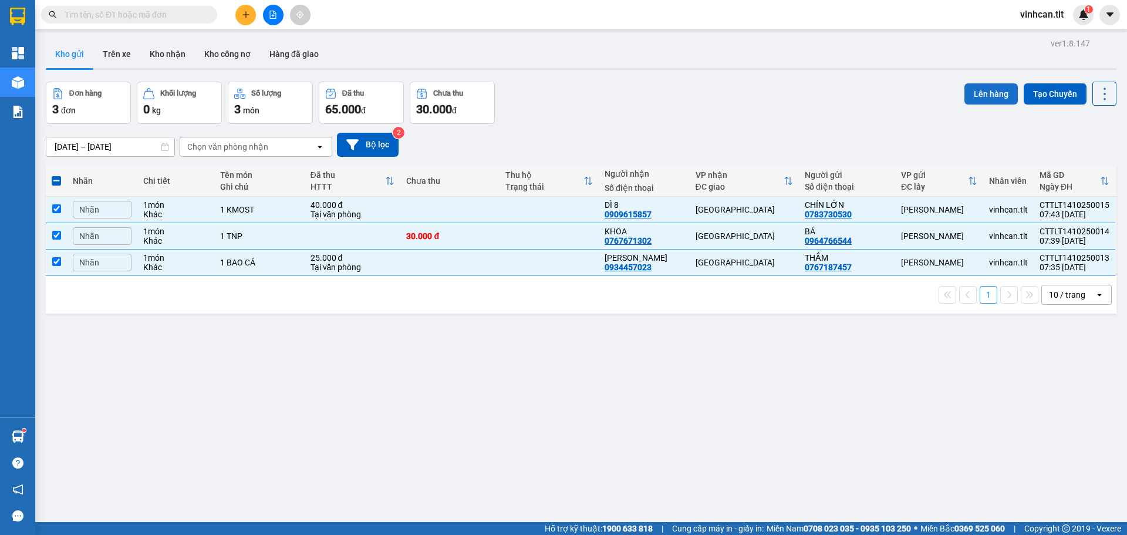
click at [968, 96] on button "Lên hàng" at bounding box center [990, 93] width 53 height 21
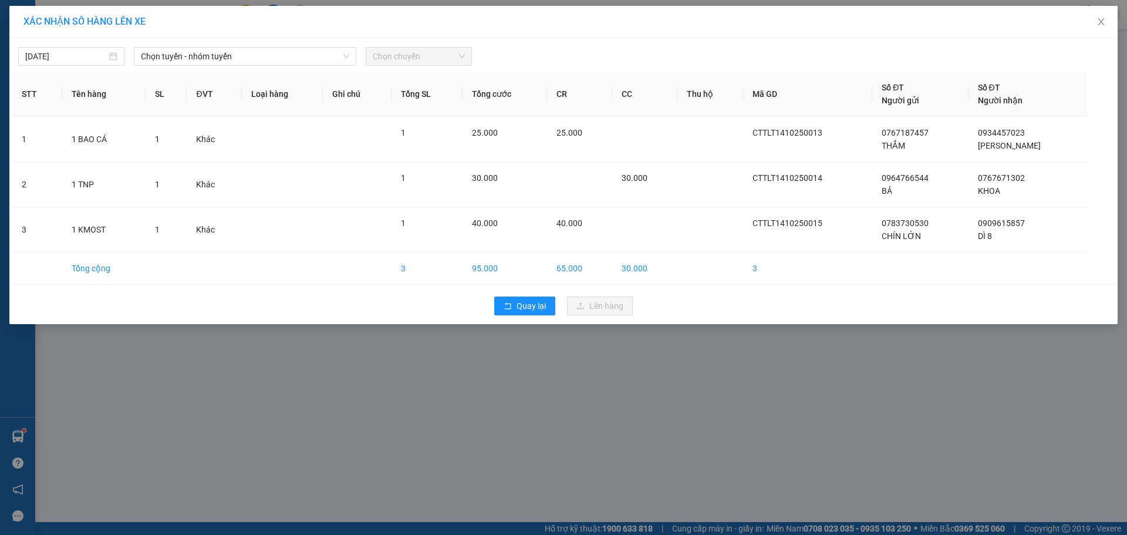
drag, startPoint x: 224, startPoint y: 60, endPoint x: 216, endPoint y: 66, distance: 9.6
click at [223, 60] on span "Chọn tuyến - nhóm tuyến" at bounding box center [245, 57] width 208 height 18
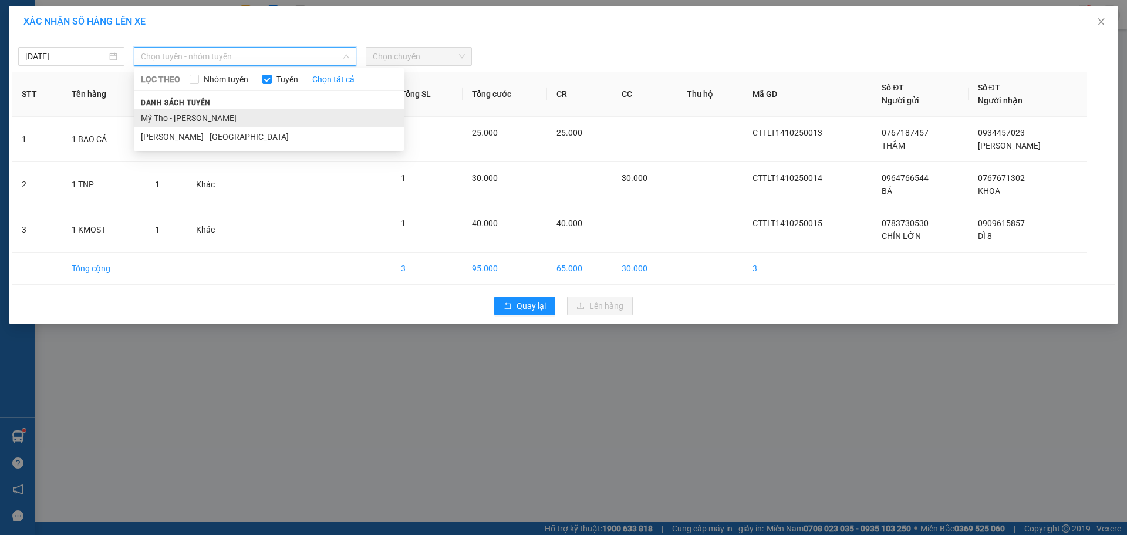
click at [178, 114] on li "Mỹ Tho - [PERSON_NAME]" at bounding box center [269, 118] width 270 height 19
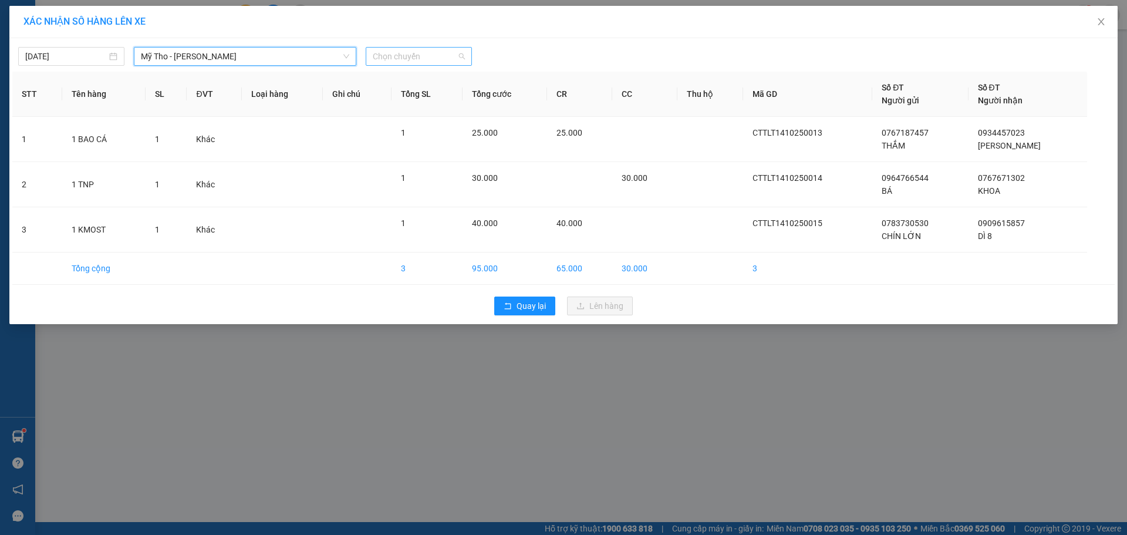
click at [423, 56] on span "Chọn chuyến" at bounding box center [419, 57] width 92 height 18
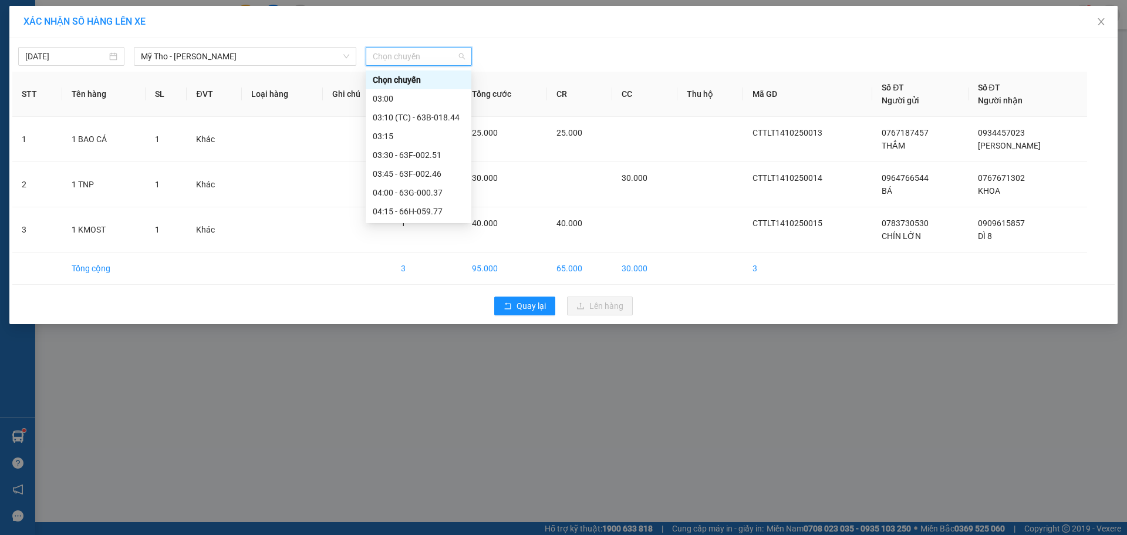
click at [425, 449] on div "06:50 (TC) - 63F-009.98" at bounding box center [419, 455] width 92 height 13
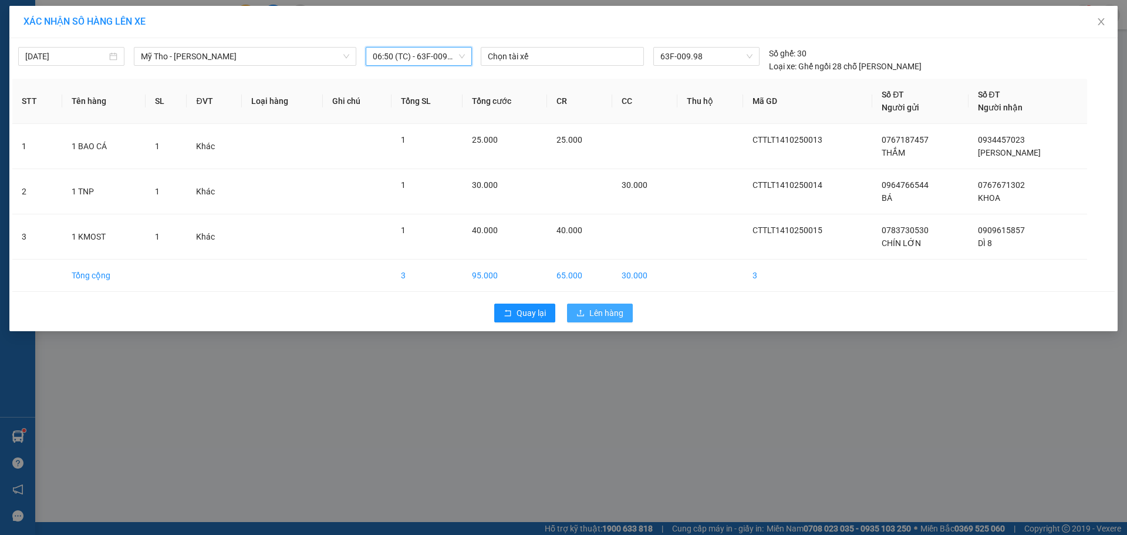
click at [594, 316] on span "Lên hàng" at bounding box center [606, 312] width 34 height 13
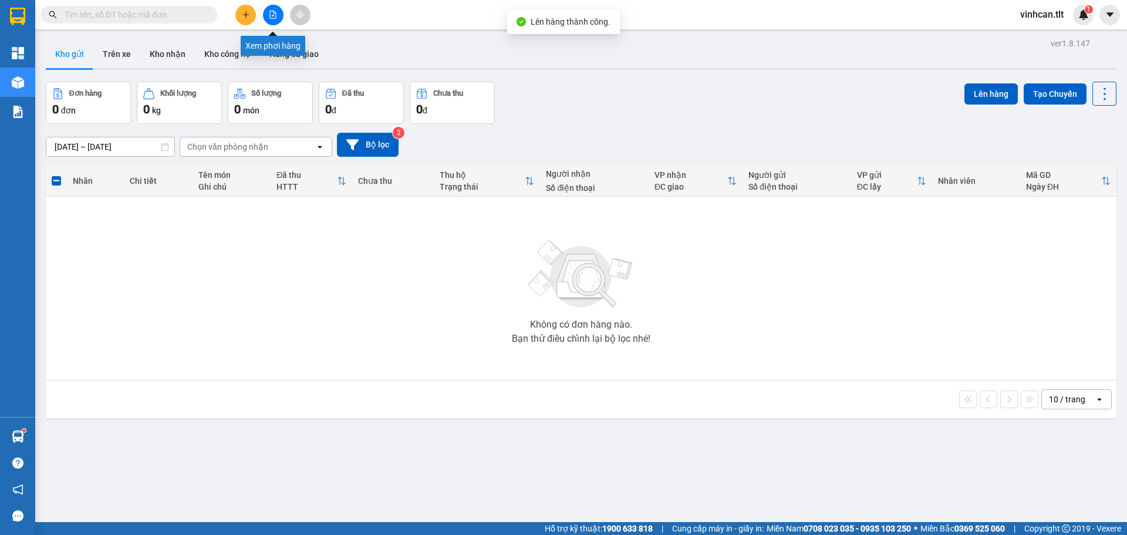
click at [271, 13] on icon "file-add" at bounding box center [273, 15] width 8 height 8
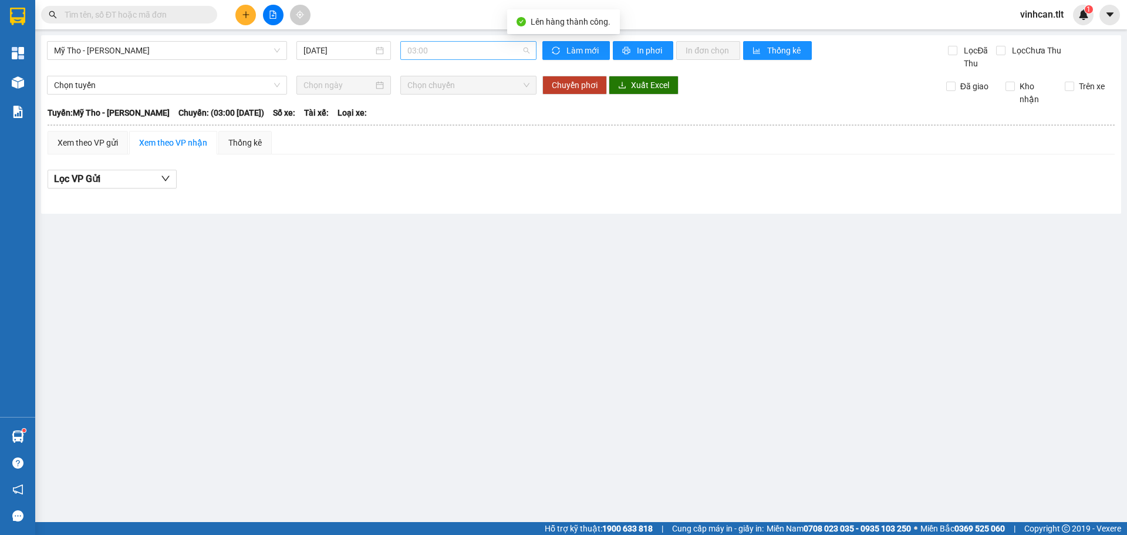
click at [451, 54] on span "03:00" at bounding box center [468, 51] width 122 height 18
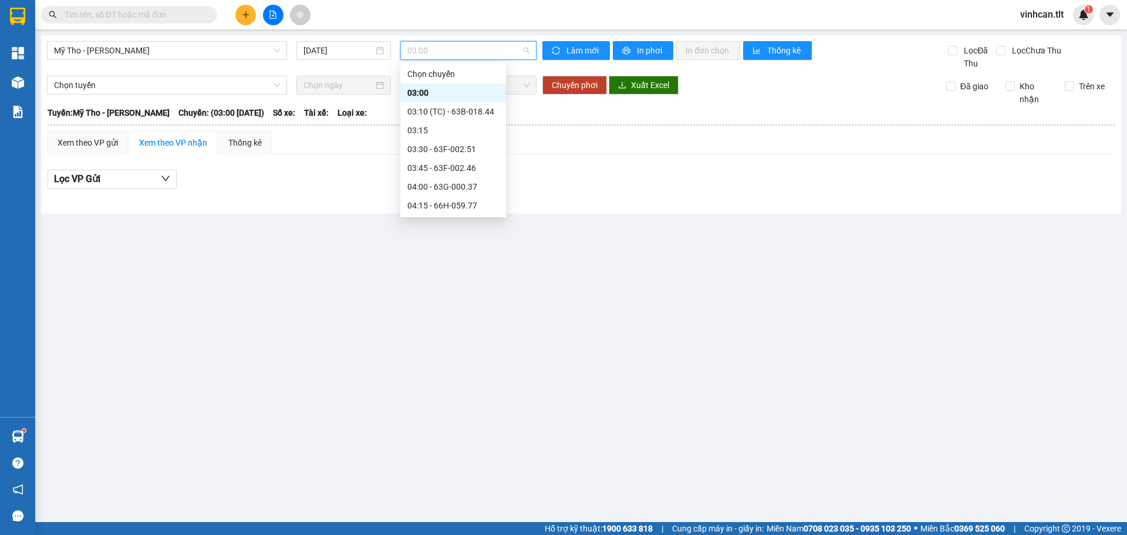
click at [466, 443] on div "06:50 (TC) - 63F-009.98" at bounding box center [453, 449] width 92 height 13
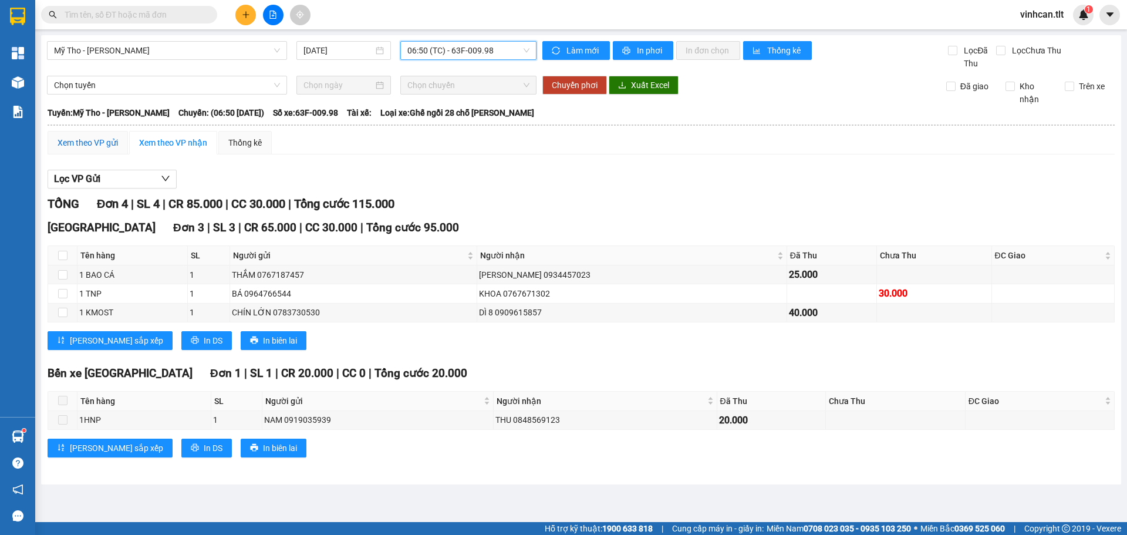
click at [89, 145] on div "Xem theo VP gửi" at bounding box center [88, 142] width 60 height 13
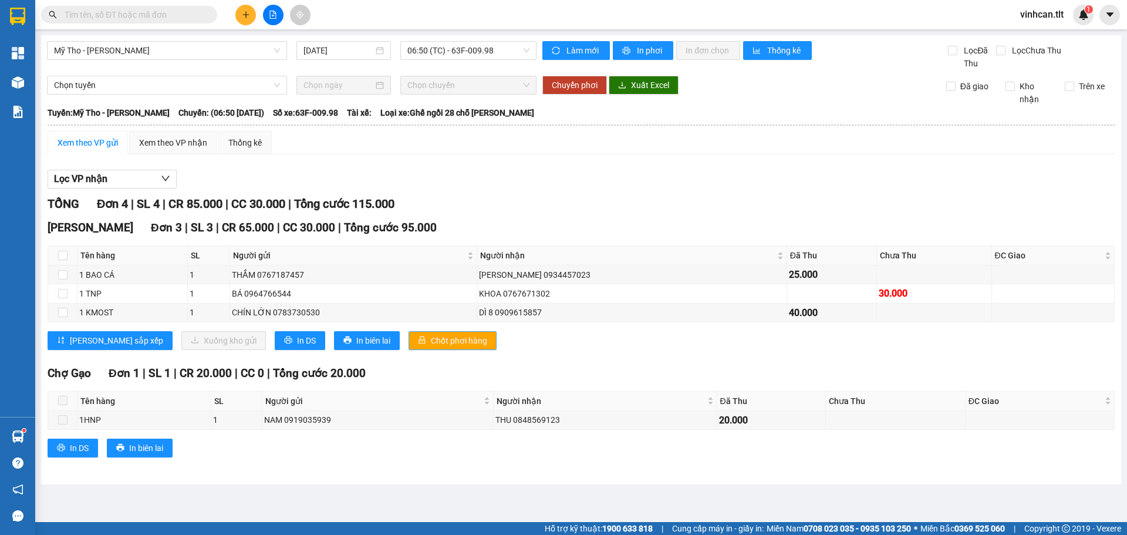
click at [431, 340] on span "Chốt phơi hàng" at bounding box center [459, 340] width 56 height 13
click at [445, 53] on span "06:50 (TC) - 63F-009.98" at bounding box center [468, 51] width 122 height 18
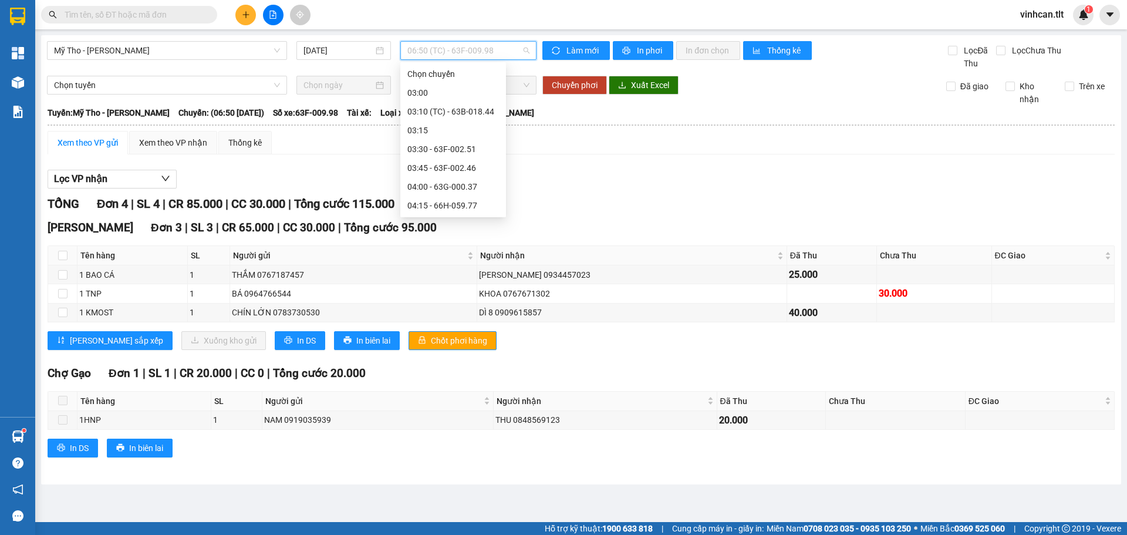
click at [450, 405] on div "06:30 - 63F-002.12" at bounding box center [453, 411] width 92 height 13
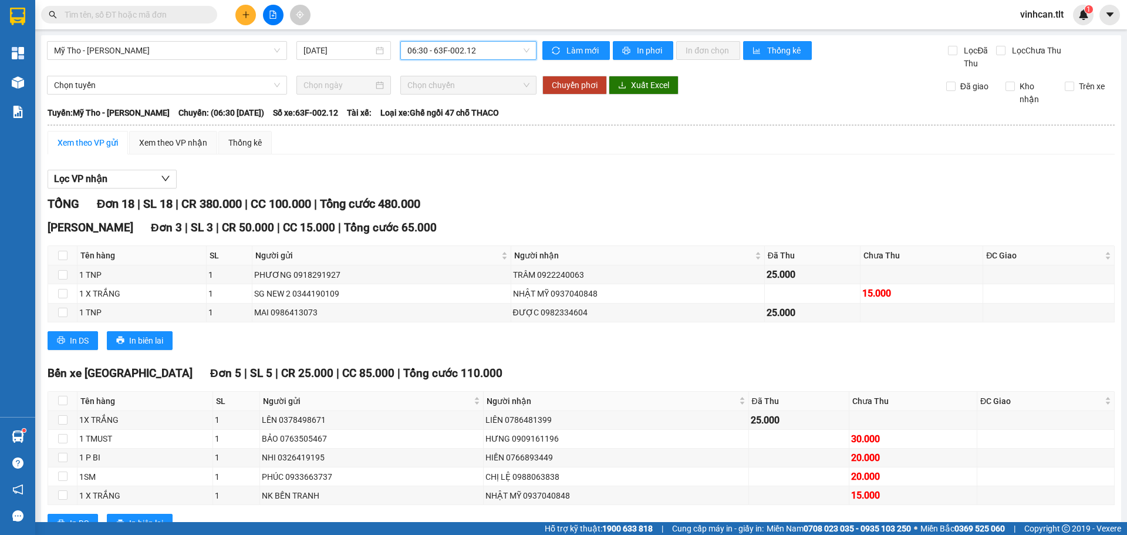
click at [406, 513] on div "In DS In biên lai" at bounding box center [581, 522] width 1067 height 19
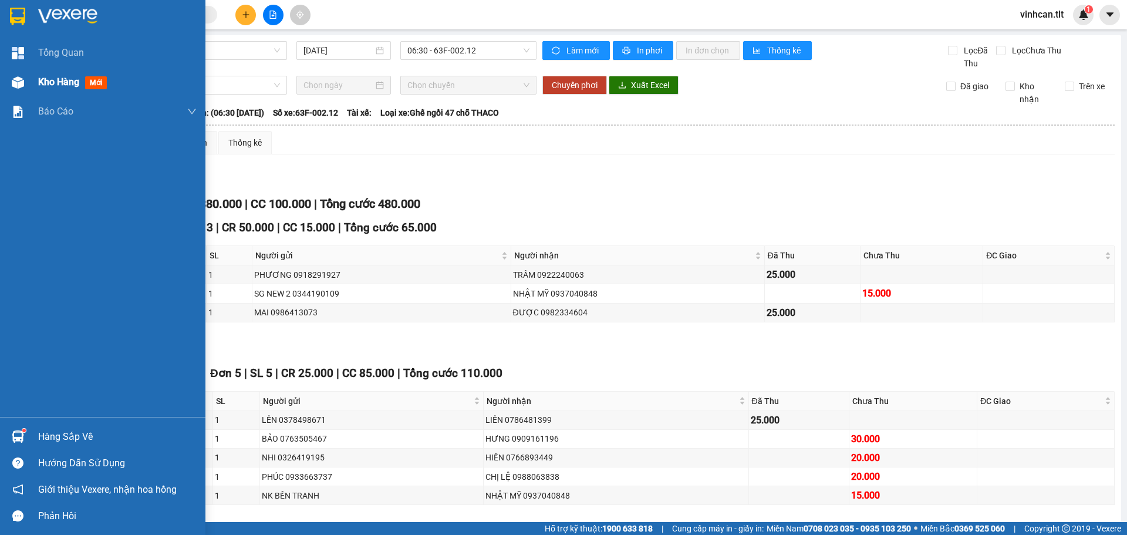
click at [50, 83] on span "Kho hàng" at bounding box center [58, 81] width 41 height 11
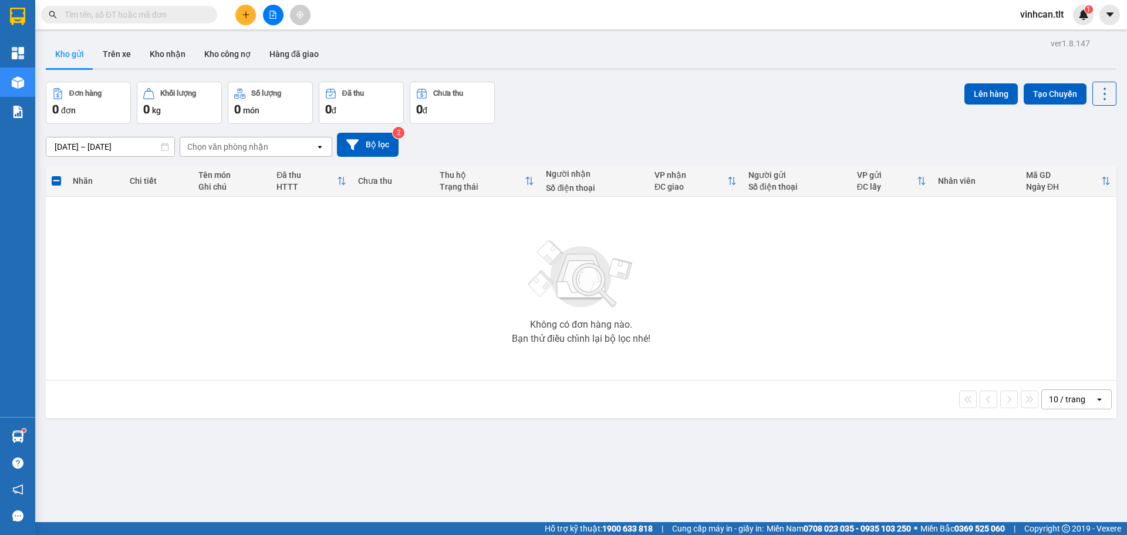
click at [371, 263] on div "Không có đơn hàng nào. Bạn thử điều chỉnh lại bộ lọc nhé!" at bounding box center [581, 288] width 1059 height 176
